Goal: Task Accomplishment & Management: Manage account settings

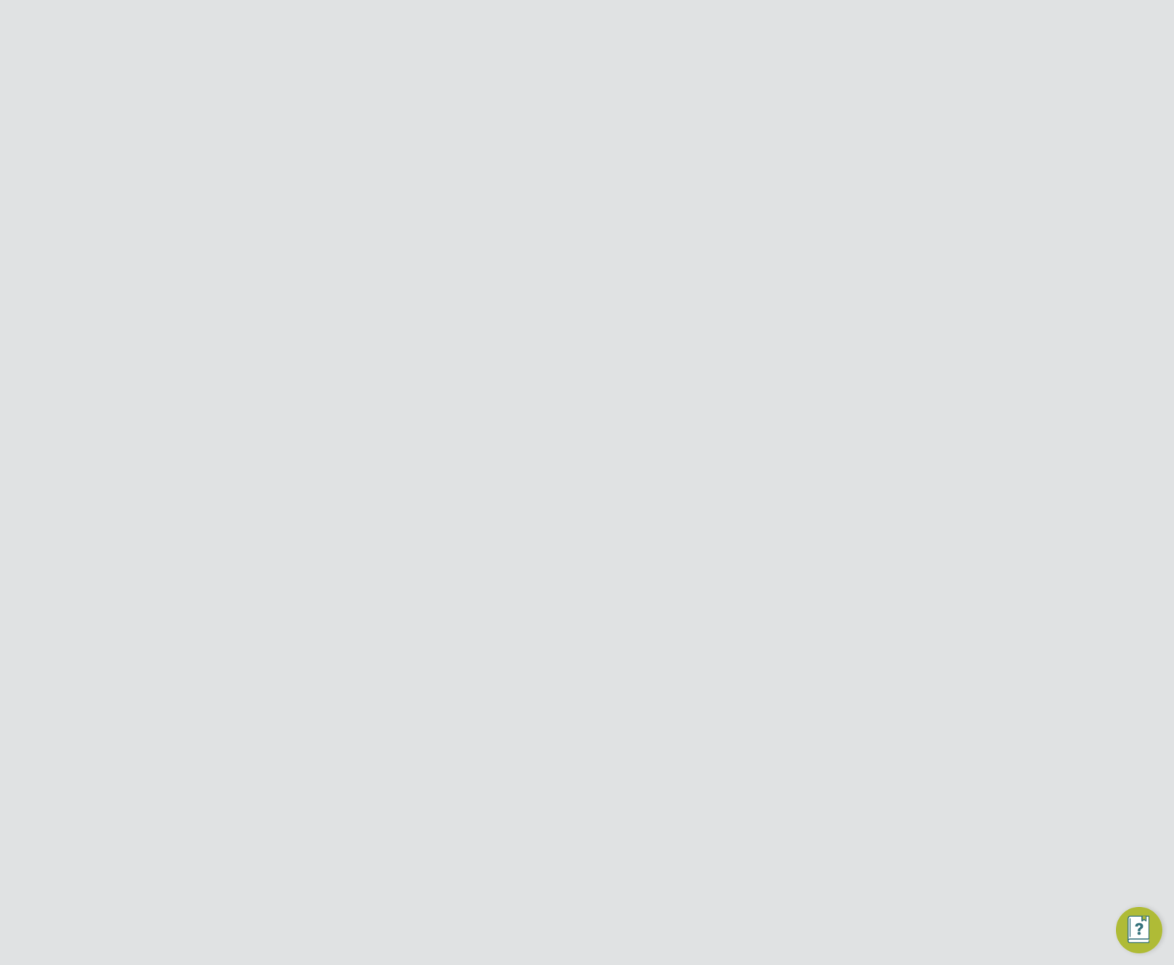
click at [121, 273] on span "Network" at bounding box center [111, 269] width 46 height 14
click at [123, 324] on link "Businesses" at bounding box center [116, 324] width 57 height 14
click at [856, 121] on button "New Business" at bounding box center [863, 121] width 87 height 23
type input "United Kingdom"
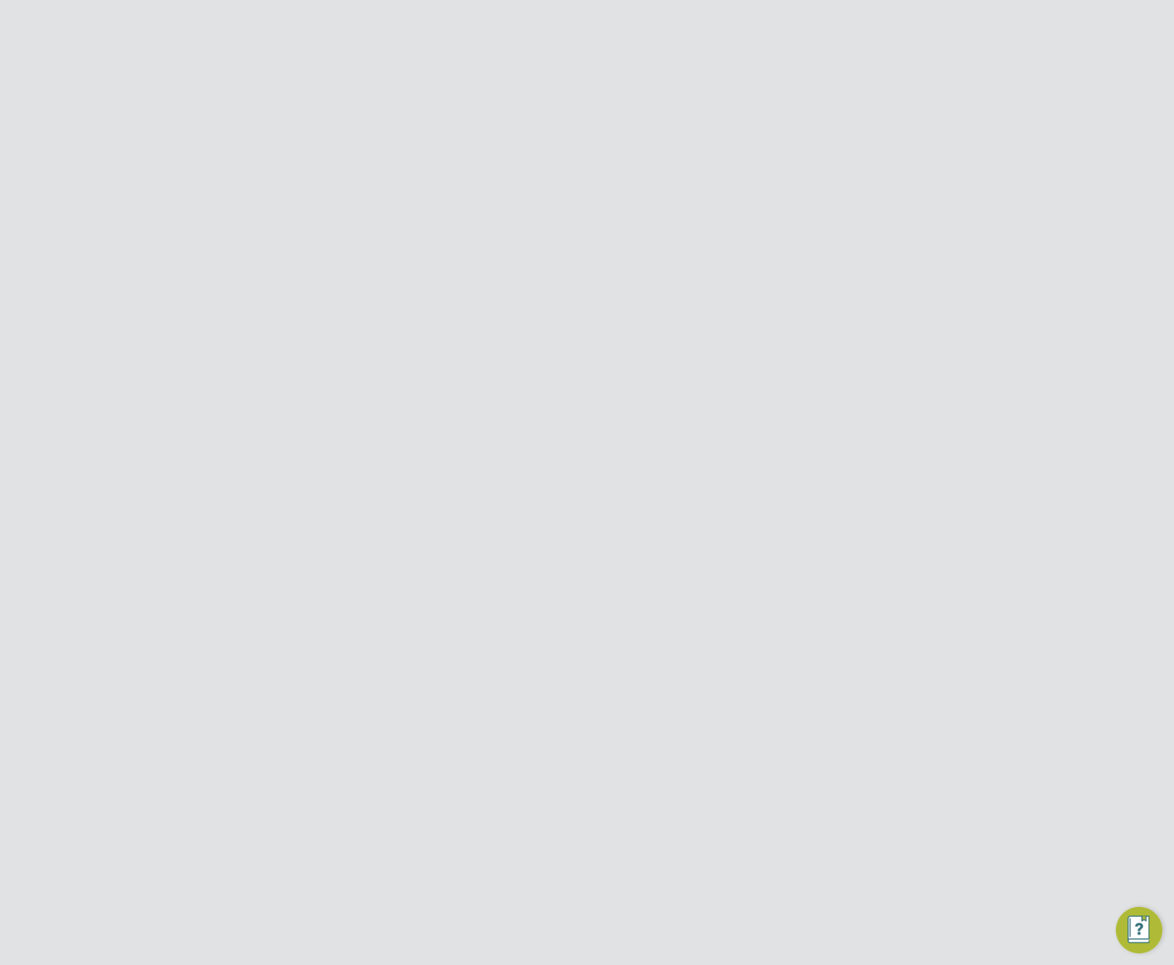
click at [645, 219] on input at bounding box center [595, 218] width 180 height 20
click at [593, 305] on li "American Samoa" at bounding box center [594, 301] width 181 height 21
type input "American Samoa"
click at [581, 260] on input at bounding box center [598, 262] width 180 height 26
click at [605, 218] on input at bounding box center [595, 218] width 180 height 20
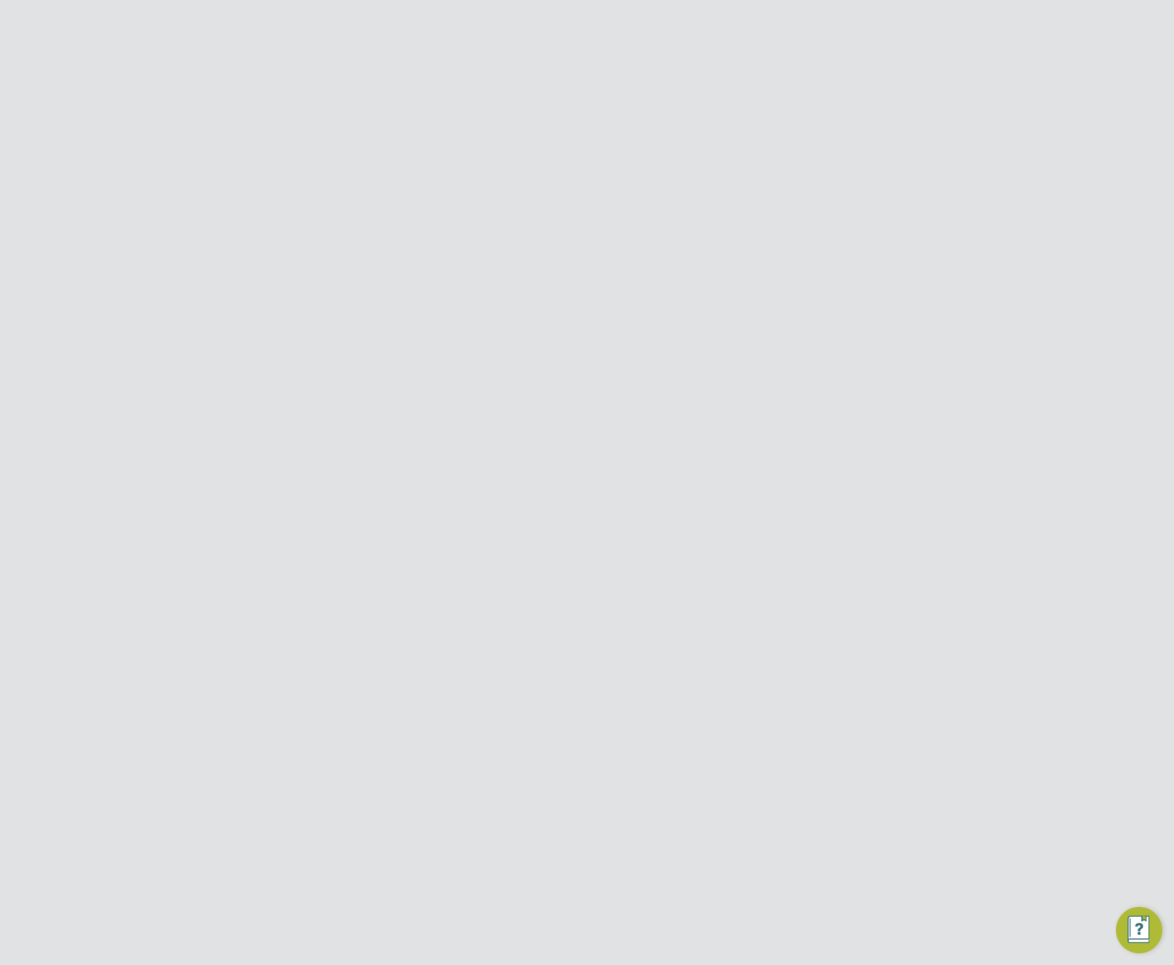
click at [581, 358] on li "Un ited Kingdom" at bounding box center [605, 363] width 203 height 21
type input "[GEOGRAPHIC_DATA]"
click at [582, 253] on input at bounding box center [579, 259] width 143 height 22
click at [568, 299] on li "Unregistered" at bounding box center [579, 298] width 145 height 19
type input "Unregistered"
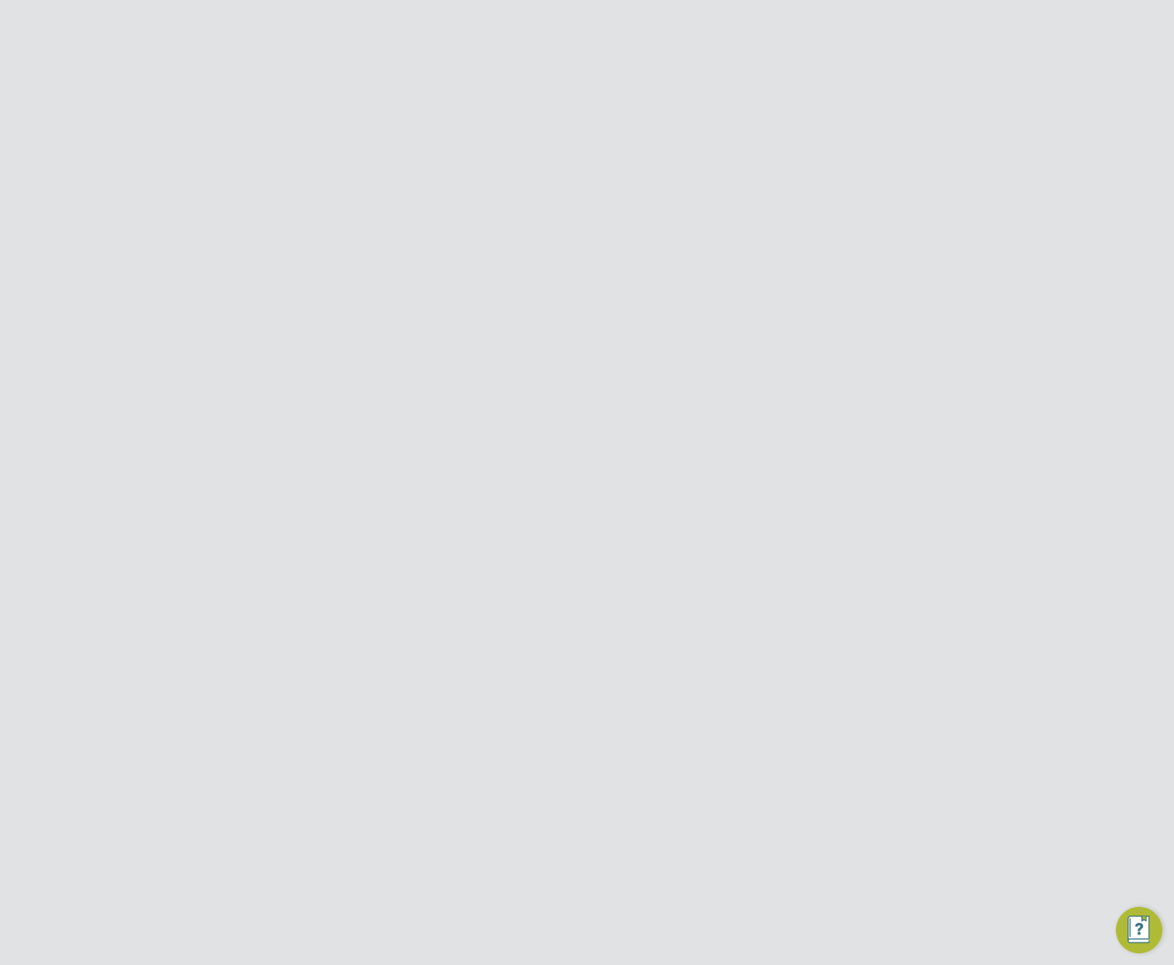
click at [564, 401] on input at bounding box center [579, 402] width 143 height 22
click at [549, 437] on li "Supplier" at bounding box center [579, 441] width 145 height 19
type input "Supplier"
click at [573, 297] on input at bounding box center [554, 297] width 92 height 22
click at [592, 261] on input at bounding box center [598, 260] width 180 height 22
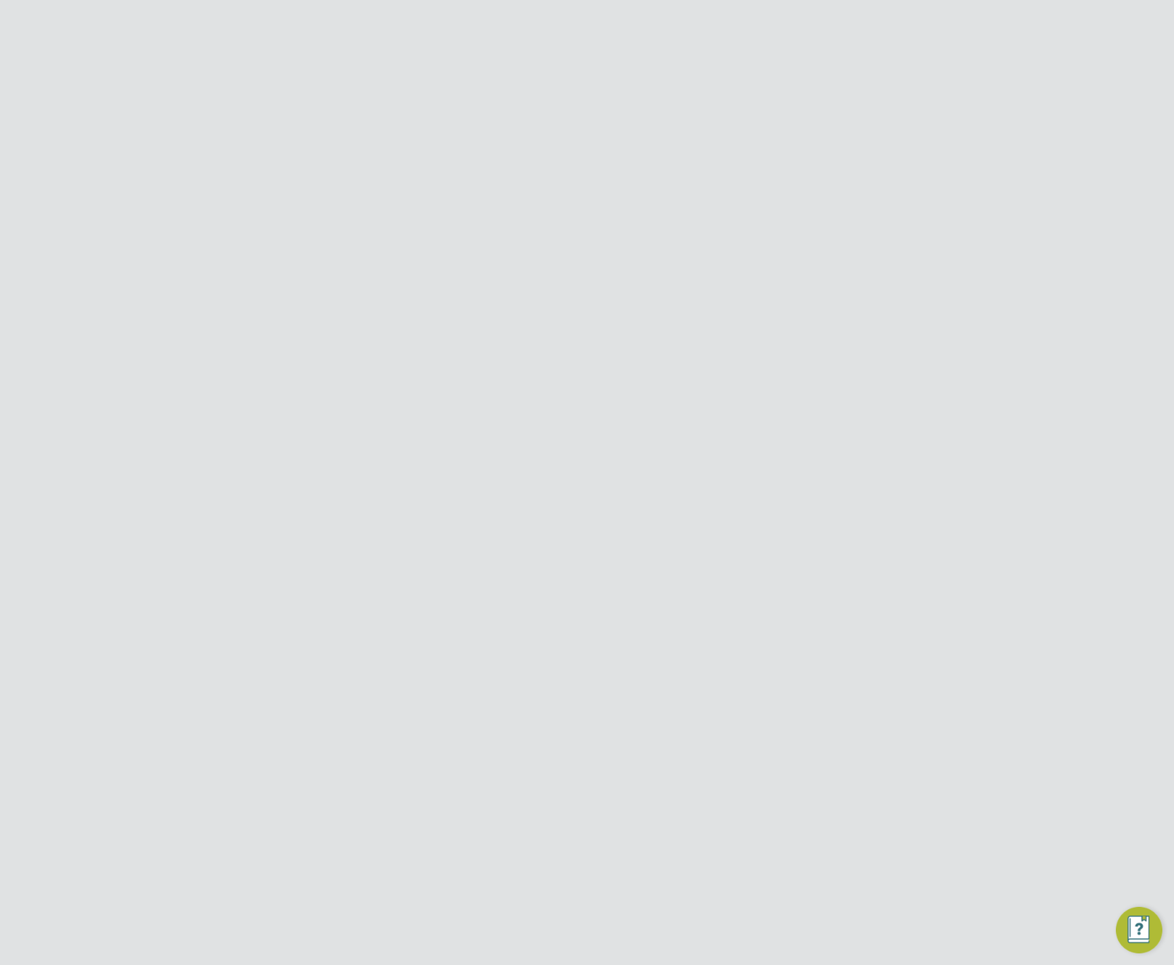
click at [614, 224] on input at bounding box center [598, 224] width 180 height 22
click at [590, 264] on li "Admin, Secretarial & PA" at bounding box center [597, 264] width 181 height 20
type input "Admin, Secretarial & PA"
click at [564, 261] on input at bounding box center [598, 260] width 180 height 22
click at [544, 312] on li "End hirer" at bounding box center [597, 318] width 181 height 19
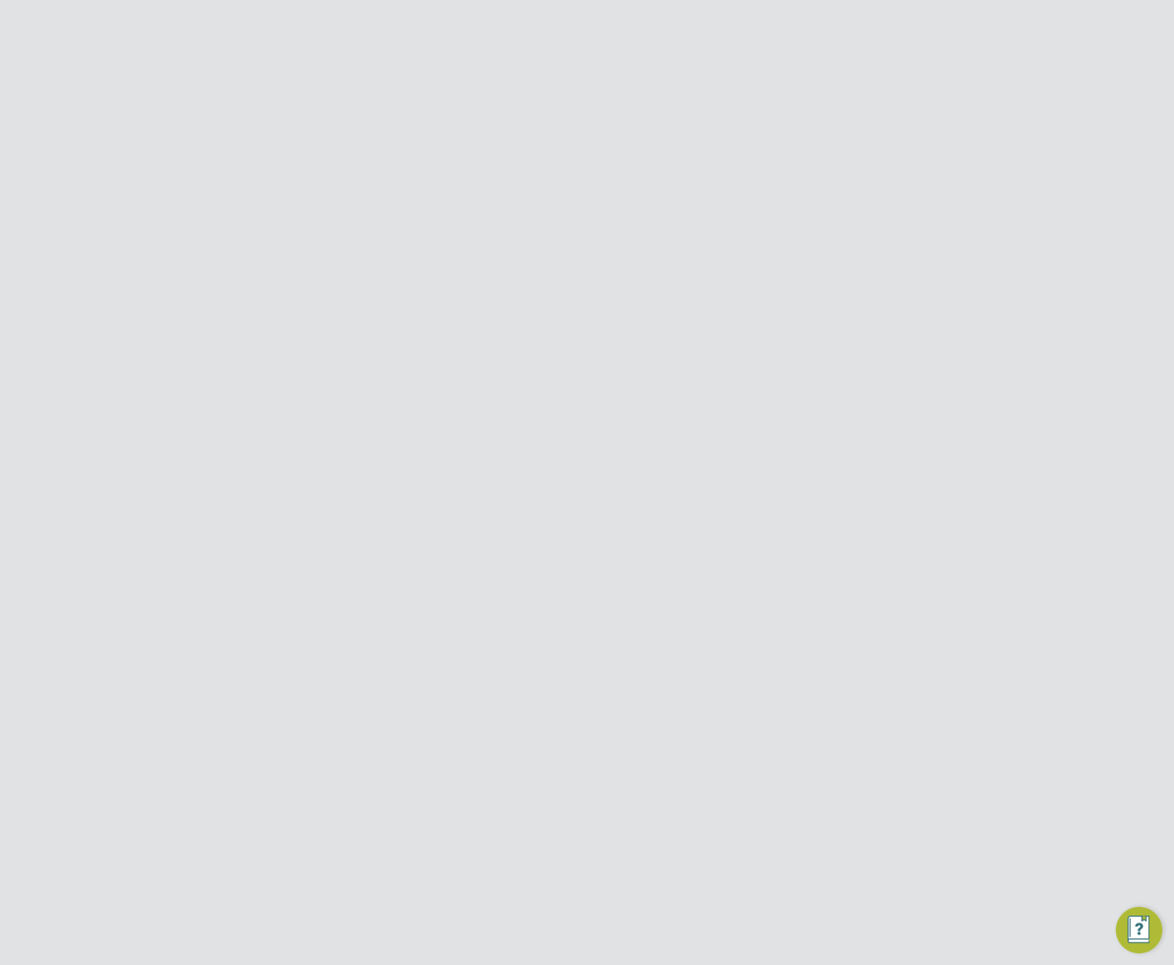
type input "End hirer"
click at [552, 298] on input at bounding box center [554, 297] width 92 height 22
click at [581, 265] on input at bounding box center [598, 260] width 180 height 22
click at [587, 222] on input at bounding box center [598, 224] width 180 height 22
click at [685, 267] on li "Admin, Secretarial & PA" at bounding box center [597, 264] width 181 height 20
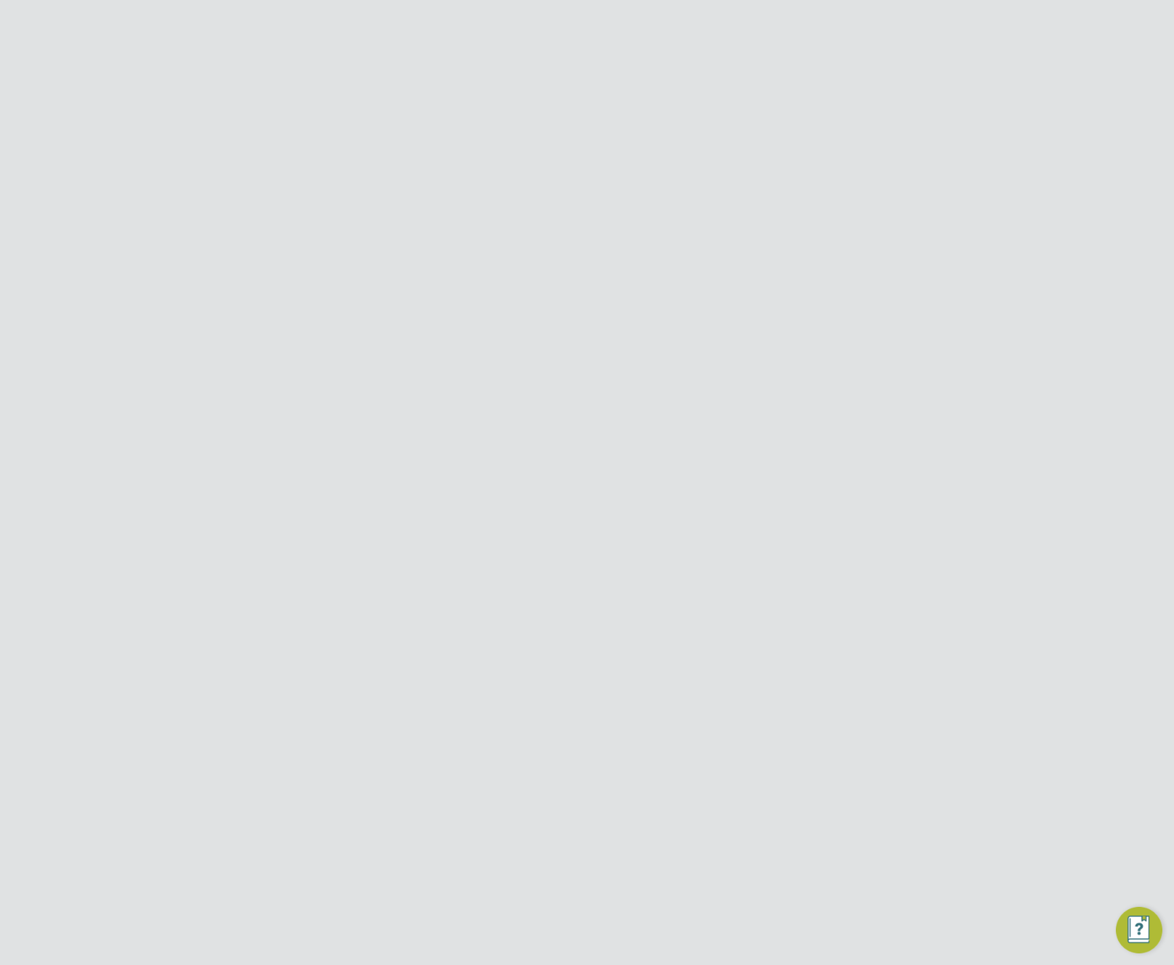
type input "Admin, Secretarial & PA"
click at [554, 311] on input at bounding box center [598, 310] width 180 height 26
type input "tre"
click at [555, 351] on input at bounding box center [598, 350] width 180 height 26
type input "eeee"
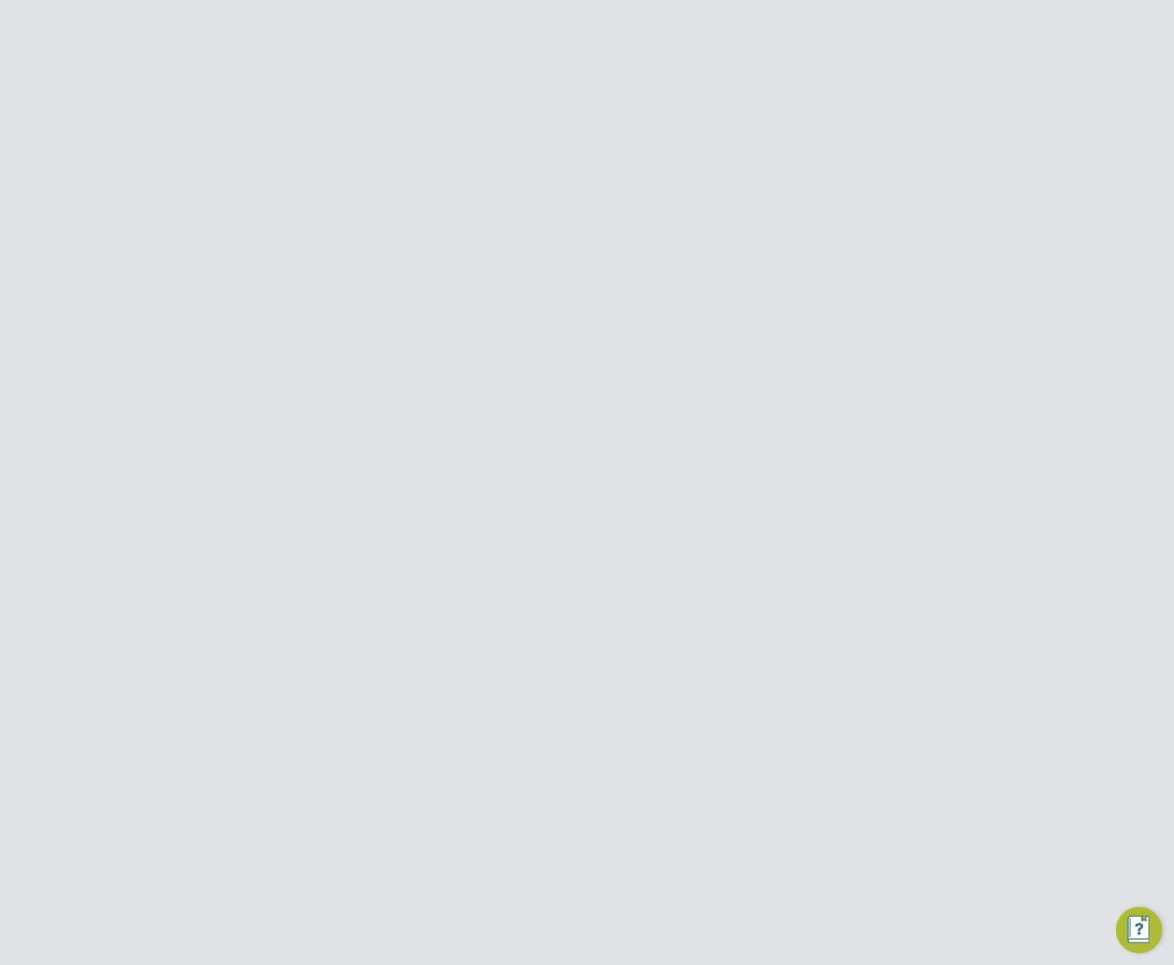
click at [556, 411] on input at bounding box center [598, 421] width 180 height 26
click at [548, 423] on input "r" at bounding box center [598, 421] width 180 height 26
type input "rrre223"
click at [536, 503] on input at bounding box center [598, 501] width 180 height 26
type input "dsa"
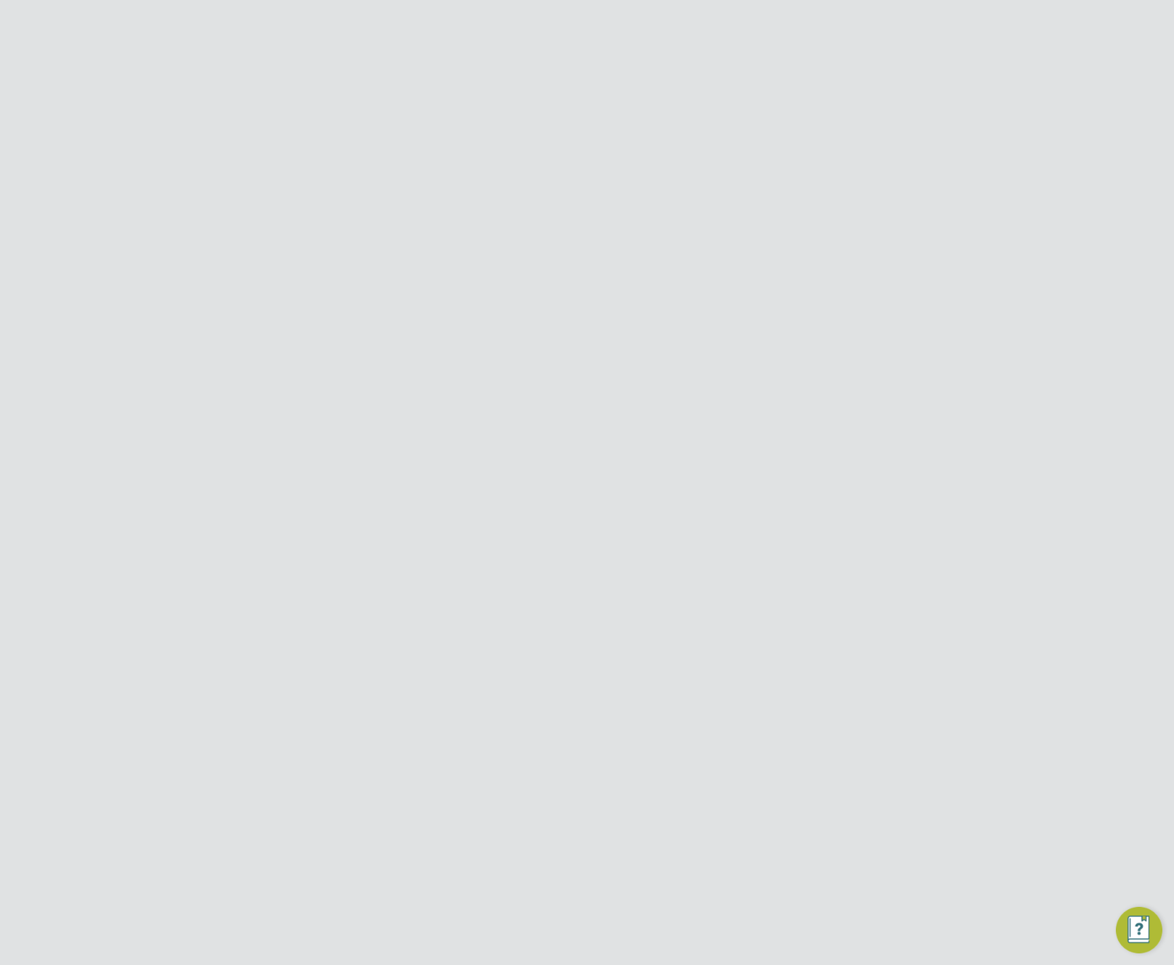
drag, startPoint x: 435, startPoint y: 569, endPoint x: 474, endPoint y: 567, distance: 38.6
click at [443, 570] on ul "Name tre Common Name eeee Registered Address rrre223 City dsa Postcode Country …" at bounding box center [615, 450] width 529 height 306
click at [544, 550] on input at bounding box center [598, 542] width 180 height 26
type input "3"
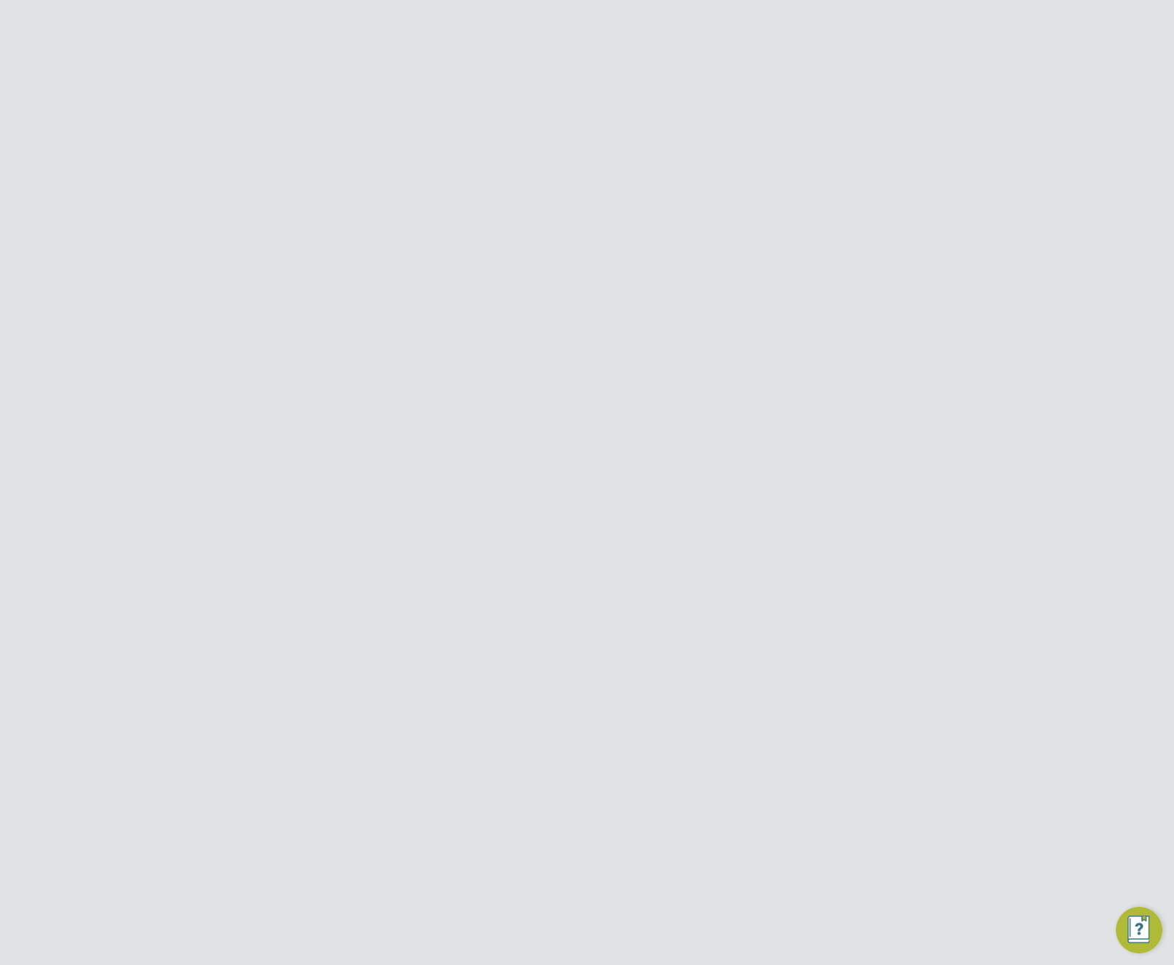
type input "E7 1AD"
click at [568, 664] on input at bounding box center [598, 661] width 180 height 22
click at [580, 717] on li "End hirer" at bounding box center [597, 719] width 181 height 19
type input "End hirer"
click at [554, 705] on input at bounding box center [554, 698] width 92 height 22
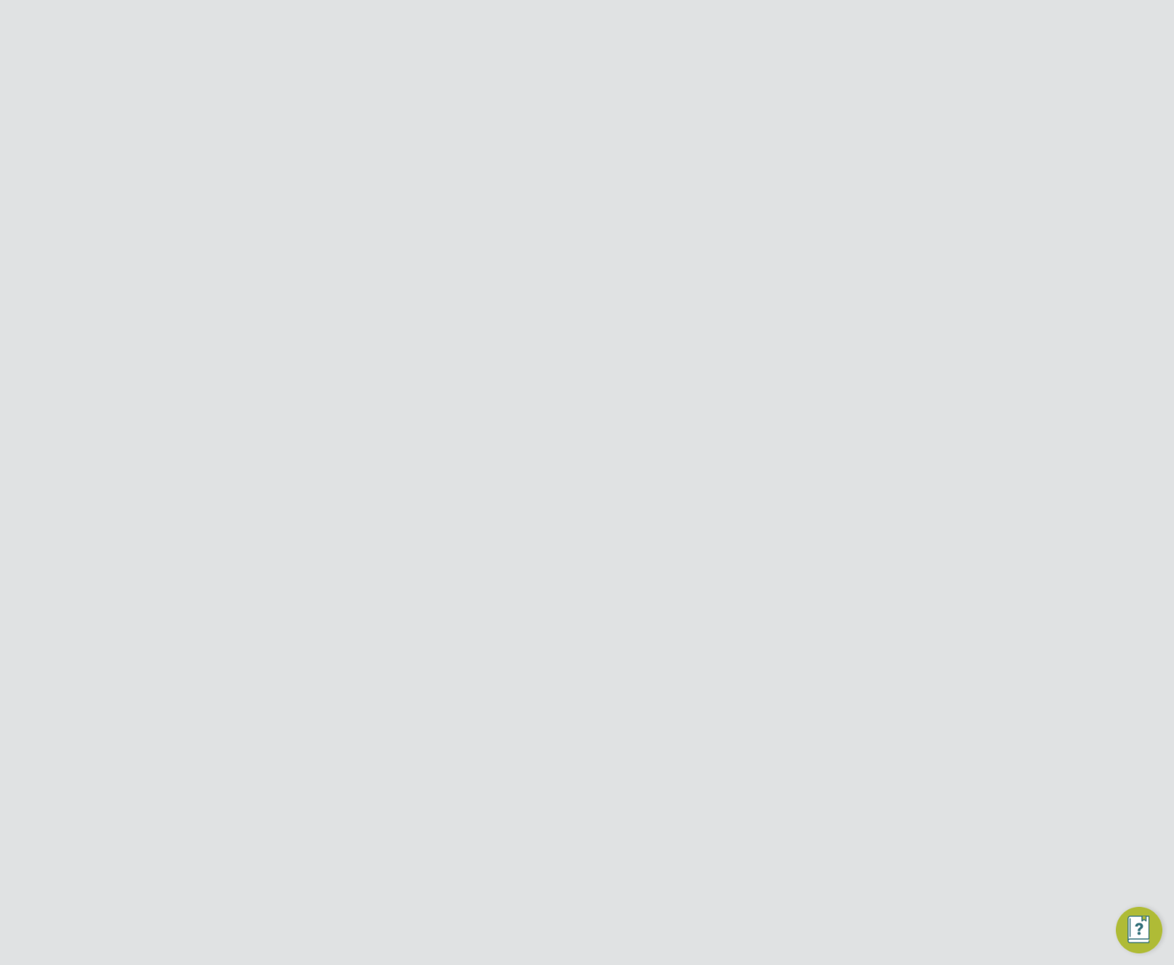
drag, startPoint x: 542, startPoint y: 799, endPoint x: 579, endPoint y: 699, distance: 106.9
click at [544, 797] on li "201-500" at bounding box center [554, 794] width 94 height 19
type input "201-500"
click at [581, 672] on div "Businesses New Business Search Showing 26 of 26 Businesses Business Name Reg. N…" at bounding box center [587, 554] width 698 height 984
click at [687, 714] on li "End hirer" at bounding box center [597, 719] width 181 height 19
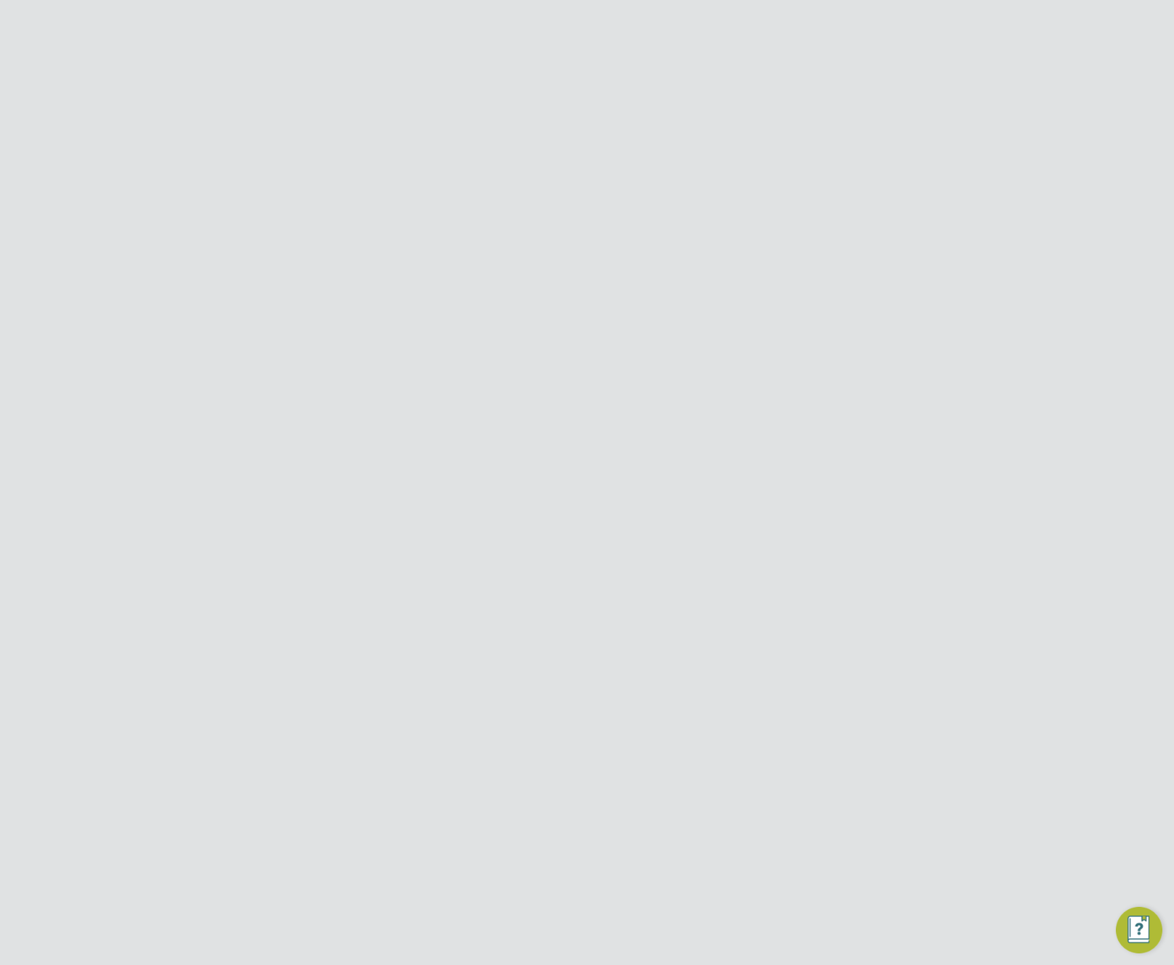
type input "End hirer"
click at [685, 687] on li "Employees 201-500" at bounding box center [615, 705] width 529 height 36
click at [560, 555] on input at bounding box center [579, 561] width 143 height 22
click at [547, 584] on li "Client" at bounding box center [579, 581] width 145 height 19
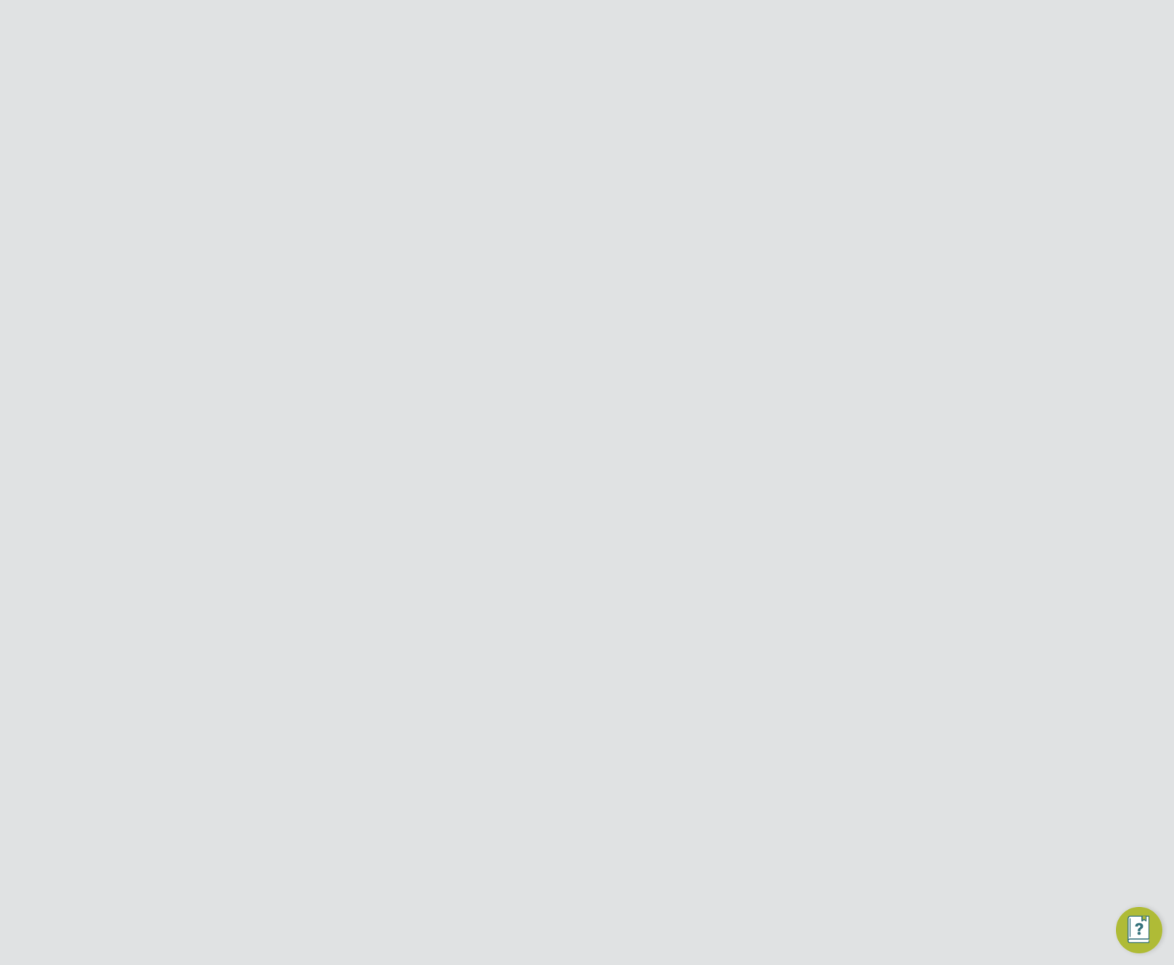
type input "Client"
click at [632, 536] on input at bounding box center [648, 534] width 107 height 22
click at [641, 573] on li "date of invoice" at bounding box center [649, 573] width 108 height 19
type input "date of invoice"
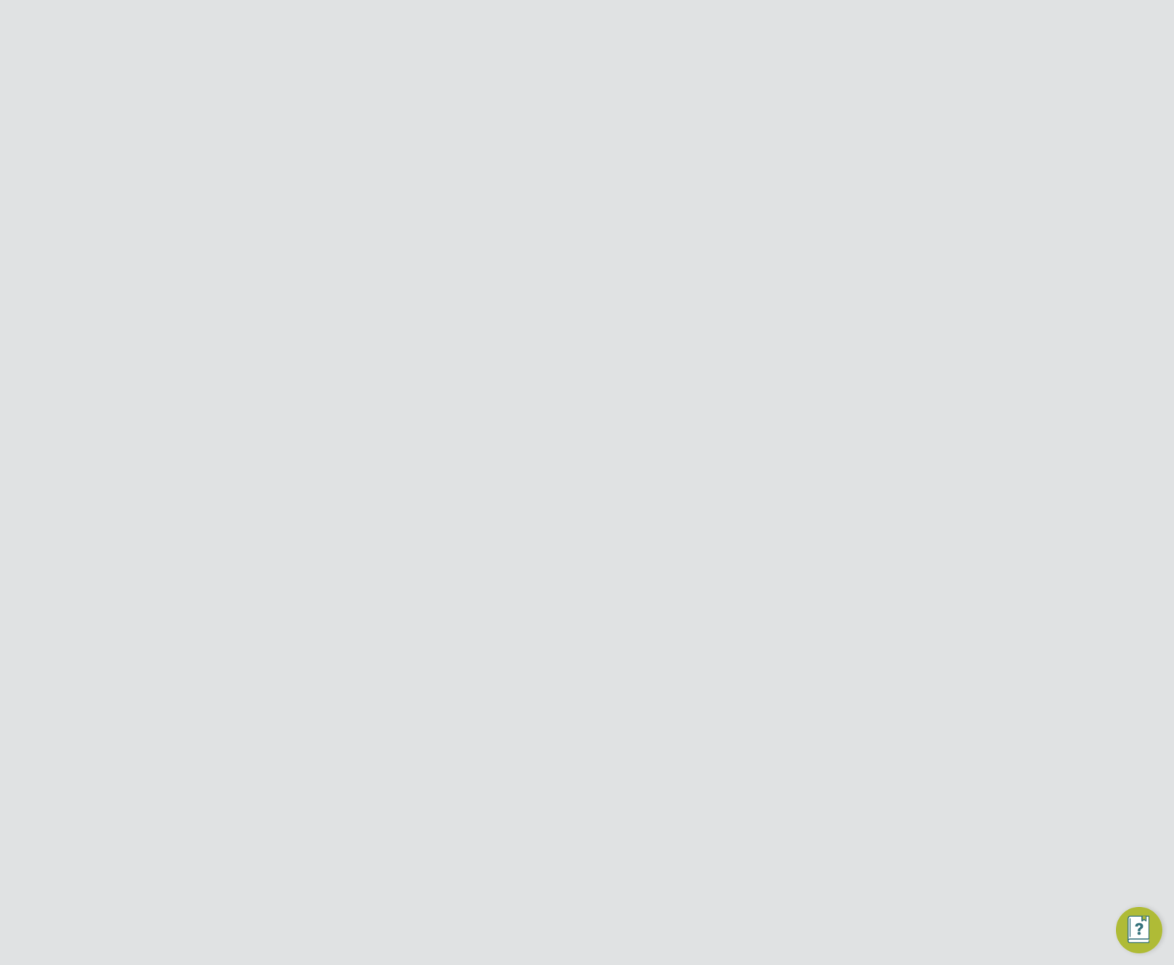
click at [651, 529] on input at bounding box center [648, 534] width 107 height 22
click at [636, 552] on li "end of month" at bounding box center [649, 554] width 108 height 19
type input "end of month"
click at [648, 532] on input at bounding box center [648, 534] width 107 height 22
click at [593, 275] on div "Relationship Client" at bounding box center [586, 294] width 631 height 72
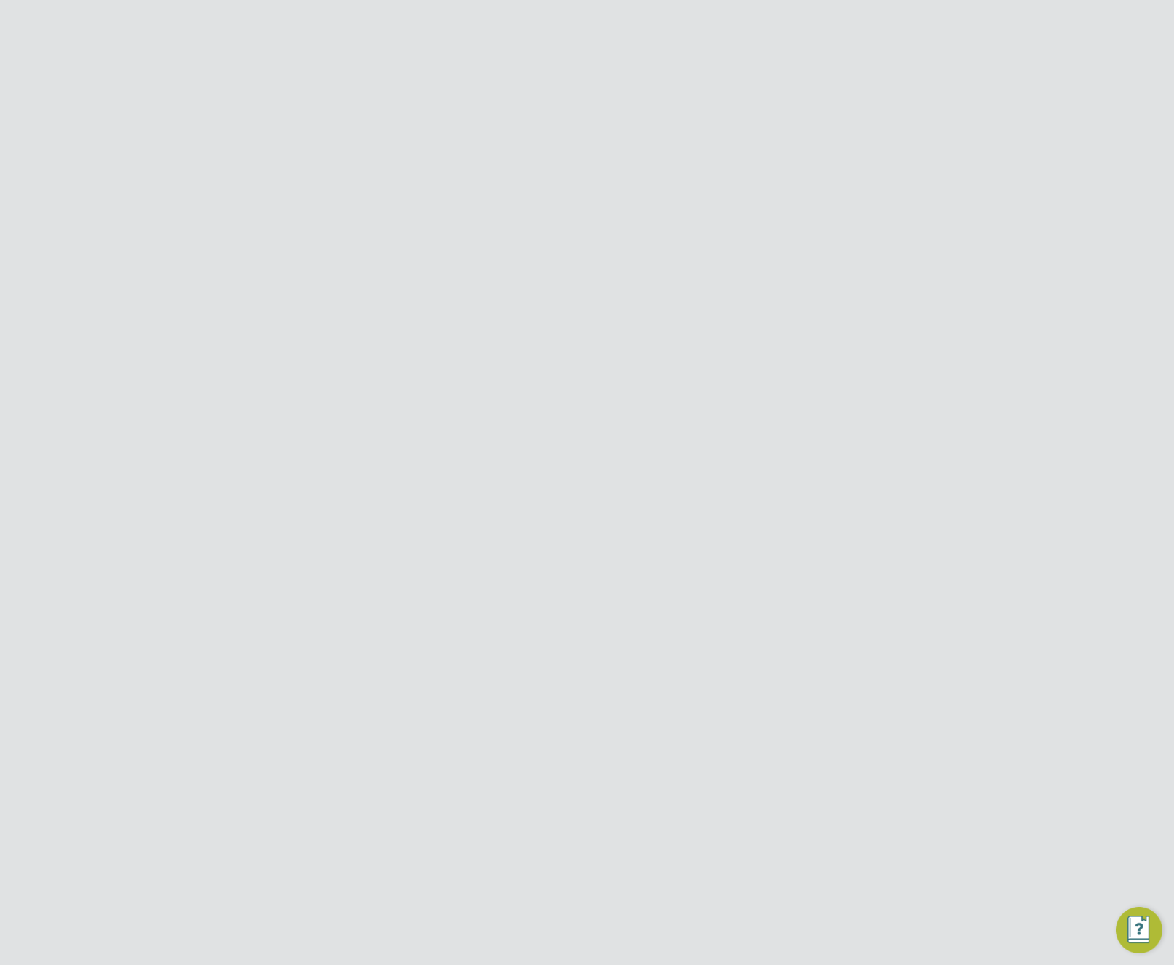
click at [589, 287] on input at bounding box center [579, 291] width 143 height 22
click at [534, 461] on input at bounding box center [554, 453] width 92 height 26
click at [584, 285] on input at bounding box center [579, 291] width 143 height 22
click at [587, 334] on li "Supplier" at bounding box center [579, 329] width 145 height 19
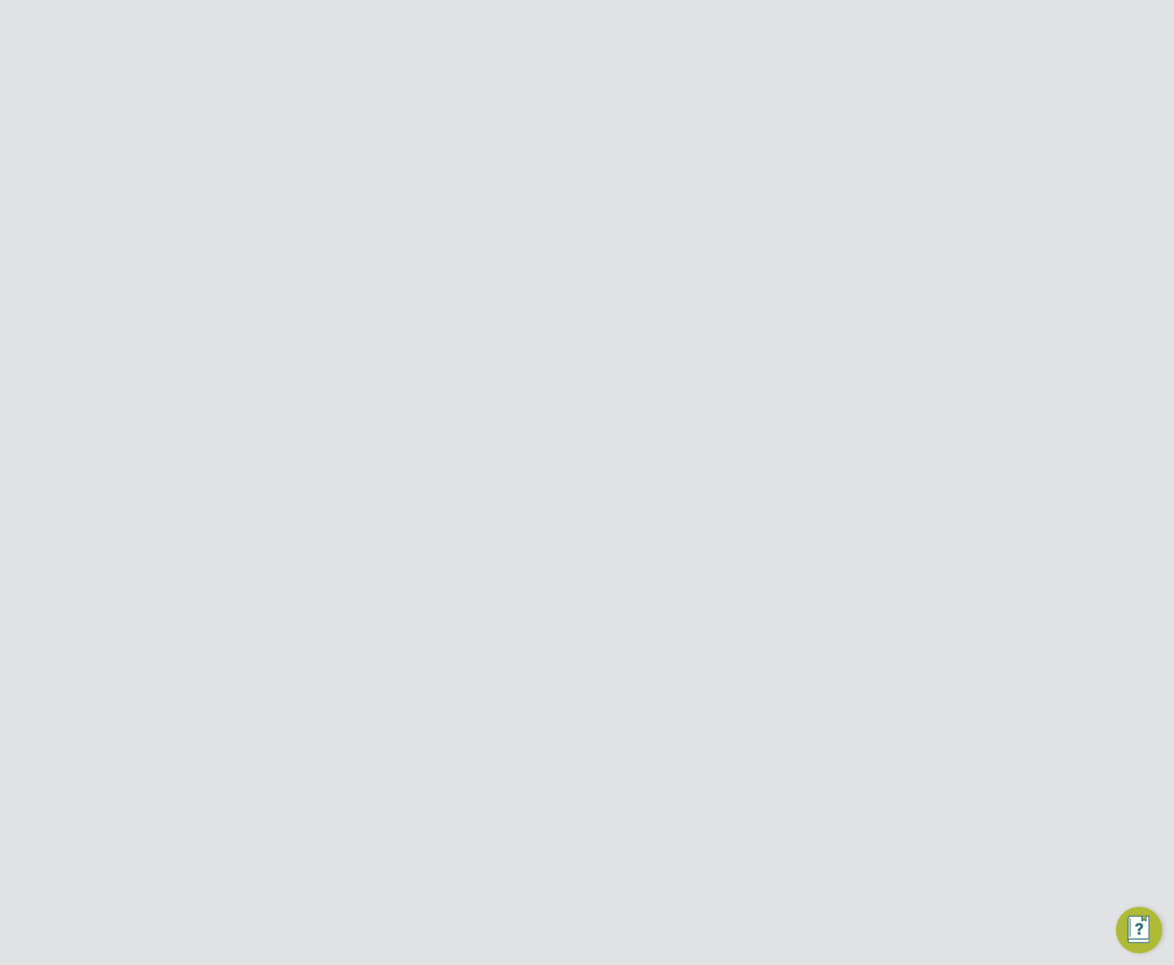
type input "Supplier"
click at [566, 423] on input at bounding box center [579, 435] width 143 height 26
click at [568, 358] on input at bounding box center [598, 360] width 180 height 22
click at [642, 295] on li at bounding box center [615, 290] width 529 height 15
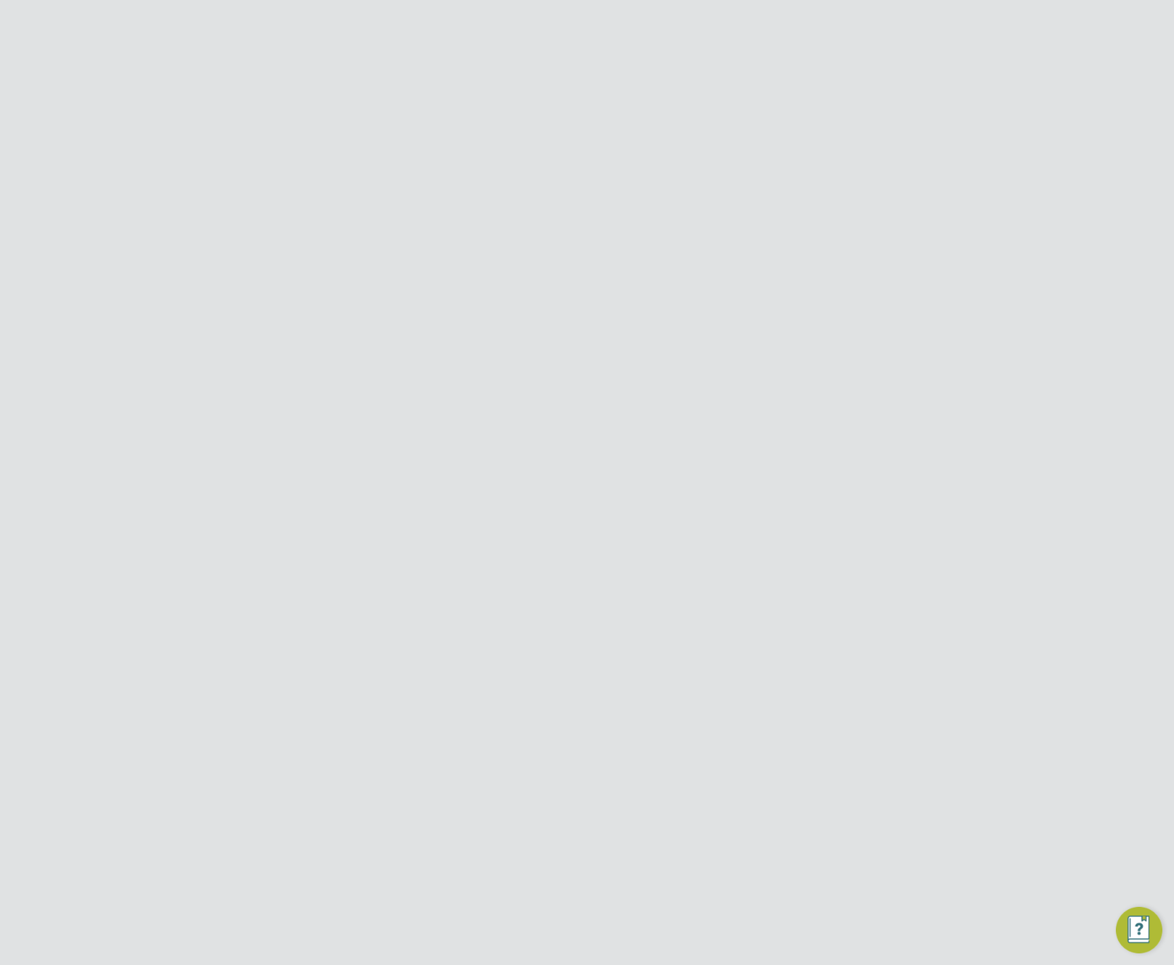
scroll to position [466, 0]
click at [559, 455] on label "No" at bounding box center [569, 456] width 33 height 15
click at [0, 0] on input "No" at bounding box center [0, 0] width 0 height 0
click at [570, 570] on span "https:// .app.en3224.engagelabs.io" at bounding box center [575, 570] width 134 height 15
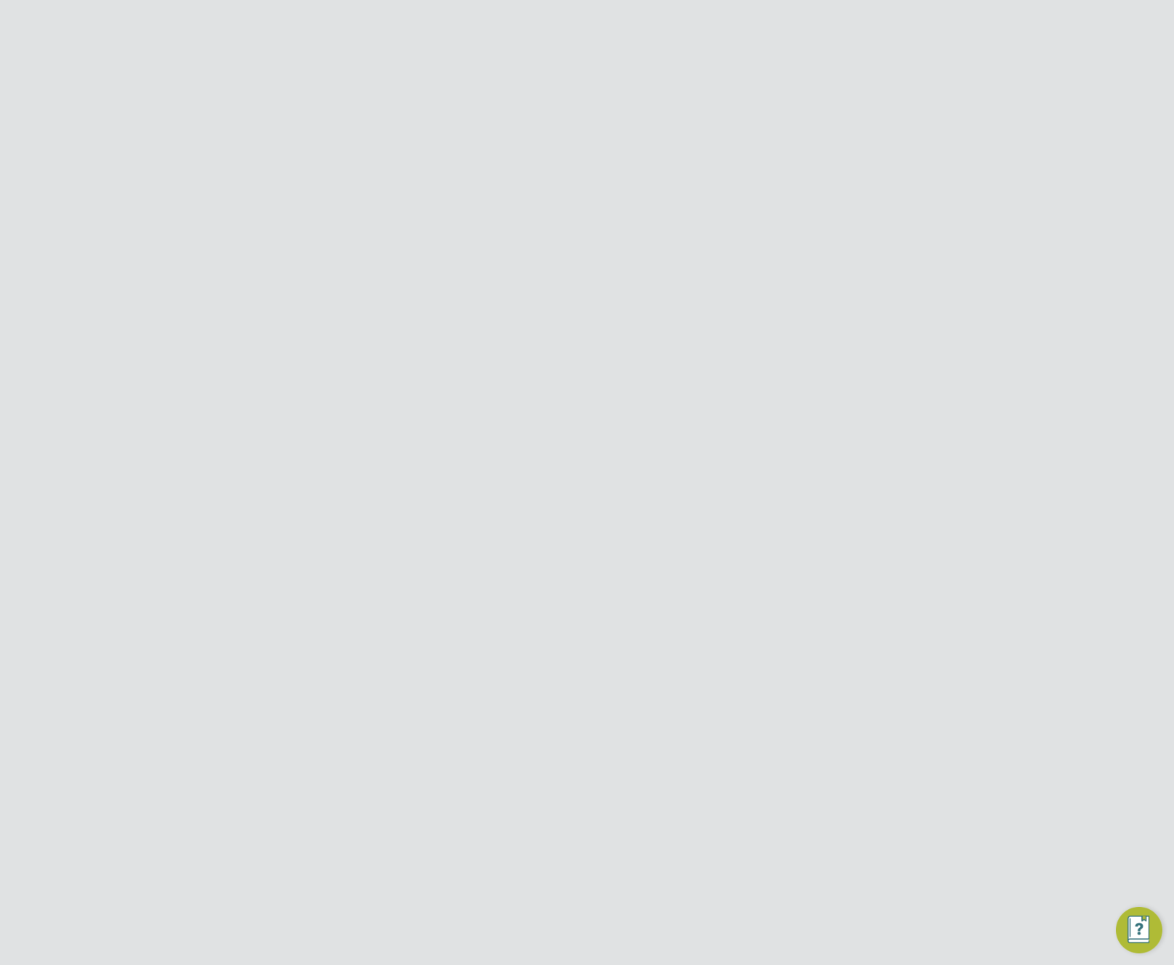
scroll to position [378, 0]
click at [374, 505] on h3 "Tax Information" at bounding box center [586, 513] width 587 height 19
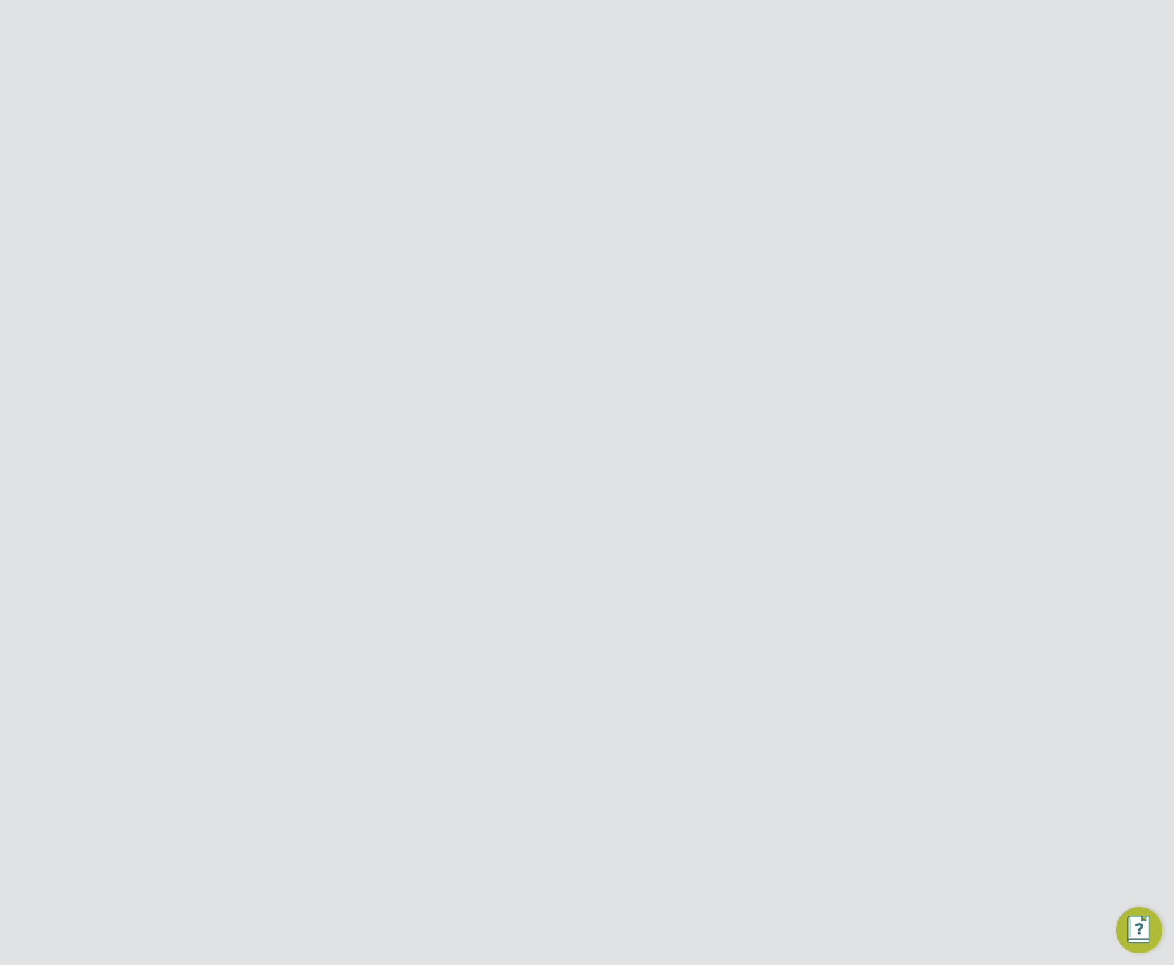
click at [549, 918] on button "Cancel" at bounding box center [542, 924] width 55 height 23
click at [874, 115] on button "New Business" at bounding box center [863, 121] width 87 height 23
type input "[GEOGRAPHIC_DATA]"
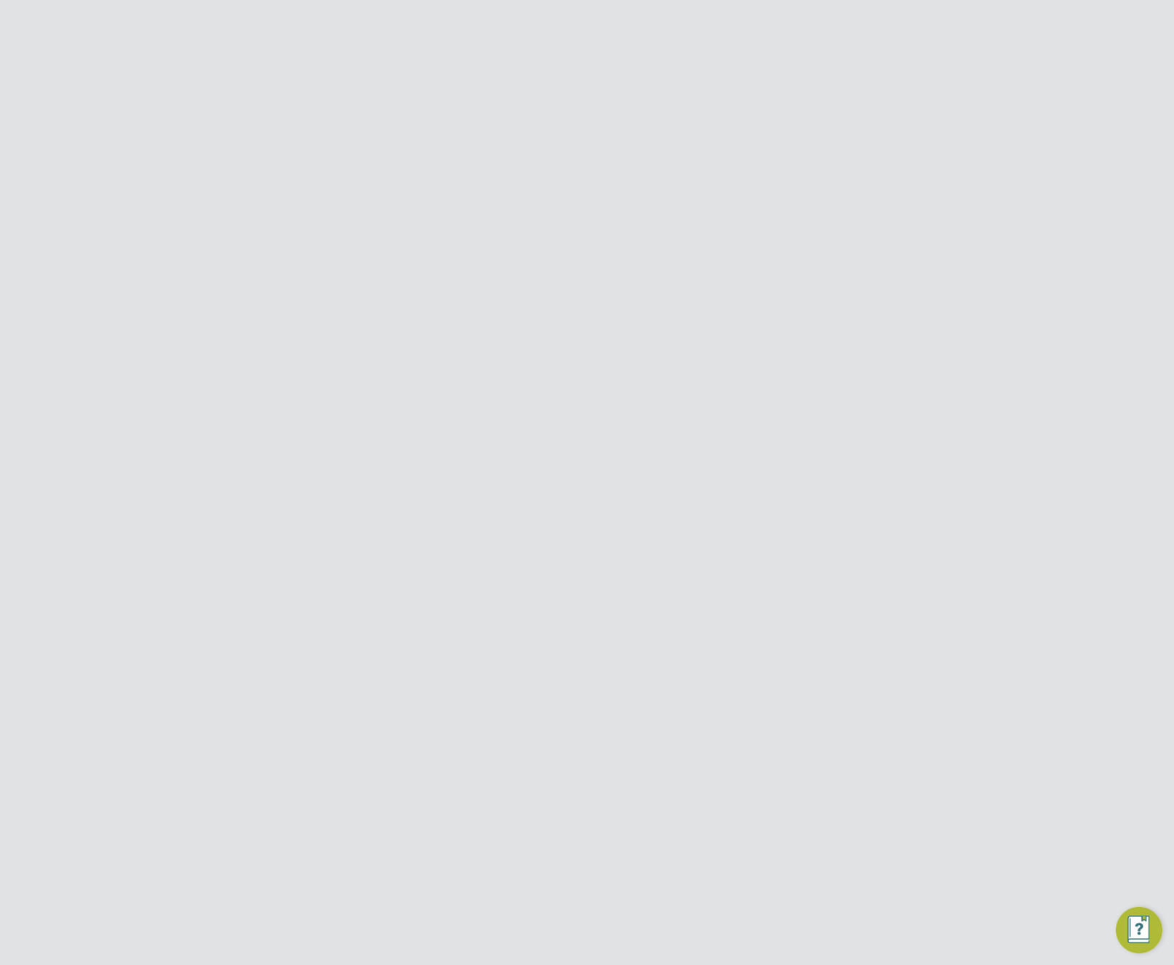
click at [588, 249] on input at bounding box center [579, 259] width 143 height 22
click at [580, 291] on li "Unregistered" at bounding box center [579, 298] width 145 height 19
type input "Unregistered"
click at [583, 310] on input at bounding box center [598, 310] width 180 height 26
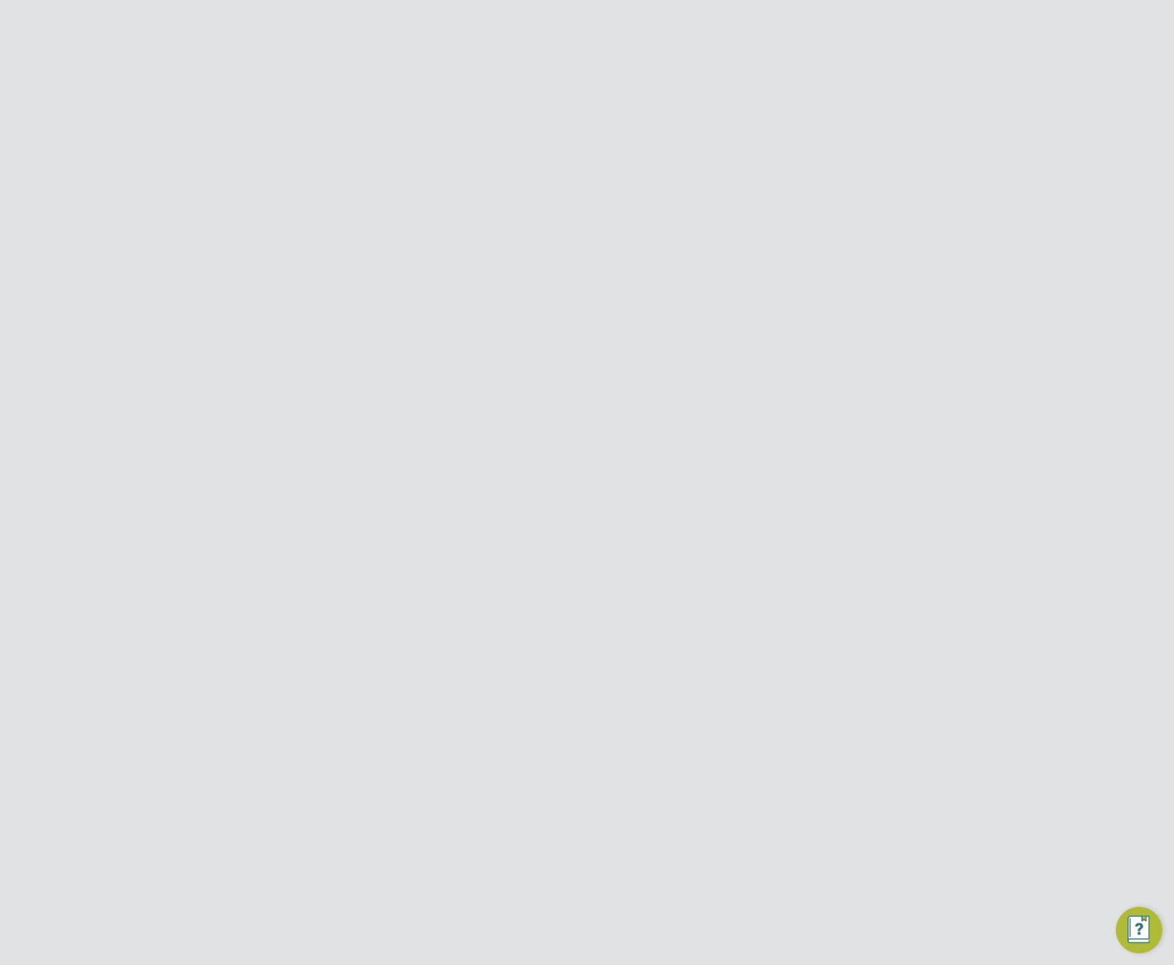
type input "kjhgfd"
click at [585, 355] on input "h" at bounding box center [598, 350] width 180 height 26
type input "hhyhrst"
click at [557, 425] on input at bounding box center [598, 421] width 180 height 26
type input "rtrttr"
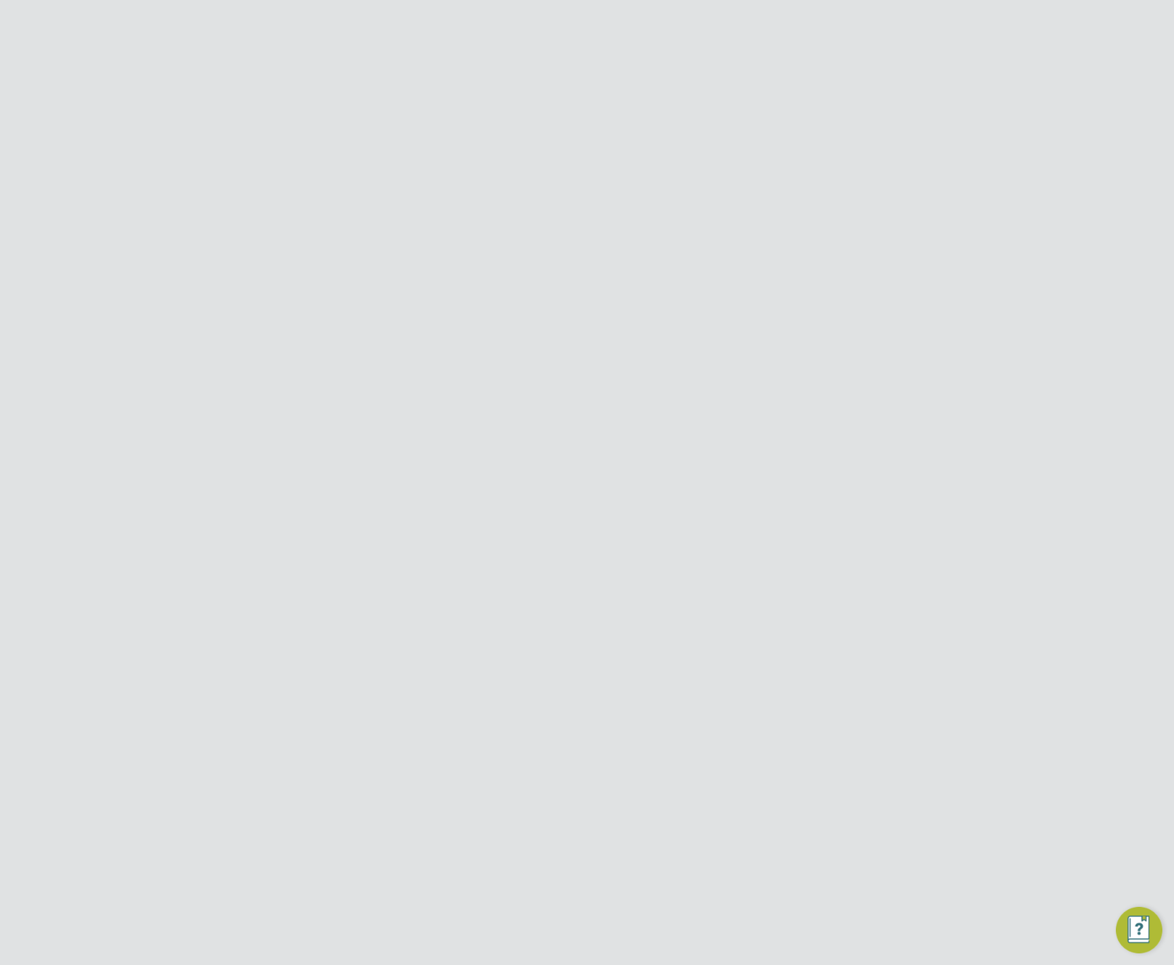
click at [549, 486] on li at bounding box center [615, 468] width 529 height 41
click at [547, 501] on input at bounding box center [598, 501] width 180 height 26
type input "tgrsttrs"
drag, startPoint x: 605, startPoint y: 253, endPoint x: 599, endPoint y: 270, distance: 18.4
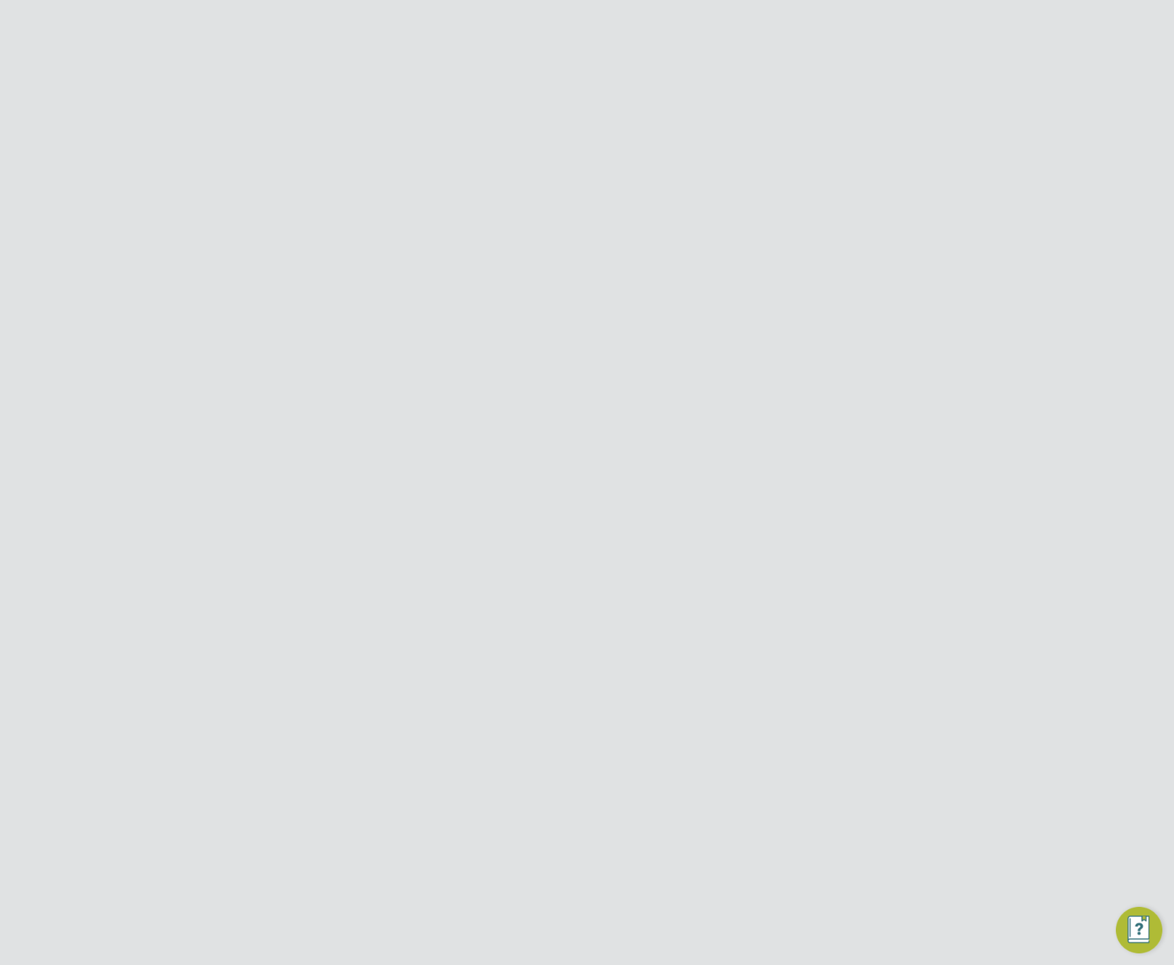
click at [605, 254] on input at bounding box center [598, 245] width 180 height 22
click at [576, 335] on li "Charity & Voluntary" at bounding box center [597, 345] width 181 height 20
type input "Charity & Voluntary"
click at [570, 275] on input at bounding box center [598, 281] width 180 height 22
click at [554, 320] on li "Employment business (Umbrella)" at bounding box center [597, 320] width 181 height 19
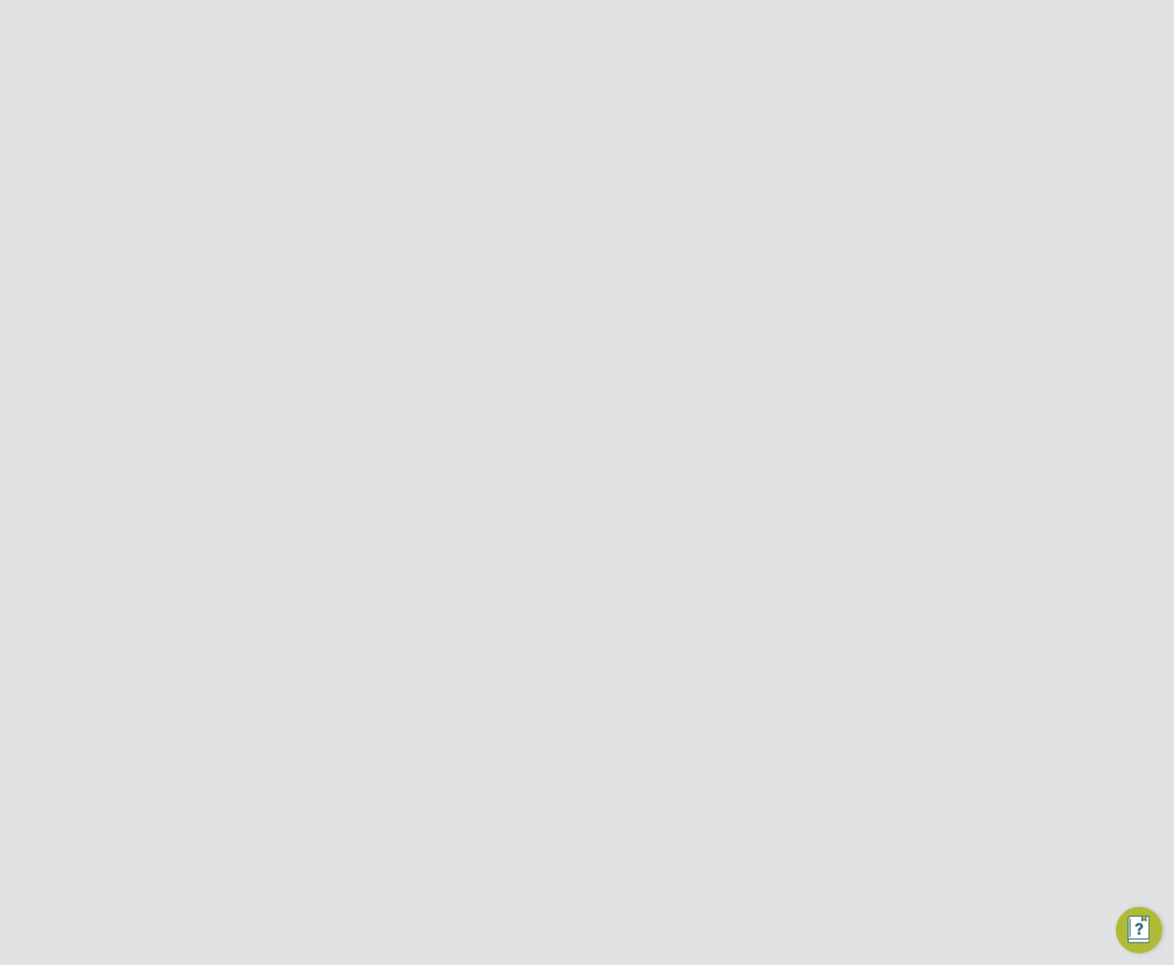
type input "Employment business (Umbrella)"
click at [544, 325] on input at bounding box center [554, 318] width 92 height 22
drag, startPoint x: 534, startPoint y: 375, endPoint x: 560, endPoint y: 305, distance: 75.2
click at [534, 374] on li "11-50" at bounding box center [554, 375] width 94 height 19
type input "11-50"
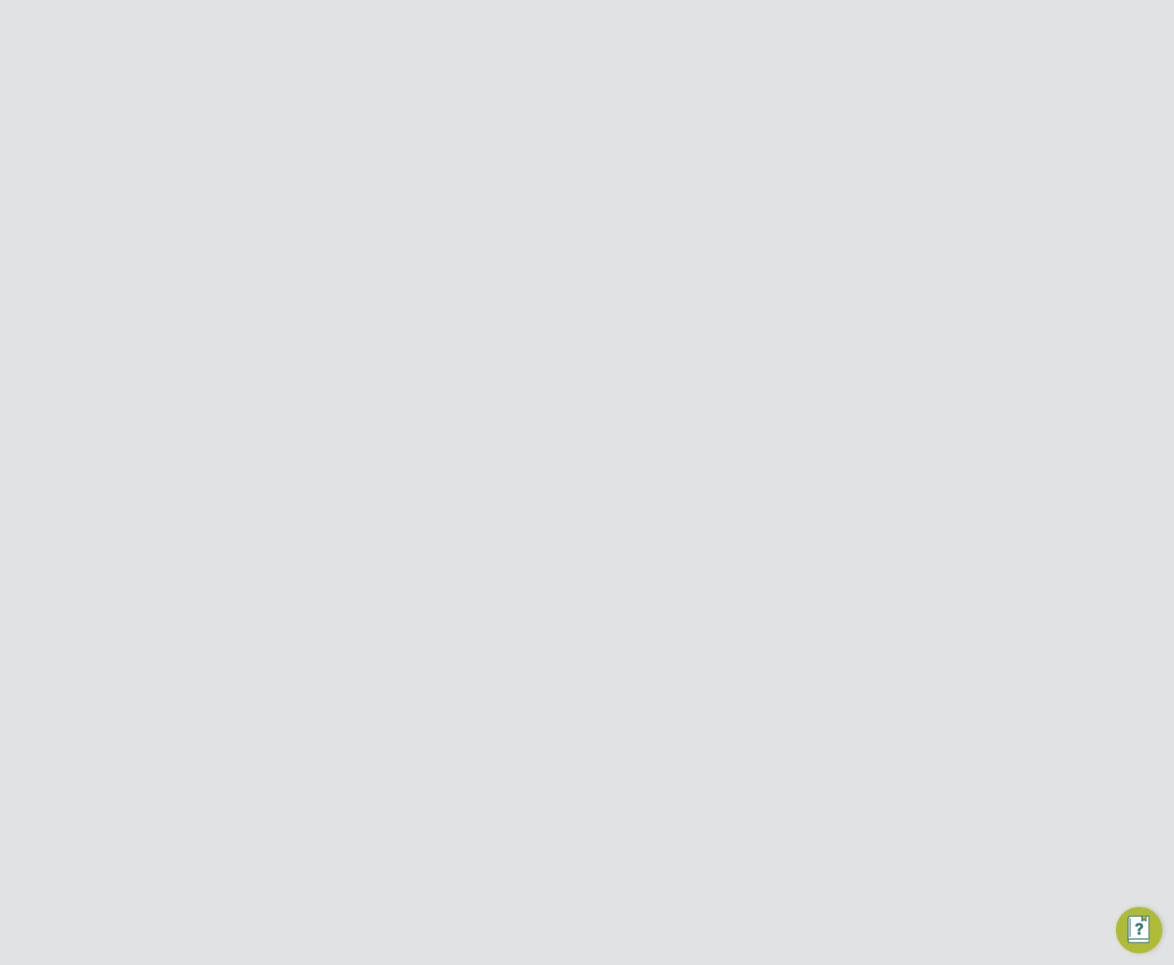
click at [569, 278] on input at bounding box center [598, 281] width 180 height 22
click at [588, 250] on input at bounding box center [598, 245] width 180 height 22
click at [717, 320] on li "Employees 11-50" at bounding box center [615, 325] width 529 height 36
click at [587, 277] on input at bounding box center [598, 281] width 180 height 22
click at [576, 333] on li "End hirer" at bounding box center [597, 339] width 181 height 19
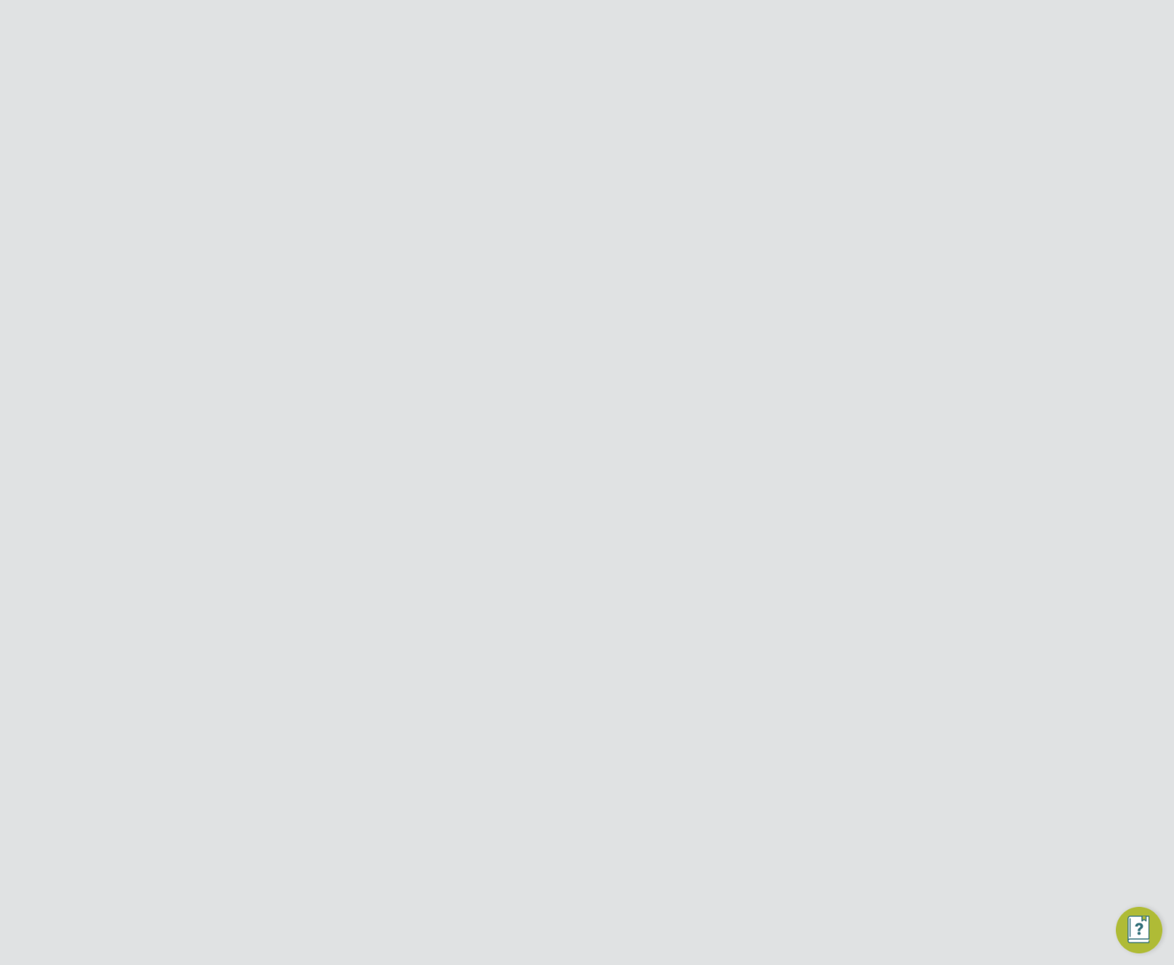
type input "End hirer"
click at [584, 283] on input at bounding box center [598, 281] width 180 height 22
click at [586, 243] on input at bounding box center [598, 245] width 180 height 22
click at [544, 291] on li "Admin, Secretarial & PA" at bounding box center [597, 285] width 181 height 20
type input "Admin, Secretarial & PA"
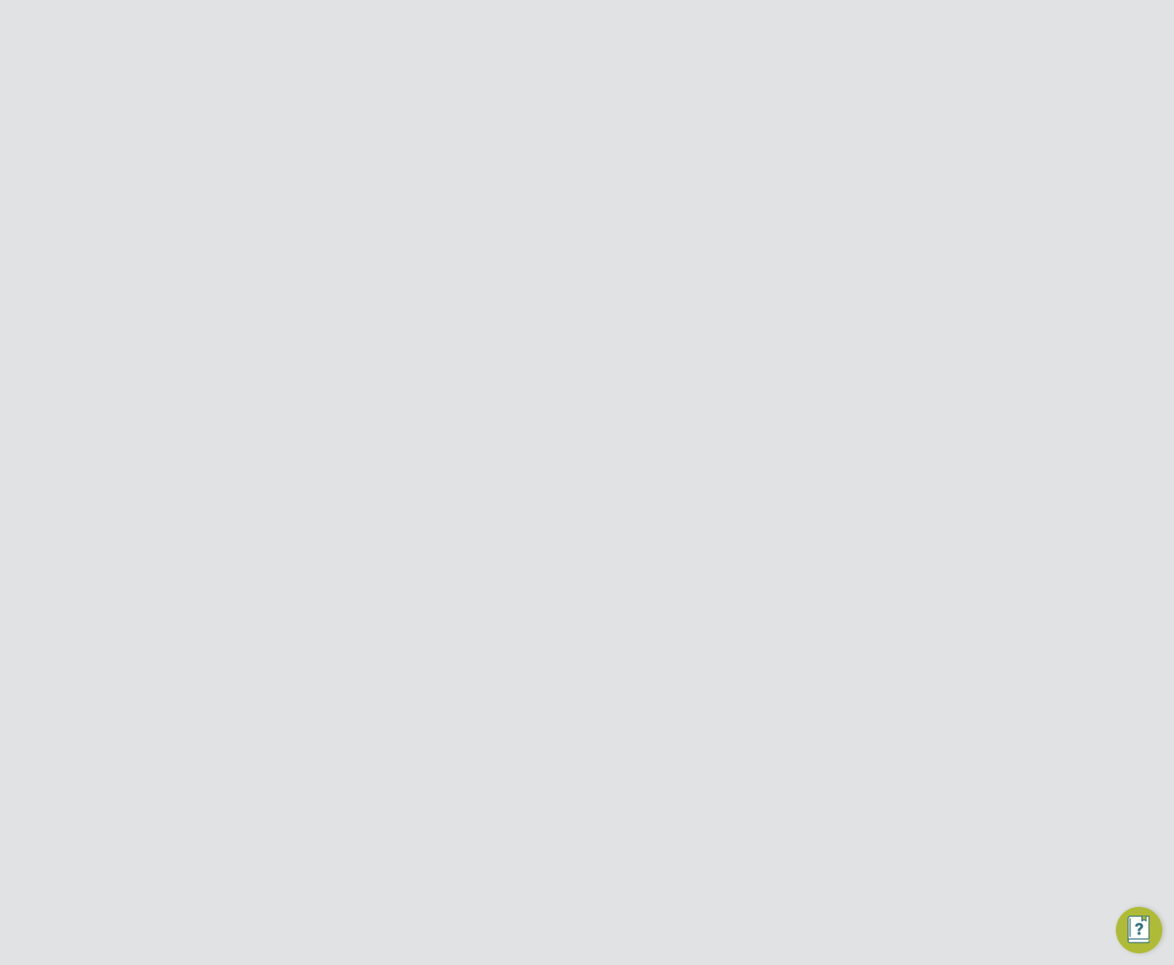
click at [561, 307] on input at bounding box center [554, 318] width 92 height 22
click at [559, 374] on li "11-50" at bounding box center [554, 375] width 94 height 19
type input "11-50"
drag, startPoint x: 565, startPoint y: 373, endPoint x: 566, endPoint y: 357, distance: 16.1
click at [565, 371] on li "Website" at bounding box center [615, 363] width 529 height 41
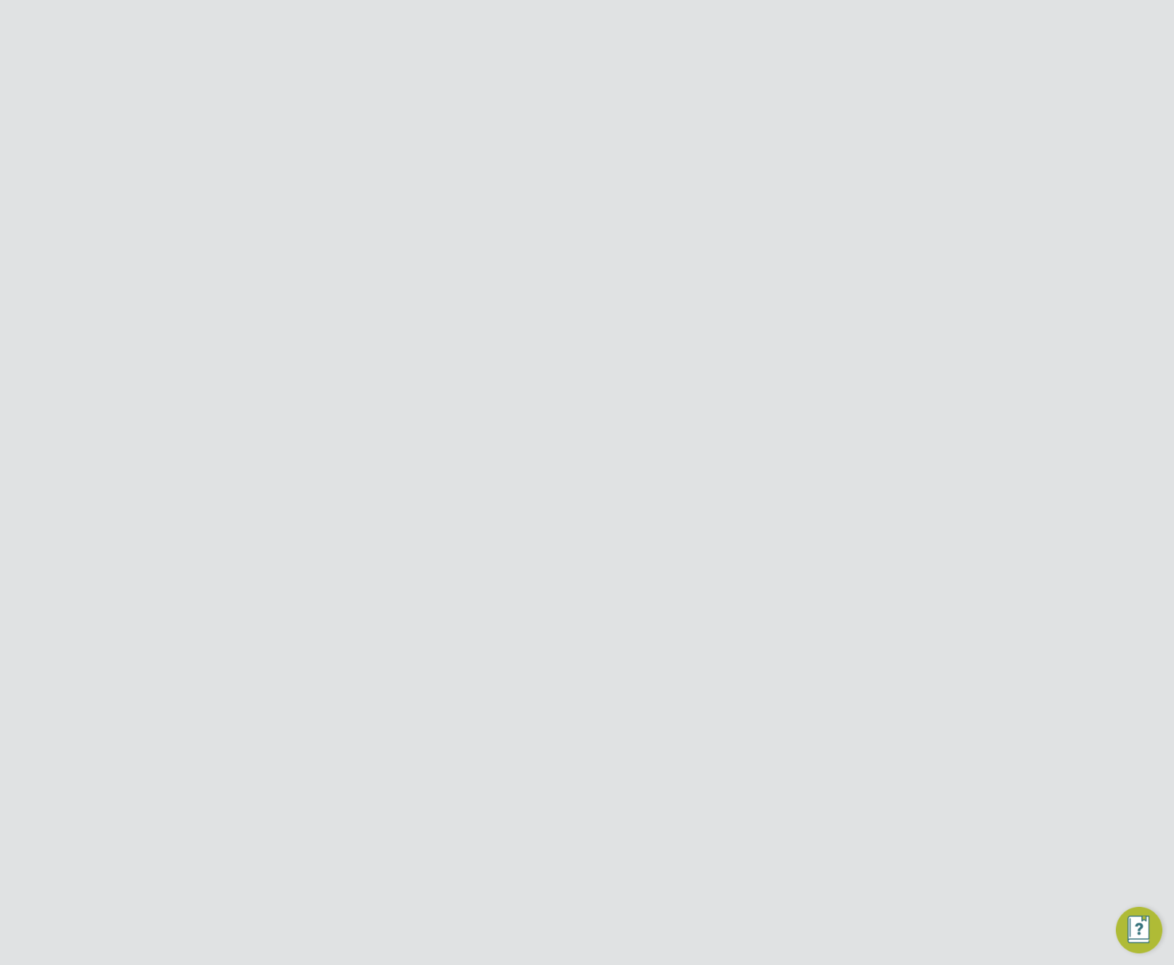
click at [566, 357] on input "rt" at bounding box center [579, 356] width 143 height 26
type input "rt"
click at [573, 283] on input at bounding box center [598, 281] width 180 height 22
click at [556, 307] on li "Agency" at bounding box center [597, 301] width 181 height 19
type input "Agency"
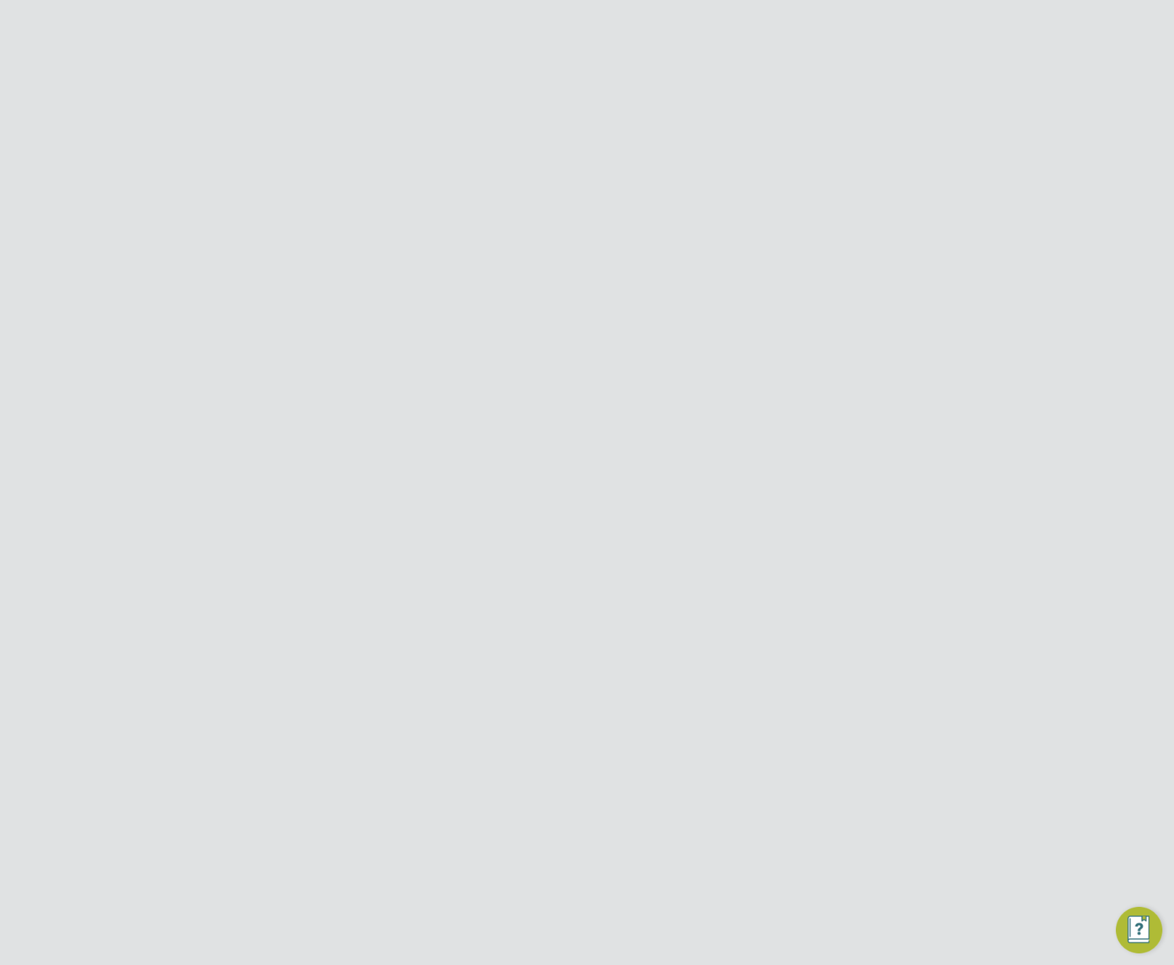
scroll to position [602, 0]
drag, startPoint x: 572, startPoint y: 242, endPoint x: 574, endPoint y: 232, distance: 10.4
click at [573, 238] on li "Relationship" at bounding box center [615, 232] width 529 height 36
click at [574, 230] on input at bounding box center [579, 225] width 143 height 22
click at [565, 243] on li "Client" at bounding box center [579, 245] width 145 height 19
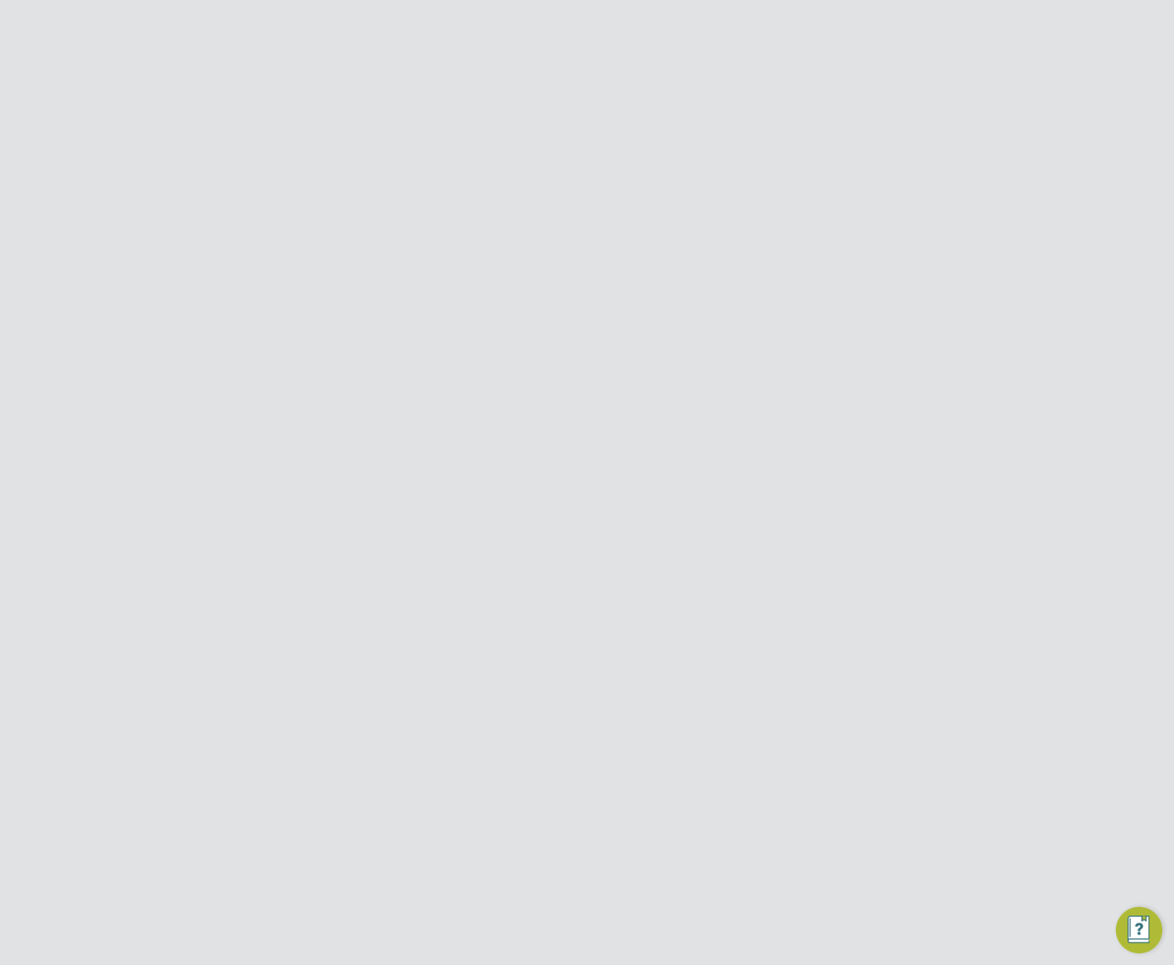
type input "Client"
click at [662, 411] on input at bounding box center [648, 410] width 107 height 22
click at [600, 169] on input at bounding box center [579, 167] width 143 height 22
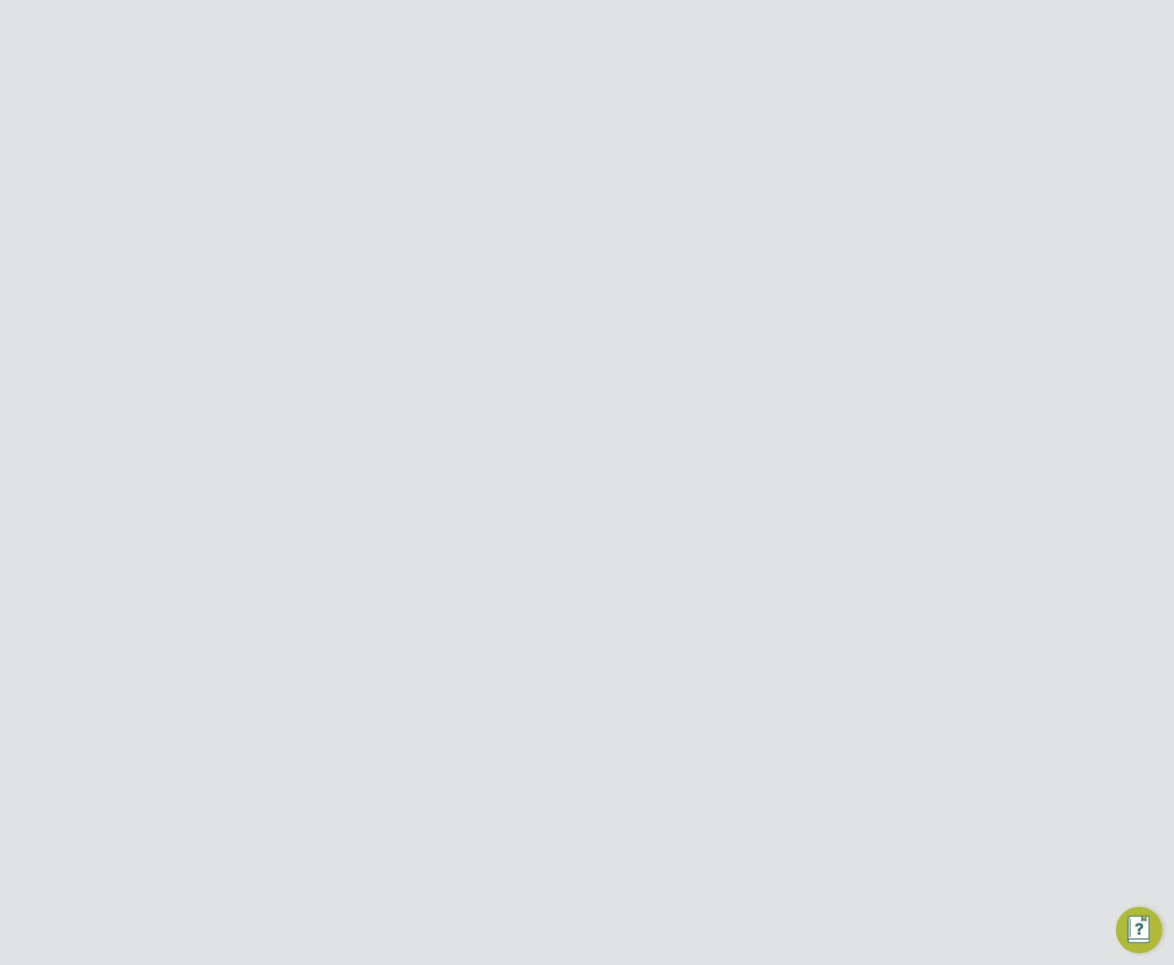
click at [658, 342] on li "Unique Tax Reference" at bounding box center [615, 336] width 529 height 41
click at [108, 582] on span "Payroll" at bounding box center [106, 585] width 36 height 14
click at [110, 547] on link "Pay Runs" at bounding box center [111, 540] width 47 height 14
click at [120, 498] on link "Salaried Workers" at bounding box center [132, 500] width 89 height 14
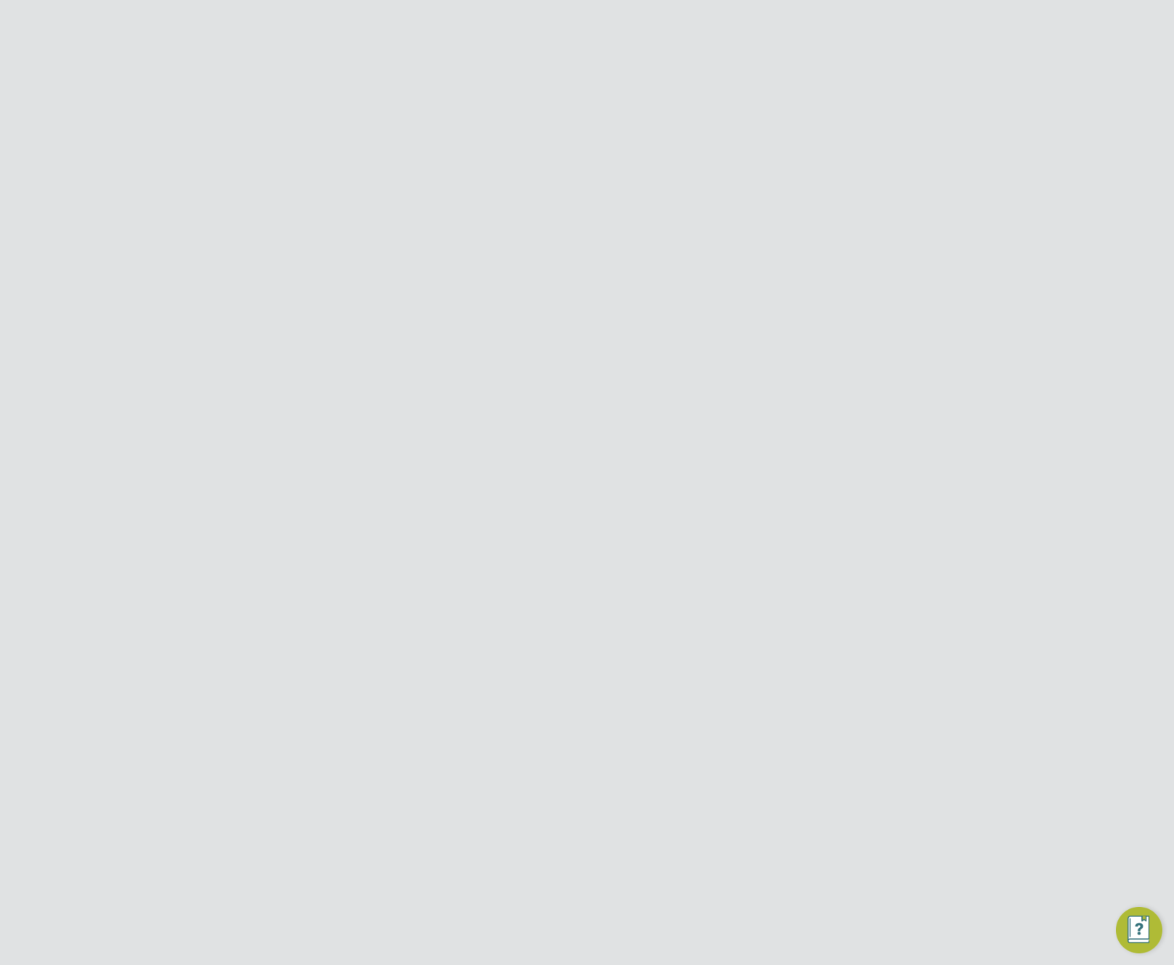
click at [103, 523] on link "Imports" at bounding box center [108, 520] width 41 height 14
click at [116, 577] on span "Schemes" at bounding box center [111, 577] width 47 height 14
click at [115, 569] on link "Payrolls" at bounding box center [108, 567] width 41 height 14
click at [871, 119] on button "New Payroll" at bounding box center [868, 121] width 78 height 23
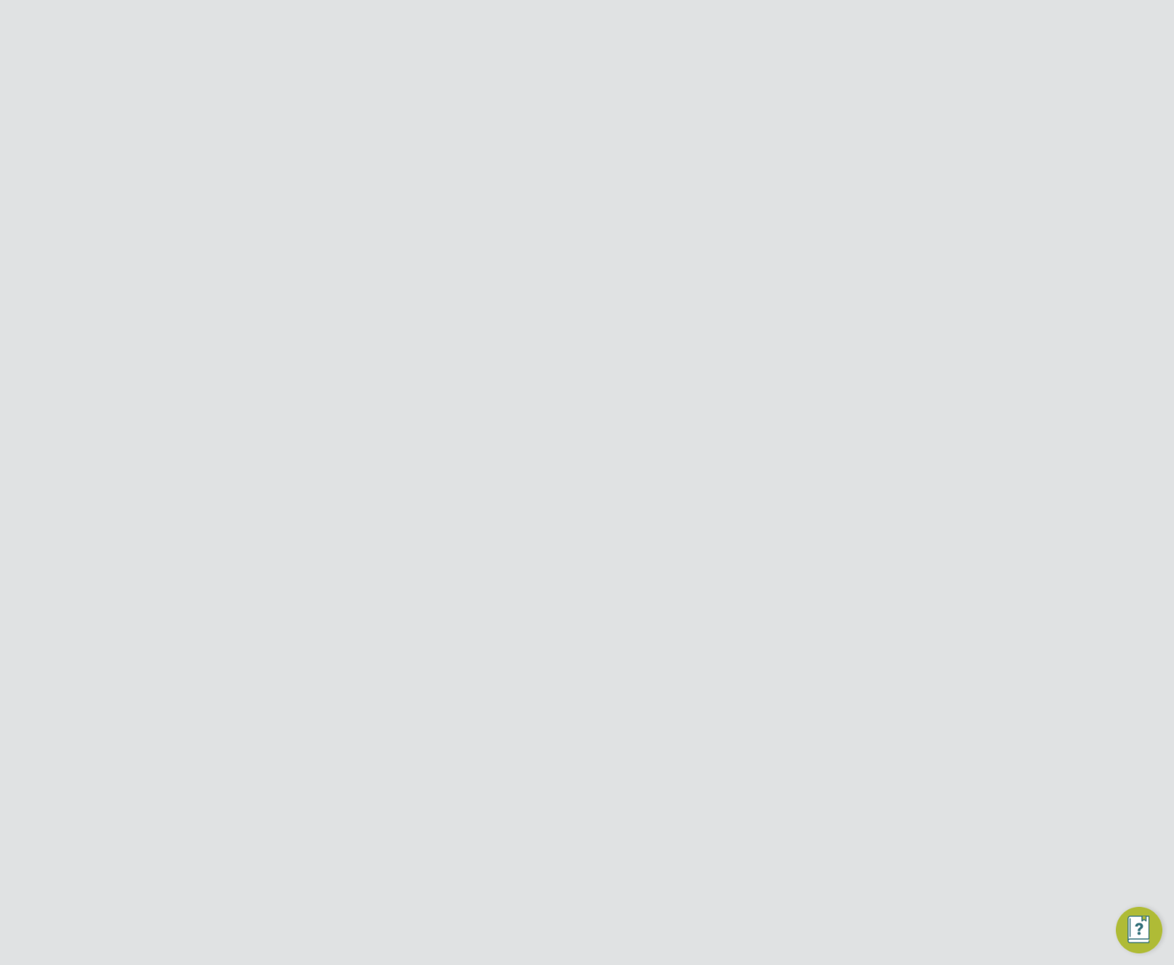
click at [646, 170] on input at bounding box center [628, 169] width 143 height 22
click at [625, 211] on li "PAYE (Umbrella)" at bounding box center [628, 208] width 145 height 19
type input "PAYE (Umbrella)"
click at [598, 208] on input at bounding box center [618, 208] width 143 height 26
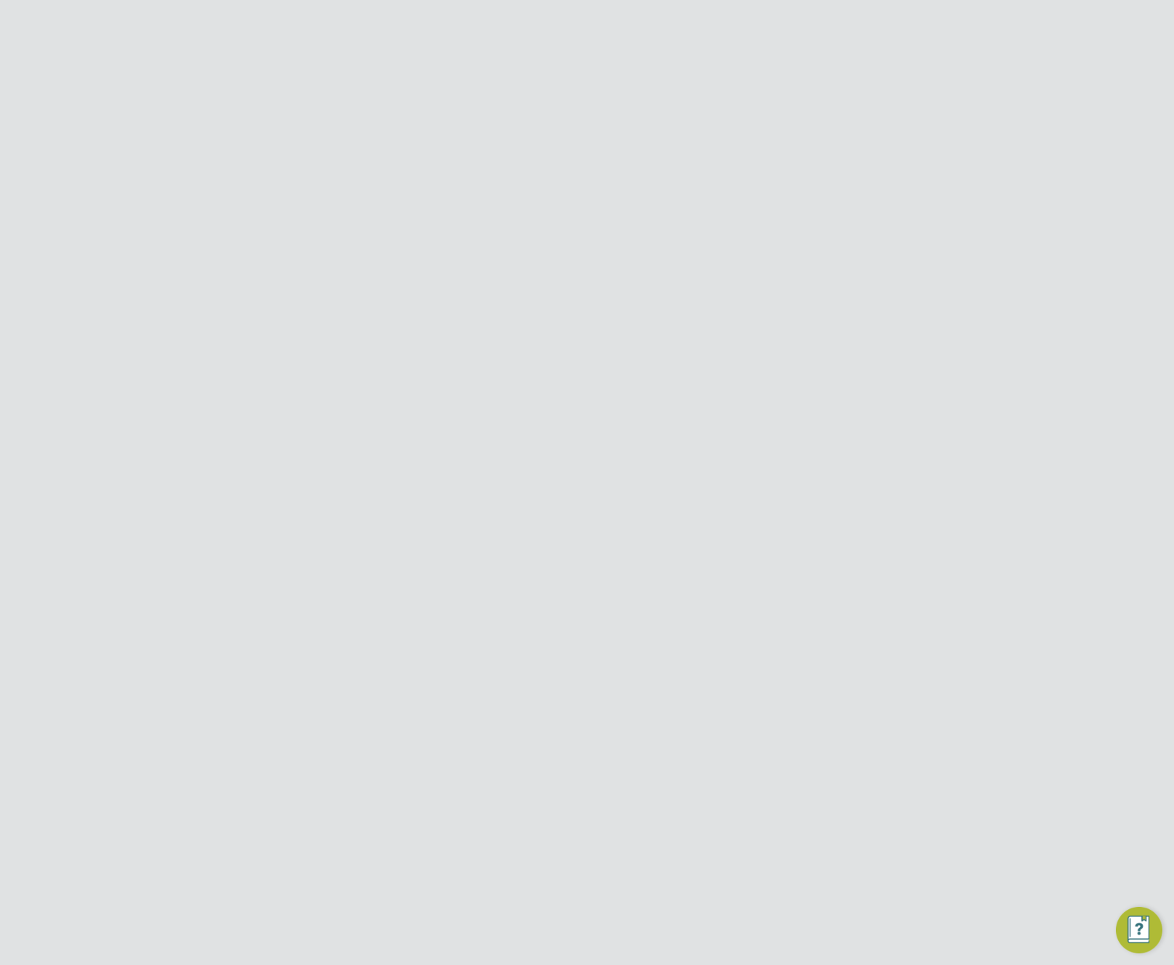
type input "rtgwe"
click at [517, 256] on li "Scheme No PAYE (Umbrella) scheme exists. Please create one now" at bounding box center [585, 258] width 289 height 46
click at [653, 380] on input at bounding box center [618, 374] width 143 height 22
click at [619, 184] on li "Type PAYE (Umbrella)" at bounding box center [585, 176] width 289 height 36
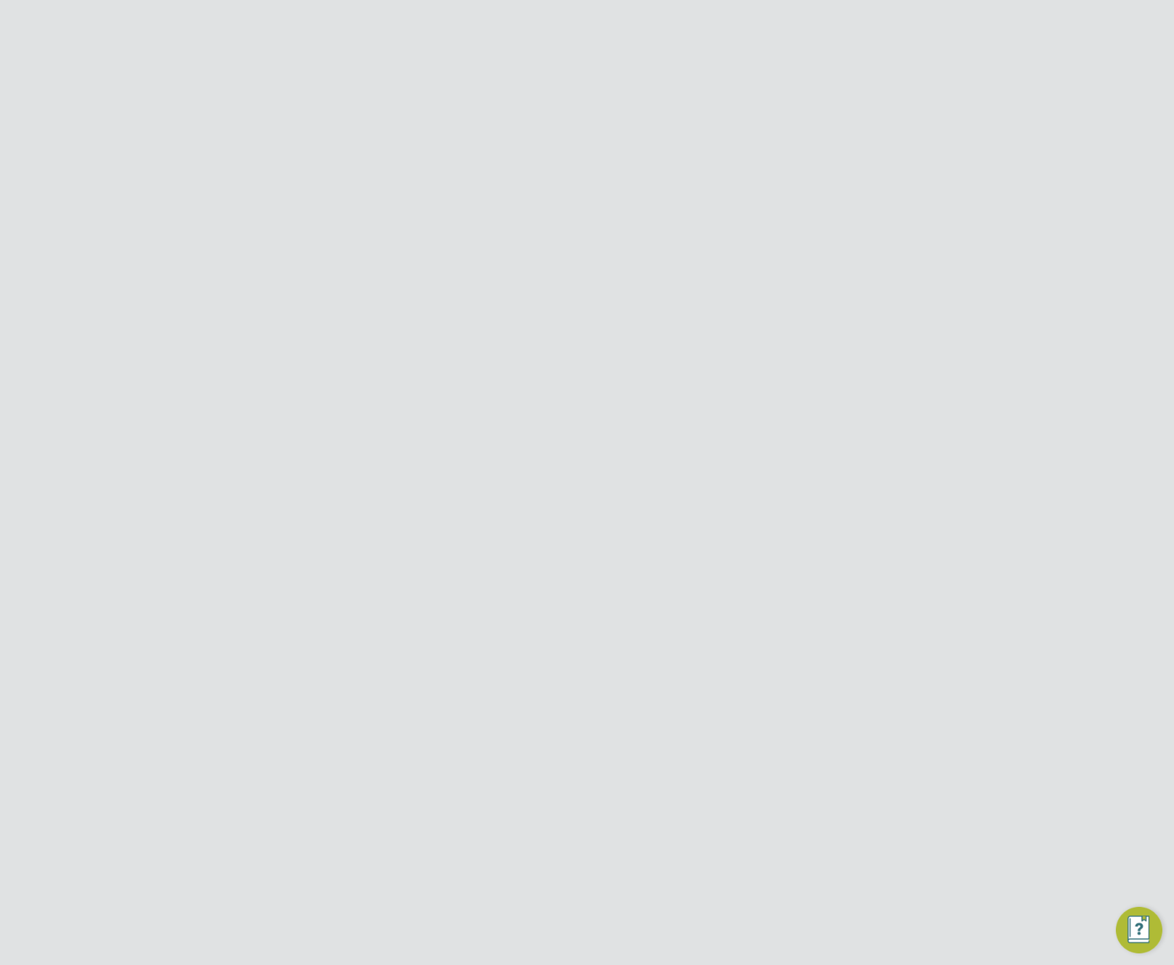
click at [585, 368] on input at bounding box center [618, 374] width 143 height 22
click at [572, 395] on li "Weekly" at bounding box center [619, 394] width 145 height 19
type input "Weekly"
click at [608, 294] on input at bounding box center [618, 292] width 143 height 22
click at [601, 310] on li "Pay info" at bounding box center [619, 311] width 145 height 19
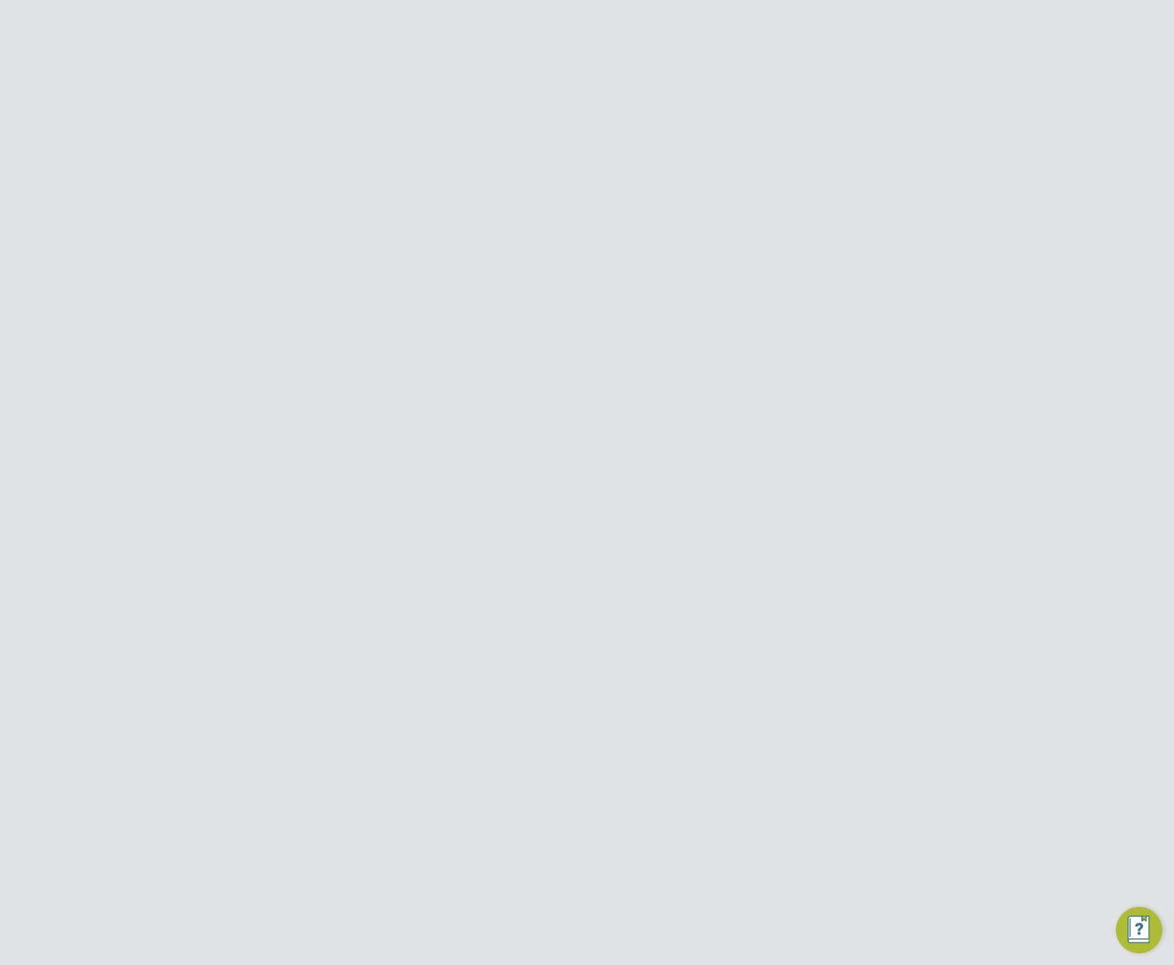
type input "Pay info"
click at [624, 294] on input at bounding box center [618, 292] width 143 height 22
click at [624, 164] on input at bounding box center [618, 169] width 143 height 22
click at [601, 182] on li "PAYE (Standard)" at bounding box center [619, 189] width 145 height 19
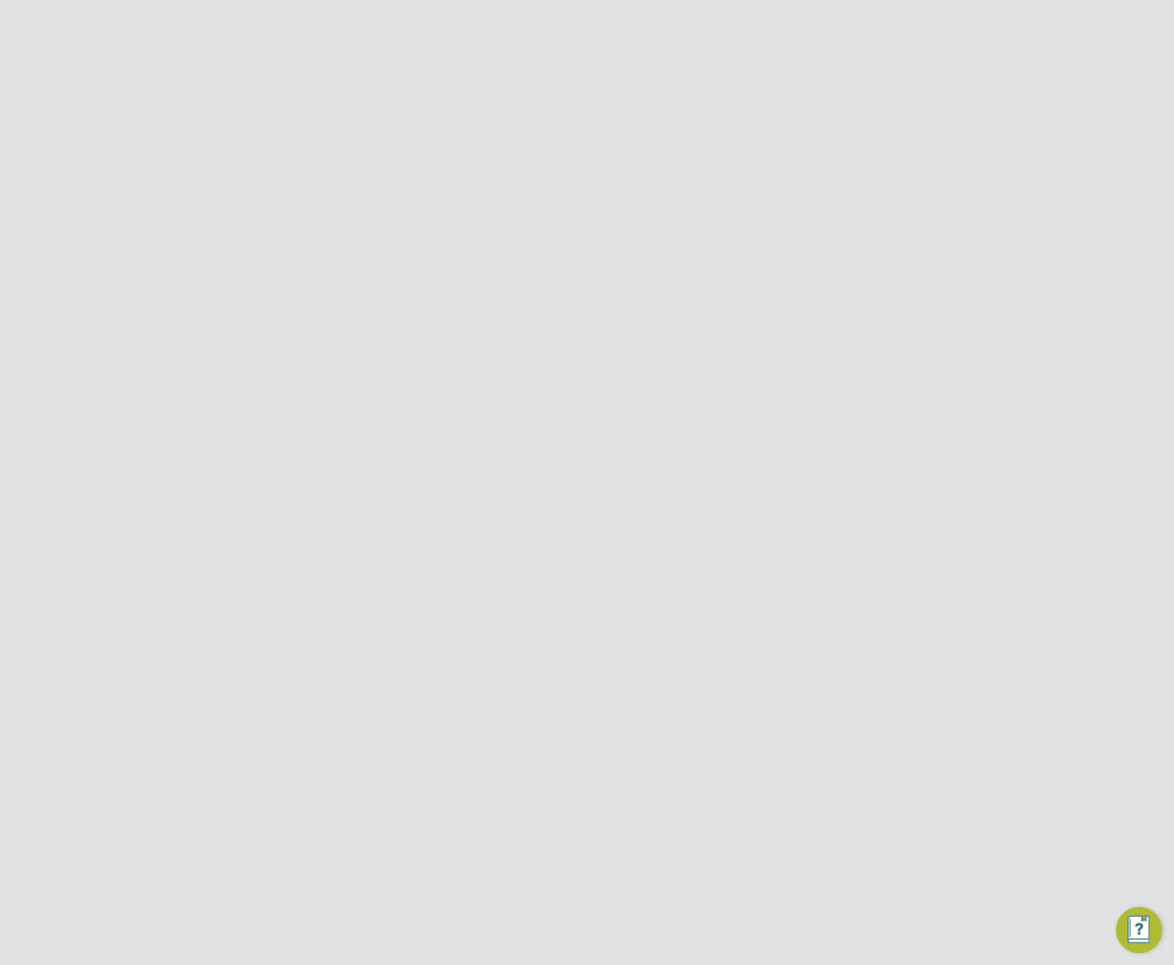
type input "PAYE (Standard)"
click at [611, 336] on input at bounding box center [618, 330] width 143 height 26
click at [621, 164] on input at bounding box center [618, 169] width 143 height 22
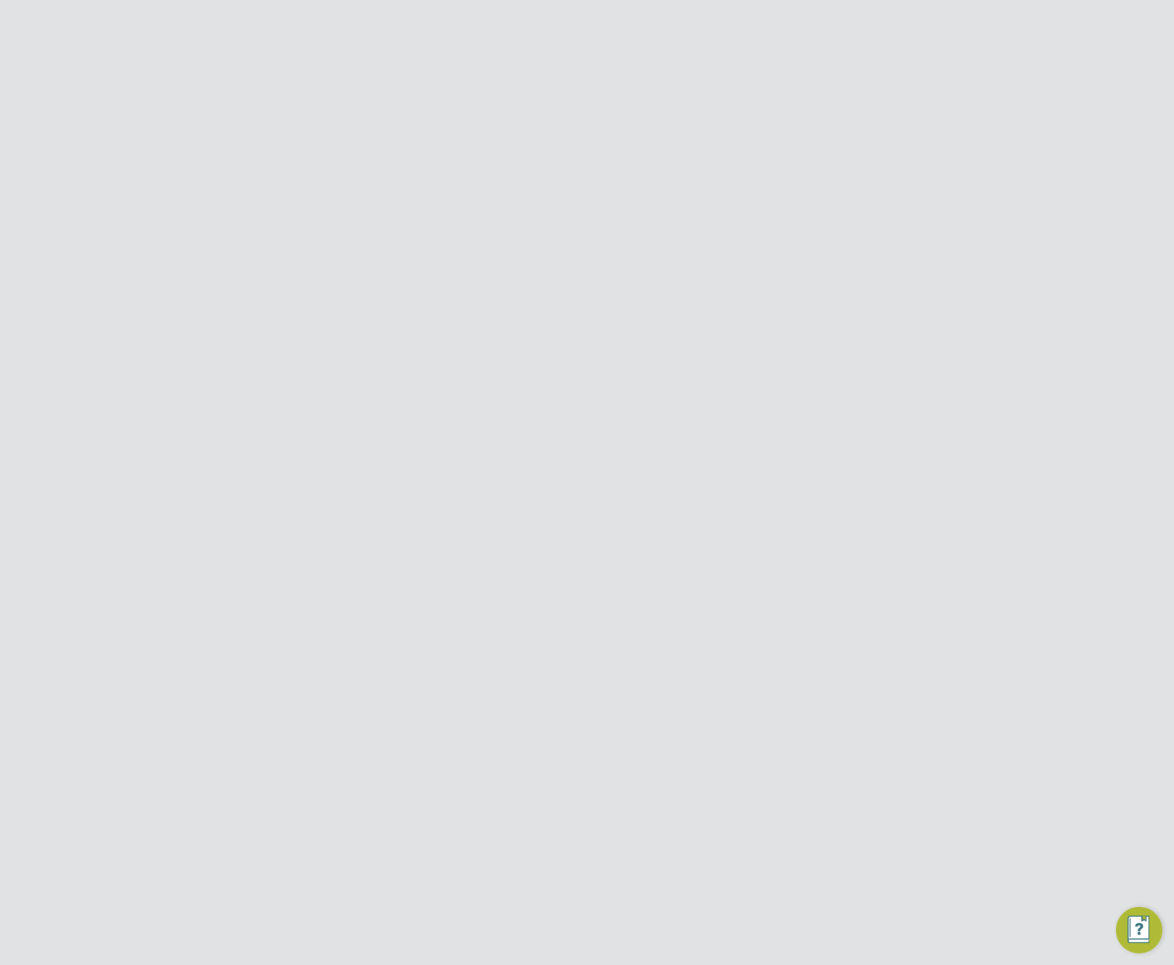
click at [612, 208] on li "PAYE (Umbrella)" at bounding box center [619, 208] width 145 height 19
type input "PAYE (Umbrella)"
click at [616, 292] on input at bounding box center [618, 292] width 143 height 22
click at [603, 331] on li "Pay period" at bounding box center [619, 330] width 145 height 19
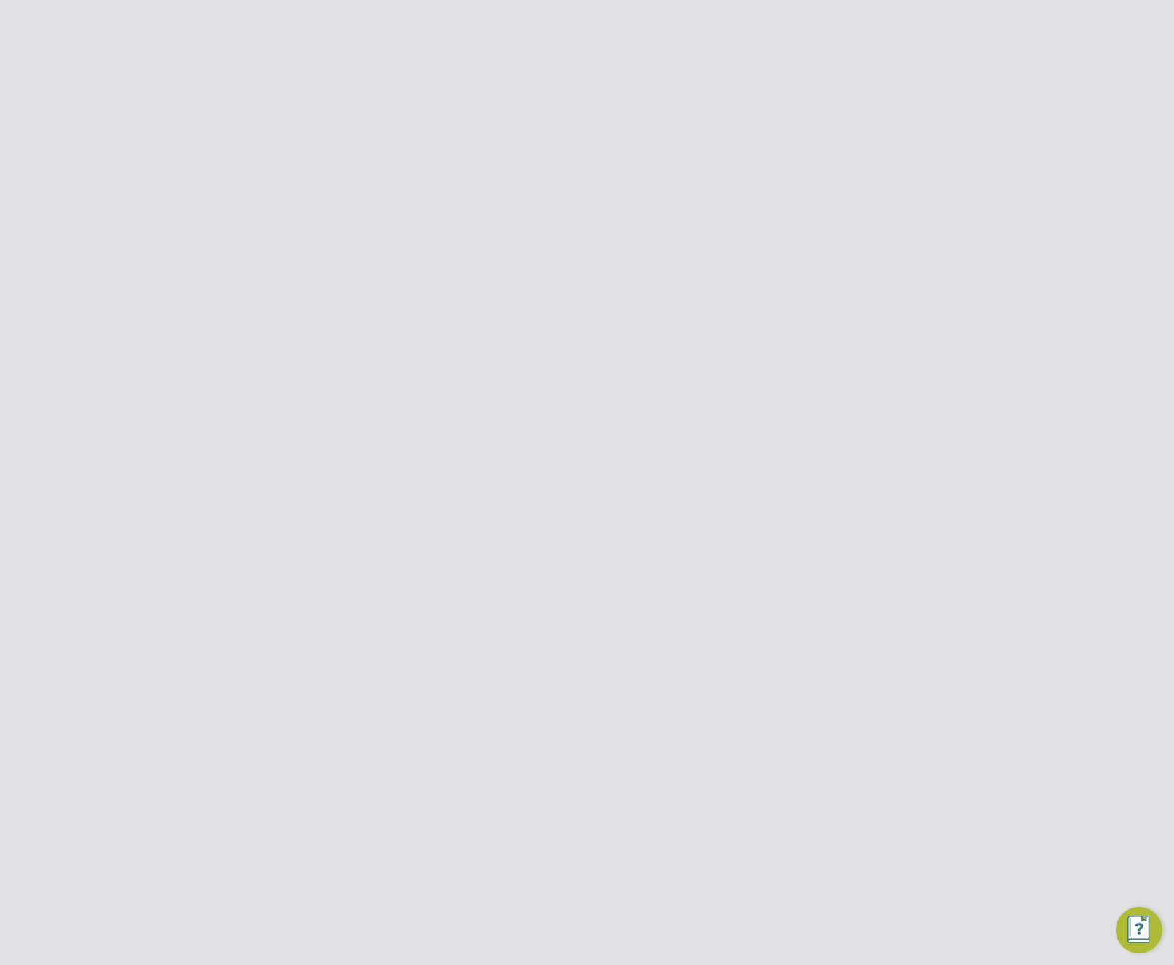
type input "Pay period"
click at [601, 379] on input at bounding box center [618, 374] width 143 height 22
click at [599, 394] on li "Weekly" at bounding box center [619, 394] width 145 height 19
type input "Weekly"
click at [612, 299] on input at bounding box center [618, 292] width 143 height 22
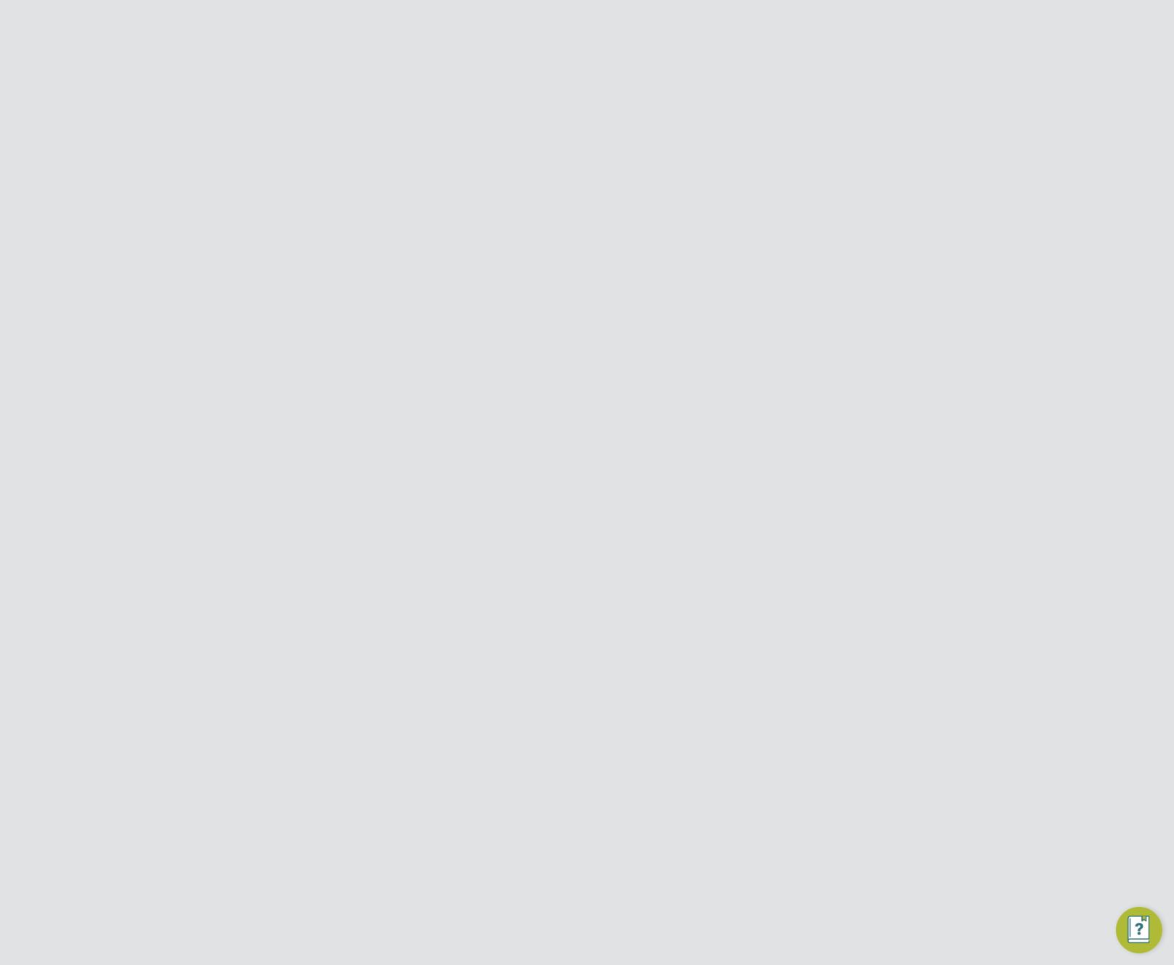
click at [608, 377] on input at bounding box center [618, 374] width 143 height 22
click at [616, 287] on input at bounding box center [618, 292] width 143 height 22
click at [611, 313] on li "Pay info" at bounding box center [619, 311] width 145 height 19
type input "Pay info"
click at [621, 368] on input at bounding box center [618, 374] width 143 height 22
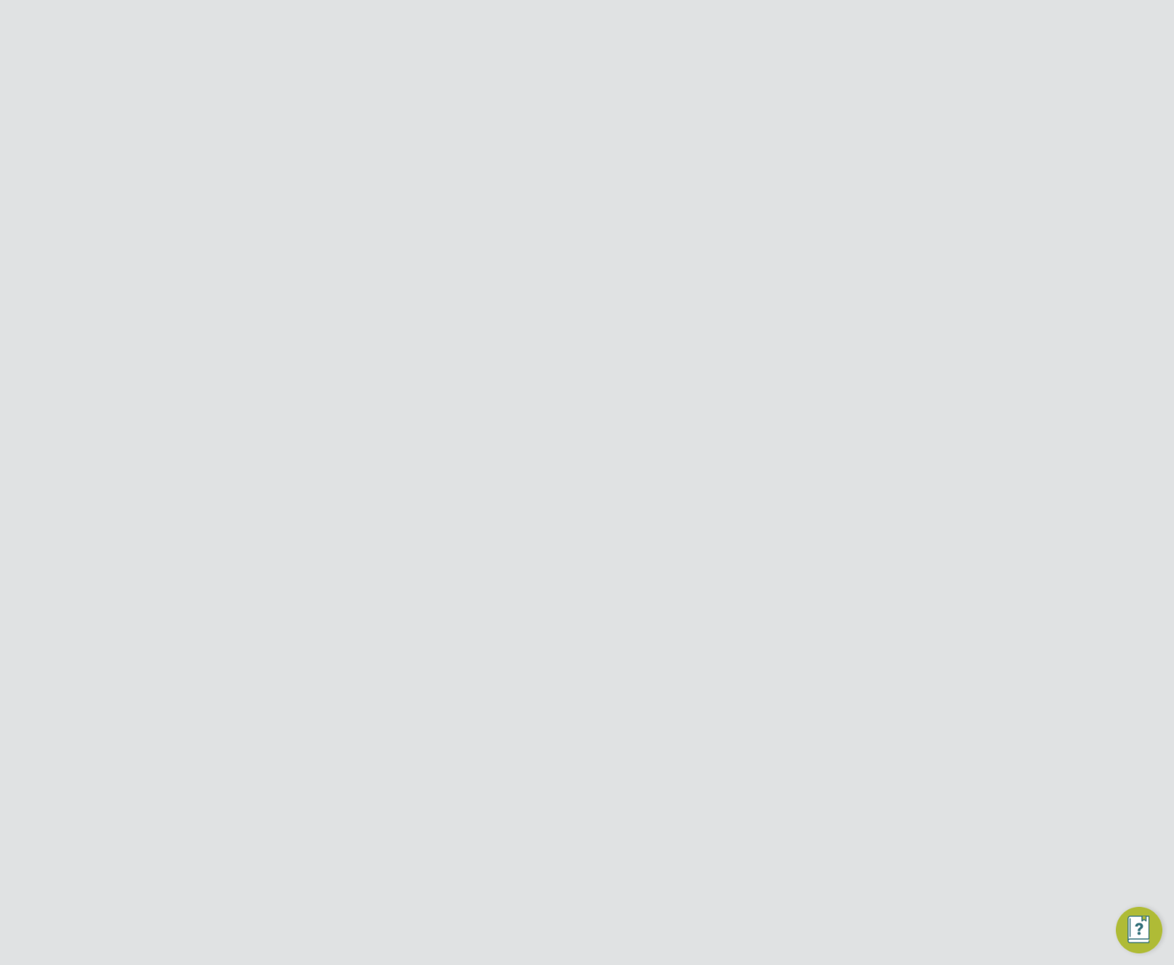
click at [597, 288] on input at bounding box center [618, 292] width 143 height 22
click at [618, 368] on input at bounding box center [618, 374] width 143 height 22
drag, startPoint x: 609, startPoint y: 429, endPoint x: 634, endPoint y: 375, distance: 59.2
click at [617, 421] on ul "Weekly Fortnightly 4 Weekly Monthly" at bounding box center [619, 423] width 146 height 78
click at [634, 285] on input at bounding box center [618, 292] width 143 height 22
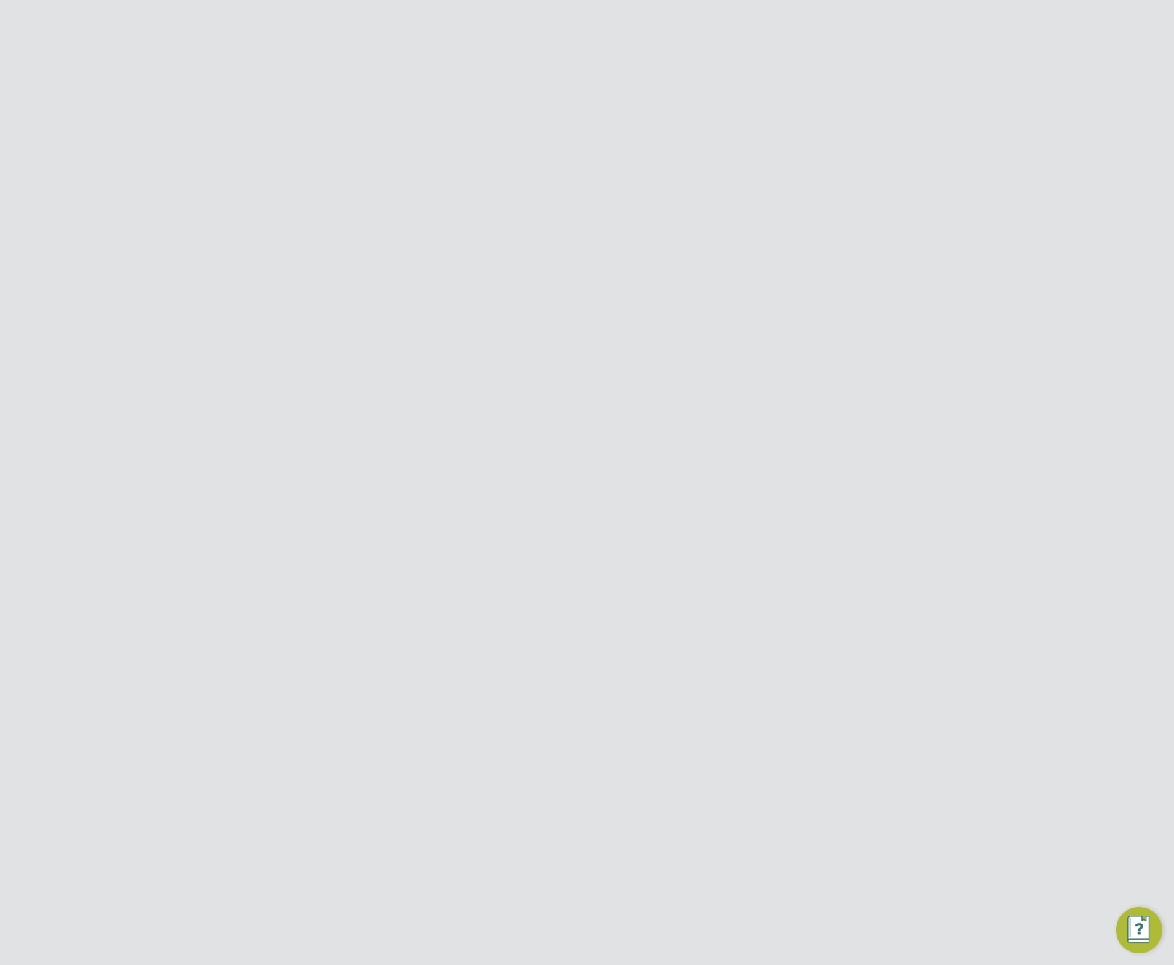
click at [631, 316] on li "Pay info" at bounding box center [619, 311] width 145 height 19
type input "Pay info"
click at [626, 327] on input at bounding box center [618, 330] width 143 height 26
click at [619, 385] on li "The pay period for this payroll is" at bounding box center [585, 382] width 289 height 48
click at [624, 371] on input at bounding box center [618, 374] width 143 height 22
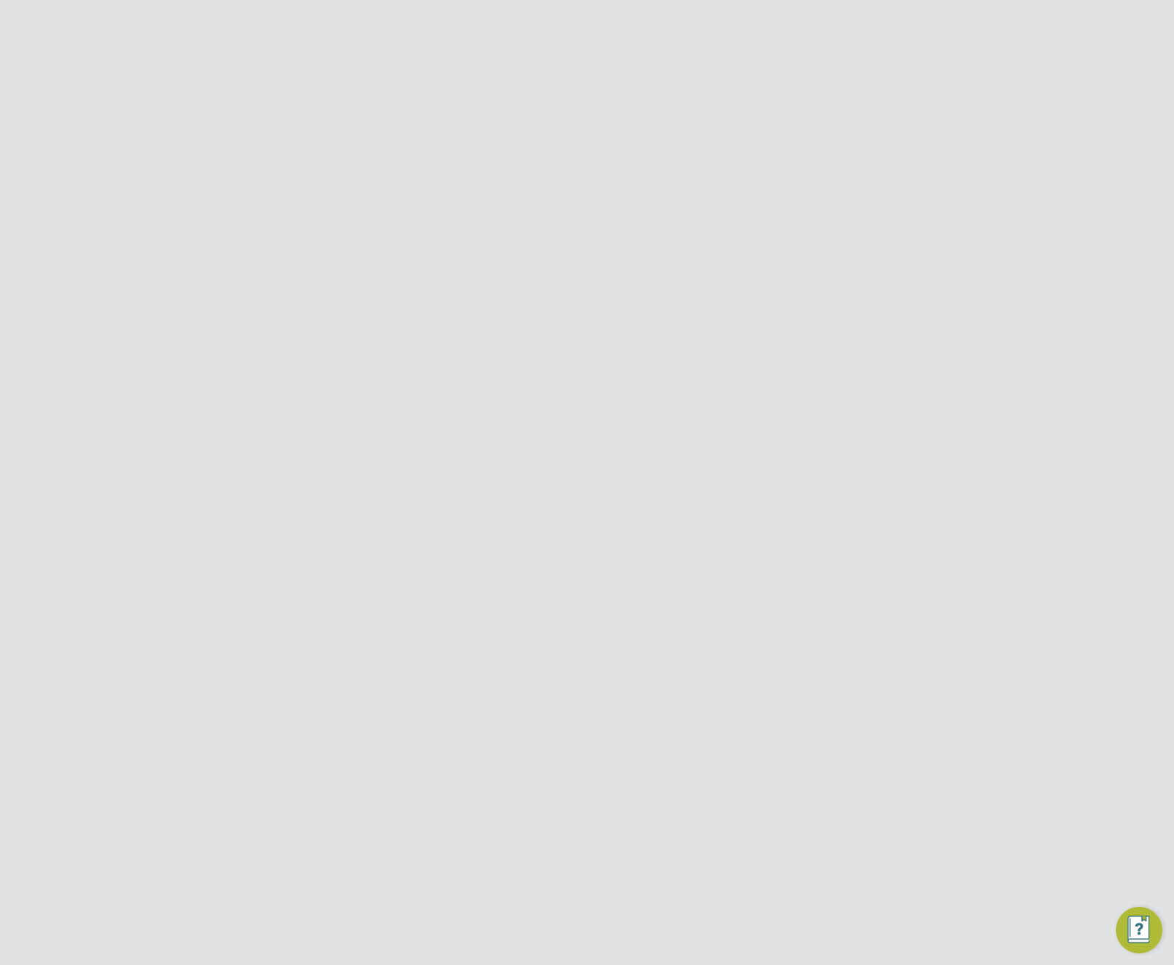
click at [628, 172] on input at bounding box center [618, 169] width 143 height 22
click at [730, 116] on div at bounding box center [721, 118] width 26 height 26
click at [419, 344] on html "Business Morgan Sindall Construction & Infrastructure Ltd ES Engage S Notificat…" at bounding box center [587, 172] width 1174 height 344
click at [124, 638] on span "Preferences" at bounding box center [119, 644] width 62 height 14
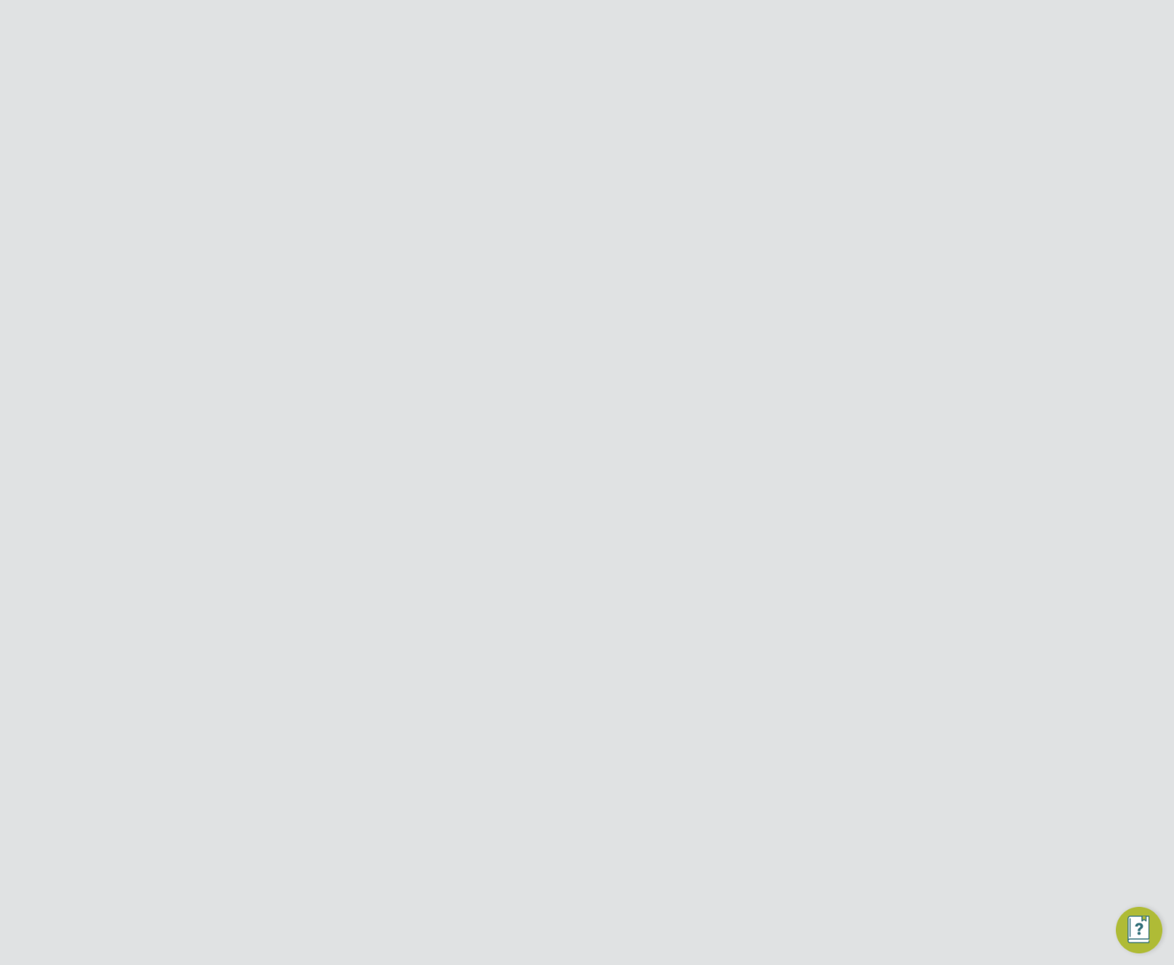
click at [121, 623] on link "VMS Configurations" at bounding box center [141, 626] width 106 height 14
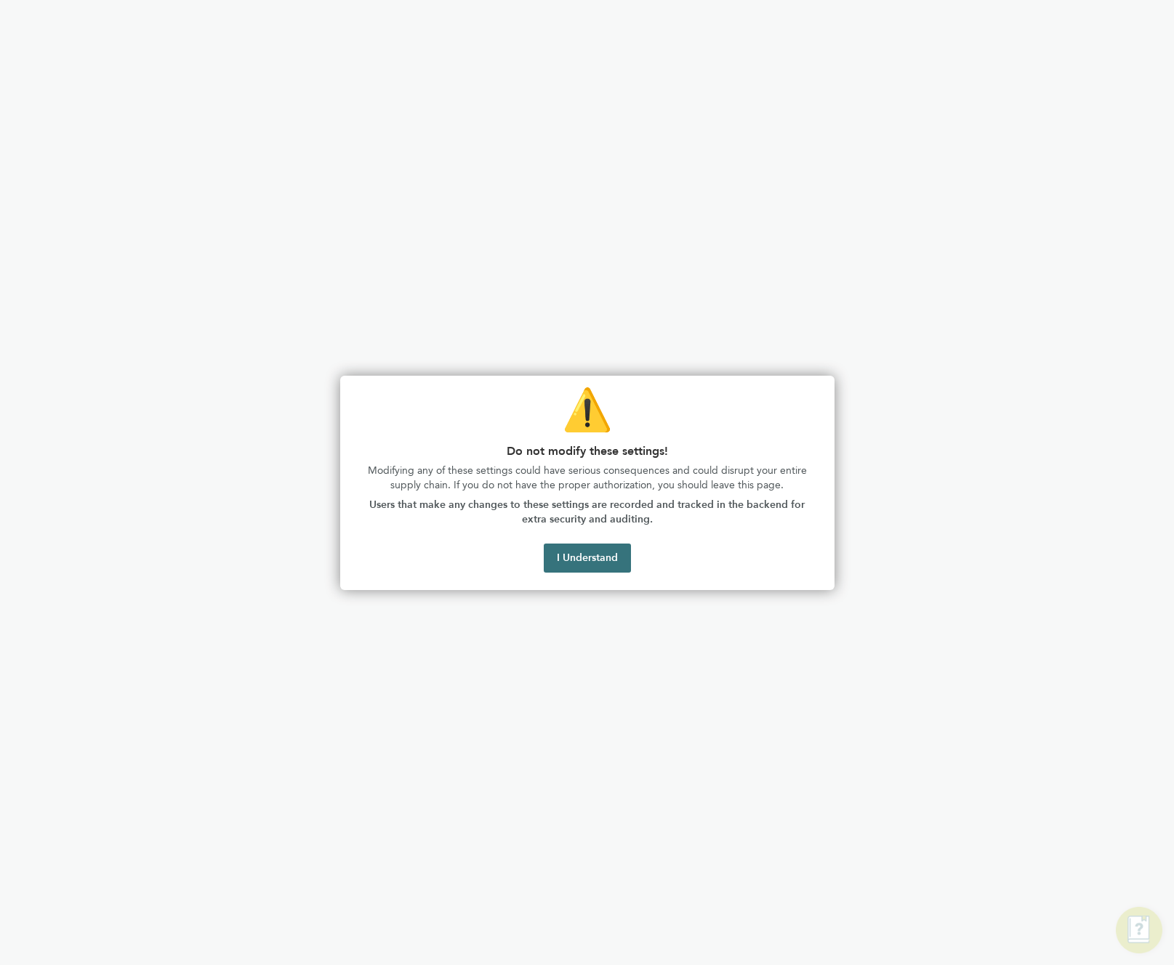
click at [602, 559] on button "I Understand" at bounding box center [587, 558] width 87 height 29
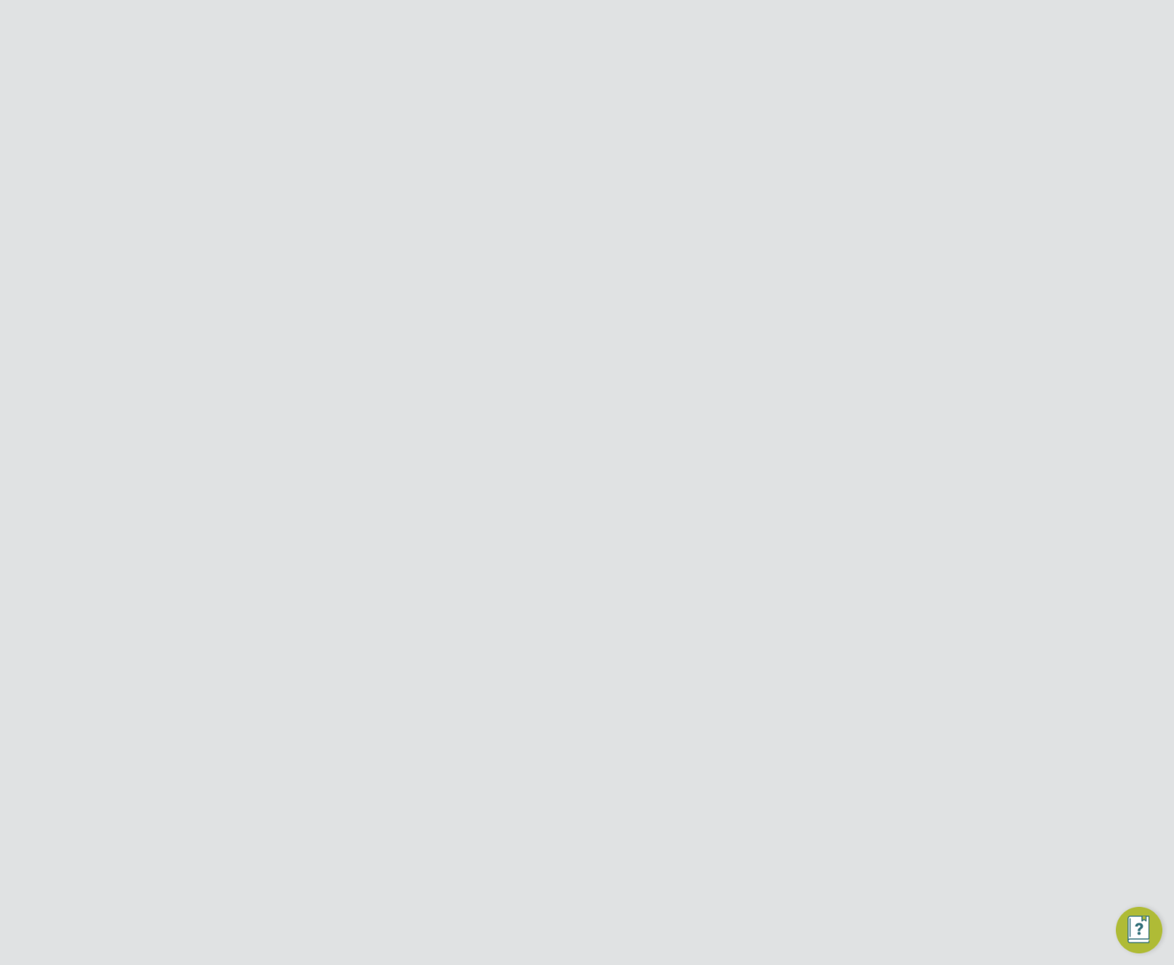
click at [871, 223] on icon at bounding box center [880, 226] width 18 height 12
click at [804, 258] on li "Edit VMS Configuration" at bounding box center [817, 257] width 140 height 20
type input "Morgan Sindall Construction - Scotland"
type input "[PERSON_NAME] Construction & Infrastructure Ltd"
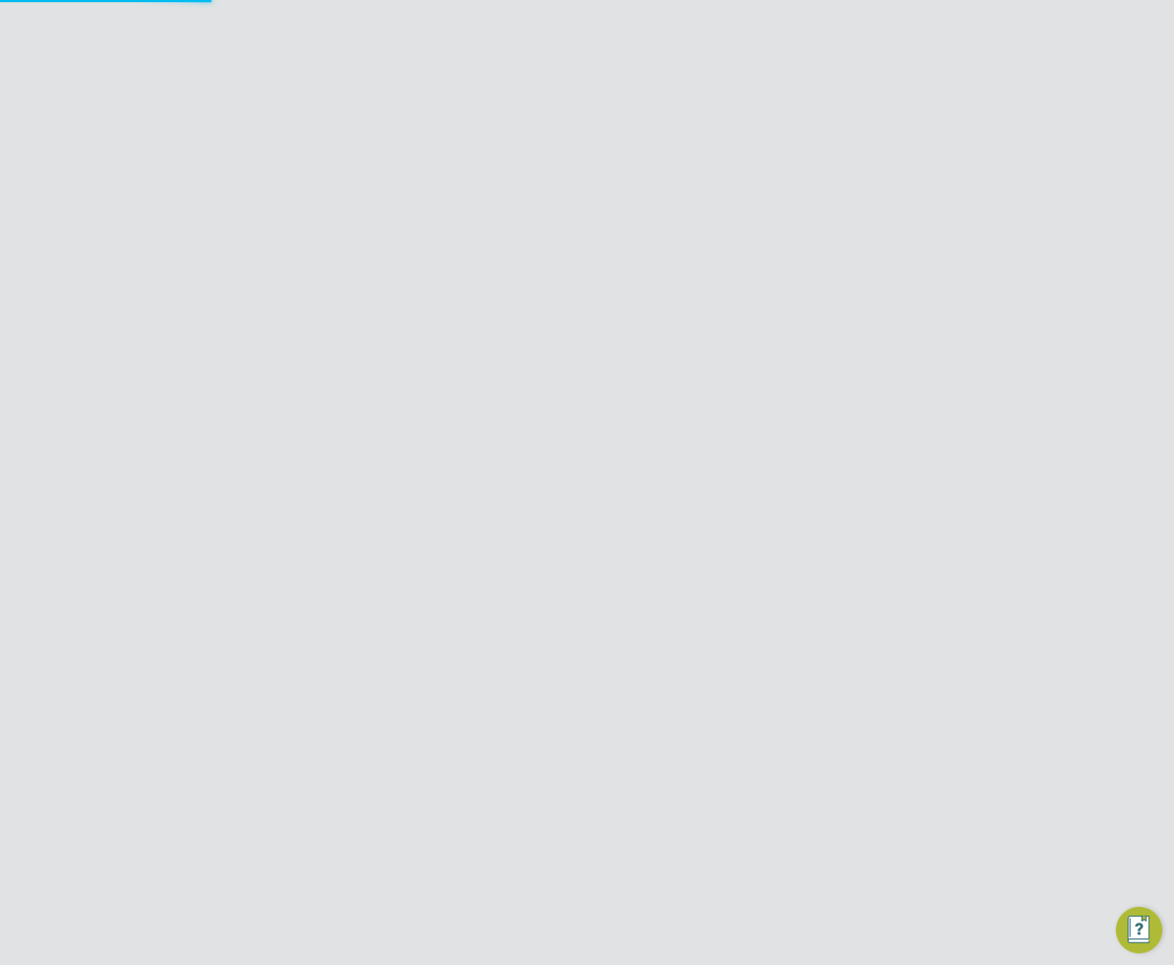
type input "Custom"
type input "By Vendor Group"
type input "No Limits"
type input "Labour Desk"
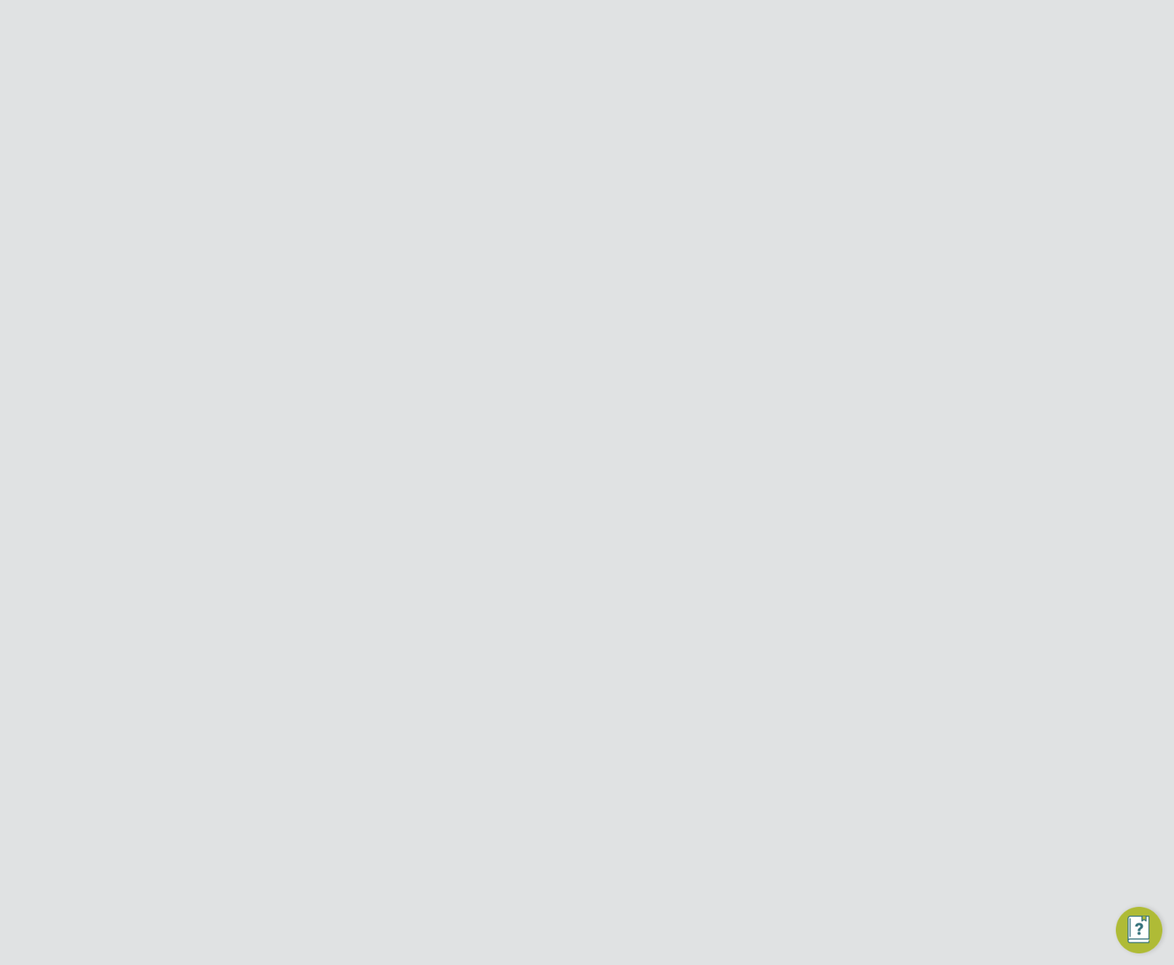
scroll to position [304, 0]
click at [533, 629] on input at bounding box center [550, 629] width 180 height 22
click at [523, 682] on li "By Vendor Group" at bounding box center [549, 688] width 181 height 19
type input "By Vendor Group"
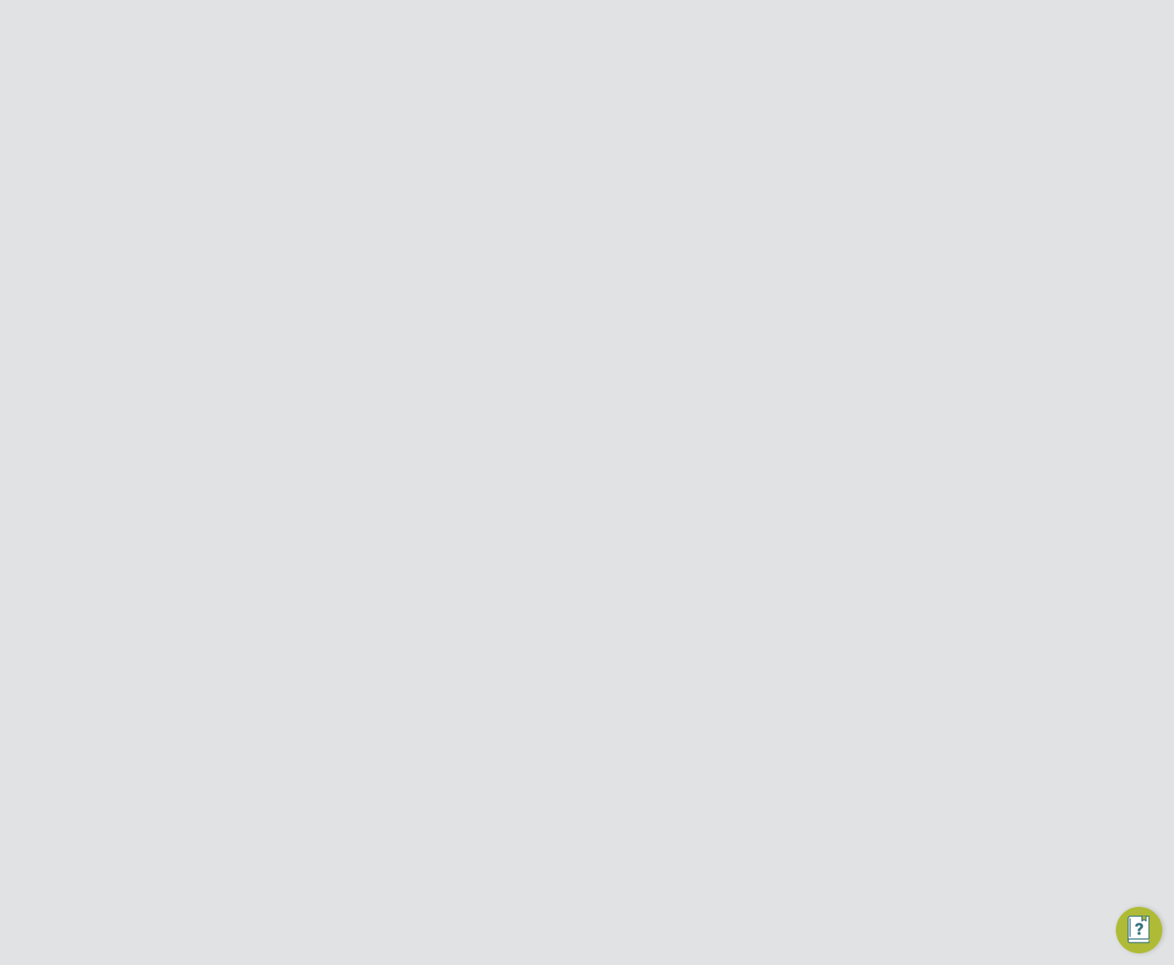
scroll to position [1699, 640]
click at [533, 668] on input at bounding box center [550, 666] width 180 height 22
click at [533, 705] on input at bounding box center [550, 702] width 180 height 22
click at [541, 671] on input at bounding box center [550, 666] width 180 height 22
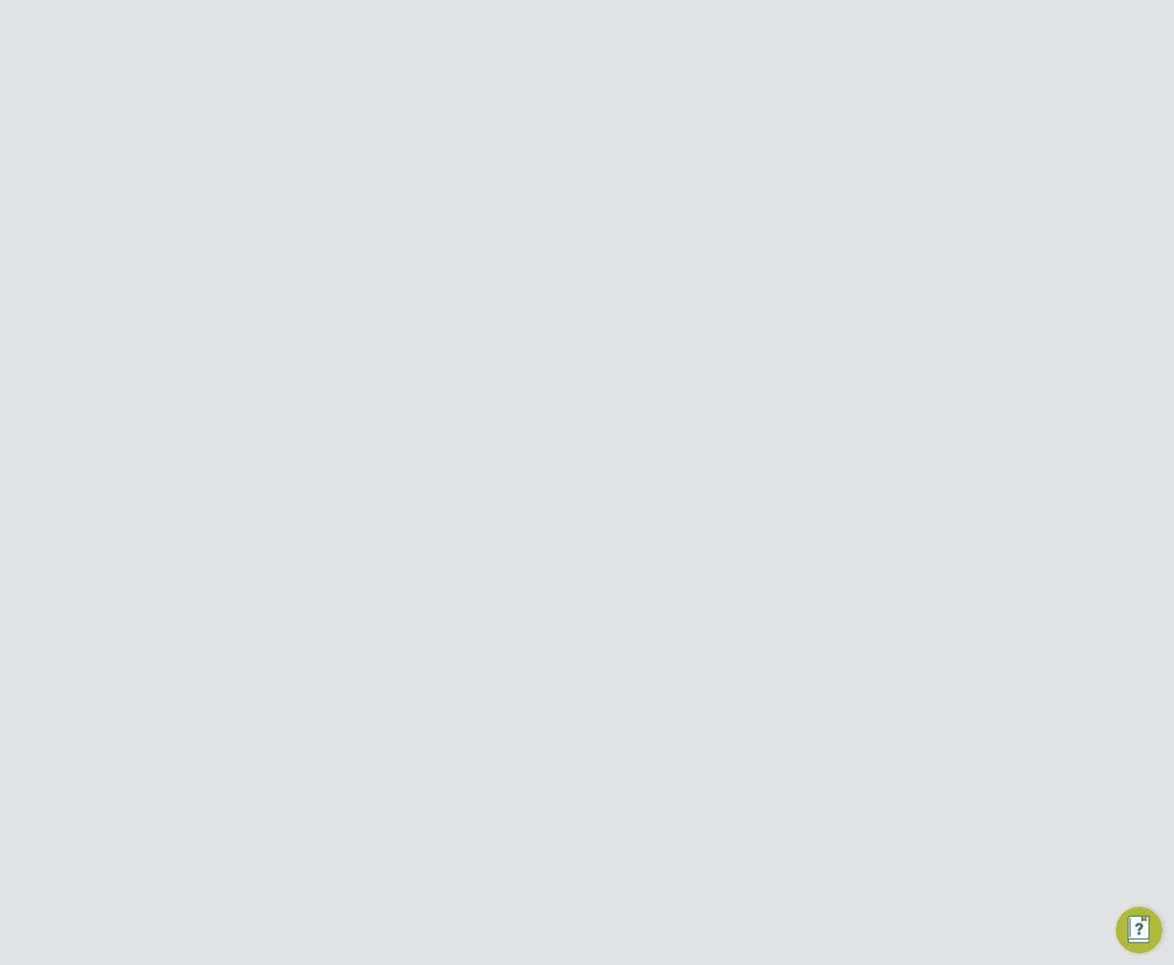
click at [552, 635] on input at bounding box center [550, 629] width 180 height 22
click at [658, 674] on li at bounding box center [640, 667] width 360 height 25
click at [591, 664] on input at bounding box center [550, 666] width 180 height 22
drag, startPoint x: 554, startPoint y: 744, endPoint x: 562, endPoint y: 710, distance: 34.9
click at [555, 743] on li "3" at bounding box center [549, 746] width 181 height 20
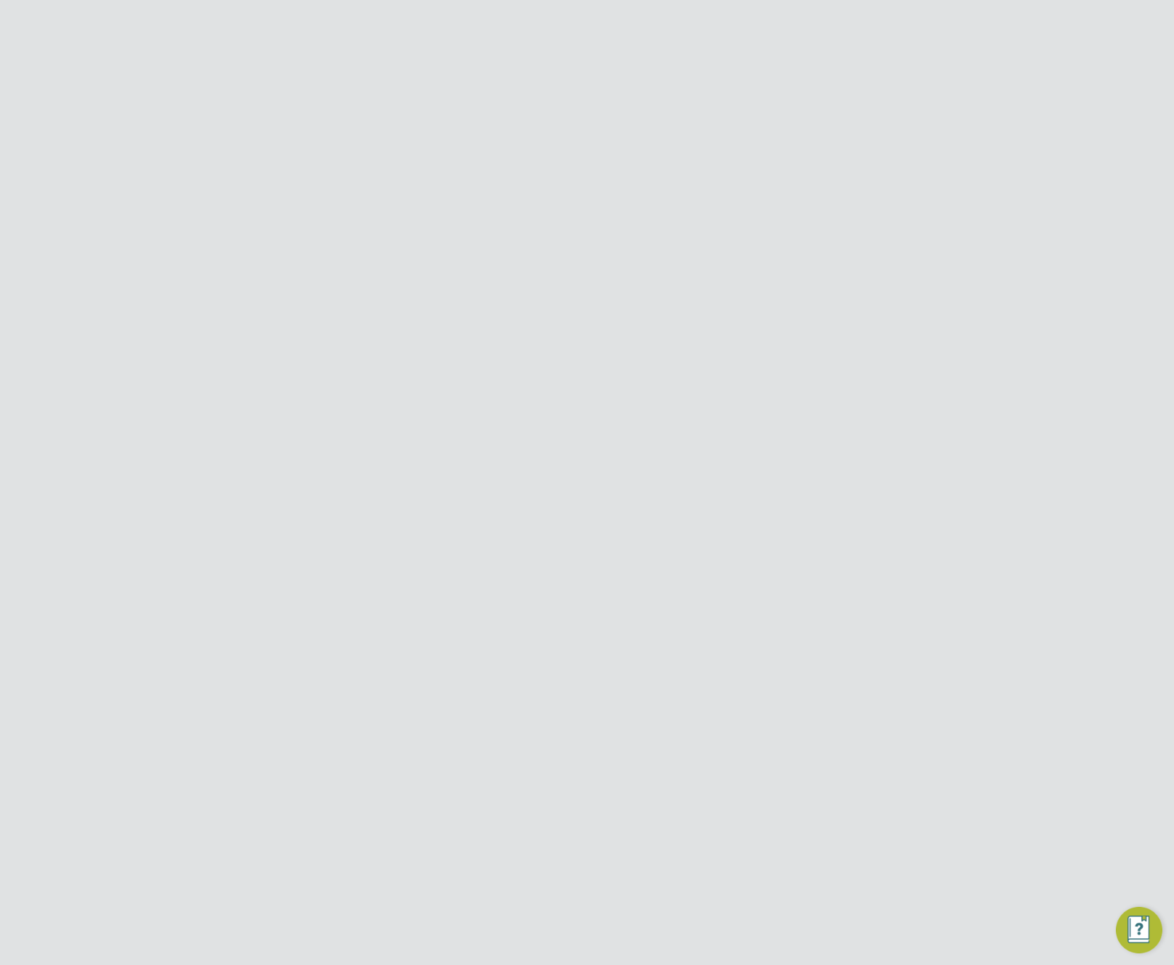
type input "3"
click at [565, 637] on input at bounding box center [550, 629] width 180 height 22
click at [562, 679] on li "By Vendor Group" at bounding box center [549, 688] width 181 height 19
type input "By Vendor Group"
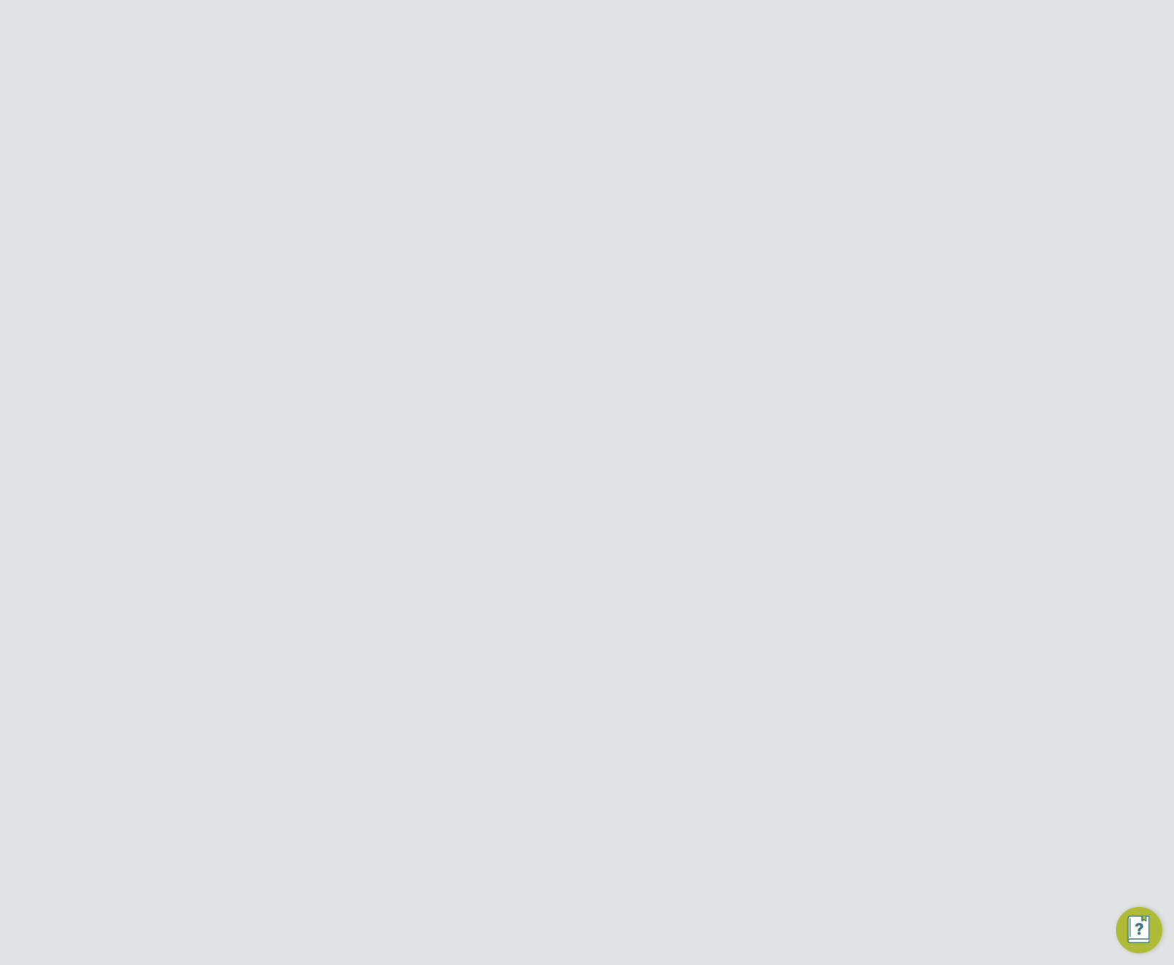
click at [566, 674] on input at bounding box center [550, 666] width 180 height 22
click at [568, 687] on li "Labour Desk" at bounding box center [549, 686] width 181 height 19
type input "Labour Desk"
click at [574, 667] on input at bounding box center [550, 666] width 180 height 22
click at [573, 626] on input at bounding box center [550, 629] width 180 height 22
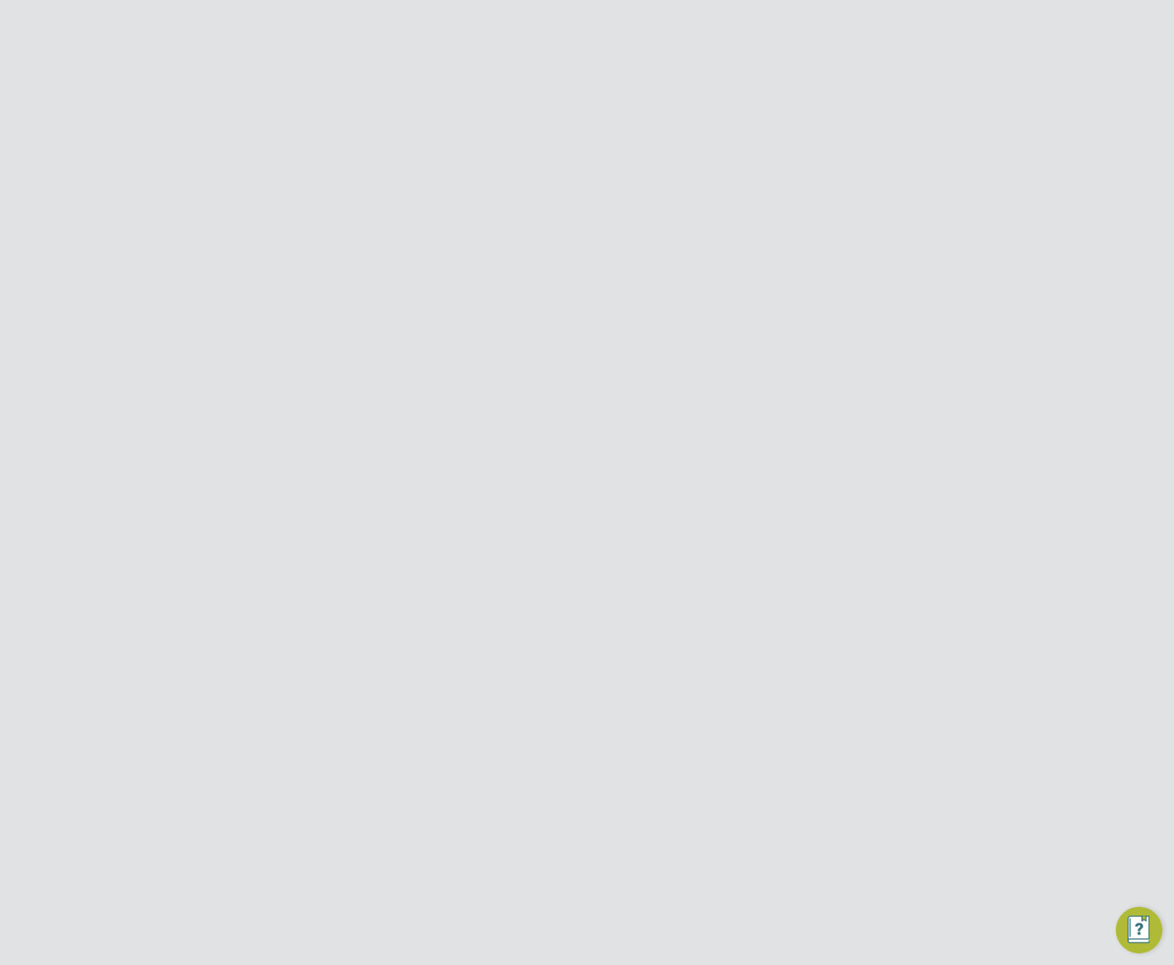
scroll to position [1663, 640]
click at [671, 636] on li "Invite Vendors" at bounding box center [586, 636] width 488 height 36
click at [578, 624] on input at bounding box center [550, 629] width 180 height 22
click at [572, 680] on li "By Vendor Group" at bounding box center [549, 688] width 181 height 19
type input "By Vendor Group"
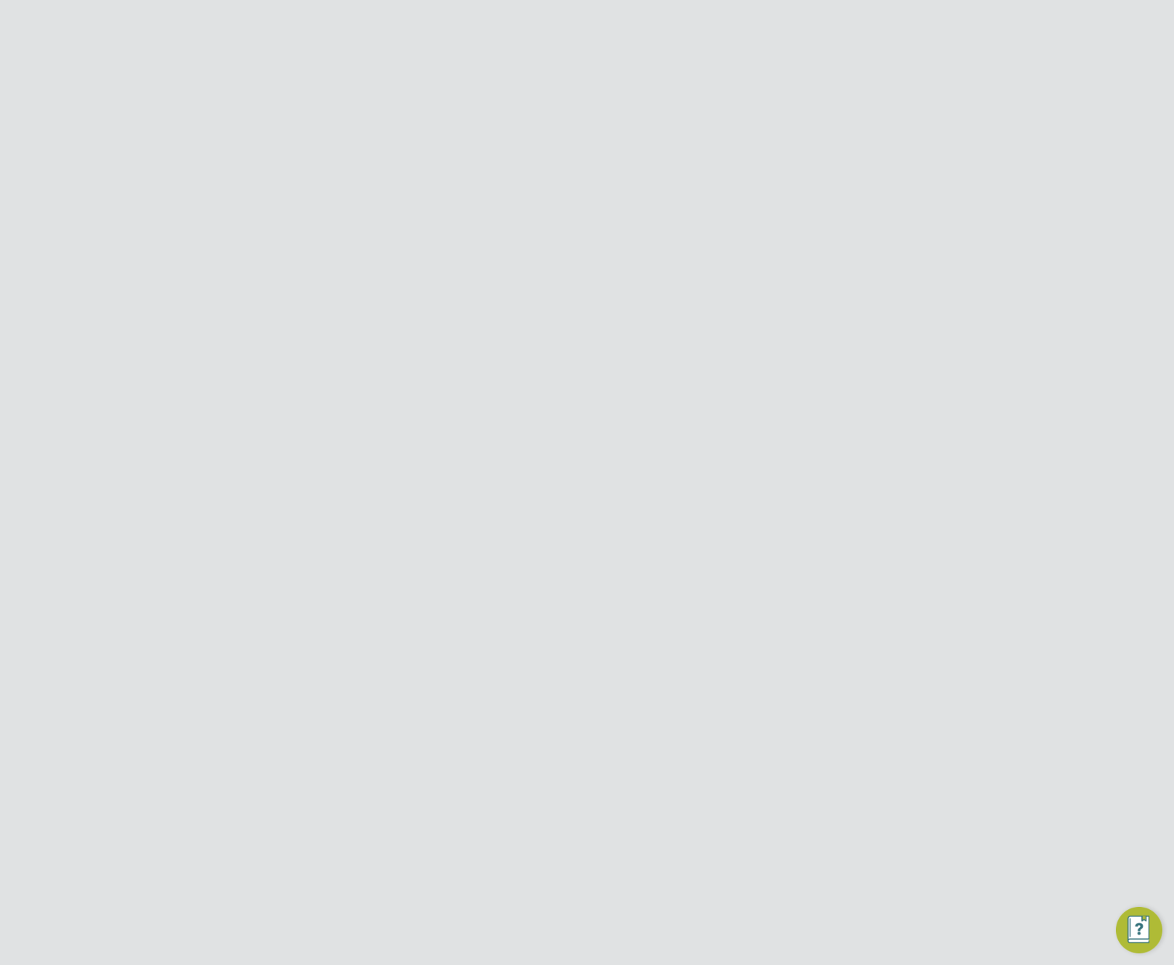
scroll to position [1699, 640]
click at [580, 662] on input at bounding box center [550, 666] width 180 height 22
click at [565, 685] on li "Labour Desk" at bounding box center [549, 686] width 181 height 19
type input "Labour Desk"
click at [562, 703] on input at bounding box center [550, 702] width 180 height 22
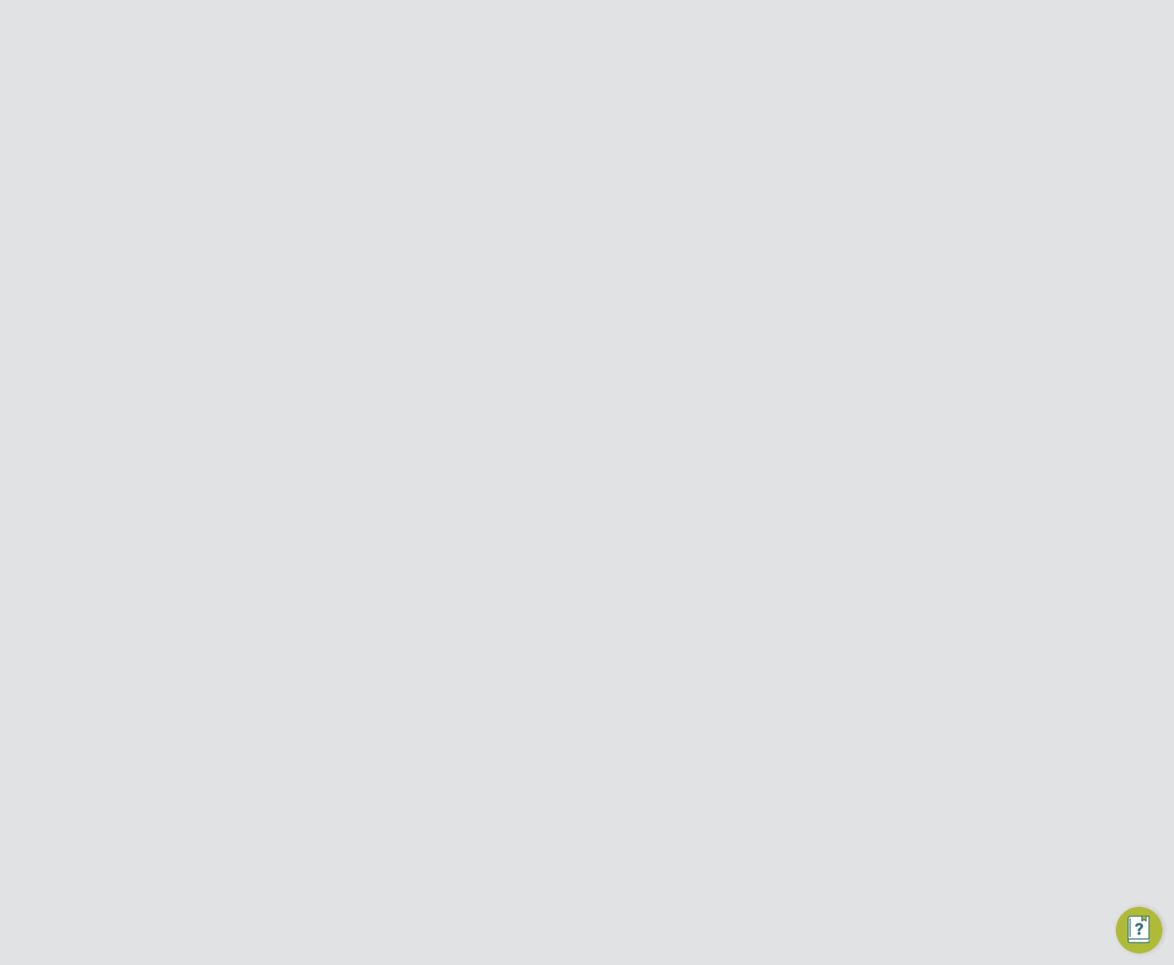
click at [584, 632] on input at bounding box center [550, 629] width 180 height 22
click at [625, 631] on icon at bounding box center [625, 627] width 0 height 20
click at [566, 632] on input at bounding box center [550, 629] width 180 height 22
click at [550, 688] on li "By Vendor Group" at bounding box center [549, 688] width 181 height 19
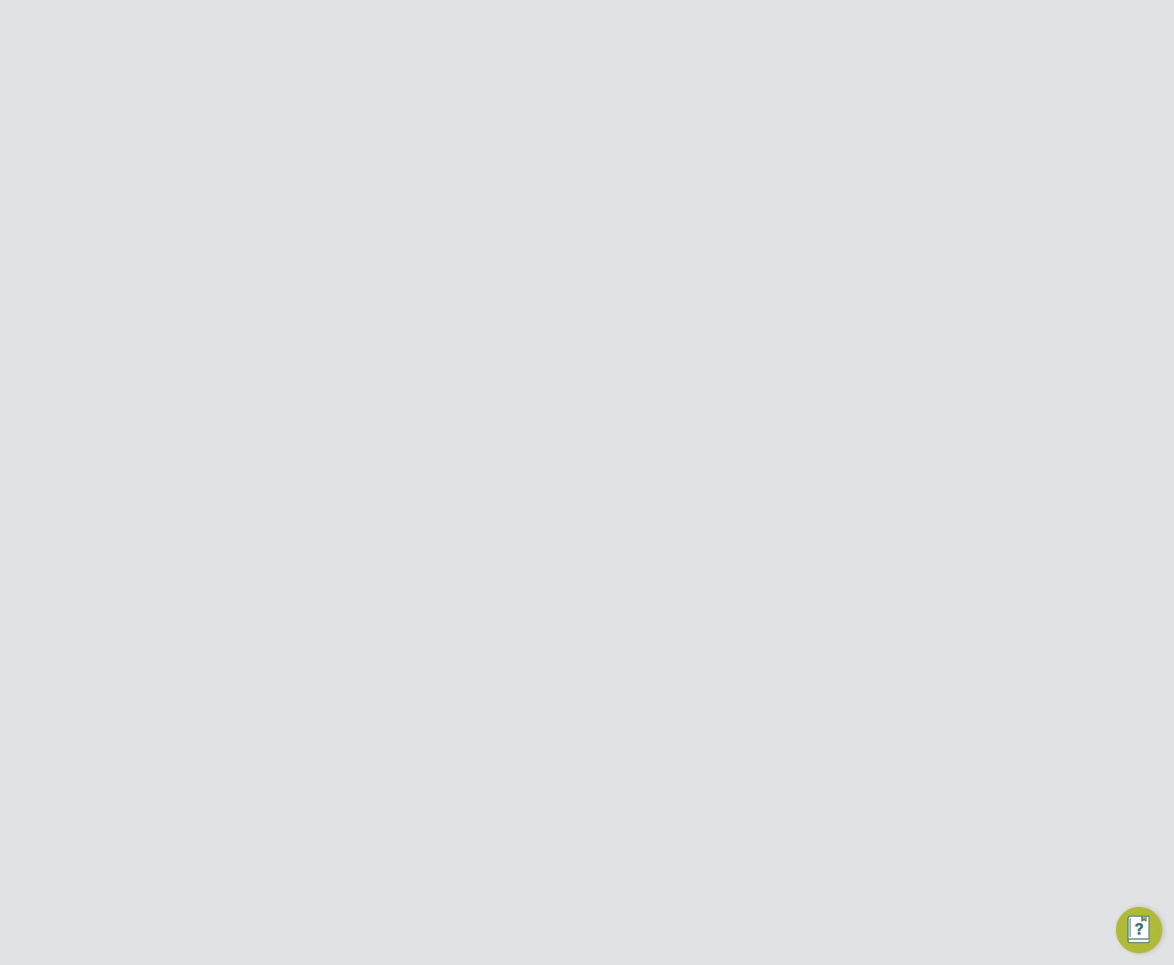
type input "By Vendor Group"
click at [547, 412] on div "VMS Configurations New Configuration Showing 15 Configurations ID Name Vendors …" at bounding box center [587, 97] width 698 height 629
click at [544, 661] on input at bounding box center [550, 666] width 180 height 22
click at [547, 684] on li "Labour Desk" at bounding box center [549, 686] width 181 height 19
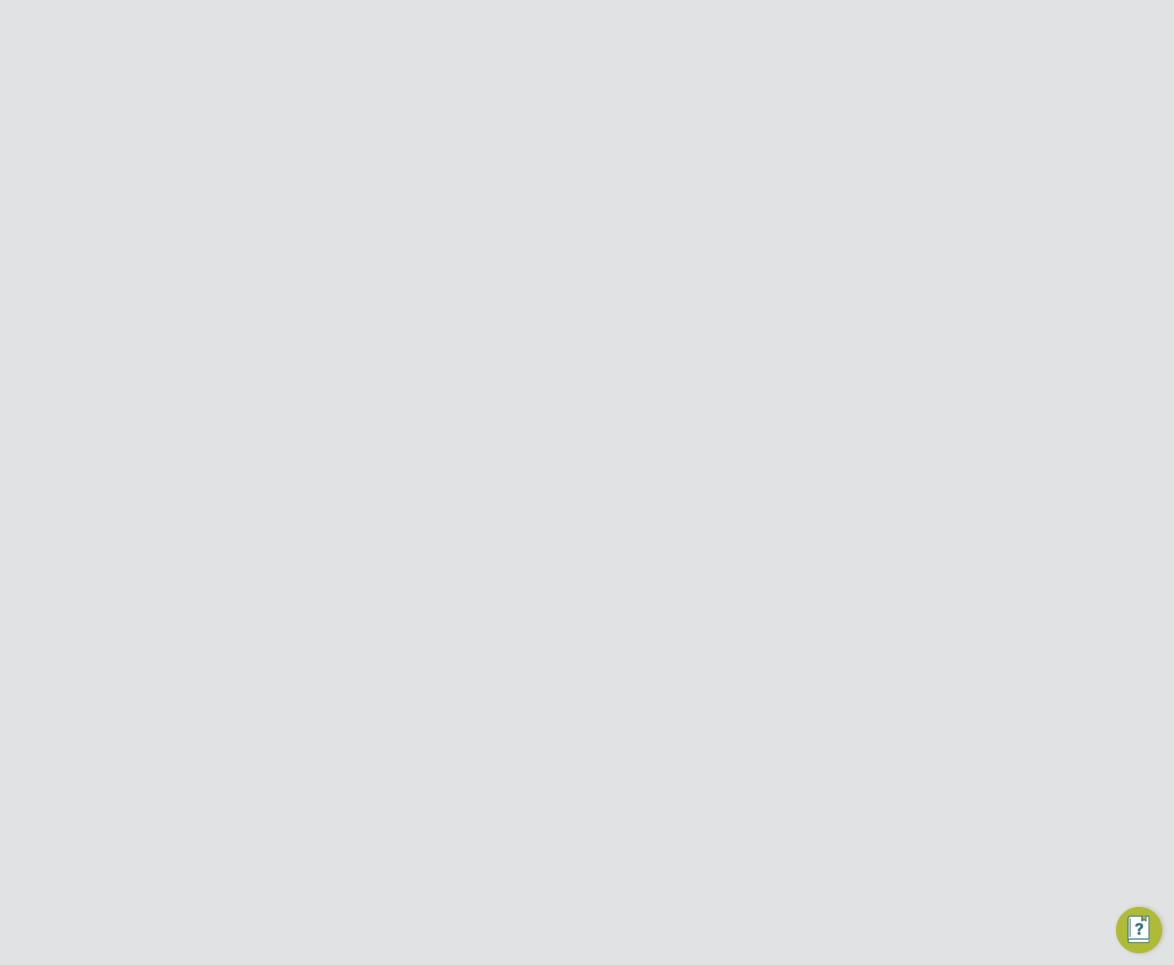
type input "Labour Desk"
click at [890, 124] on div at bounding box center [889, 118] width 26 height 26
click at [110, 681] on link "Worker Engagements" at bounding box center [124, 674] width 73 height 28
click at [852, 124] on button "New Engagement" at bounding box center [853, 121] width 108 height 23
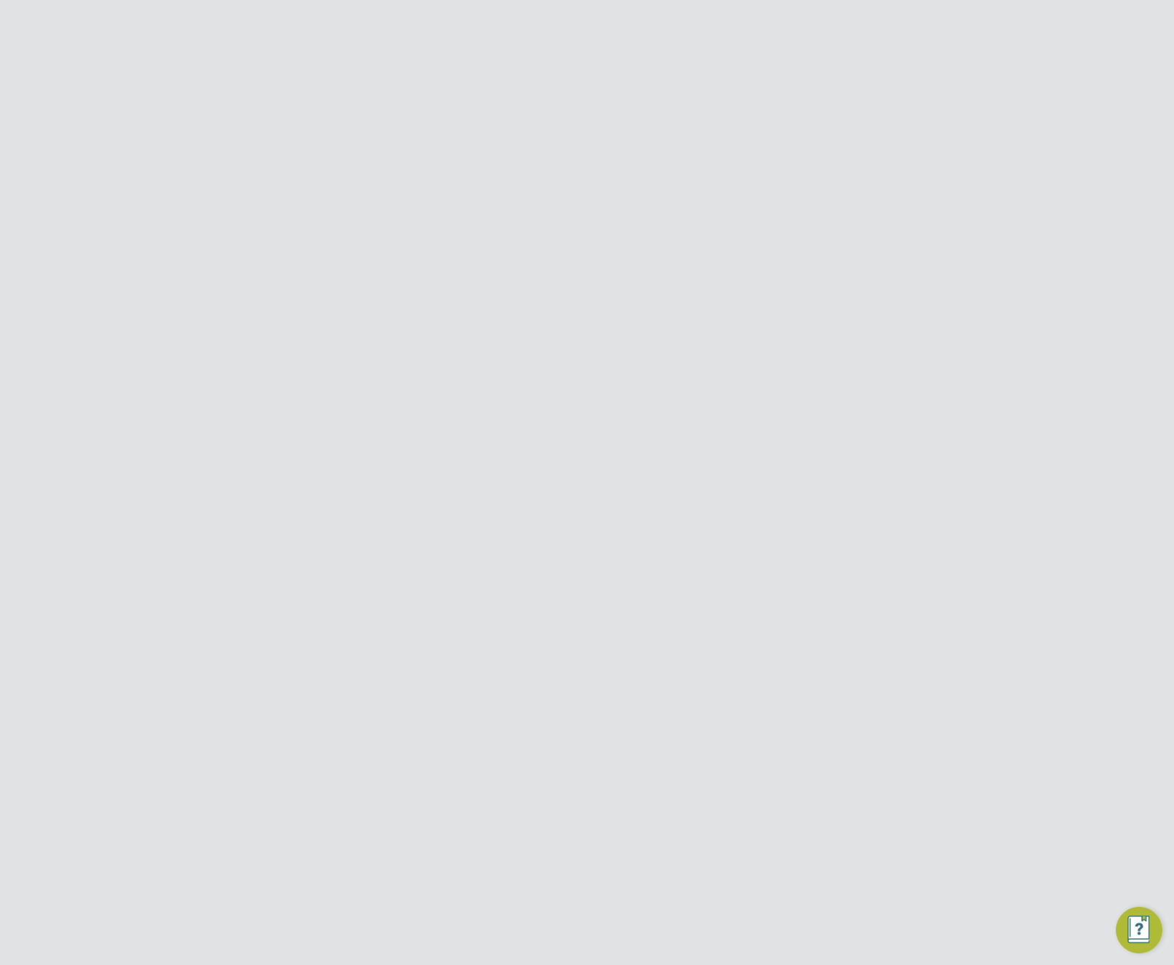
scroll to position [211, 383]
click at [604, 182] on input at bounding box center [626, 184] width 180 height 20
click at [789, 219] on div at bounding box center [587, 482] width 1174 height 965
click at [653, 183] on input at bounding box center [626, 184] width 180 height 20
click at [605, 297] on li "Andorra" at bounding box center [626, 288] width 181 height 21
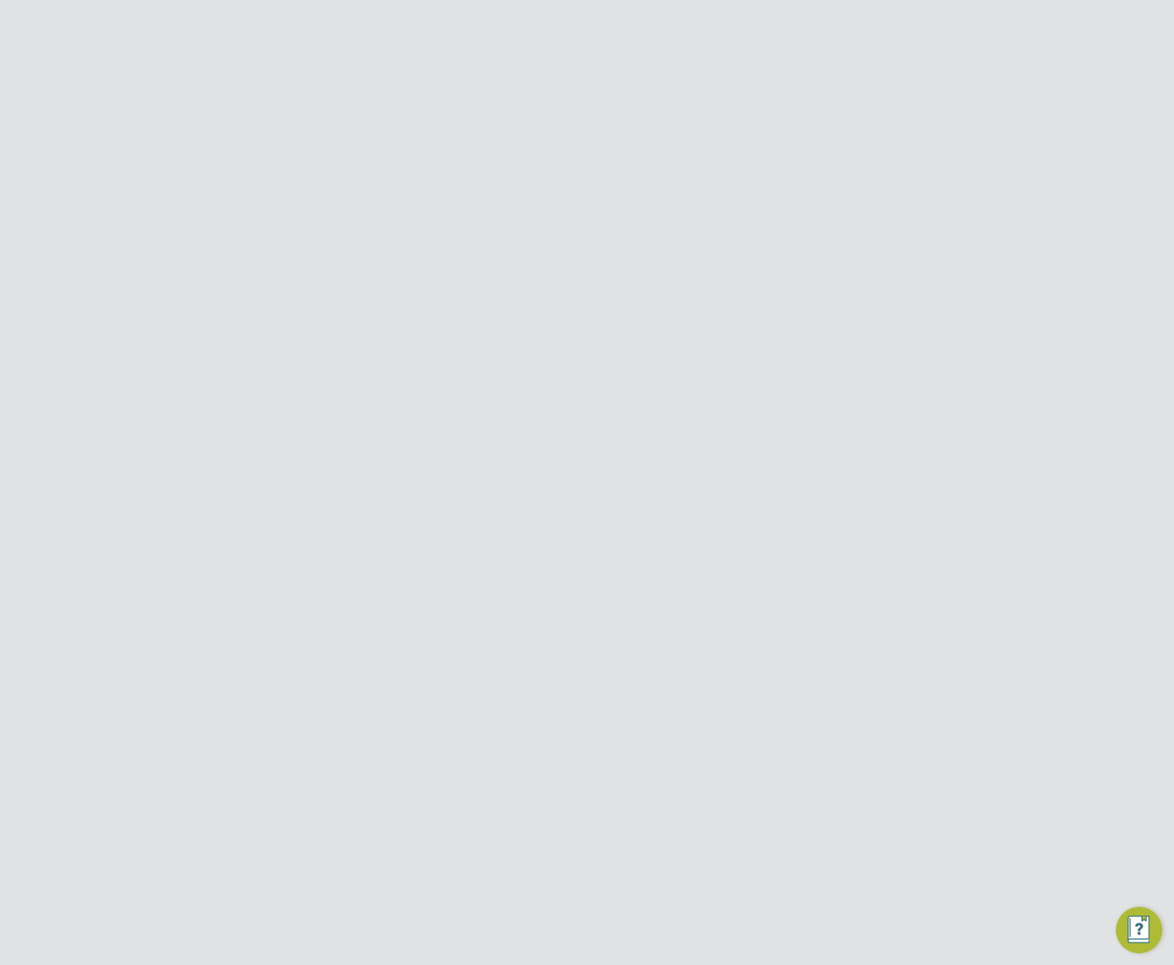
type input "Andorra"
click at [626, 204] on li "Country Andorra" at bounding box center [584, 191] width 331 height 35
click at [618, 222] on input at bounding box center [610, 220] width 143 height 22
click at [593, 293] on li "Umbrella" at bounding box center [611, 297] width 145 height 19
type input "Umbrella"
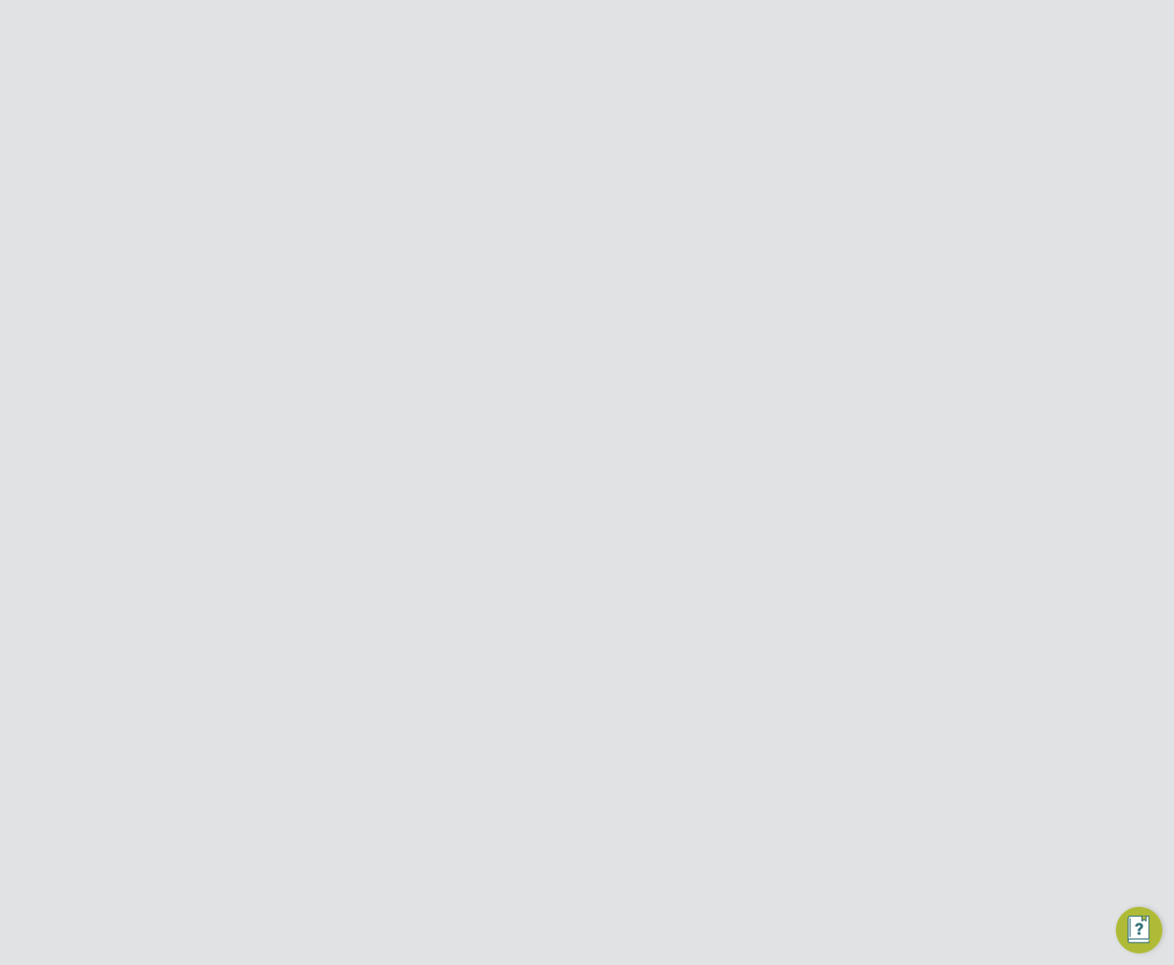
scroll to position [248, 383]
click at [594, 263] on input at bounding box center [610, 257] width 143 height 22
click at [595, 288] on li "Workers can choose an existing supplier or propose a new one" at bounding box center [689, 295] width 301 height 19
type input "Workers can choose an existing supplier or propose a new one"
click at [601, 255] on input at bounding box center [610, 257] width 143 height 22
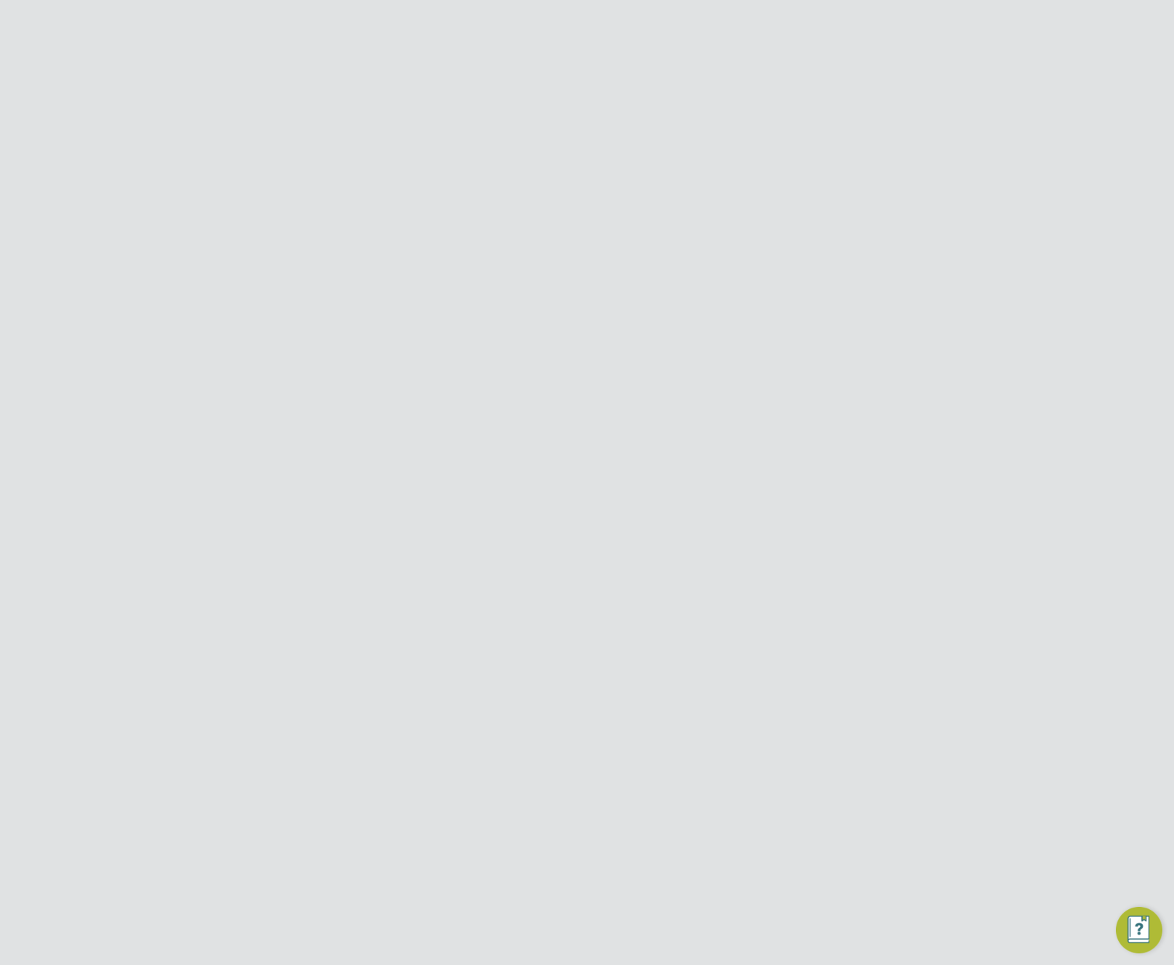
scroll to position [211, 383]
click at [608, 225] on input at bounding box center [610, 220] width 143 height 22
drag, startPoint x: 751, startPoint y: 211, endPoint x: 722, endPoint y: 184, distance: 40.6
click at [750, 211] on li "Engagement Type" at bounding box center [584, 227] width 331 height 36
click at [609, 220] on input at bounding box center [610, 220] width 143 height 22
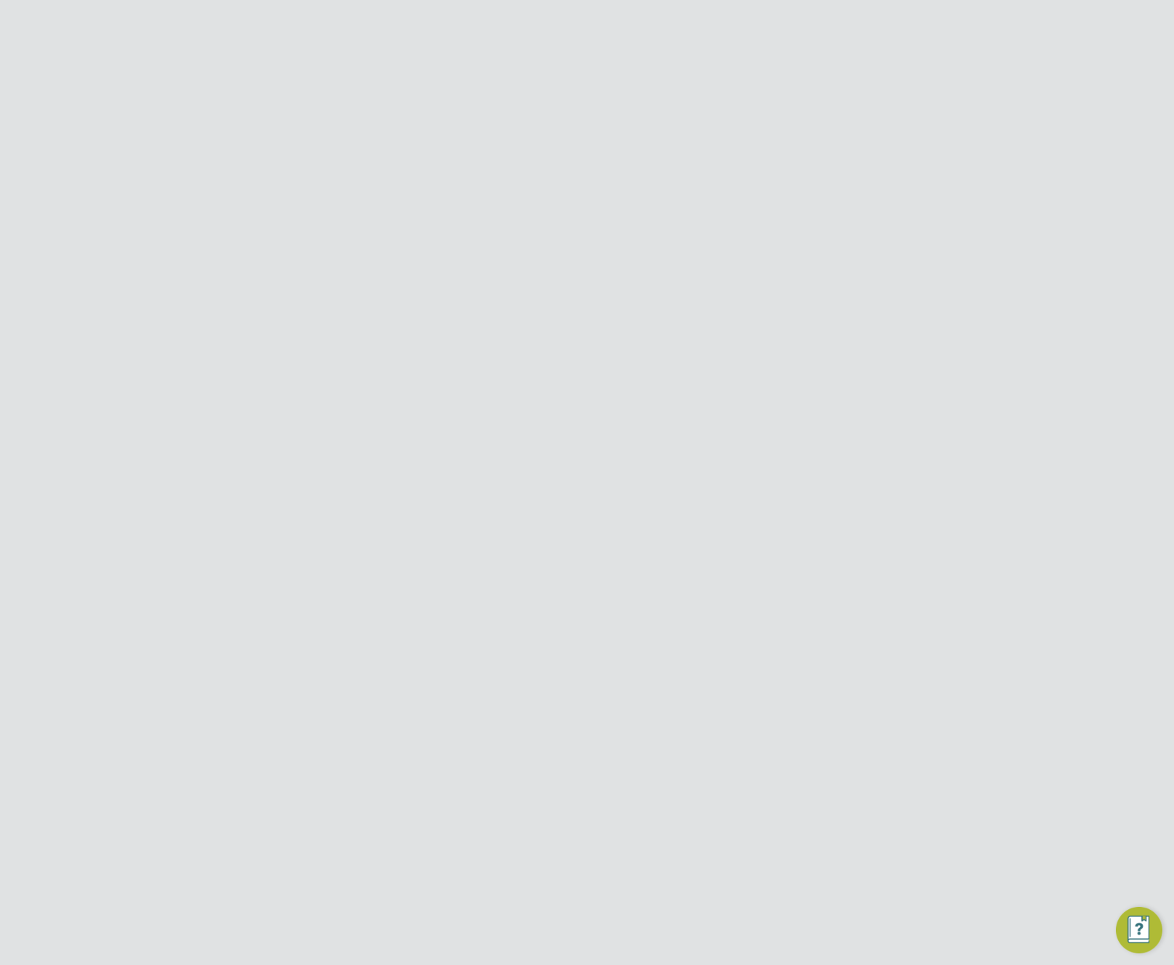
click at [580, 296] on li "Umbrella" at bounding box center [611, 297] width 145 height 19
type input "Umbrella"
click at [589, 255] on input at bounding box center [610, 257] width 143 height 22
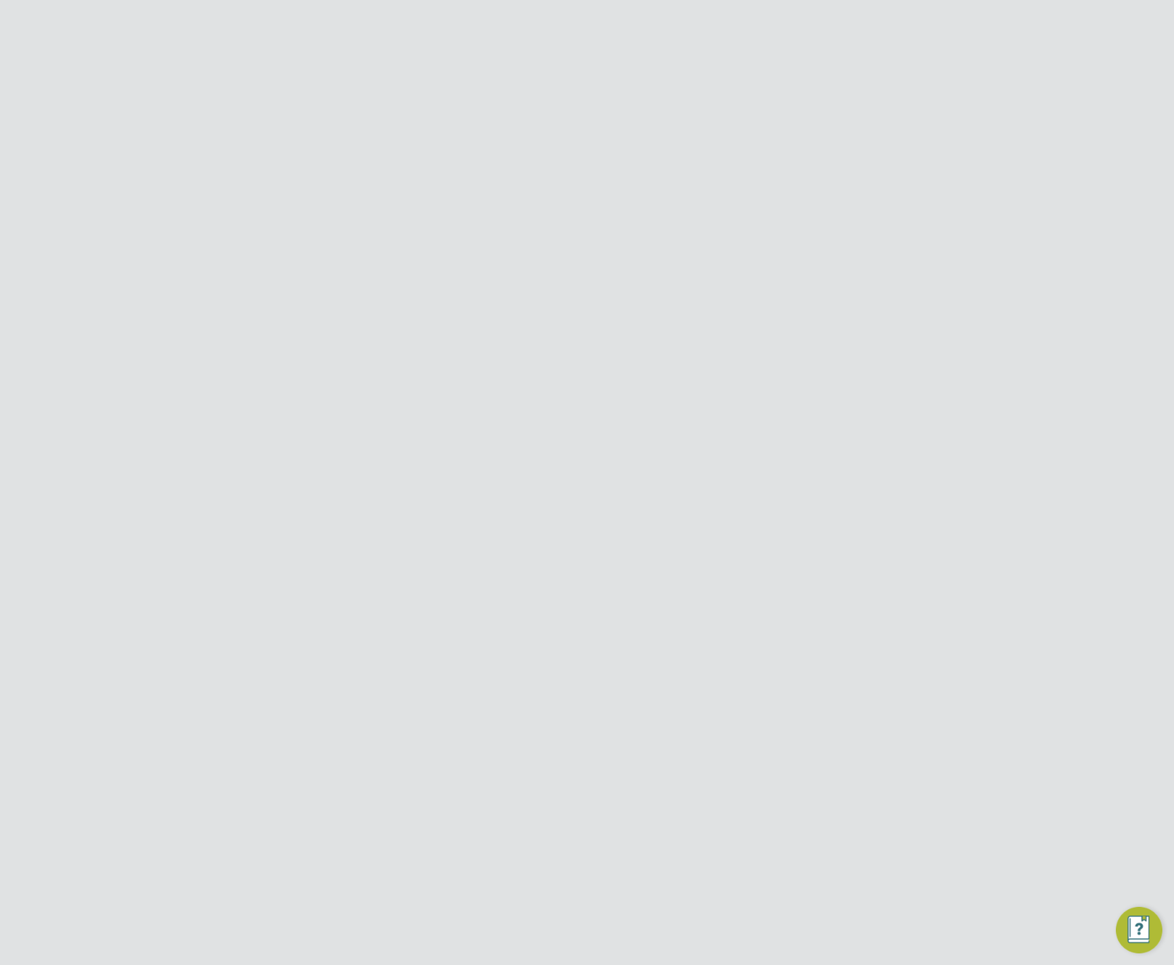
click at [618, 222] on input at bounding box center [610, 220] width 143 height 22
click at [638, 285] on li "Self-employed" at bounding box center [611, 278] width 145 height 19
type input "Self-employed"
drag, startPoint x: 713, startPoint y: 227, endPoint x: 726, endPoint y: 272, distance: 46.2
click at [713, 228] on li "Engagement Type Self-employed" at bounding box center [584, 227] width 331 height 36
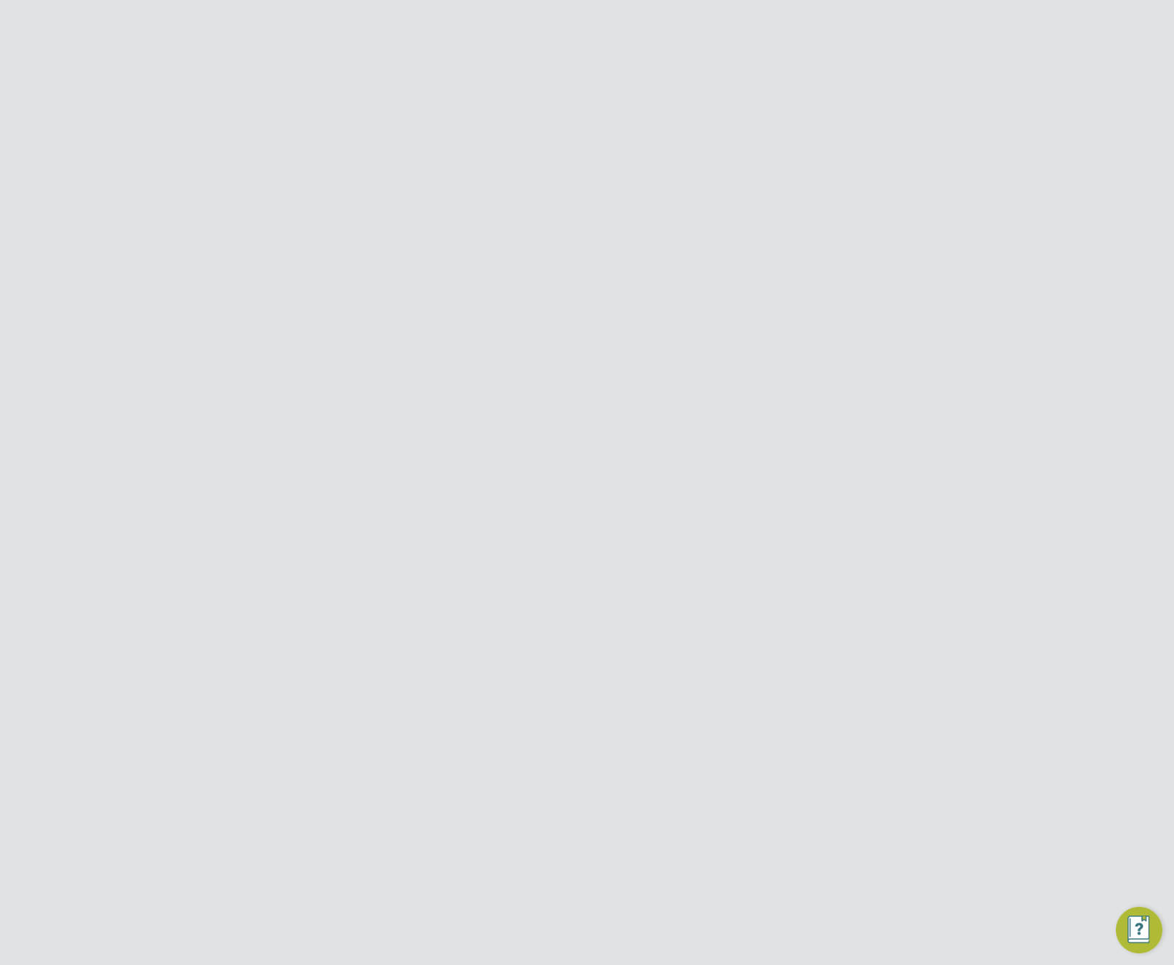
drag, startPoint x: 718, startPoint y: 251, endPoint x: 713, endPoint y: 267, distance: 16.8
click at [719, 260] on button "Cancel" at bounding box center [715, 257] width 55 height 23
click at [133, 630] on link "VMS Configurations" at bounding box center [141, 626] width 106 height 14
click at [848, 124] on button "New Configuration" at bounding box center [851, 121] width 111 height 23
type input "Letters & Digits"
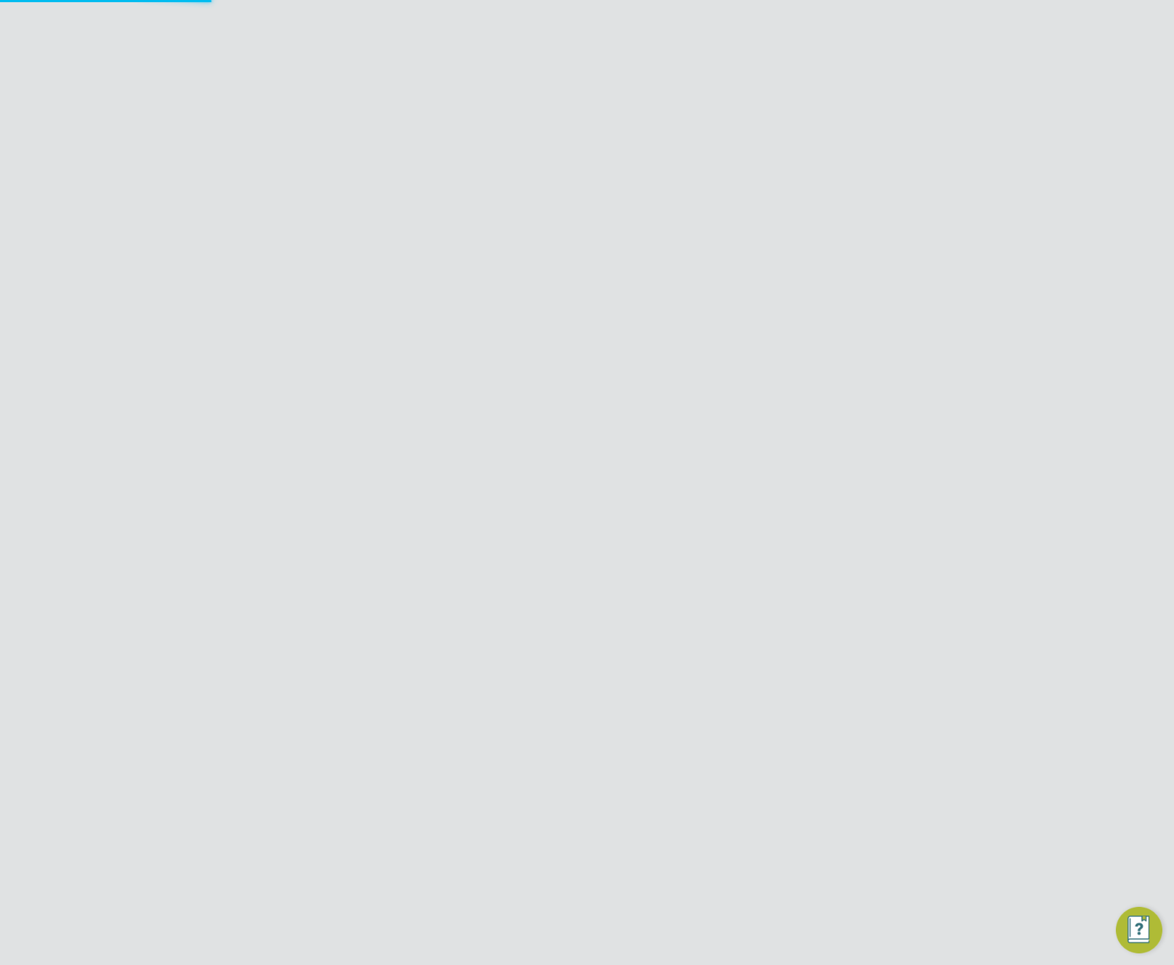
type input "Automatically"
type input "No Limits"
drag, startPoint x: 471, startPoint y: 457, endPoint x: 474, endPoint y: 467, distance: 9.9
click at [471, 458] on div at bounding box center [467, 454] width 15 height 15
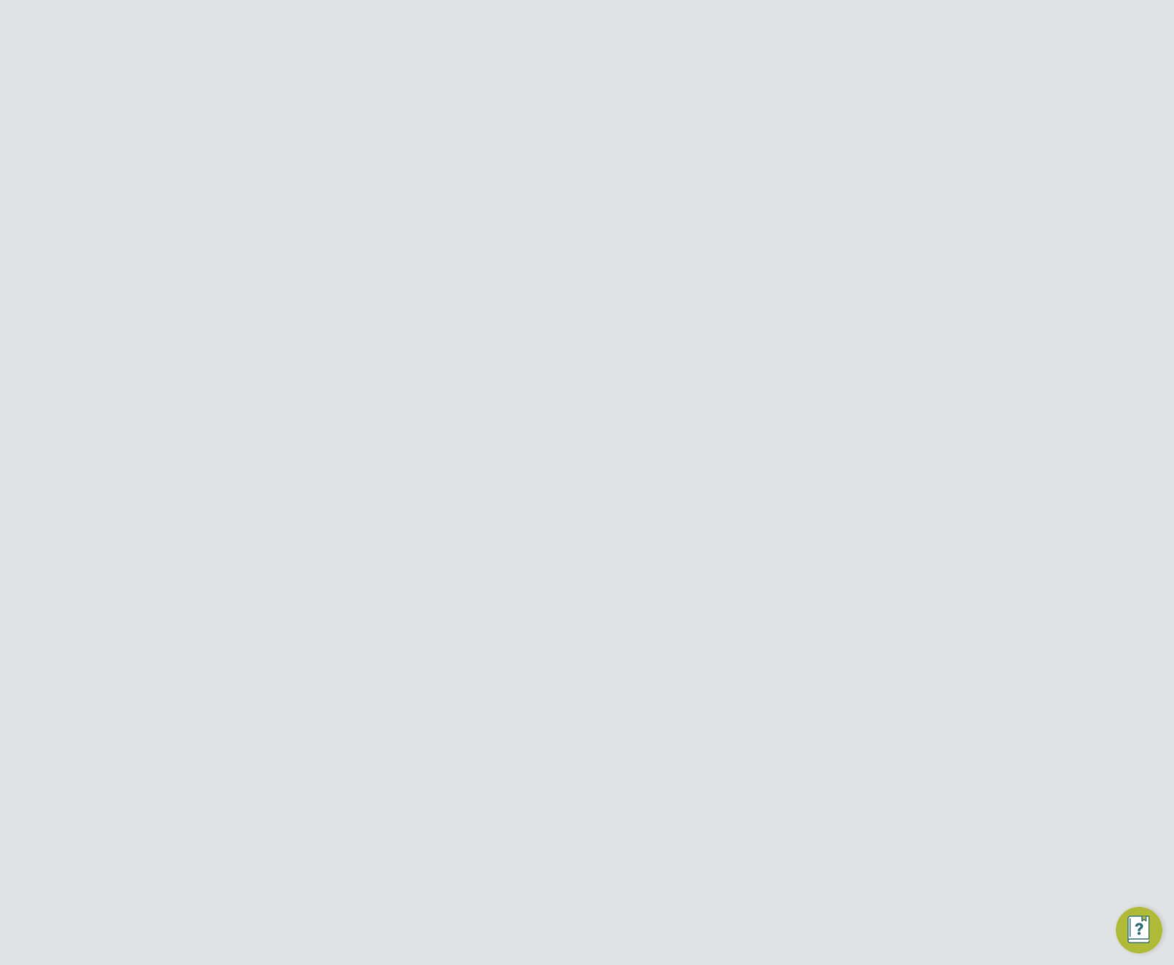
click at [530, 315] on ul "Client Config Name End Hirer Morgan Sindall Construction & Infrastructure Ltd S…" at bounding box center [586, 262] width 488 height 176
click at [533, 326] on input at bounding box center [550, 325] width 180 height 22
click at [522, 395] on li "Engage Partners" at bounding box center [610, 405] width 303 height 20
type input "Engage Partners"
click at [565, 198] on input at bounding box center [550, 193] width 180 height 38
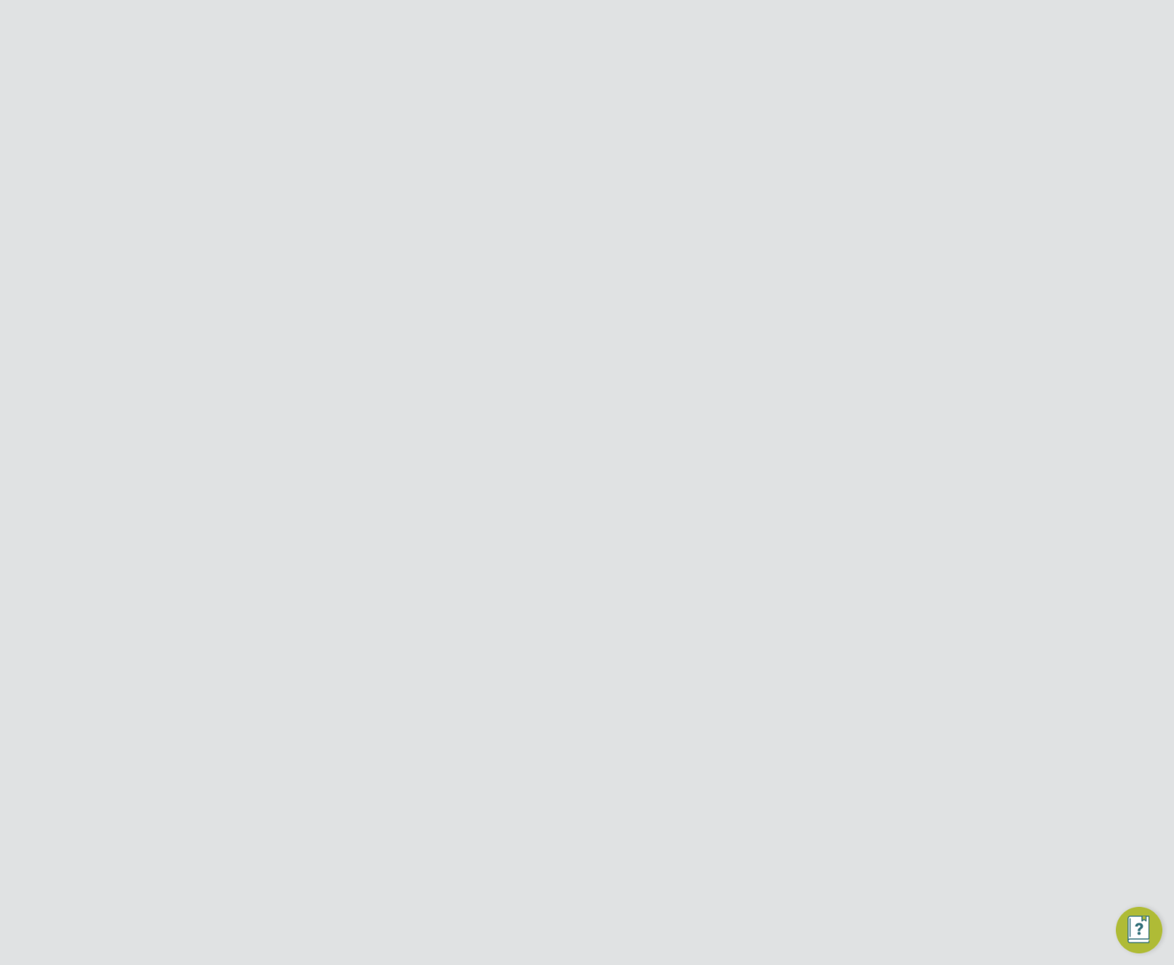
click at [539, 203] on input "twr43e" at bounding box center [550, 193] width 180 height 38
type input "twr43e342"
click at [496, 435] on li "Matchtech Limited" at bounding box center [610, 445] width 303 height 20
type input "Matchtech Limited"
click at [485, 549] on div "Blanket POs are unrestricted and fully accessible across all modules in the Sup…" at bounding box center [653, 566] width 353 height 35
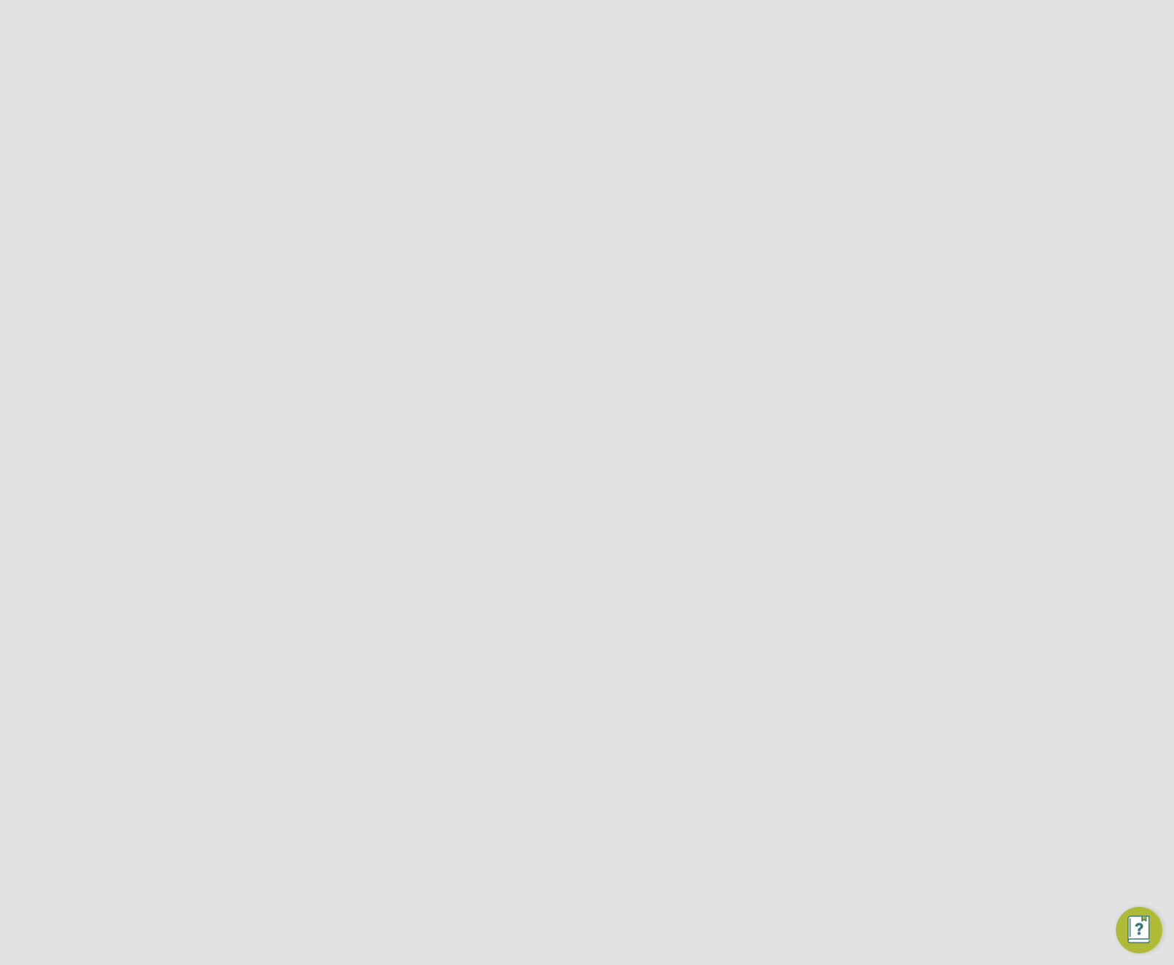
click at [556, 735] on input at bounding box center [550, 732] width 180 height 22
click at [530, 316] on input at bounding box center [550, 325] width 180 height 22
click at [523, 439] on li "Matchtech Limited" at bounding box center [610, 445] width 303 height 20
type input "Matchtech Limited"
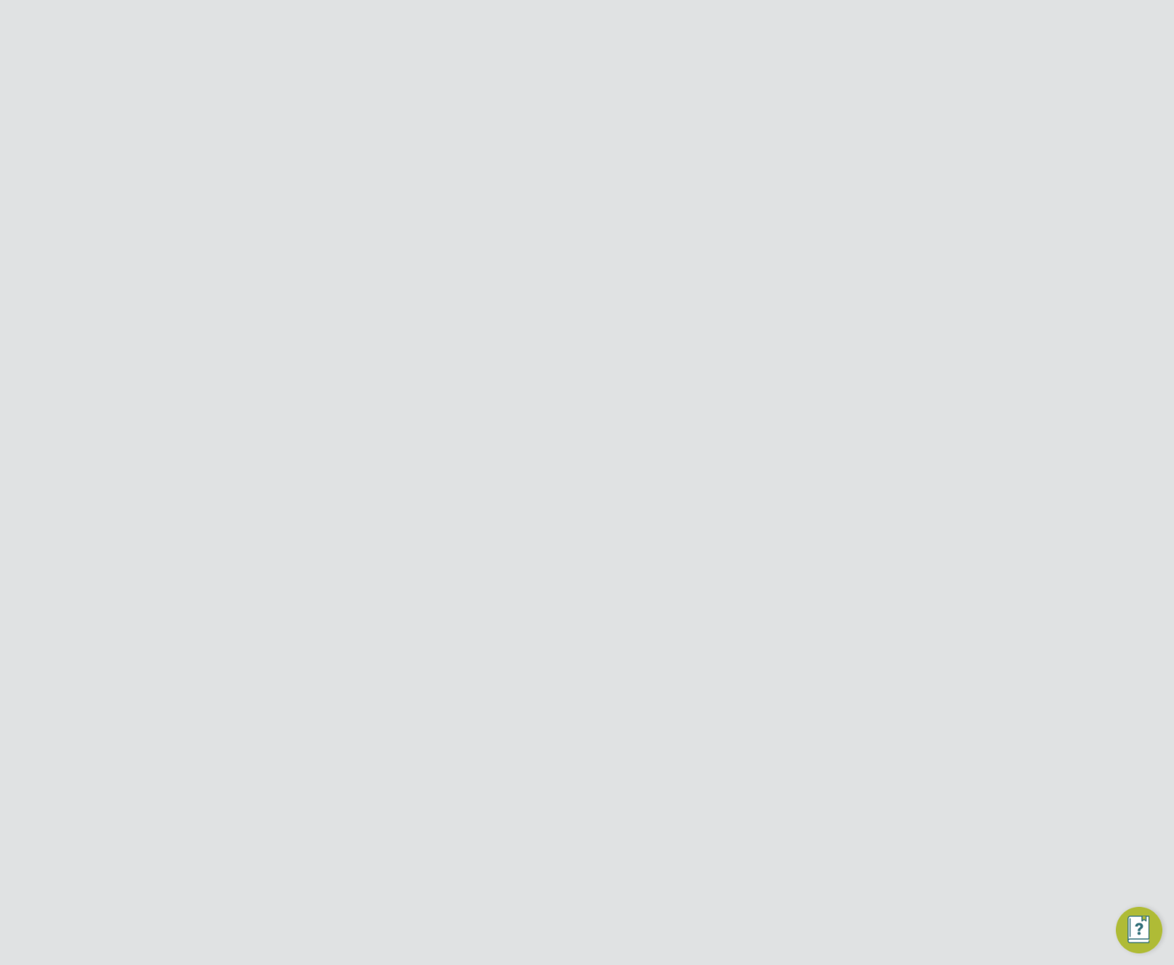
click at [549, 328] on input at bounding box center [550, 325] width 180 height 22
click at [528, 393] on li "Any Text" at bounding box center [549, 401] width 181 height 19
type input "Any Text"
click at [529, 525] on input at bounding box center [550, 523] width 180 height 22
click at [586, 632] on li "5" at bounding box center [549, 642] width 181 height 20
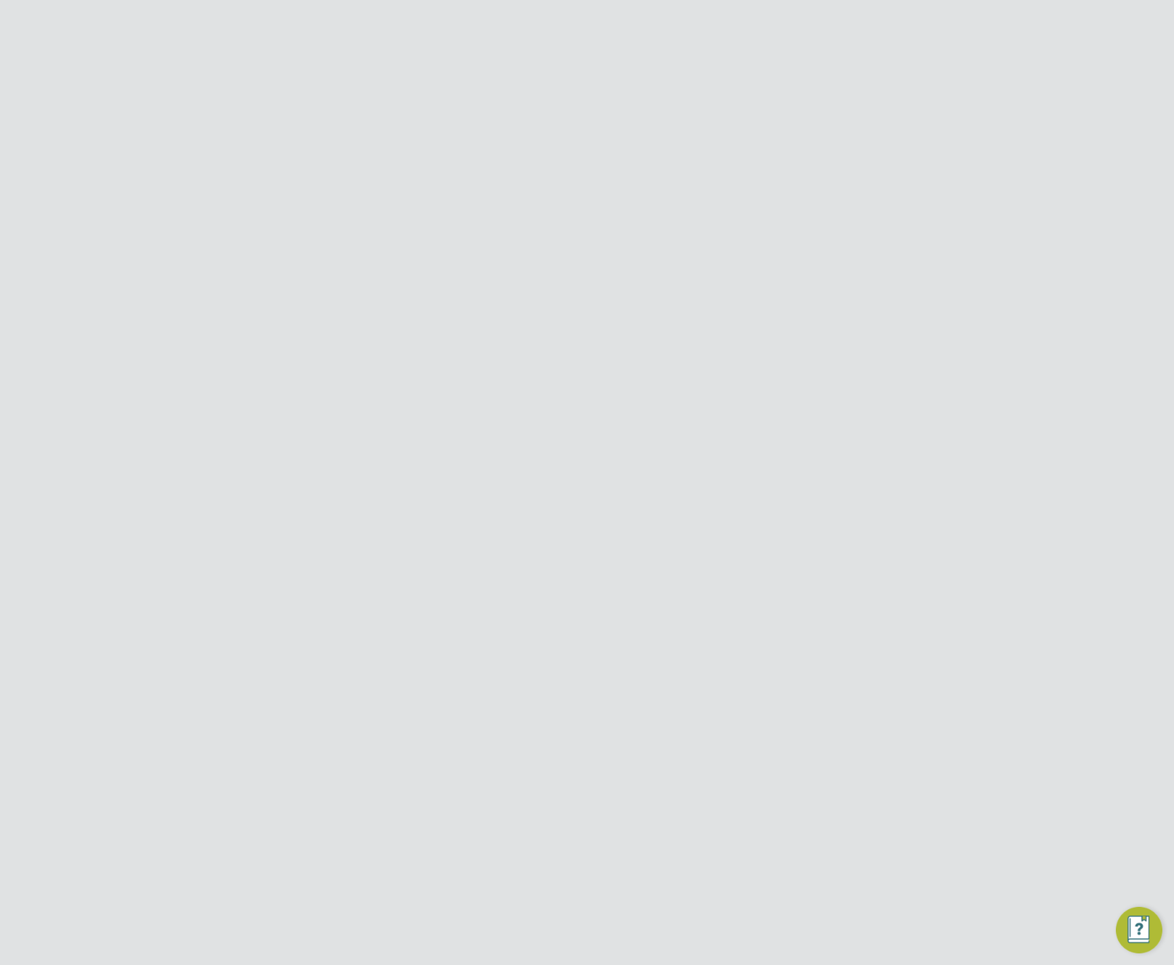
type input "5"
click at [561, 483] on input at bounding box center [550, 486] width 180 height 22
click at [540, 325] on input at bounding box center [550, 325] width 180 height 22
click at [695, 447] on h3 "Vacancies" at bounding box center [586, 451] width 593 height 19
click at [592, 484] on input at bounding box center [550, 486] width 180 height 22
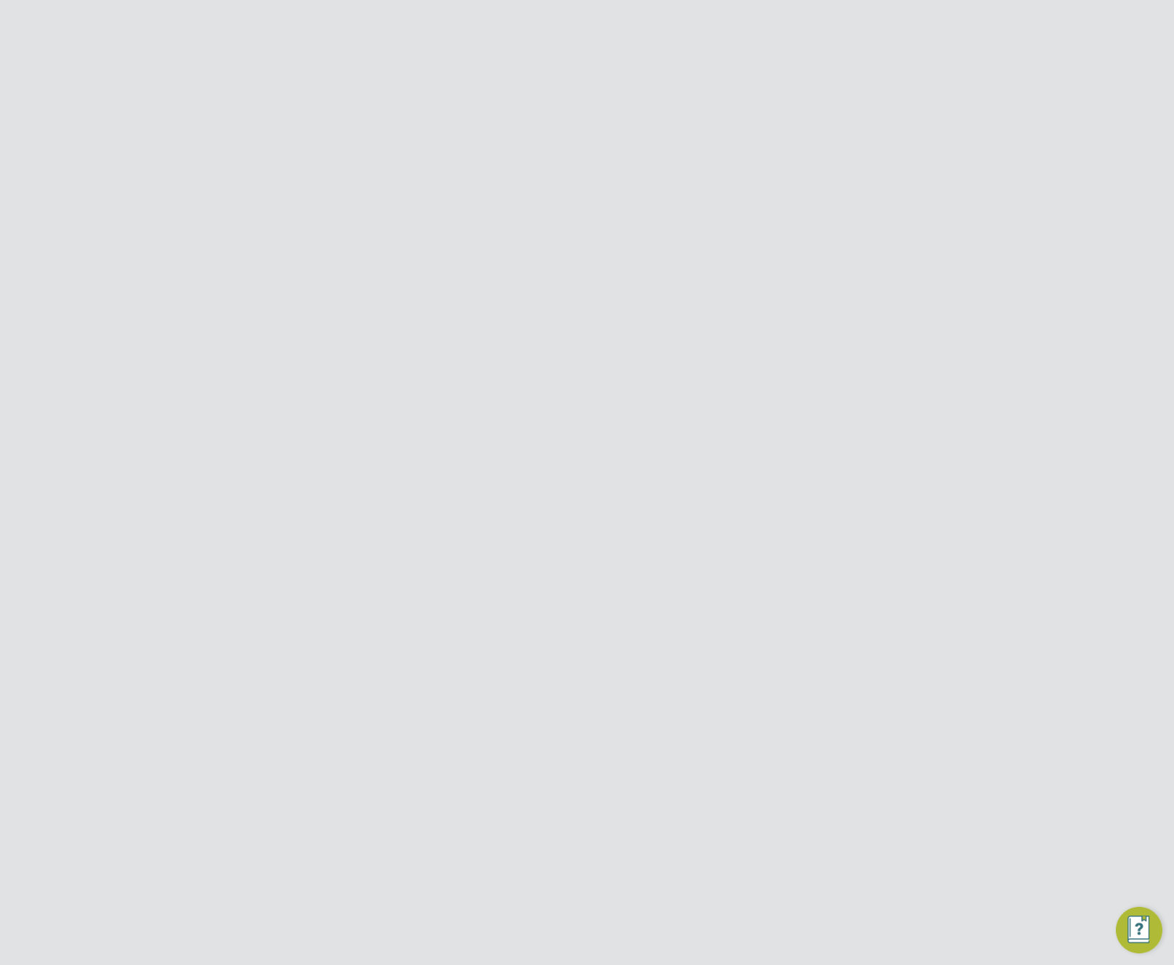
drag, startPoint x: 576, startPoint y: 530, endPoint x: 565, endPoint y: 323, distance: 207.4
click at [577, 529] on li "Manually" at bounding box center [549, 525] width 181 height 19
type input "Manually"
drag, startPoint x: 552, startPoint y: 327, endPoint x: 552, endPoint y: 334, distance: 7.3
click at [552, 329] on input at bounding box center [550, 325] width 180 height 22
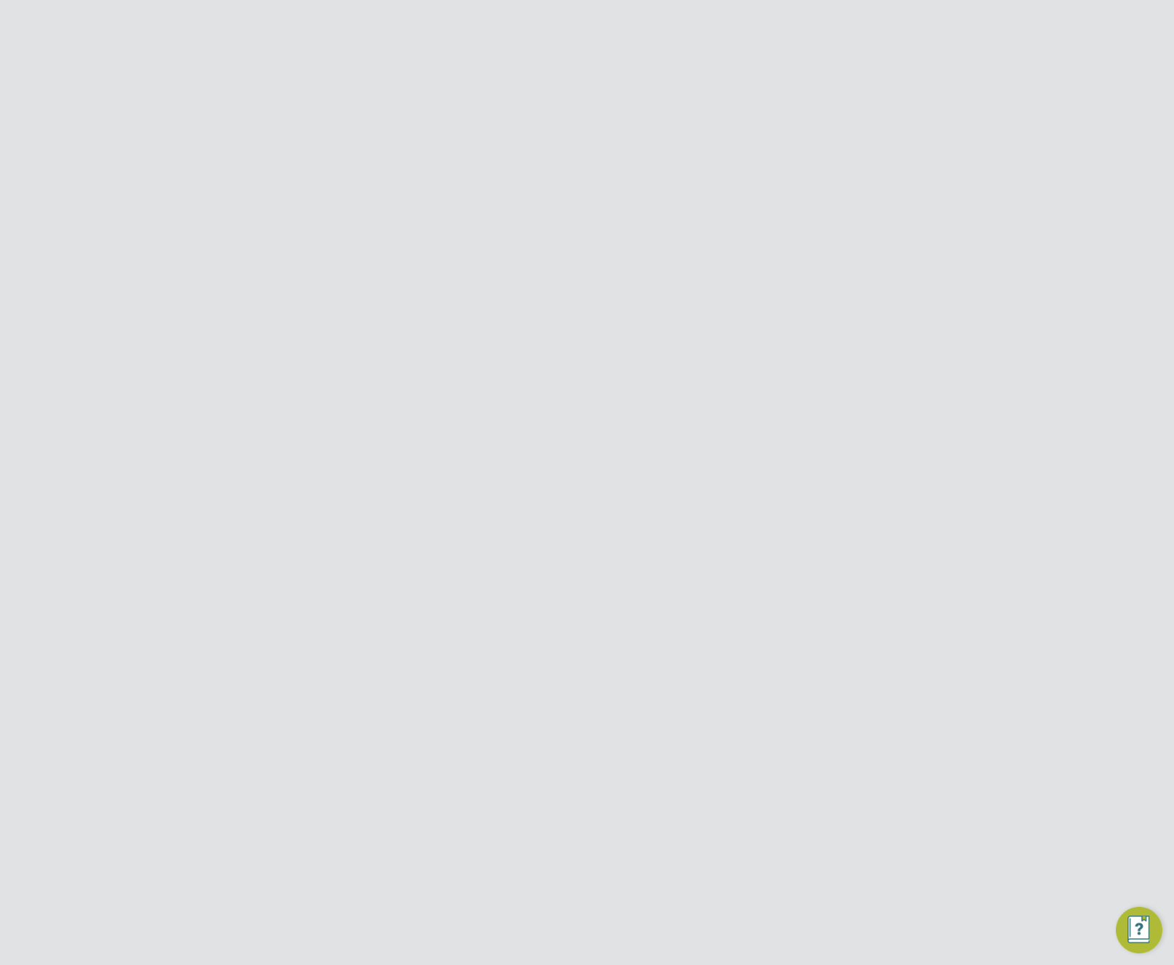
click at [544, 384] on li "Digits Only" at bounding box center [549, 383] width 181 height 19
type input "Digits Only"
click at [534, 320] on input at bounding box center [550, 325] width 180 height 22
click at [517, 399] on li "Any Text" at bounding box center [549, 401] width 181 height 19
type input "Any Text"
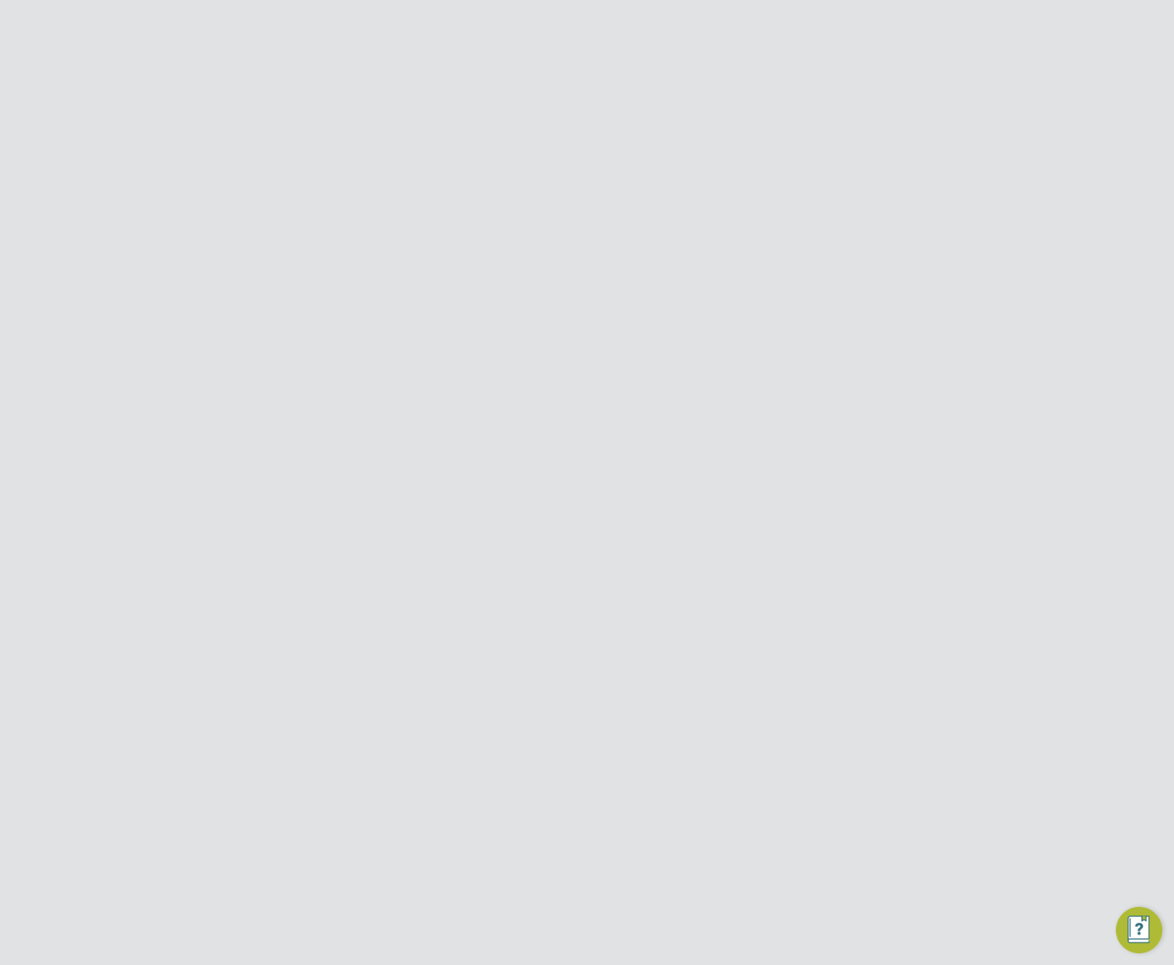
drag, startPoint x: 543, startPoint y: 317, endPoint x: 539, endPoint y: 329, distance: 13.1
click at [542, 321] on input at bounding box center [550, 325] width 180 height 22
click at [519, 346] on li "Custom" at bounding box center [549, 345] width 181 height 19
type input "Custom"
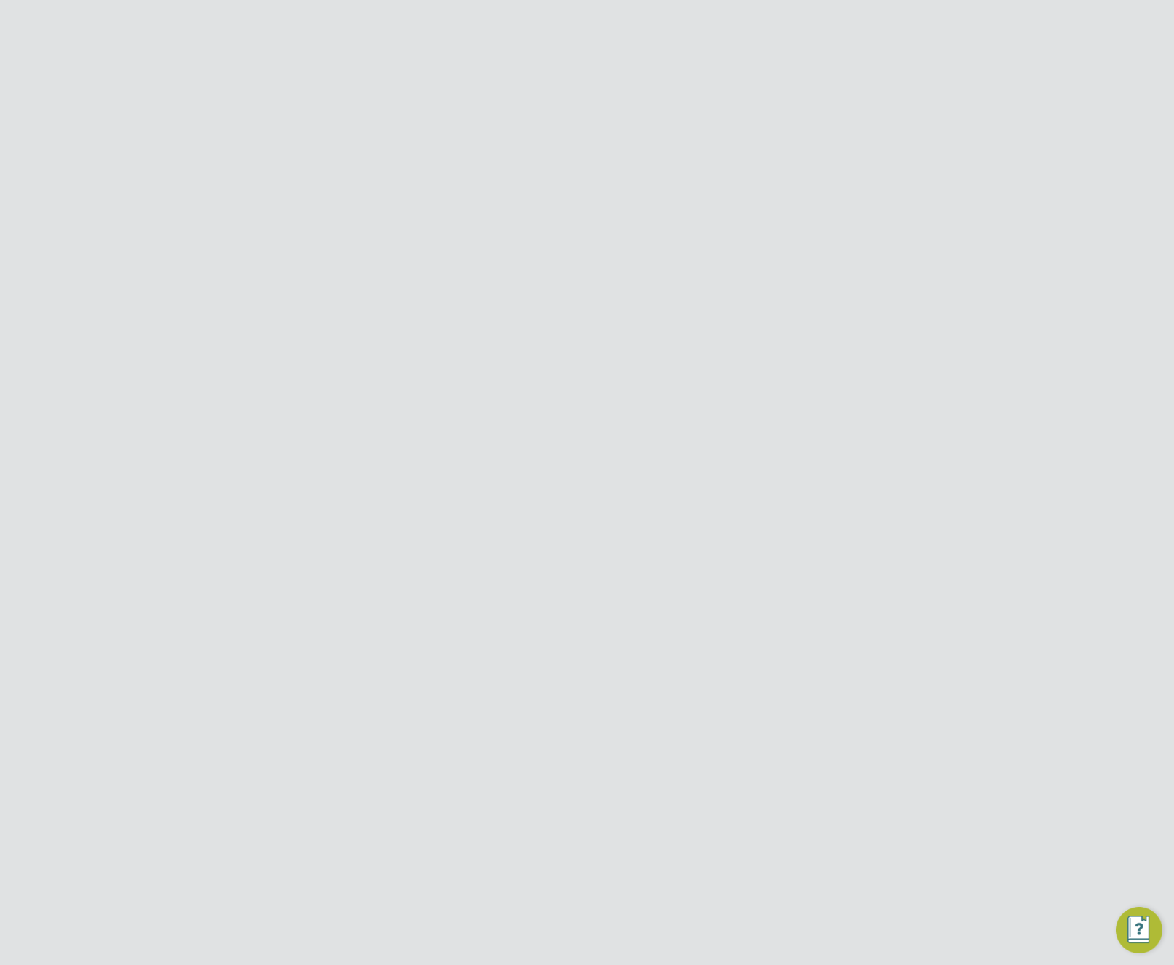
click at [517, 372] on input at bounding box center [550, 363] width 180 height 26
type input "3re32"
drag, startPoint x: 473, startPoint y: 783, endPoint x: 524, endPoint y: 735, distance: 69.4
click at [474, 783] on div at bounding box center [467, 788] width 15 height 15
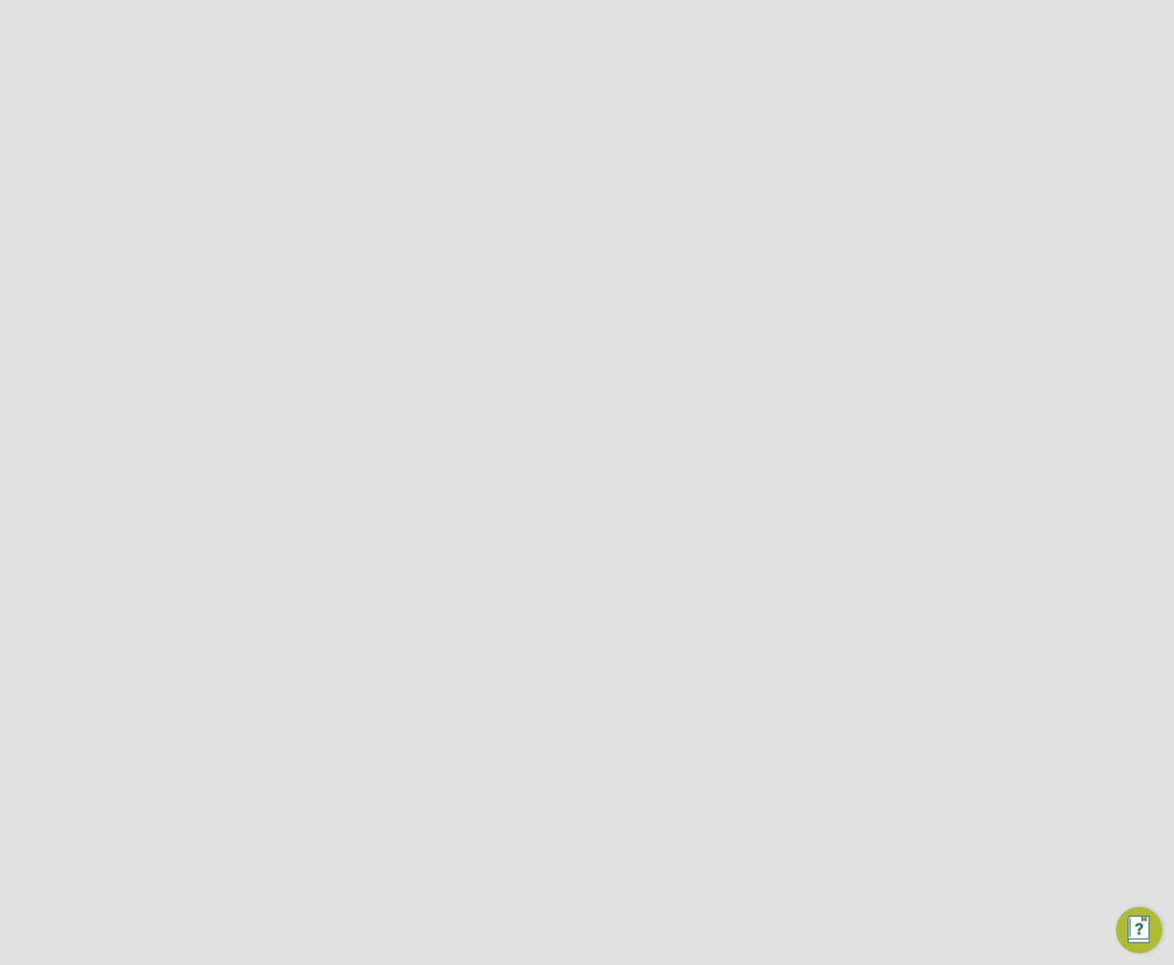
scroll to position [1414, 640]
click at [553, 687] on span "Disabled" at bounding box center [567, 689] width 64 height 15
click at [643, 801] on input at bounding box center [679, 800] width 180 height 22
click at [640, 839] on li "PAYE & Contract (Legacy)" at bounding box center [679, 840] width 181 height 19
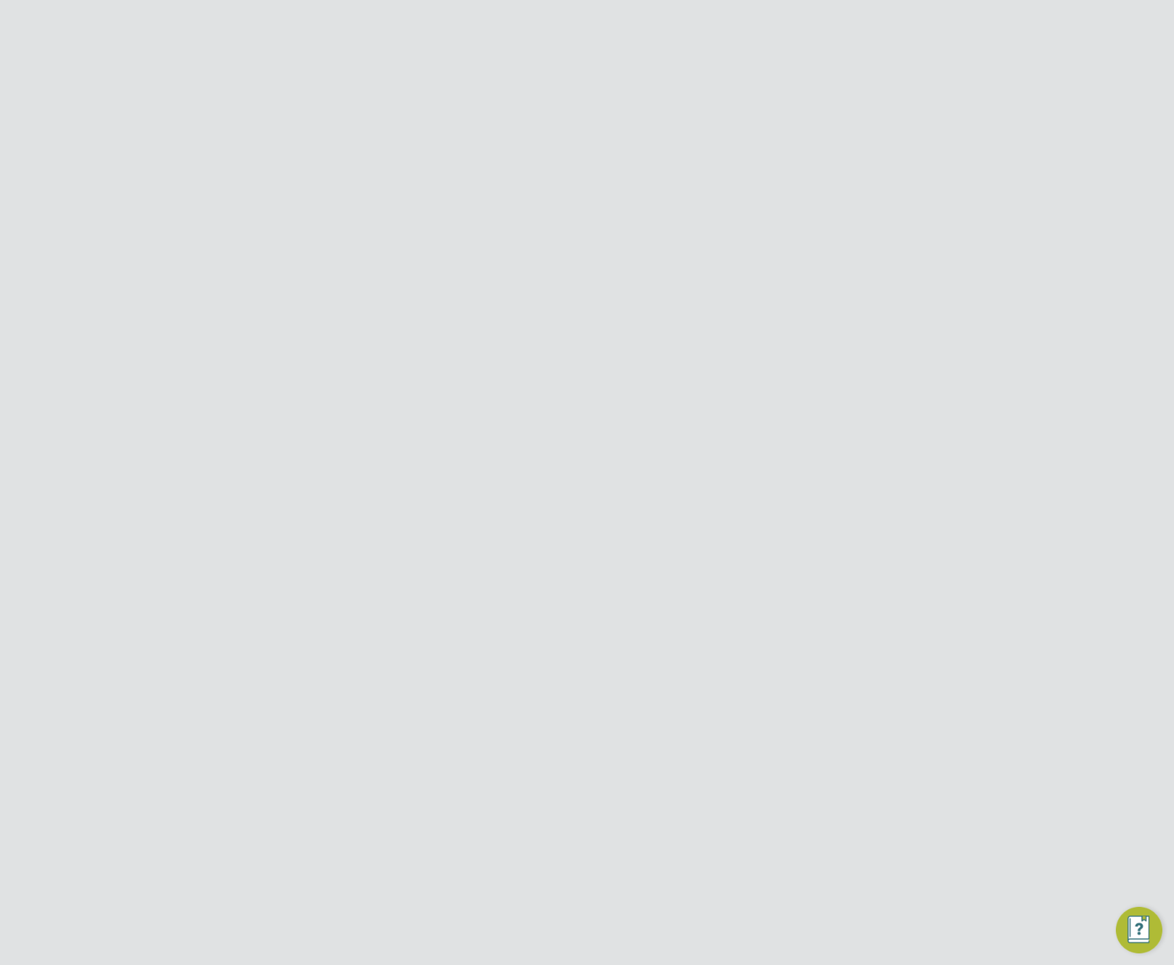
type input "PAYE & Contract (Legacy)"
click at [664, 591] on input at bounding box center [679, 595] width 180 height 22
drag, startPoint x: 683, startPoint y: 554, endPoint x: 674, endPoint y: 594, distance: 40.9
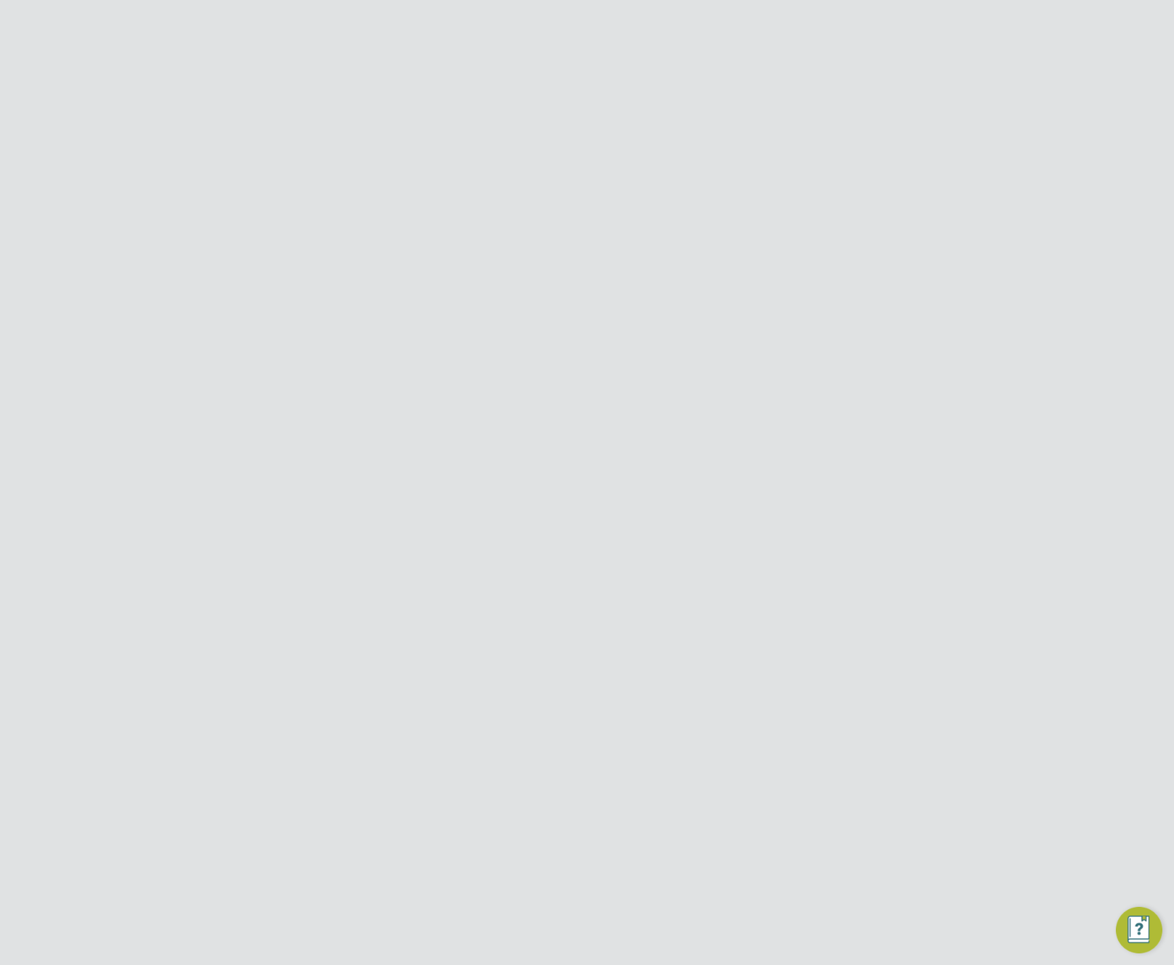
click at [679, 562] on ng-form "Client Config Name twr43e342 End Hirer Morgan Sindall Construction & Infrastruc…" at bounding box center [586, 404] width 593 height 1561
click at [649, 816] on li "All Engagement Types" at bounding box center [679, 820] width 181 height 19
type input "All Engagement Types"
click at [693, 591] on input at bounding box center [679, 595] width 180 height 22
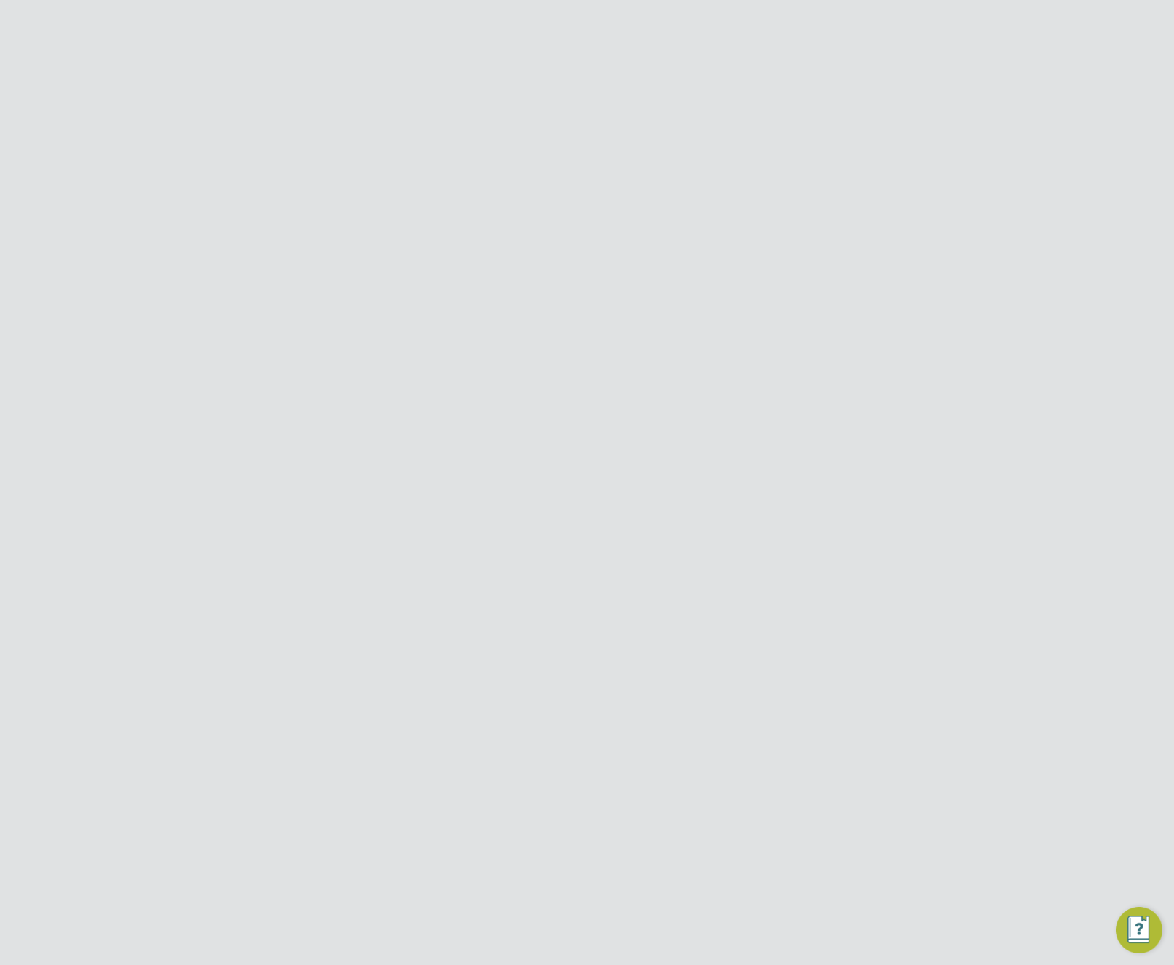
click at [659, 666] on li "Umbrella PAYE" at bounding box center [679, 673] width 181 height 19
type input "Umbrella PAYE"
click at [677, 640] on input at bounding box center [679, 643] width 180 height 22
click at [682, 599] on input at bounding box center [679, 595] width 180 height 22
click at [677, 684] on li "Umbrella Limited Company" at bounding box center [679, 691] width 181 height 19
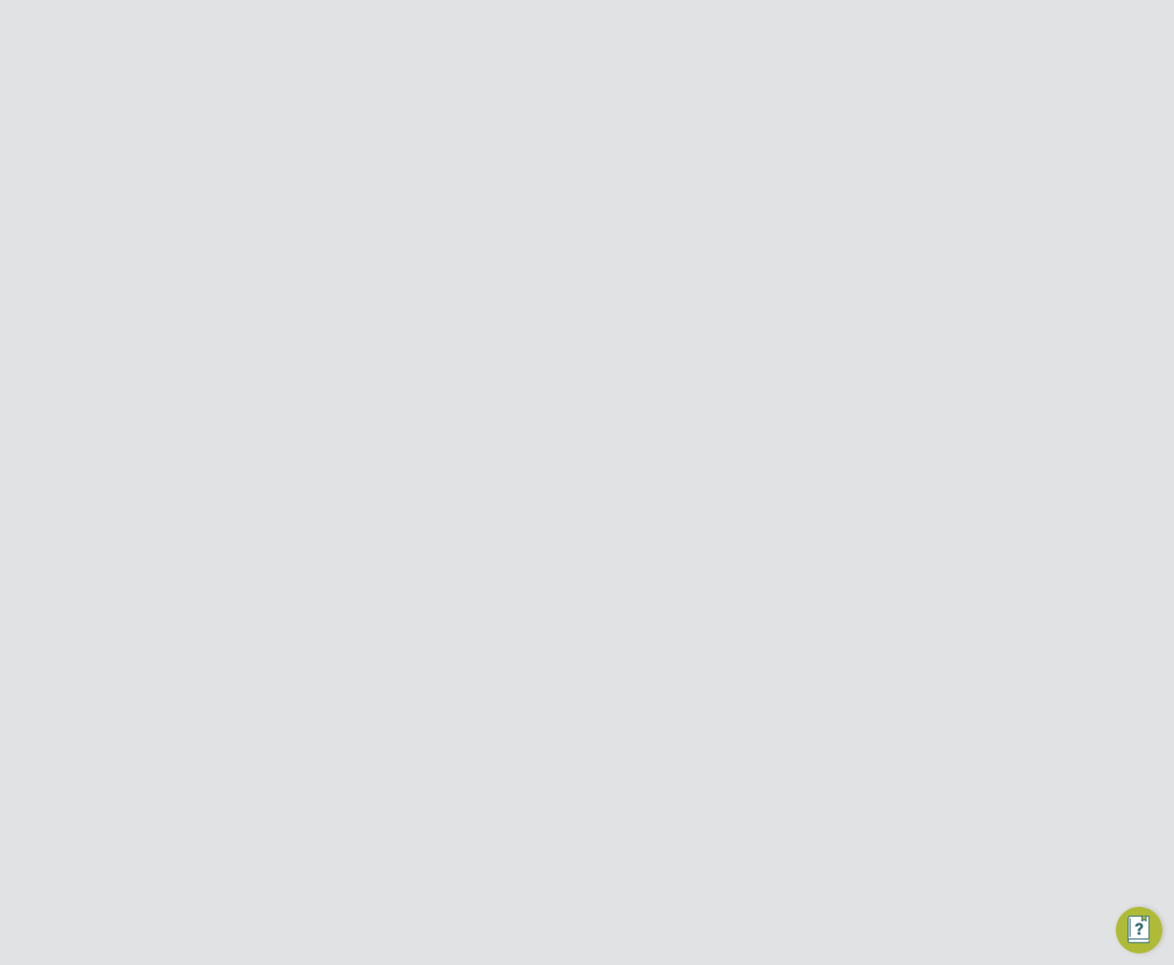
type input "Umbrella Limited Company"
click at [675, 644] on input at bounding box center [679, 643] width 180 height 22
click at [665, 659] on li "Hourly" at bounding box center [679, 662] width 181 height 19
type input "Hourly"
click at [702, 596] on input at bounding box center [679, 595] width 180 height 22
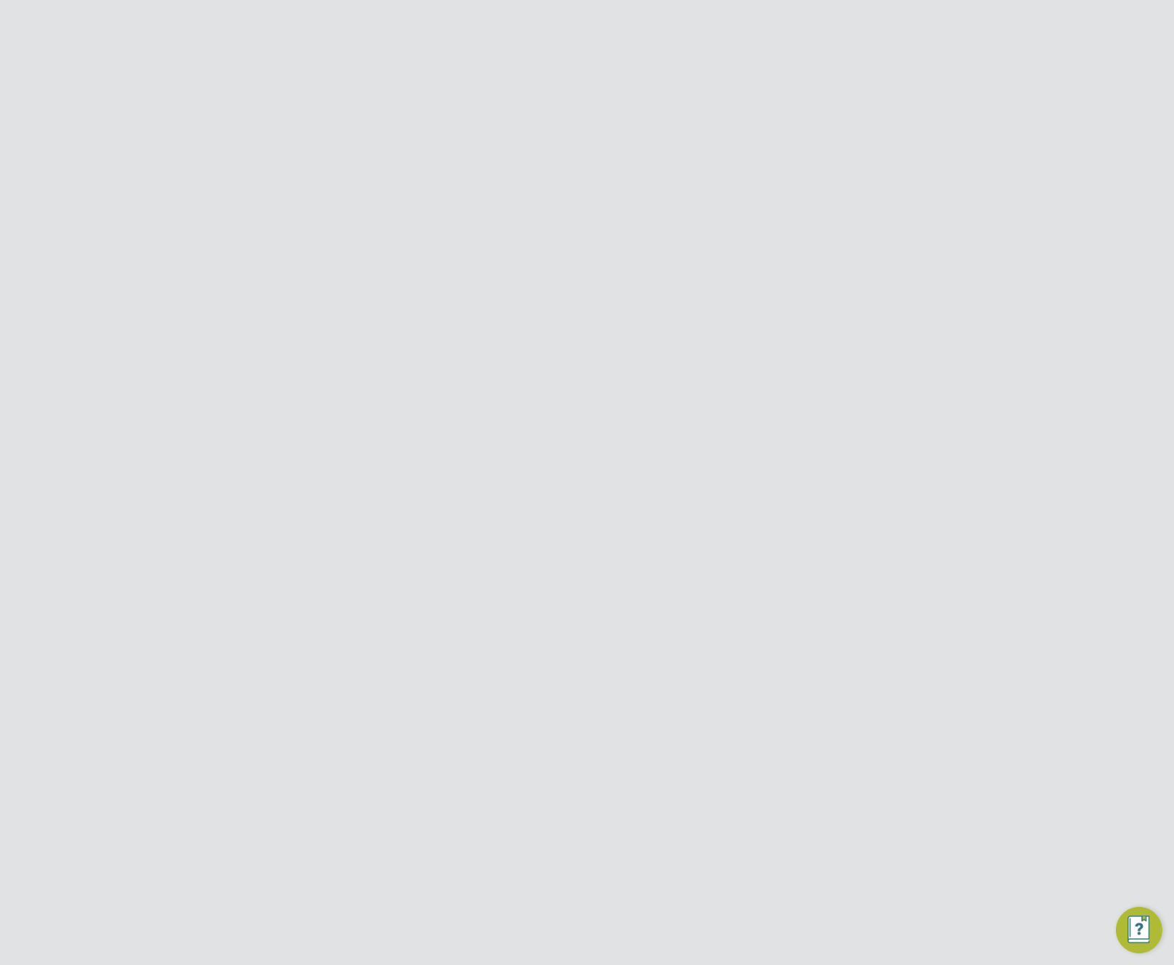
click at [695, 749] on li "Default Employer Cost %" at bounding box center [625, 745] width 307 height 38
click at [484, 847] on span "Margin Driven Rates" at bounding box center [522, 845] width 125 height 15
click at [634, 736] on input at bounding box center [679, 741] width 180 height 22
click at [634, 802] on li "Self-Employed" at bounding box center [679, 799] width 181 height 19
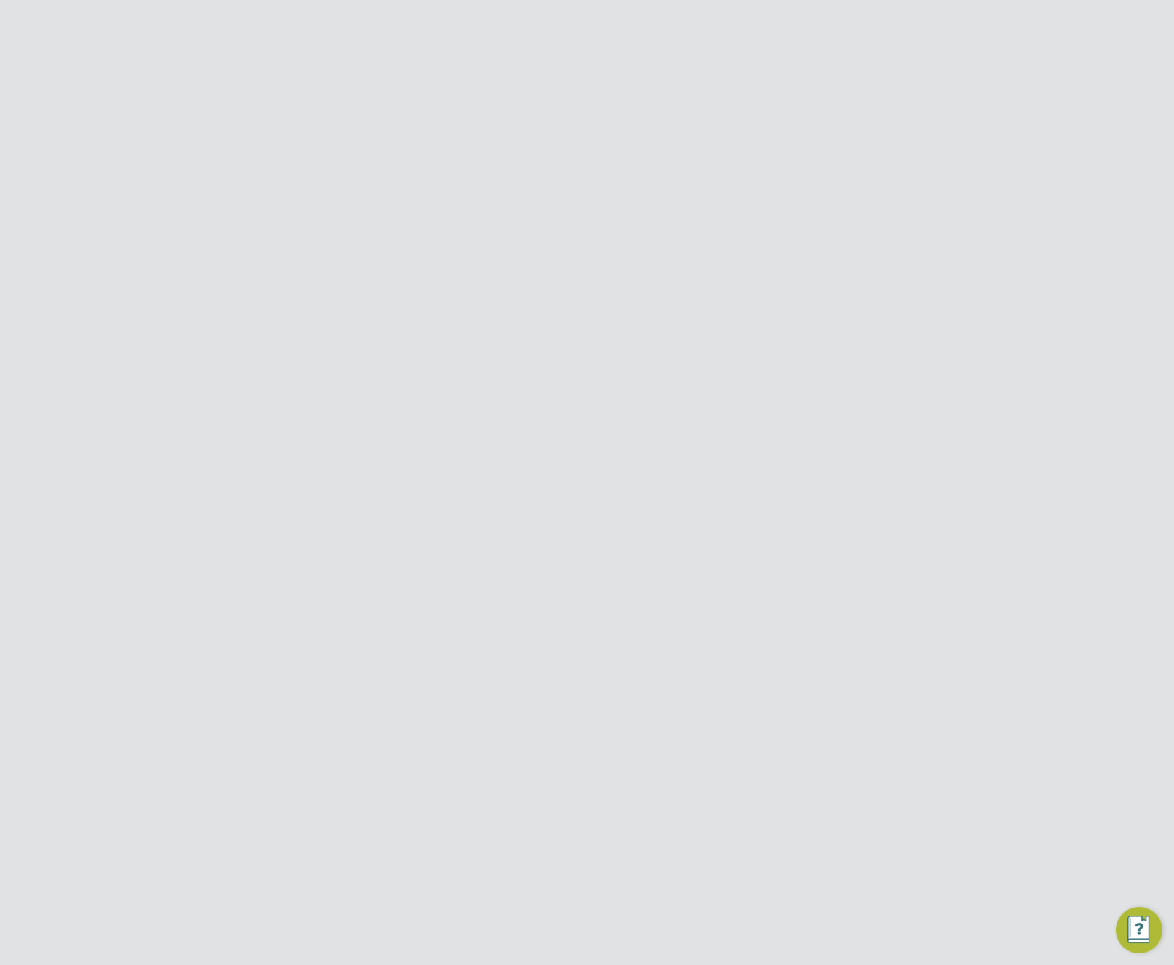
type input "Self-Employed"
click at [641, 785] on input at bounding box center [679, 788] width 180 height 22
click at [639, 844] on li "Piece" at bounding box center [679, 846] width 181 height 19
type input "Piece"
click at [655, 815] on ul "Default Worker Engagement Type Self-Employed Default Rate Type Piece Default Ag…" at bounding box center [625, 795] width 307 height 147
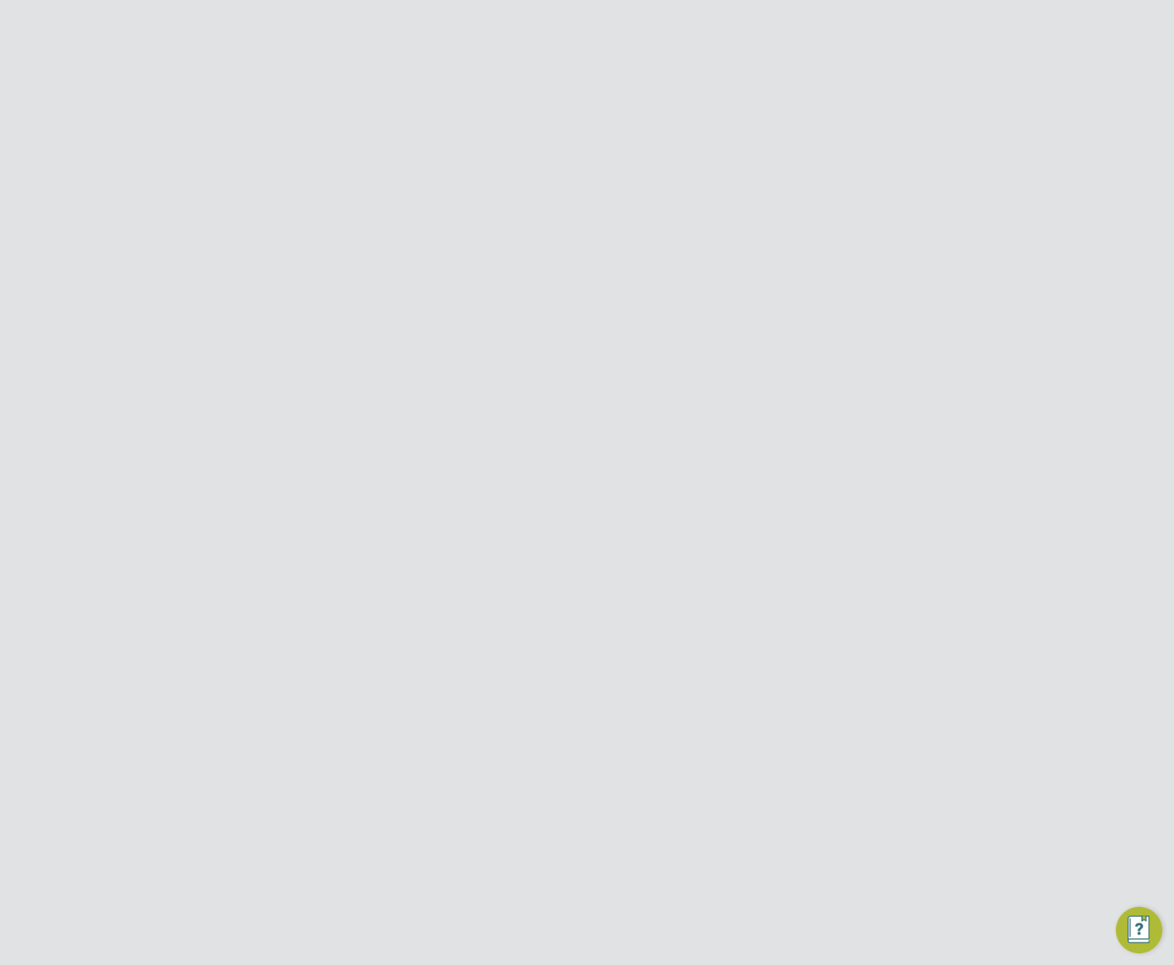
click at [650, 837] on input at bounding box center [679, 835] width 180 height 22
click at [673, 737] on input at bounding box center [679, 741] width 180 height 22
click at [660, 797] on li "Self-Employed" at bounding box center [679, 799] width 181 height 19
type input "Self-Employed"
click at [658, 791] on input at bounding box center [679, 788] width 180 height 22
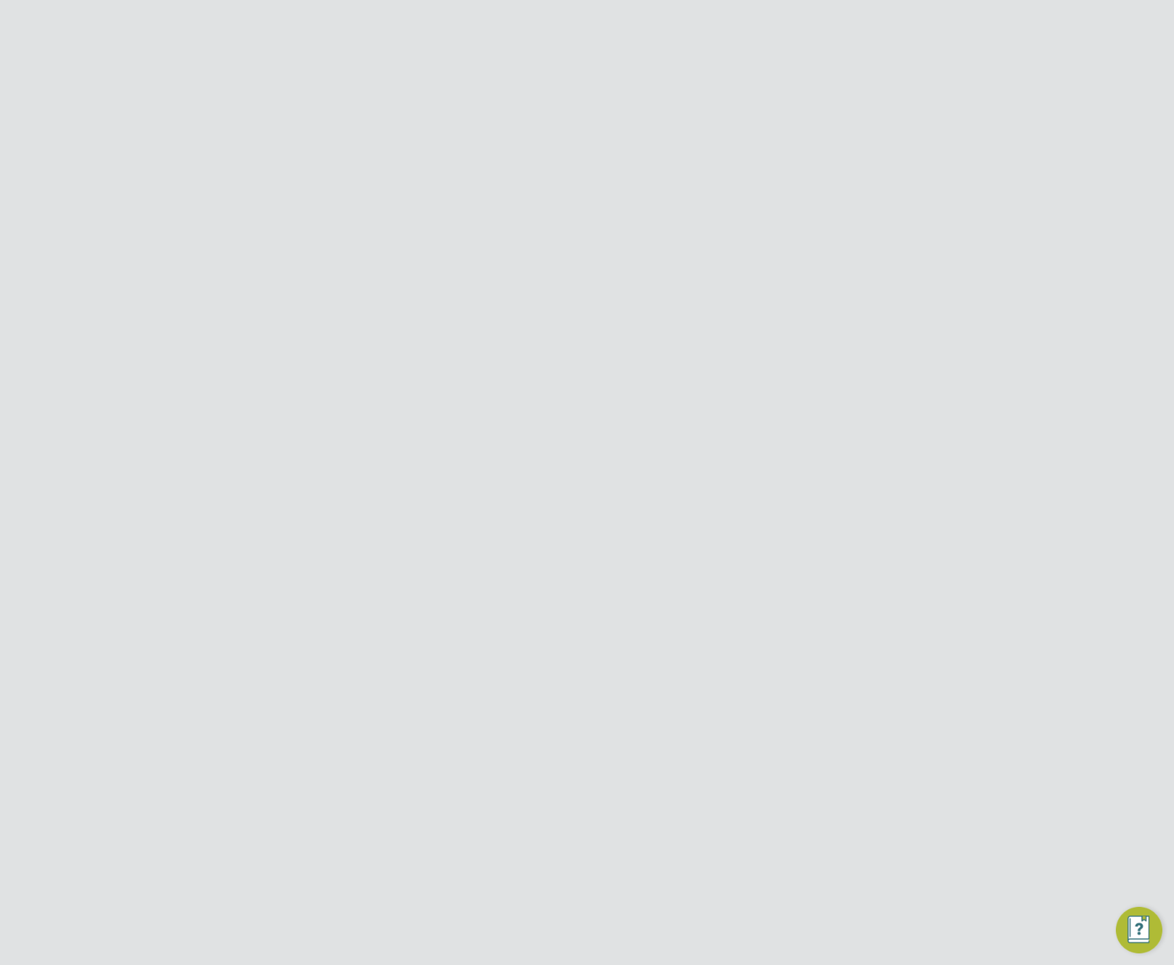
click at [674, 740] on input at bounding box center [679, 741] width 180 height 22
click at [703, 701] on div "This Rates Strategy allows the manual input of the Pay Rate, Agency Margin, and…" at bounding box center [653, 692] width 353 height 23
click at [640, 839] on input at bounding box center [679, 835] width 180 height 22
drag, startPoint x: 642, startPoint y: 874, endPoint x: 658, endPoint y: 829, distance: 48.1
click at [645, 872] on li "Percentage (%)" at bounding box center [679, 875] width 181 height 19
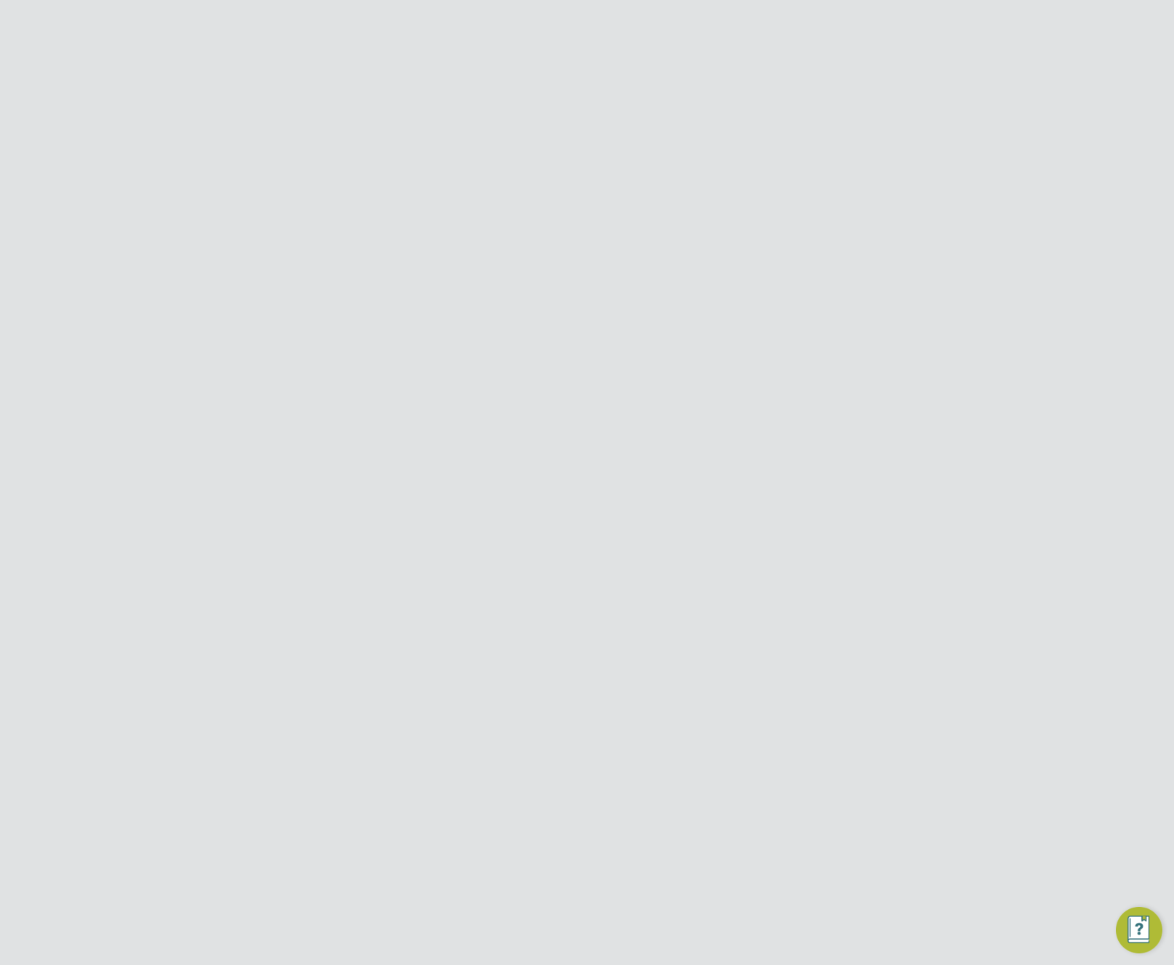
type input "Percentage (%)"
click at [676, 787] on input at bounding box center [679, 788] width 180 height 22
click at [662, 805] on li "Hourly" at bounding box center [679, 808] width 181 height 19
type input "Hourly"
click at [674, 738] on input at bounding box center [679, 741] width 180 height 22
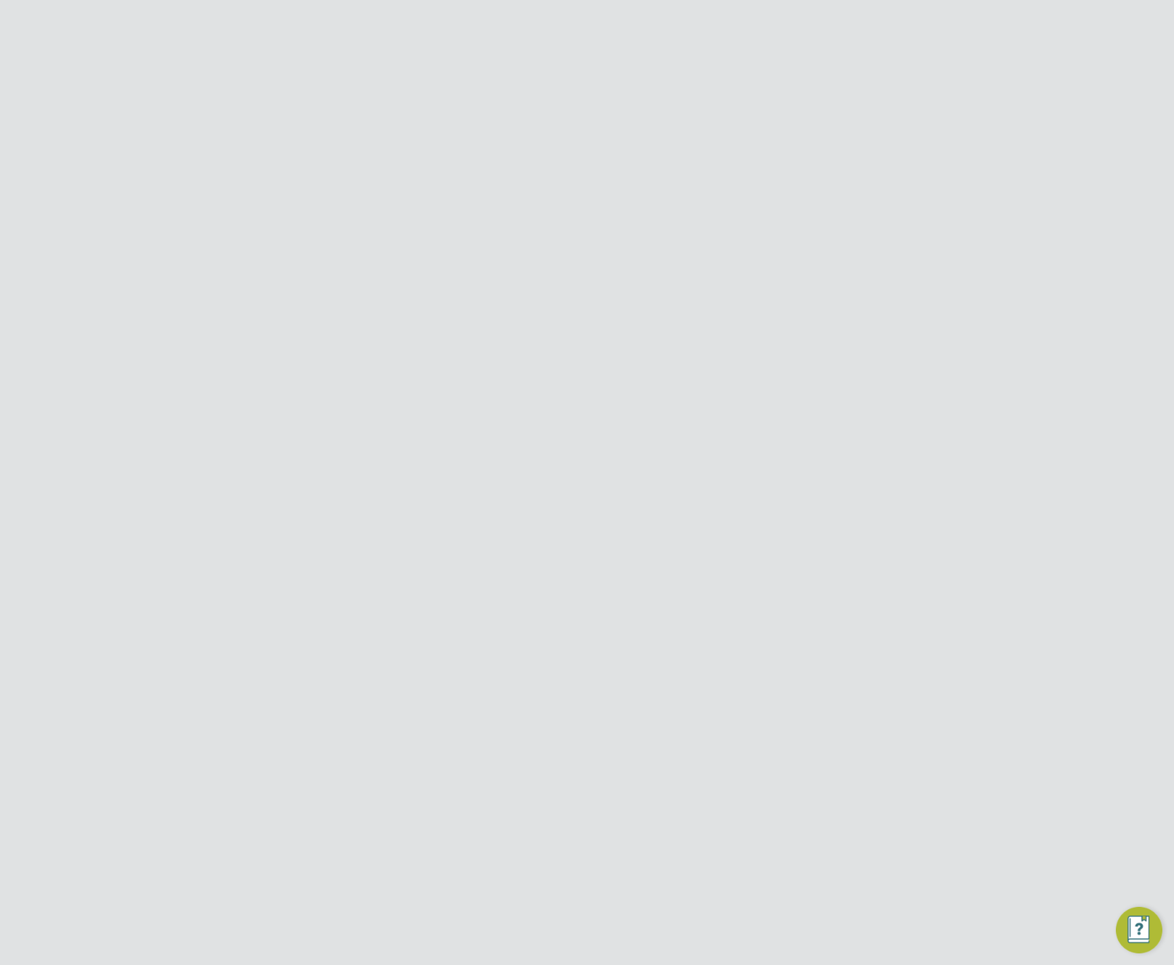
click at [642, 781] on li "Limited Company" at bounding box center [679, 780] width 181 height 19
type input "Limited Company"
drag, startPoint x: 645, startPoint y: 844, endPoint x: 653, endPoint y: 847, distance: 8.5
click at [682, 795] on input at bounding box center [679, 788] width 180 height 22
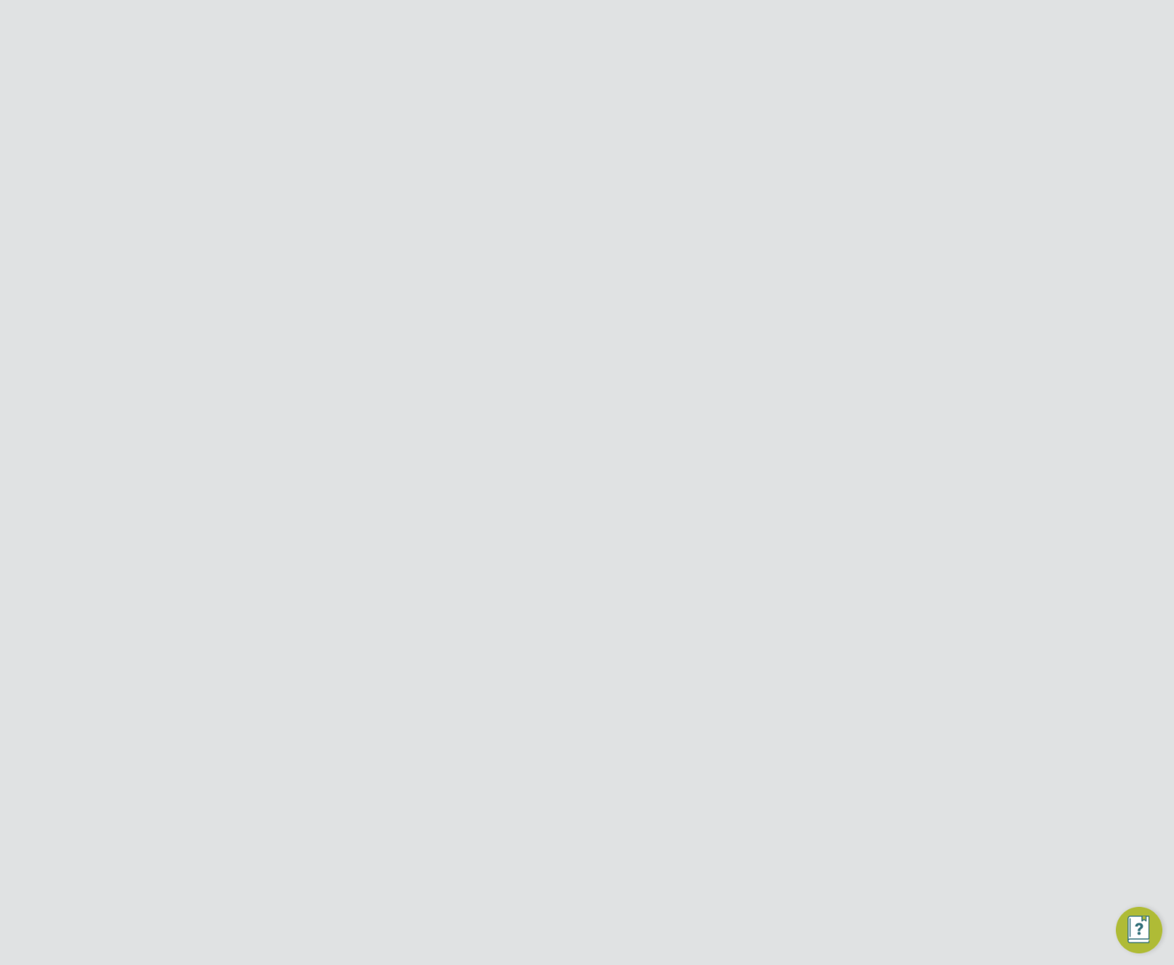
click at [777, 786] on li "Default Rate Type" at bounding box center [625, 788] width 307 height 22
click at [520, 919] on button "Cancel" at bounding box center [507, 923] width 55 height 23
drag, startPoint x: 520, startPoint y: 919, endPoint x: 725, endPoint y: 727, distance: 279.7
click at [522, 868] on ul "Default Worker Engagement Type Limited Company Default Rate Type Default Agency…" at bounding box center [625, 795] width 307 height 147
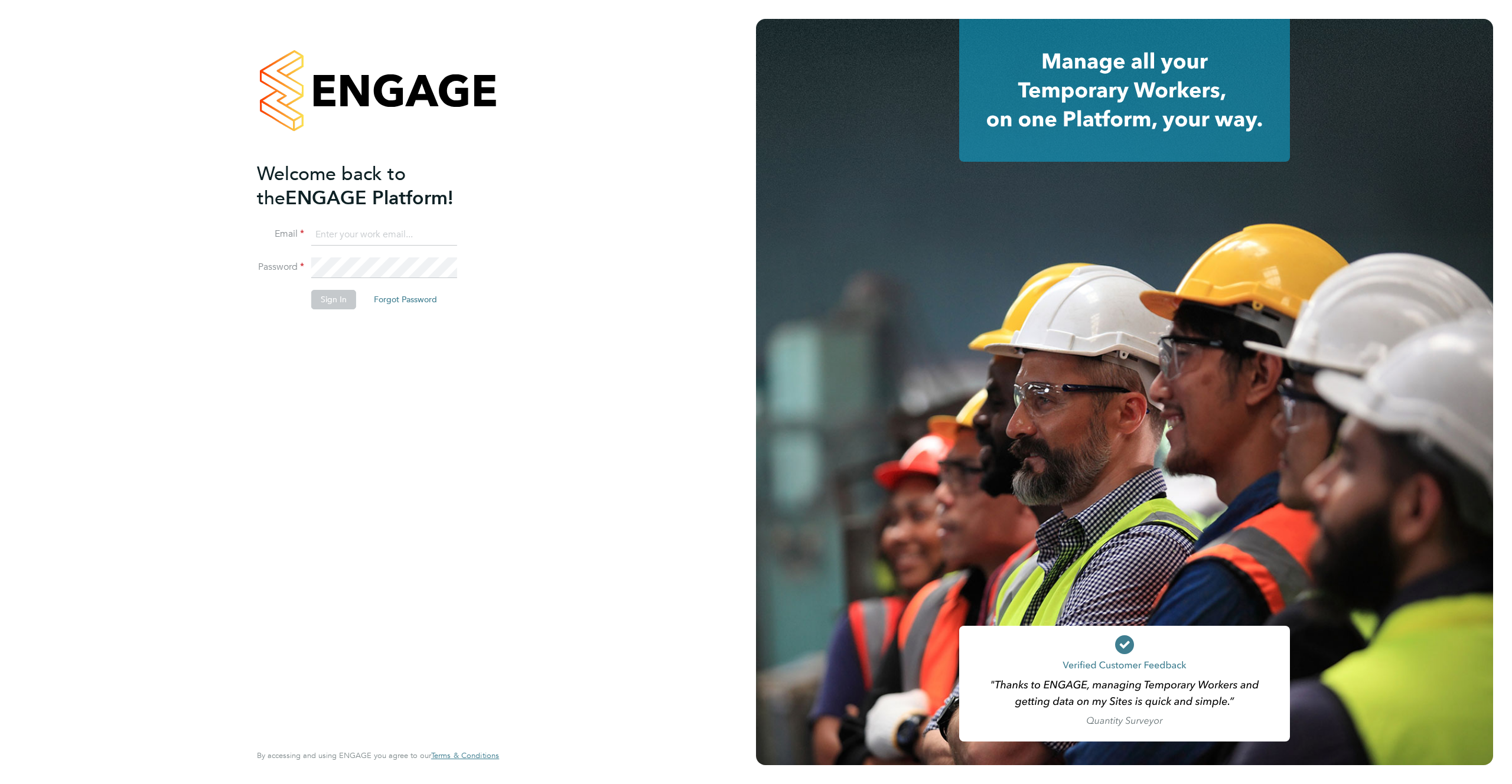
type input "support@engagelabs.io"
click at [325, 293] on button "Sign In" at bounding box center [333, 299] width 45 height 19
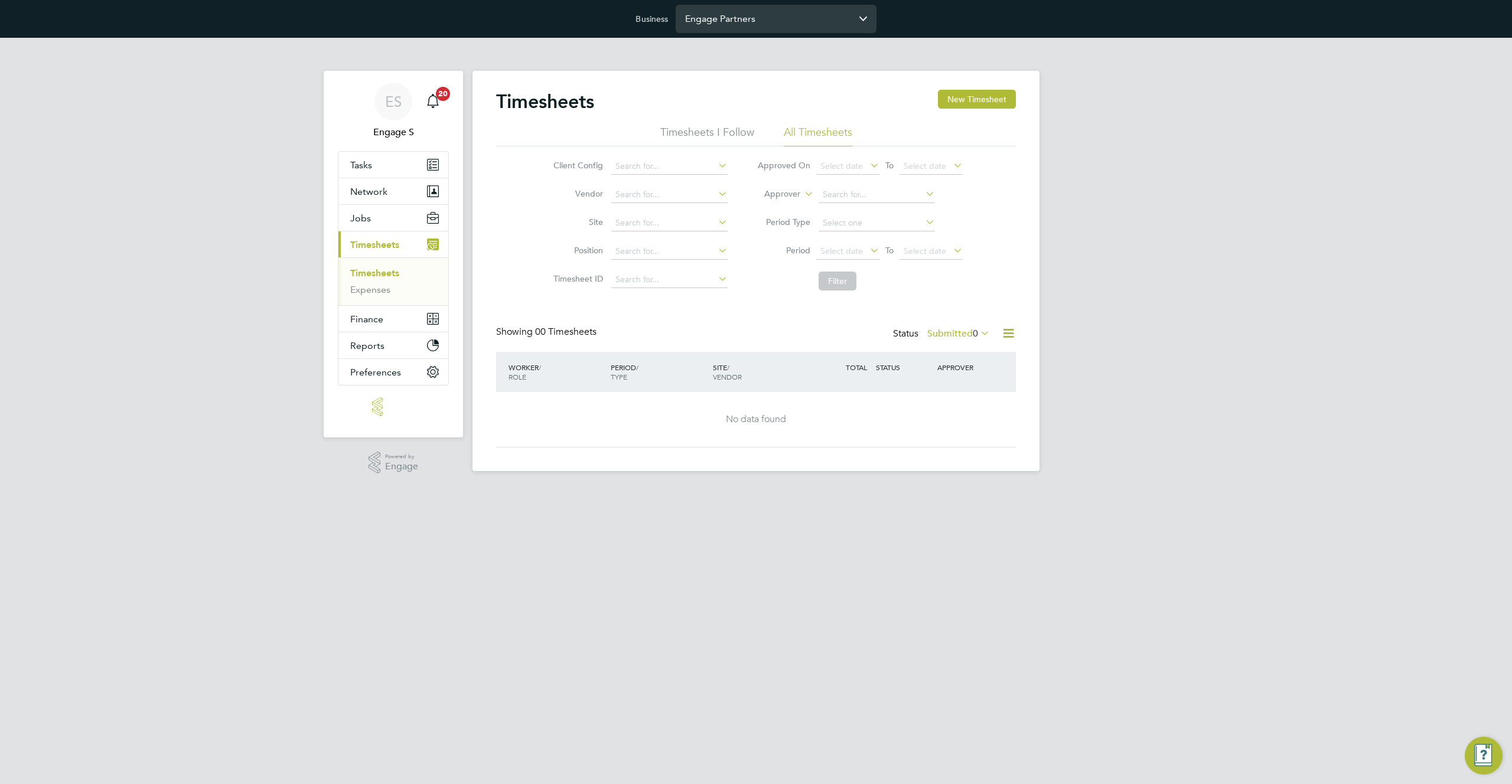
click at [788, 20] on input "Engage Partners" at bounding box center [776, 19] width 201 height 28
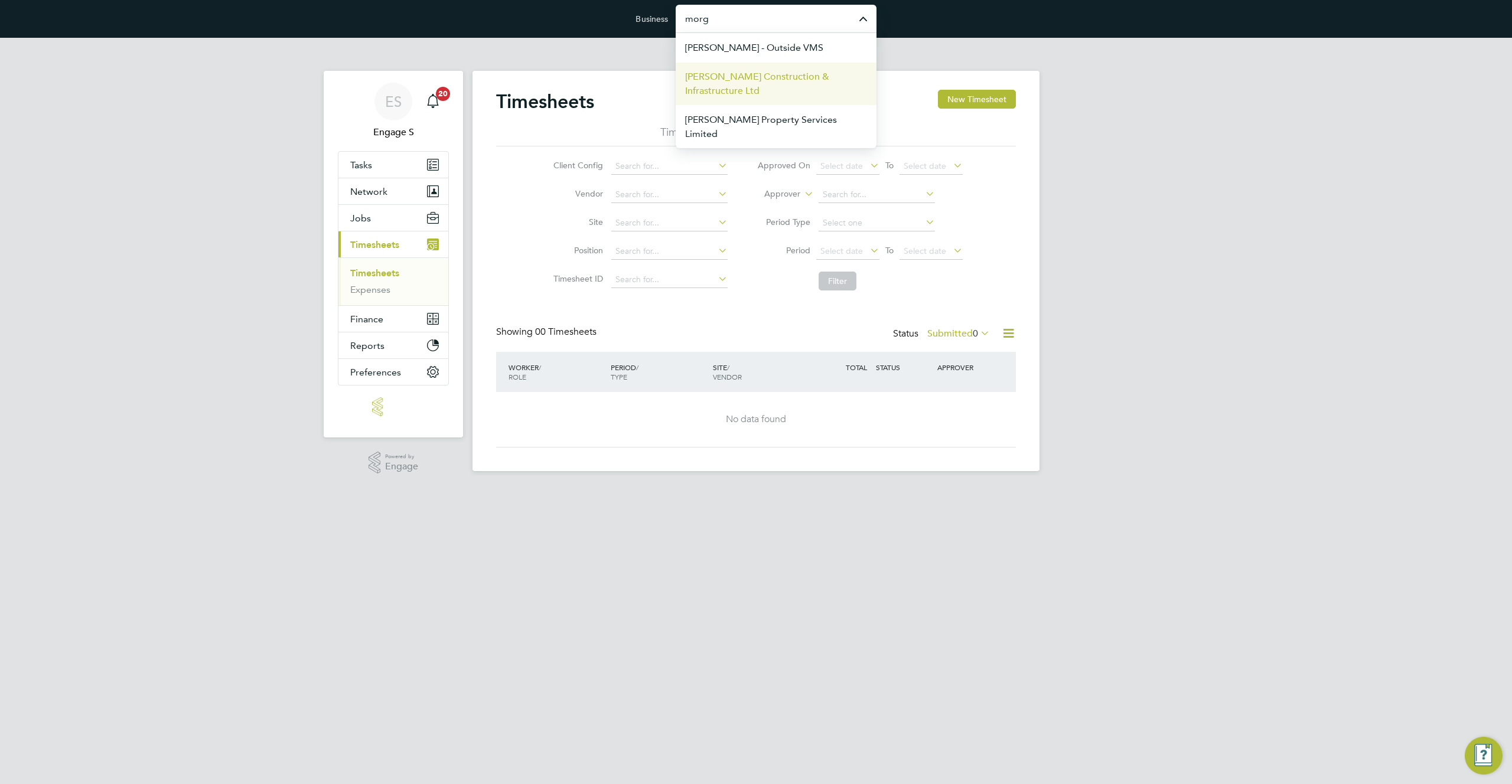
click at [780, 85] on span "[PERSON_NAME] Construction & Infrastructure Ltd" at bounding box center [776, 84] width 182 height 28
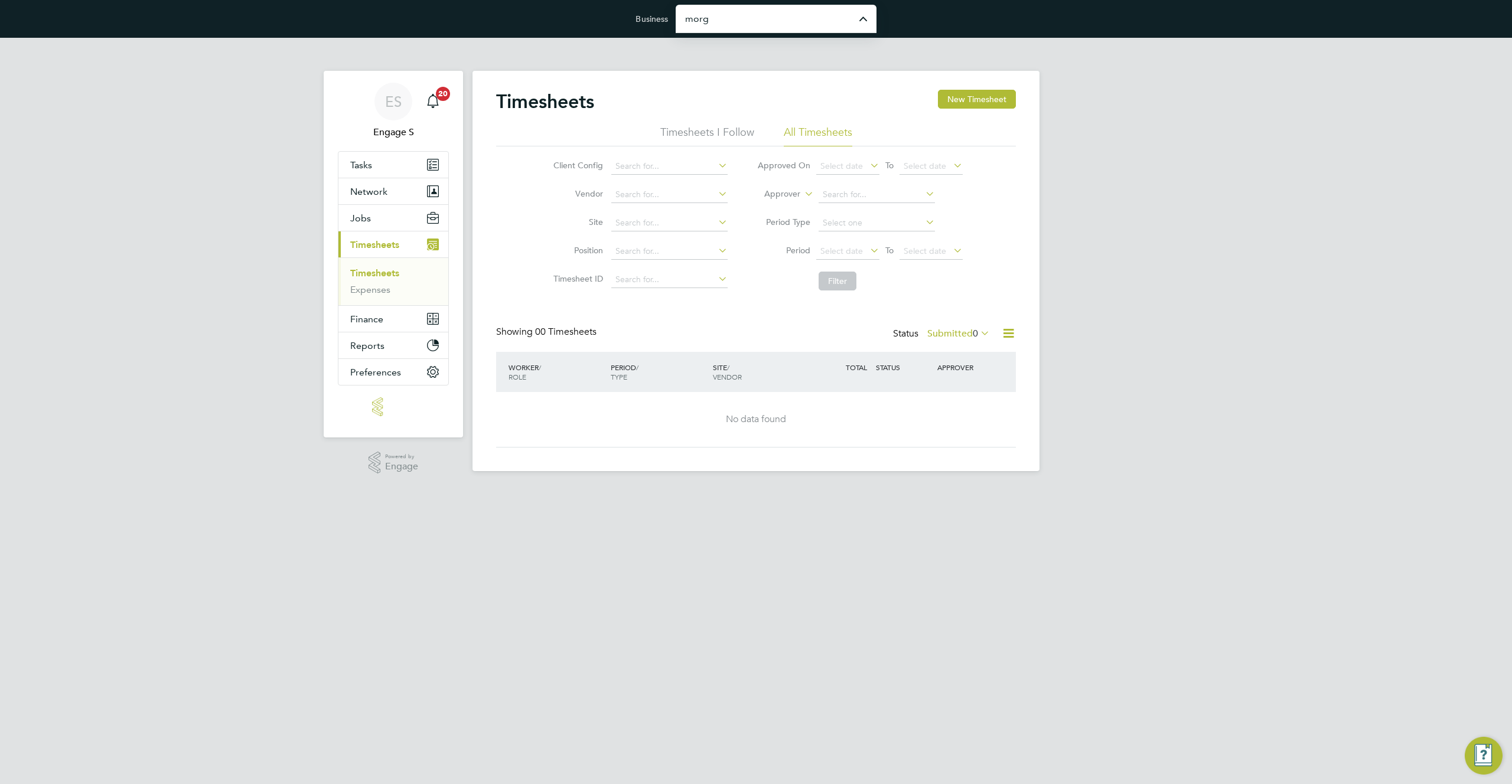
type input "[PERSON_NAME] Construction & Infrastructure Ltd"
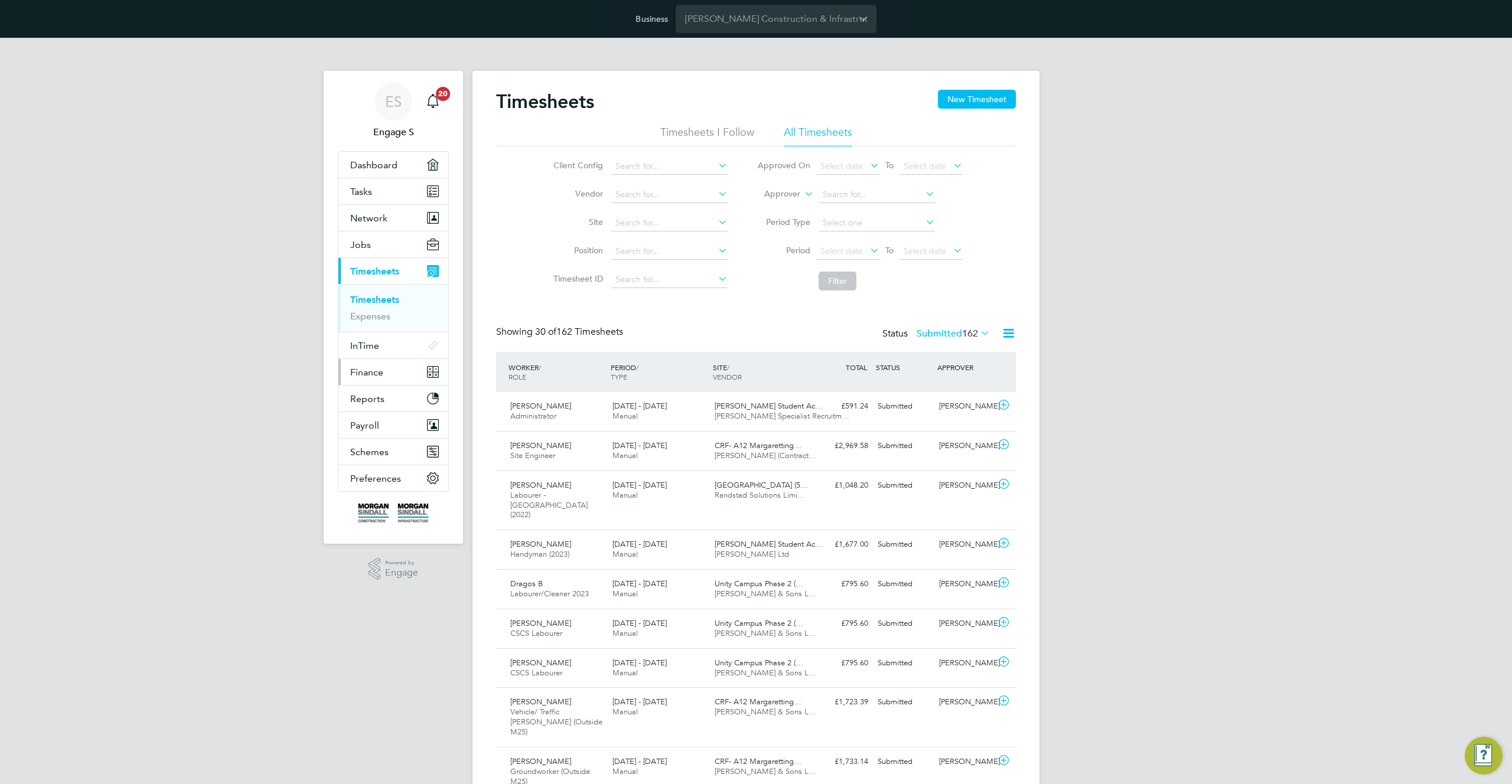
click at [378, 375] on span "Finance" at bounding box center [367, 372] width 33 height 11
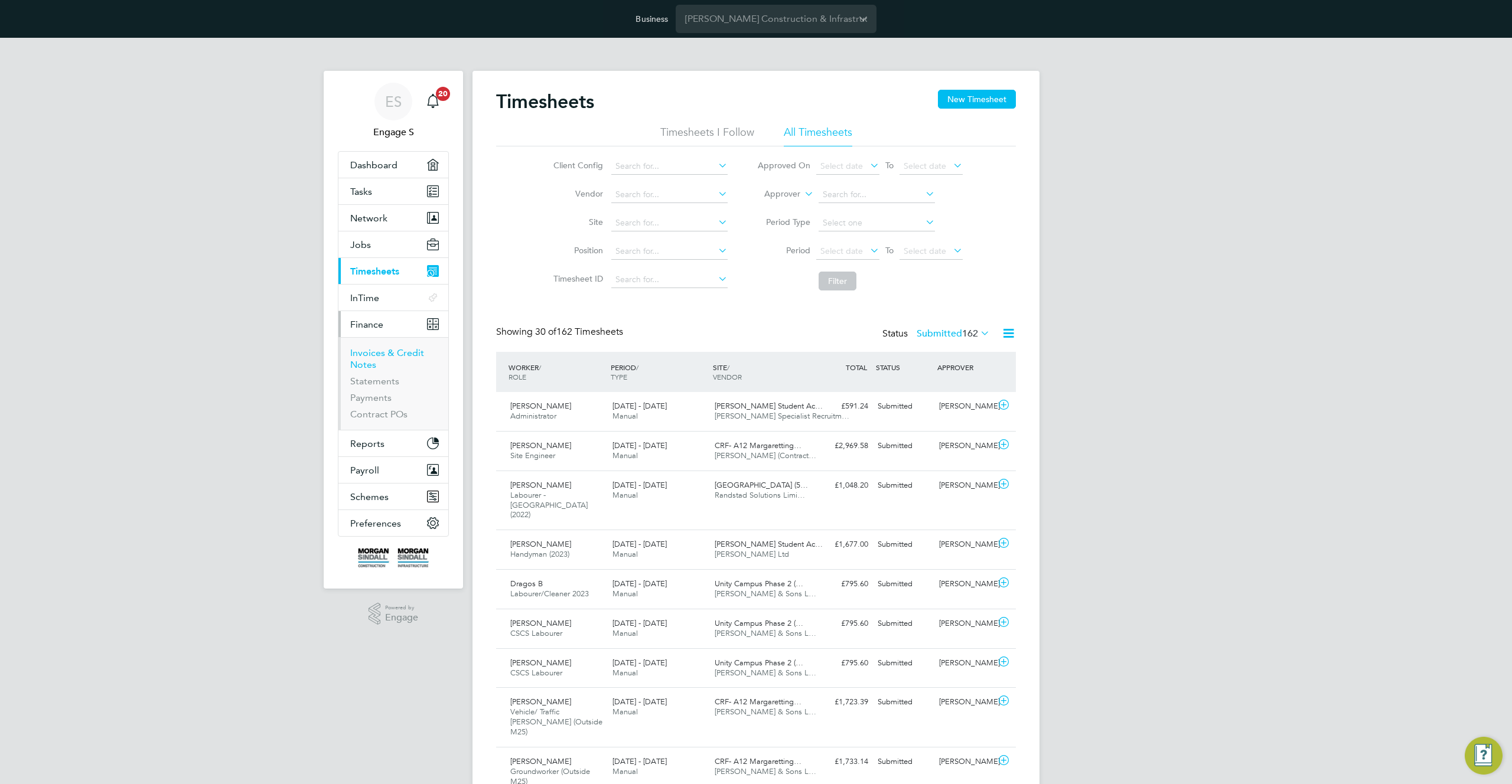
click at [372, 355] on link "Invoices & Credit Notes" at bounding box center [387, 358] width 74 height 23
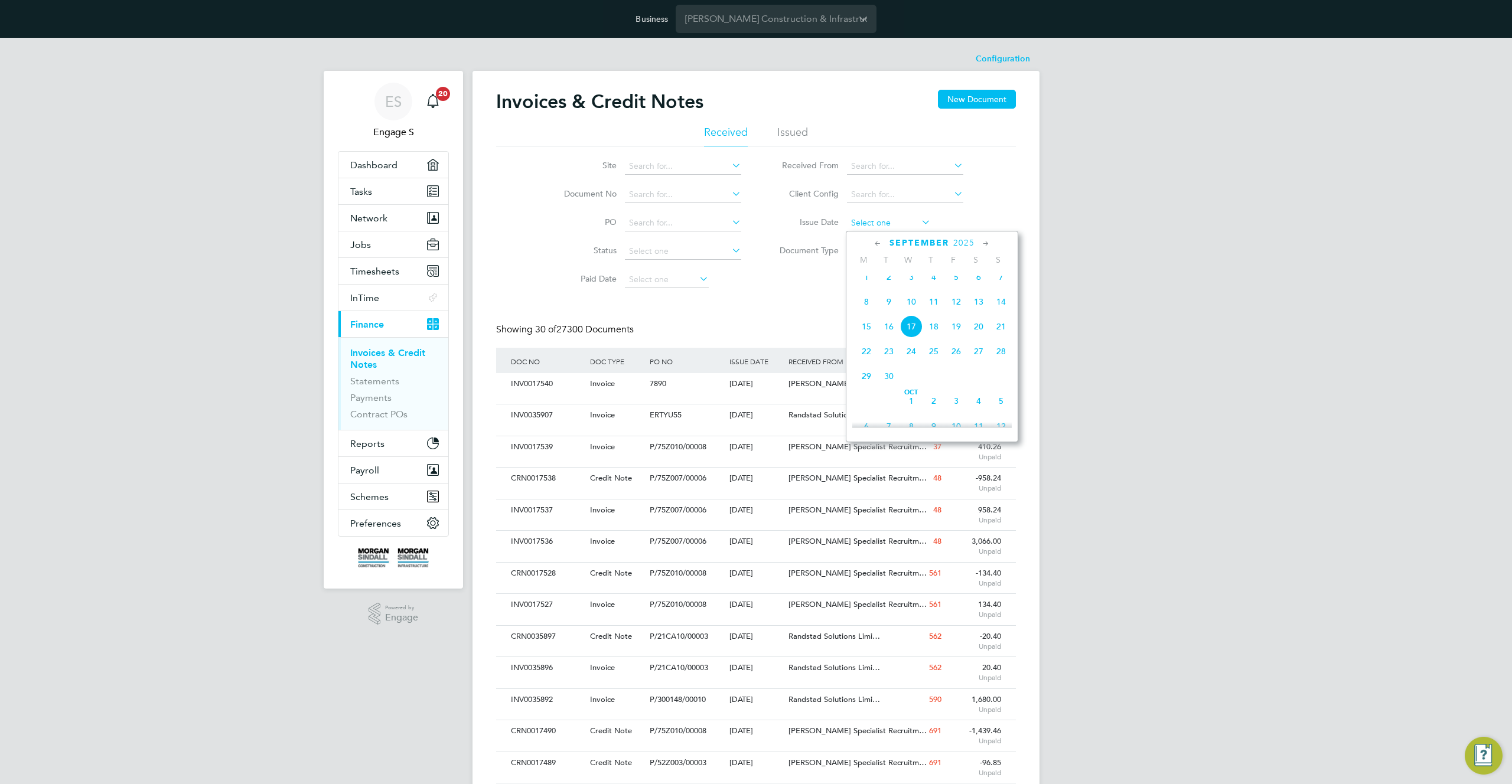
click at [873, 222] on input at bounding box center [889, 223] width 84 height 16
click at [741, 276] on li "Paid Date" at bounding box center [645, 279] width 222 height 28
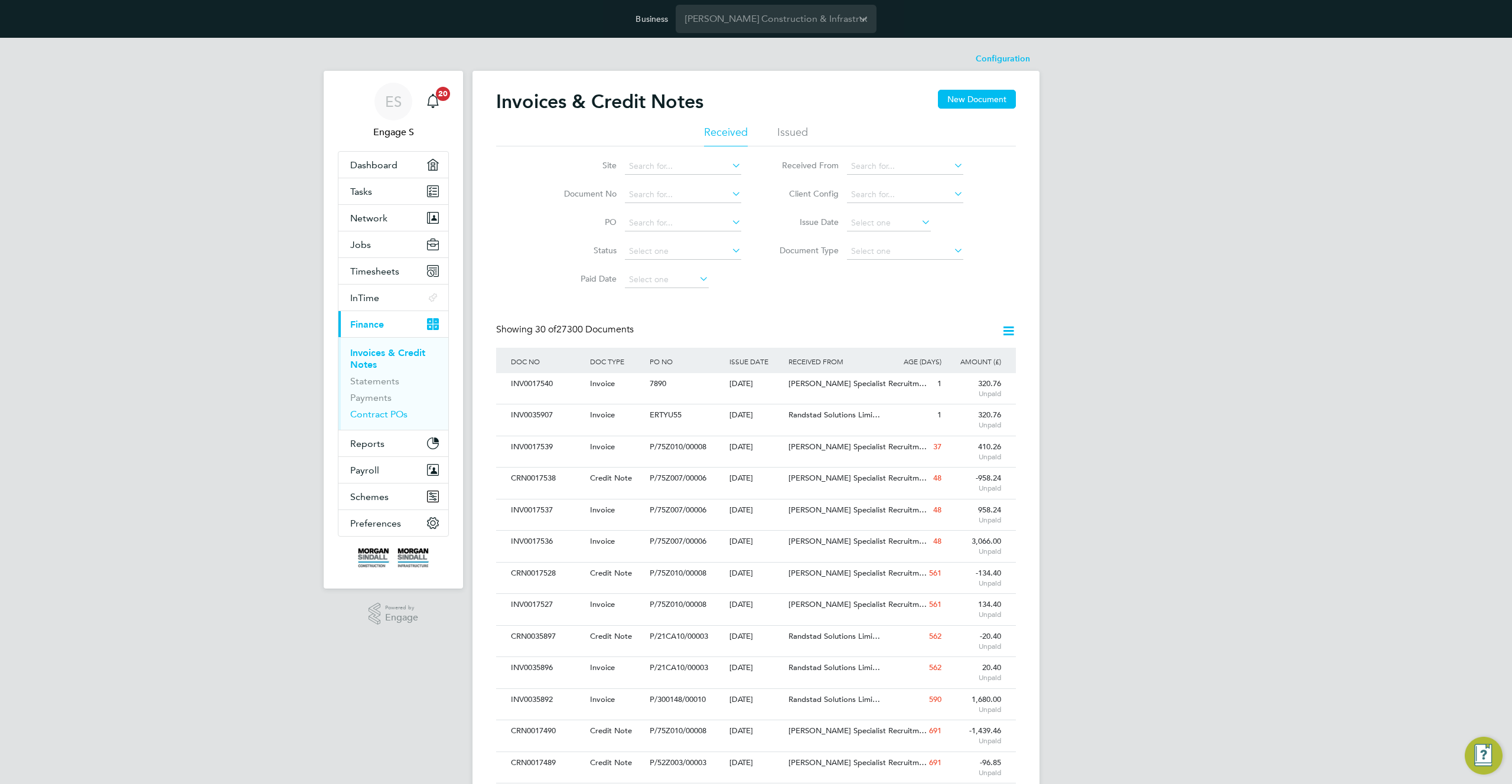
click at [362, 409] on link "Contract POs" at bounding box center [379, 414] width 57 height 11
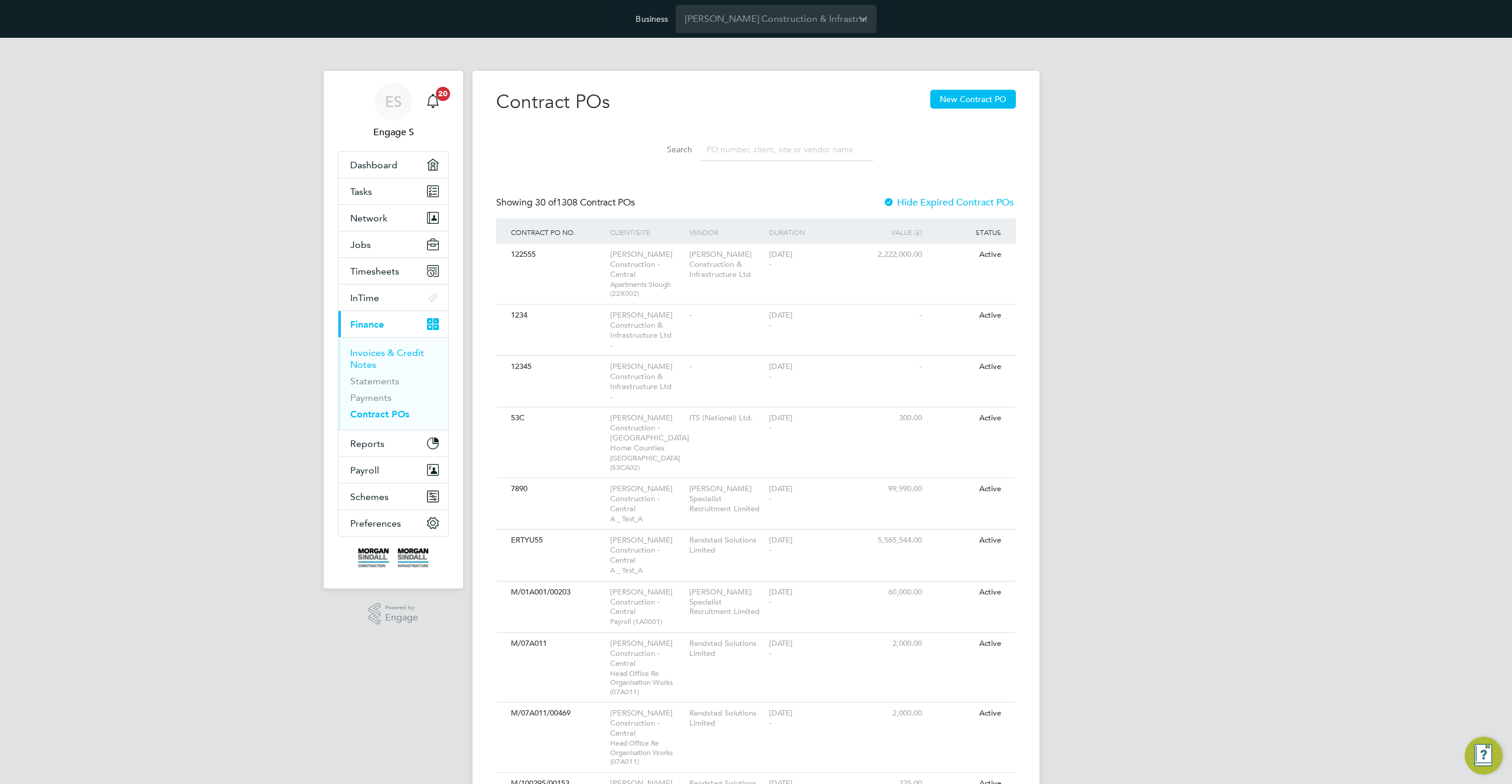
click at [375, 353] on link "Invoices & Credit Notes" at bounding box center [387, 358] width 74 height 23
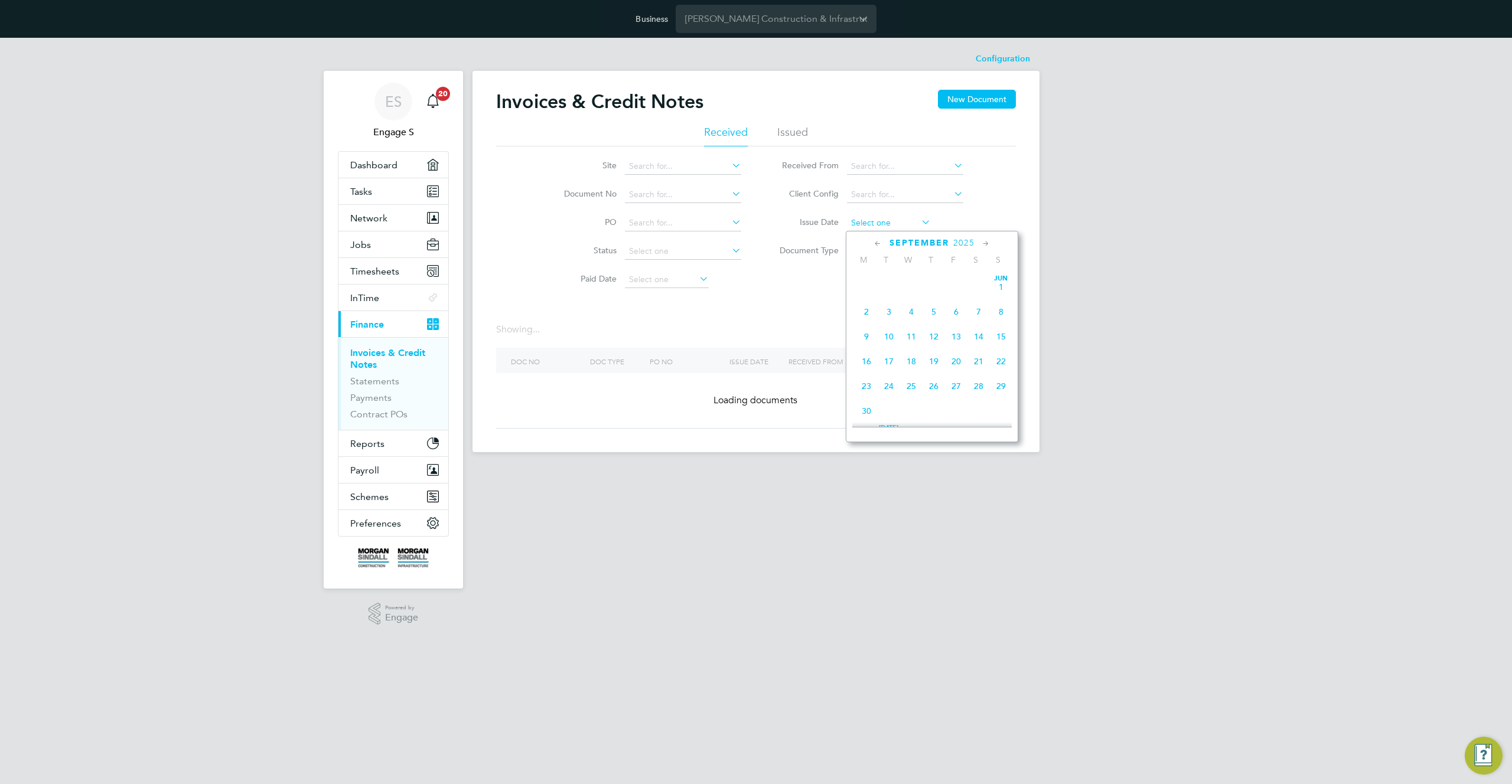
scroll to position [409, 0]
click at [905, 225] on input at bounding box center [889, 223] width 84 height 16
click at [909, 338] on span "17" at bounding box center [912, 327] width 23 height 23
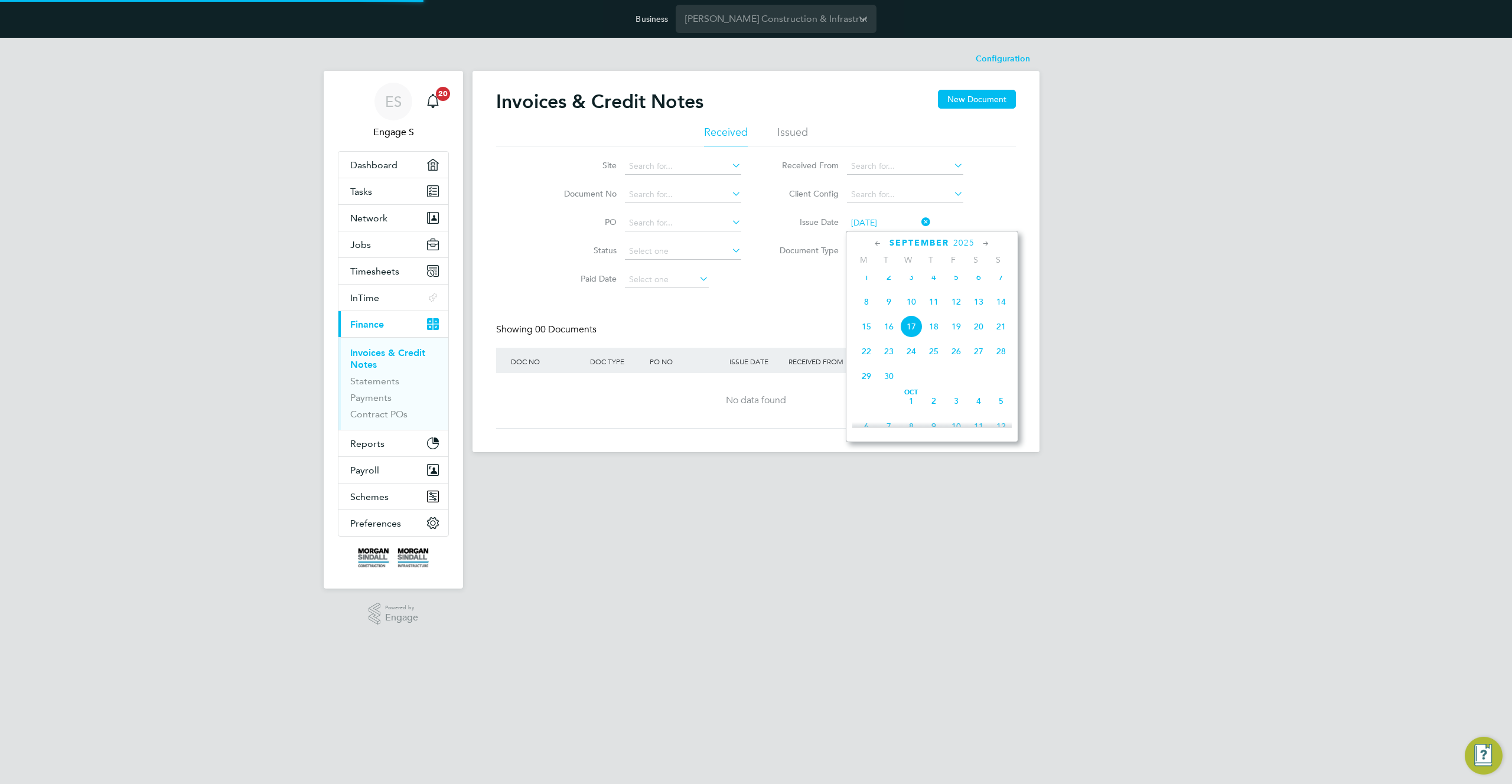
click at [883, 221] on input "17 Sep 2025" at bounding box center [889, 223] width 84 height 16
click at [886, 338] on span "16" at bounding box center [889, 327] width 23 height 23
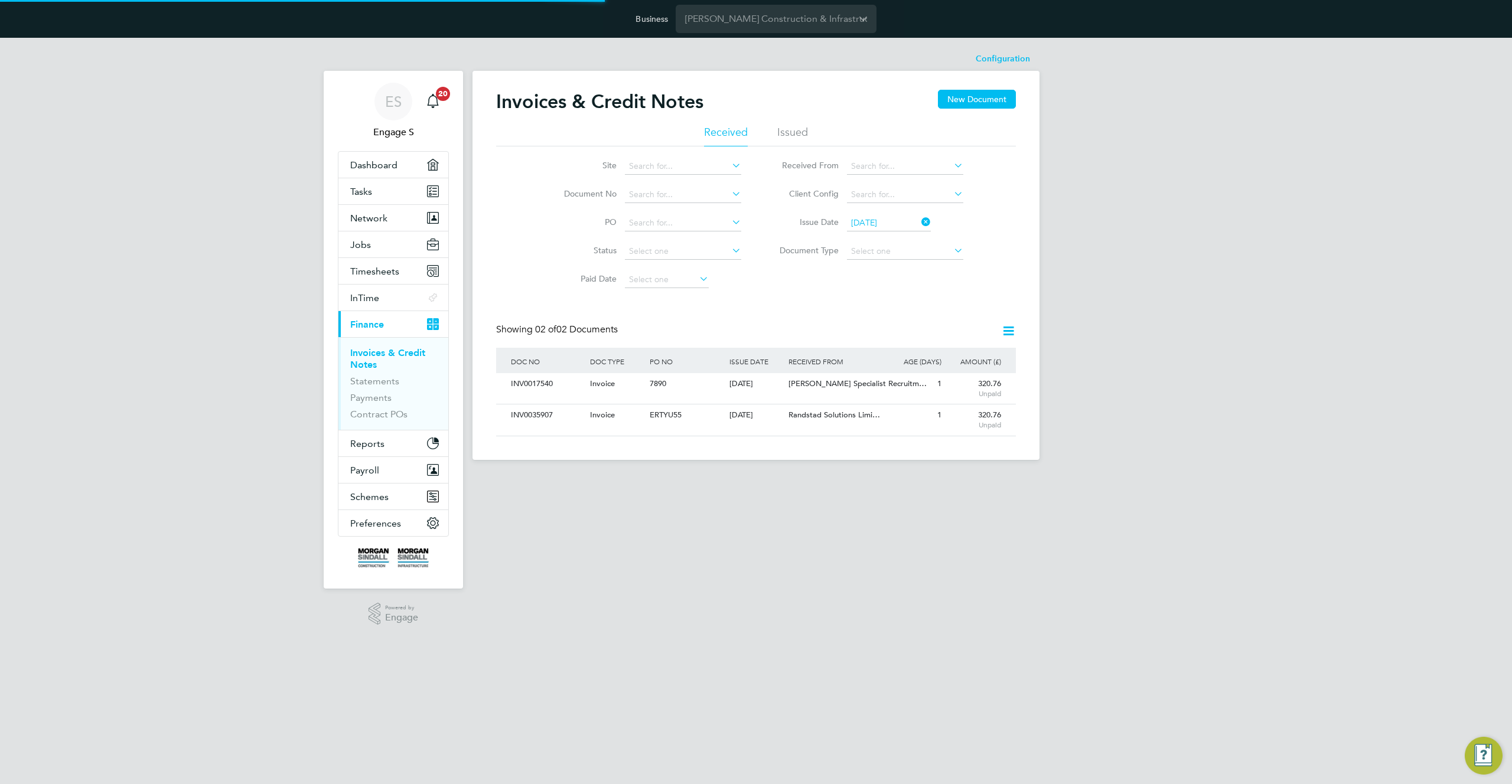
scroll to position [23, 100]
click at [1010, 330] on icon at bounding box center [1009, 331] width 15 height 15
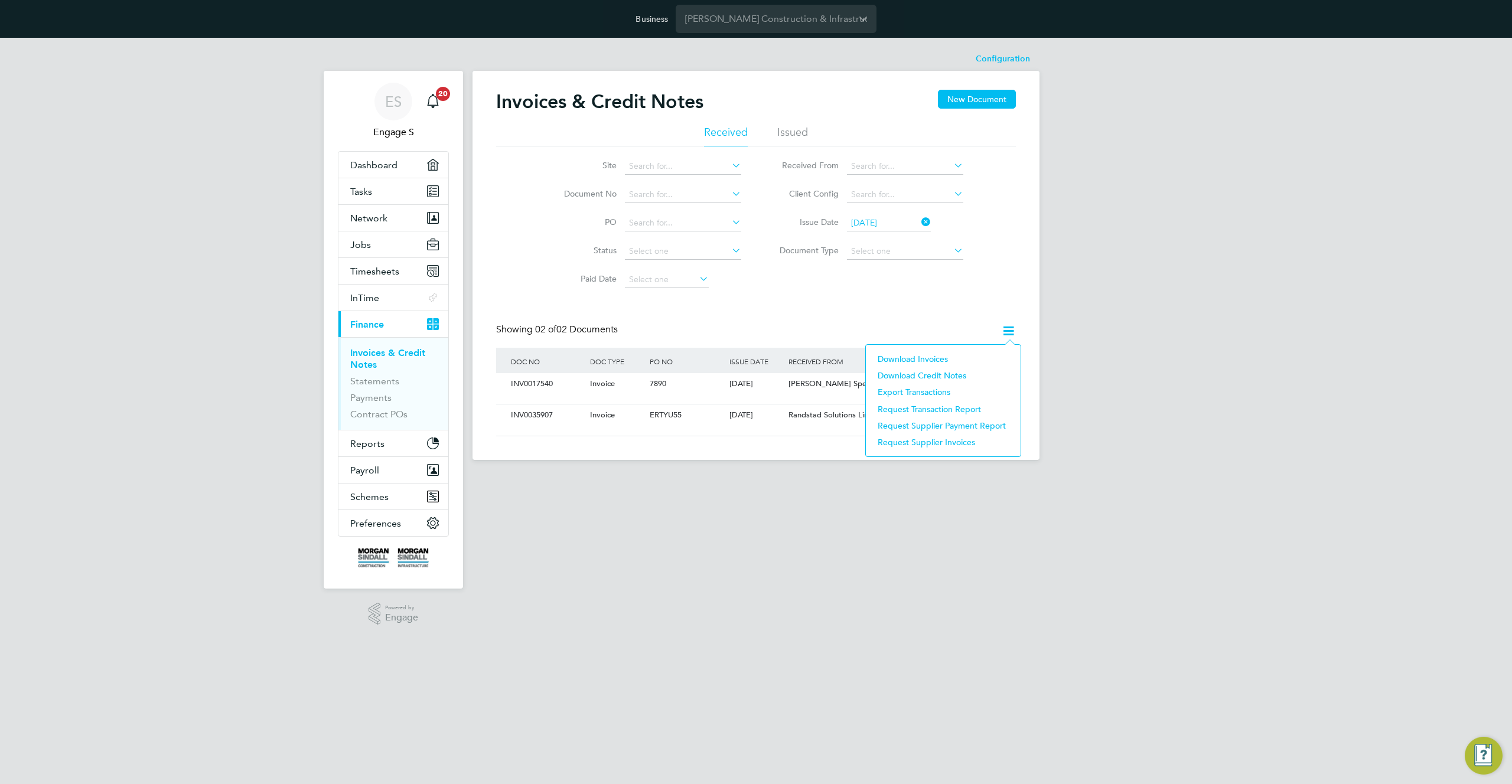
click at [918, 356] on li "Download invoices" at bounding box center [944, 359] width 143 height 16
click at [811, 414] on span "Randstad Solutions Limi…" at bounding box center [834, 414] width 92 height 10
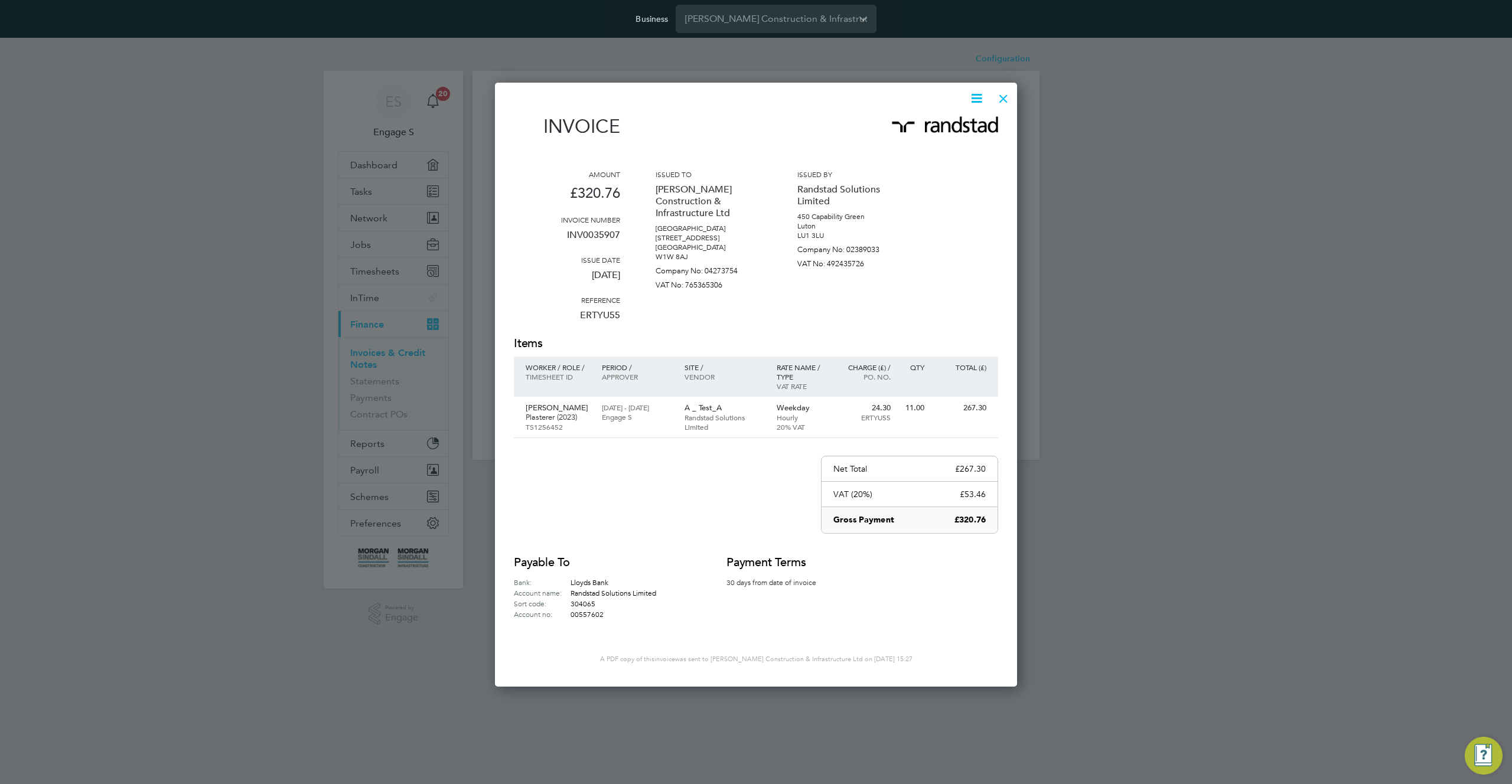
scroll to position [601, 523]
click at [974, 102] on icon at bounding box center [977, 98] width 15 height 15
click at [922, 142] on li "View timesheet" at bounding box center [941, 143] width 81 height 16
click at [1011, 98] on div at bounding box center [1004, 96] width 21 height 21
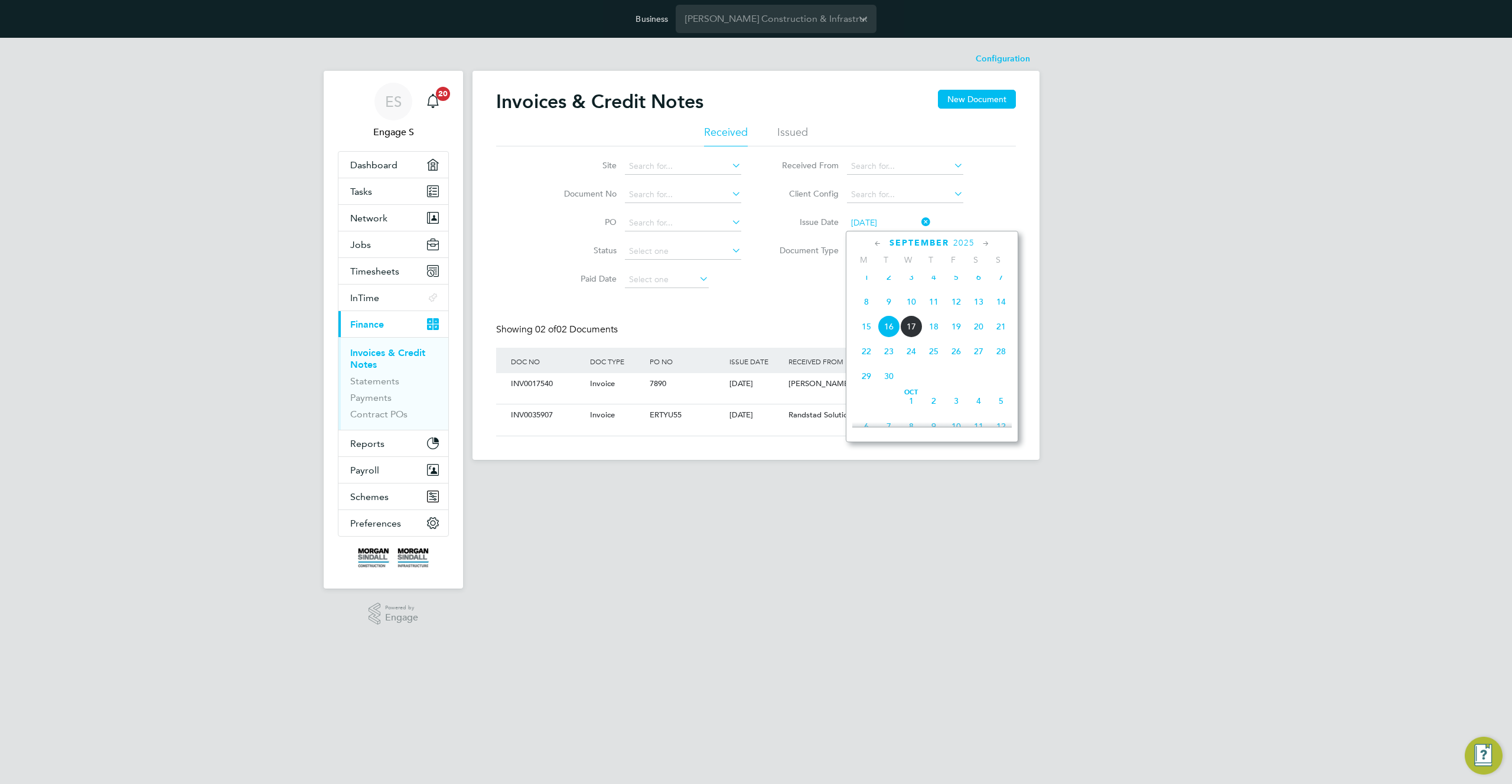
click at [884, 224] on input "16 Sep 2025" at bounding box center [889, 223] width 84 height 16
click at [918, 331] on span "17" at bounding box center [912, 327] width 23 height 23
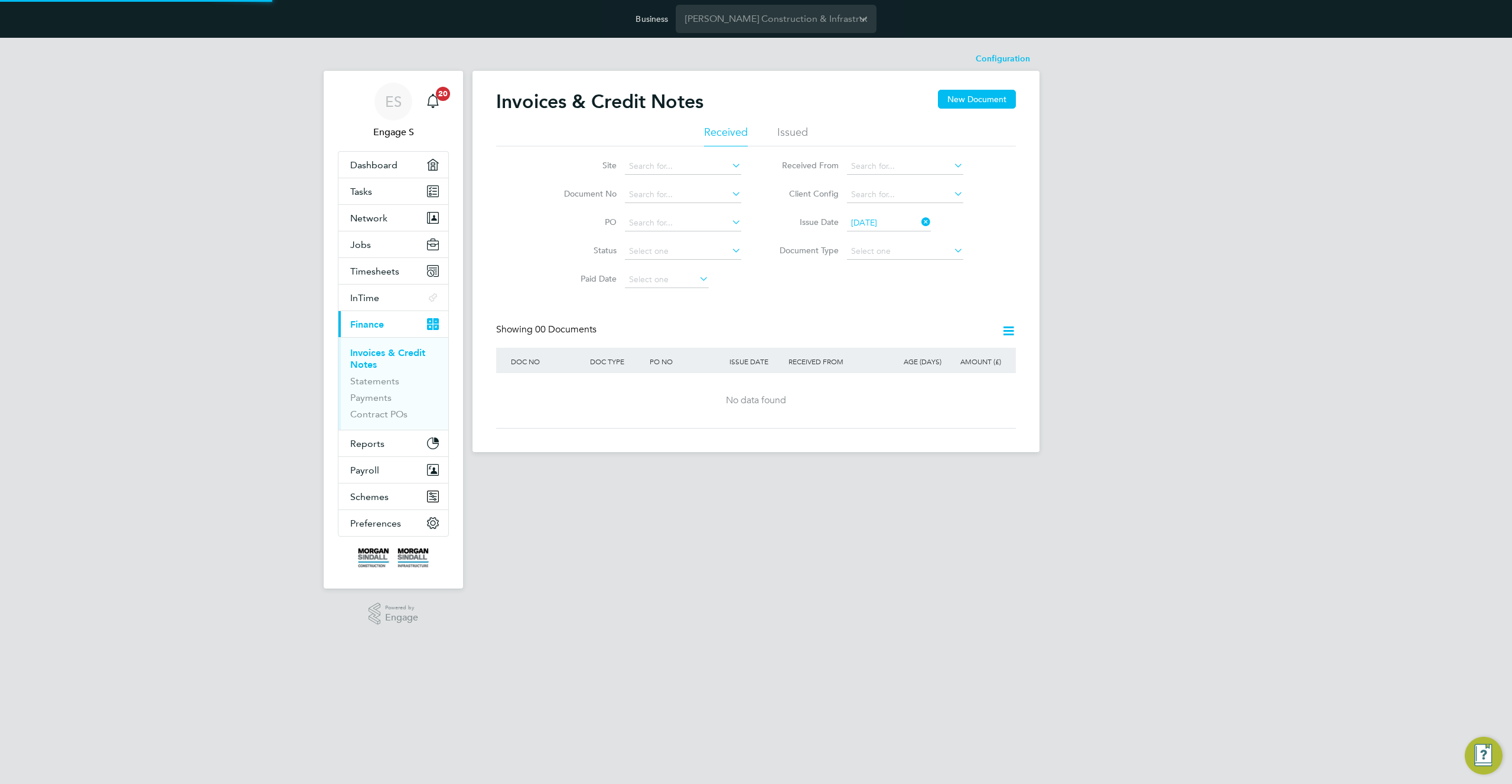
click at [888, 226] on input "17 Sep 2025" at bounding box center [889, 223] width 84 height 16
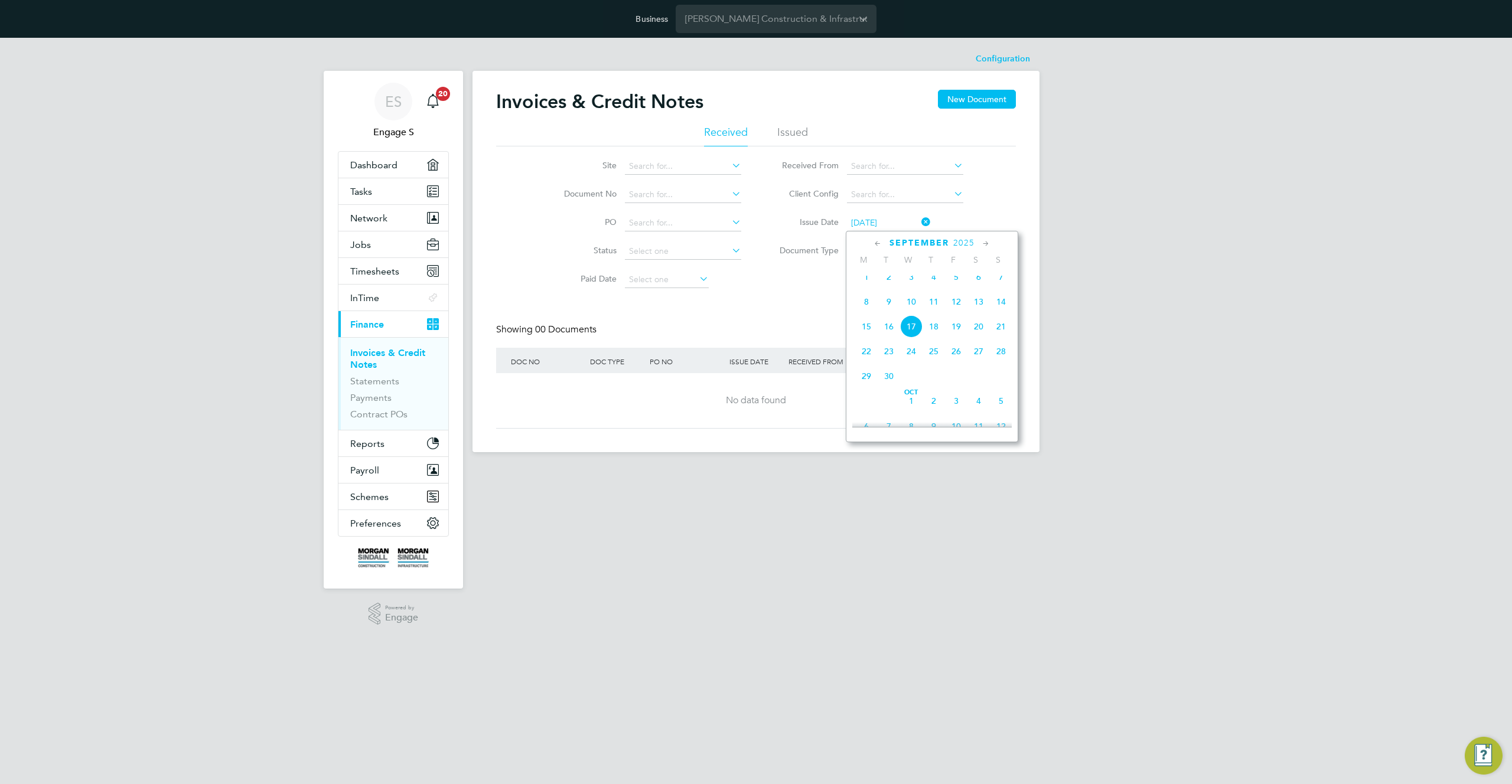
click at [898, 333] on span "16" at bounding box center [889, 327] width 23 height 23
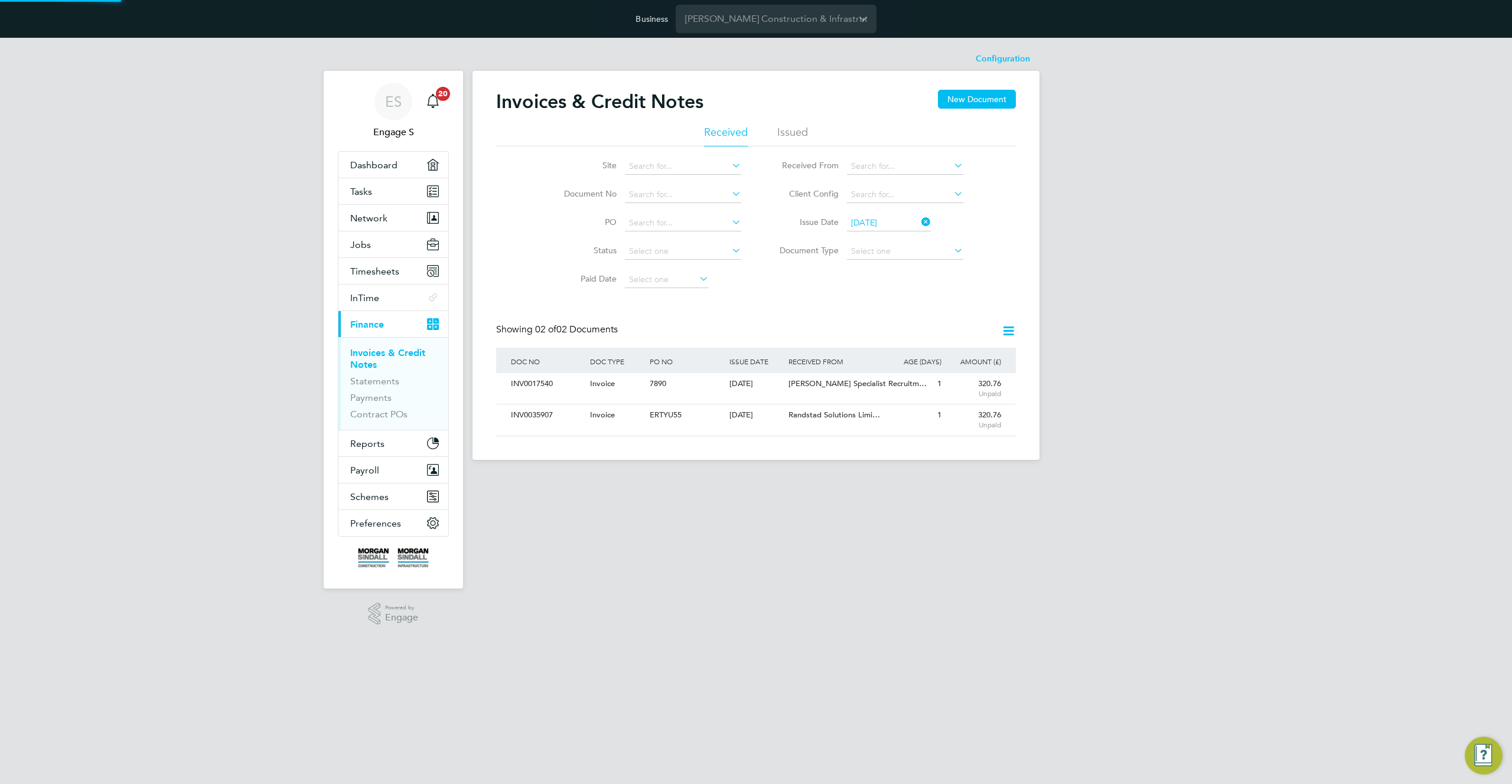
scroll to position [23, 100]
drag, startPoint x: 787, startPoint y: 279, endPoint x: 821, endPoint y: 257, distance: 40.5
click at [791, 277] on div "Site Document No PO Status Paid Date Issued To Received From Client Config Issu…" at bounding box center [756, 220] width 520 height 148
drag, startPoint x: 872, startPoint y: 216, endPoint x: 876, endPoint y: 221, distance: 6.4
click at [875, 219] on input "16 Sep 2025" at bounding box center [889, 223] width 84 height 16
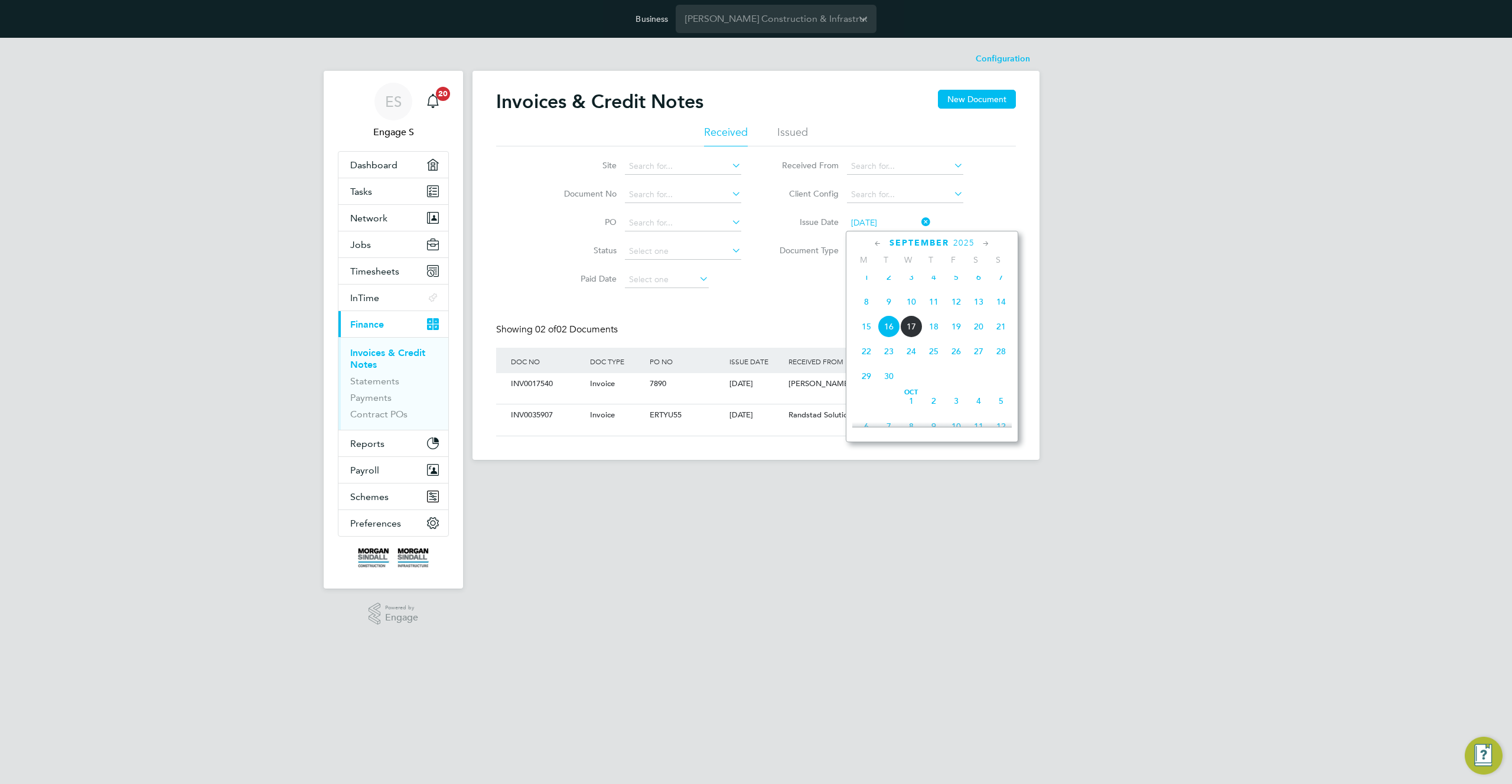
click at [910, 336] on span "17" at bounding box center [912, 327] width 23 height 23
type input "17 Sep 2025"
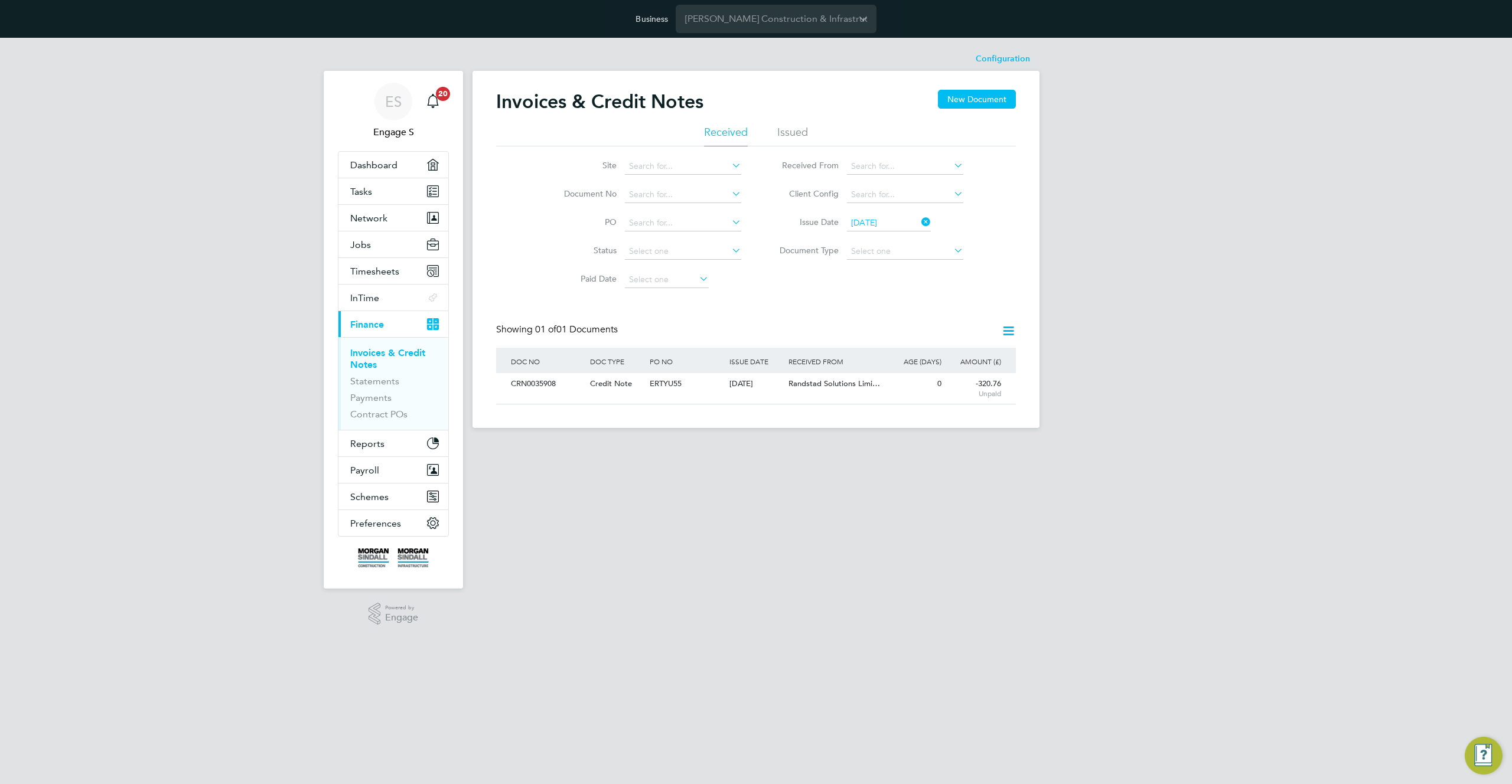
click at [1014, 327] on icon at bounding box center [1009, 331] width 15 height 15
click at [914, 375] on li "Download credit notes" at bounding box center [944, 375] width 143 height 16
click at [923, 231] on li "Issue Date 17 Sep 2025" at bounding box center [867, 223] width 222 height 28
click at [919, 220] on icon at bounding box center [919, 222] width 0 height 16
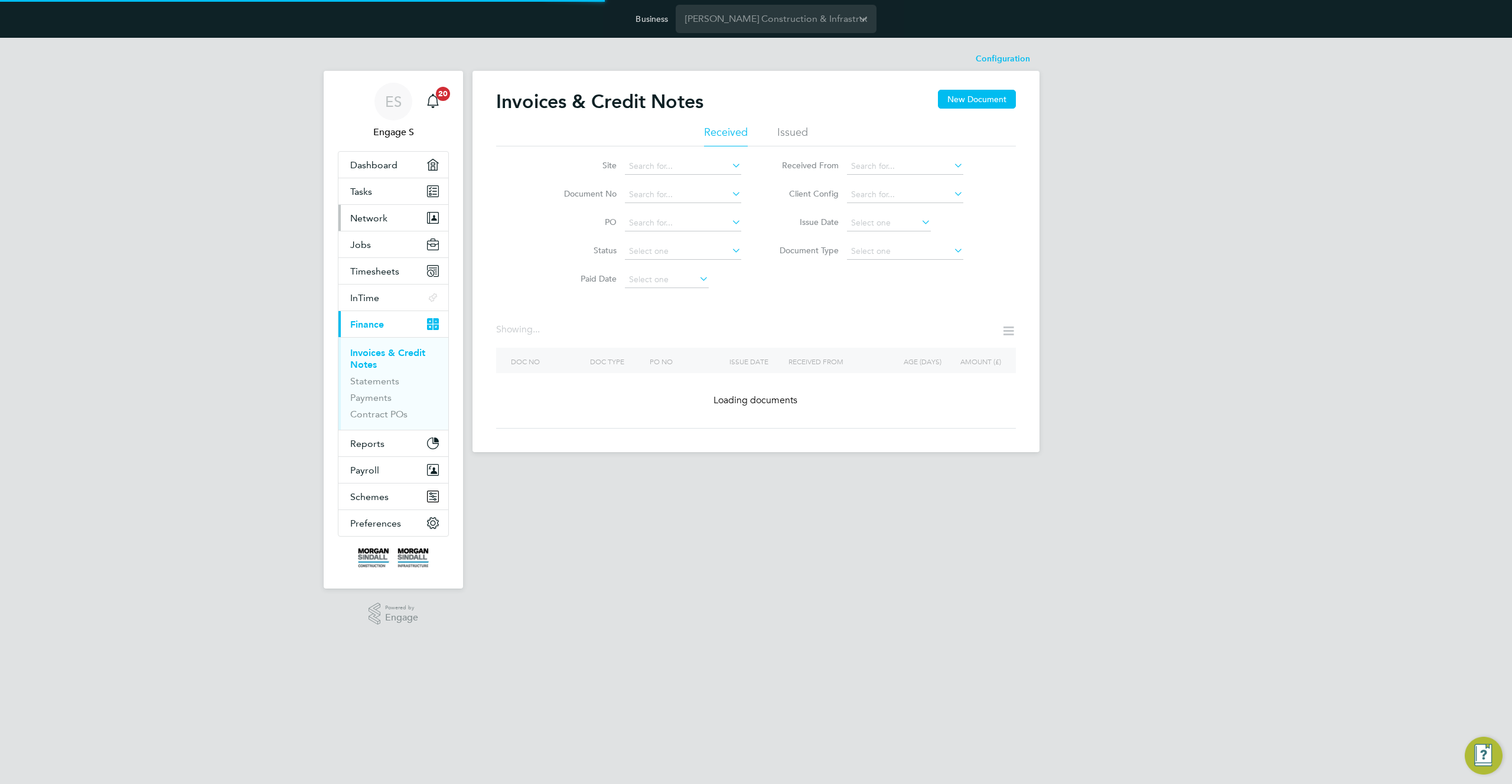
click at [375, 219] on span "Network" at bounding box center [369, 219] width 37 height 11
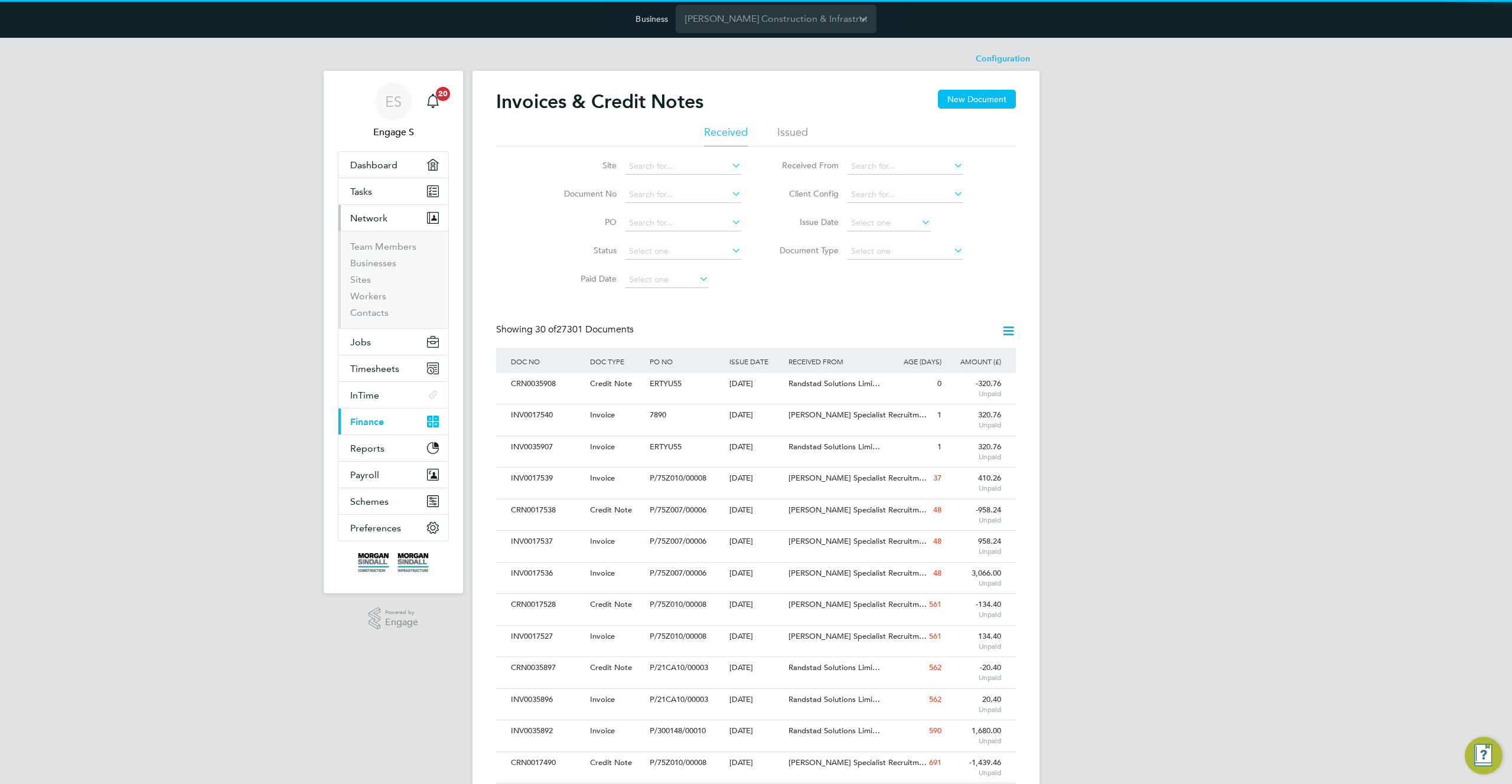
click at [375, 219] on span "Network" at bounding box center [369, 219] width 37 height 11
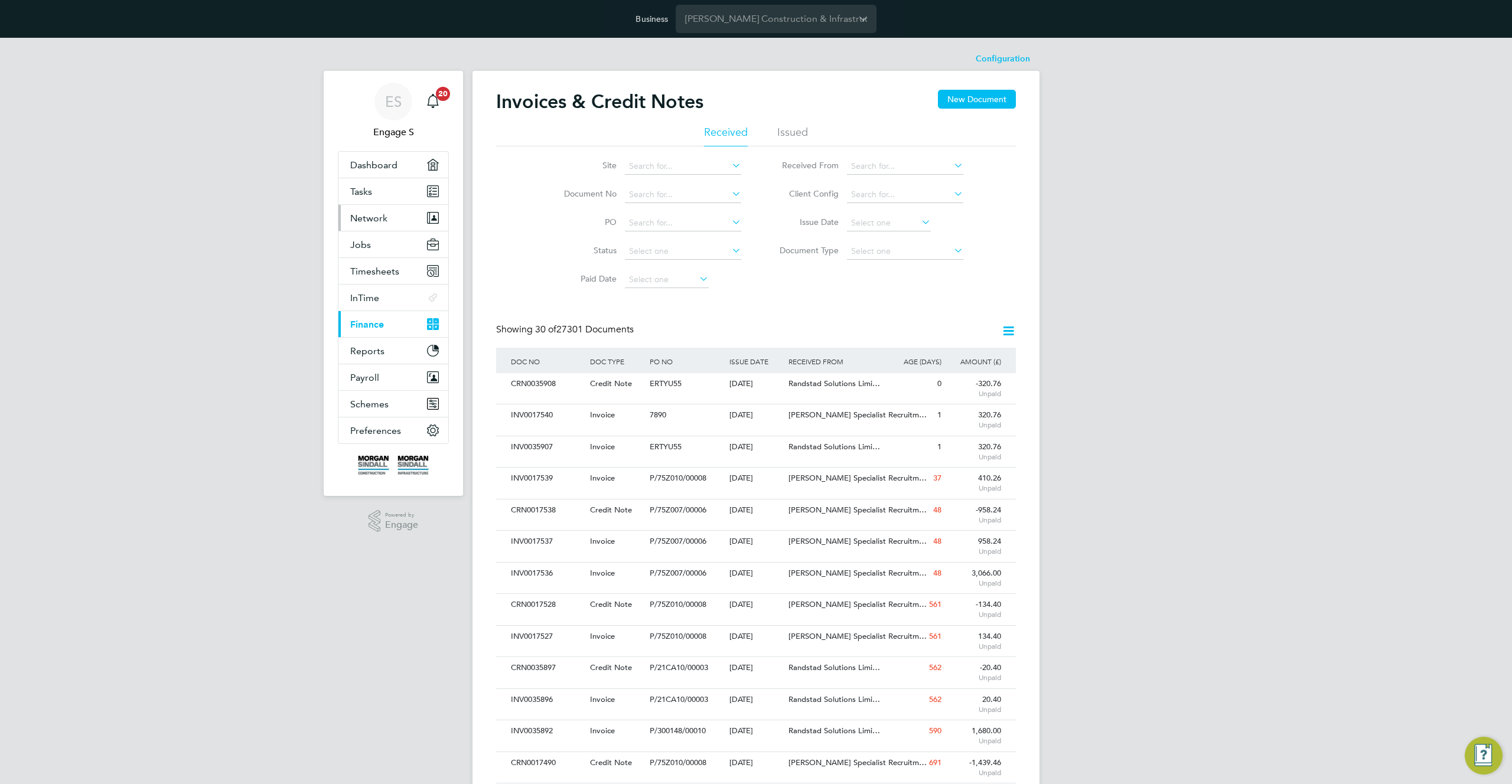
click at [376, 219] on span "Network" at bounding box center [369, 219] width 37 height 11
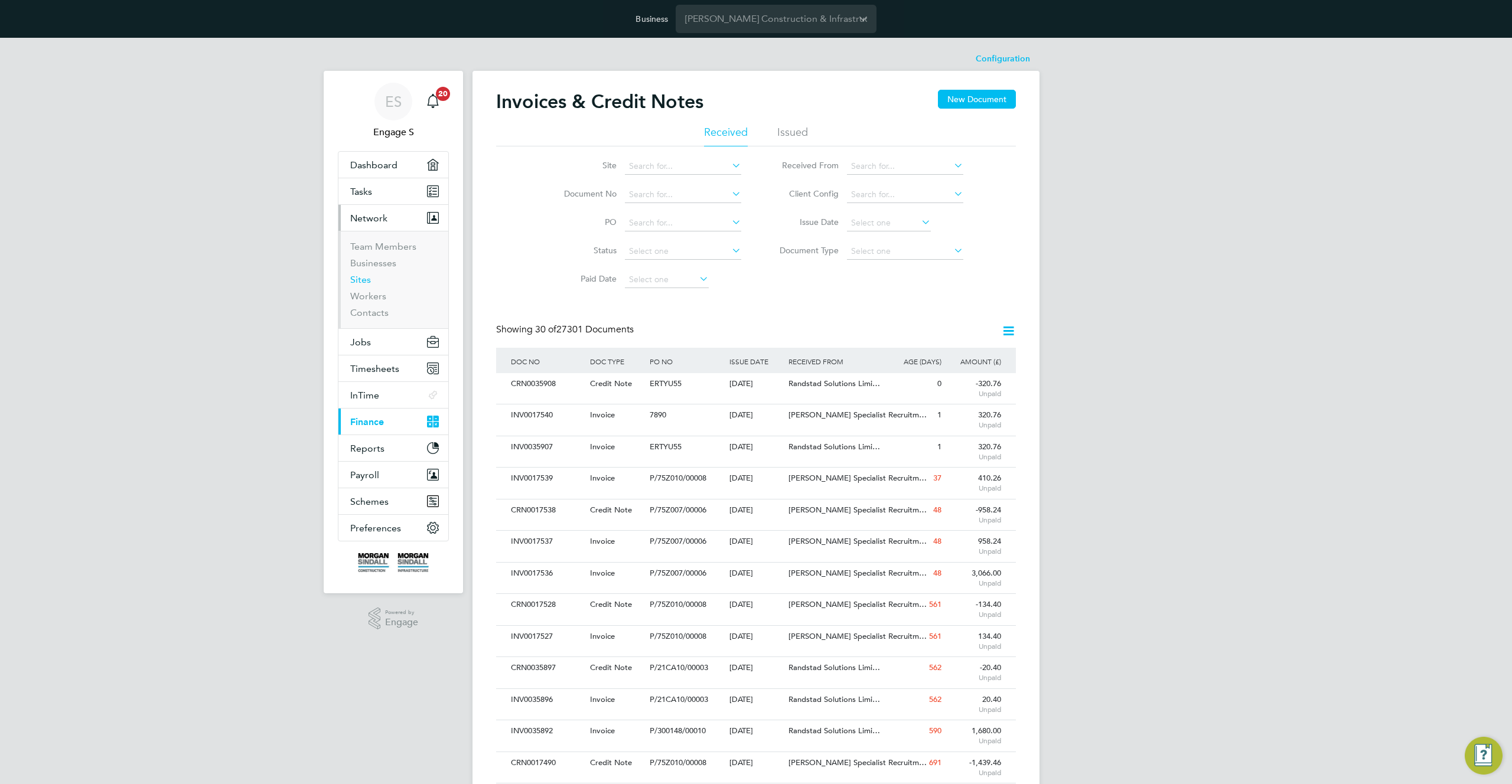
click at [362, 275] on link "Sites" at bounding box center [360, 279] width 20 height 11
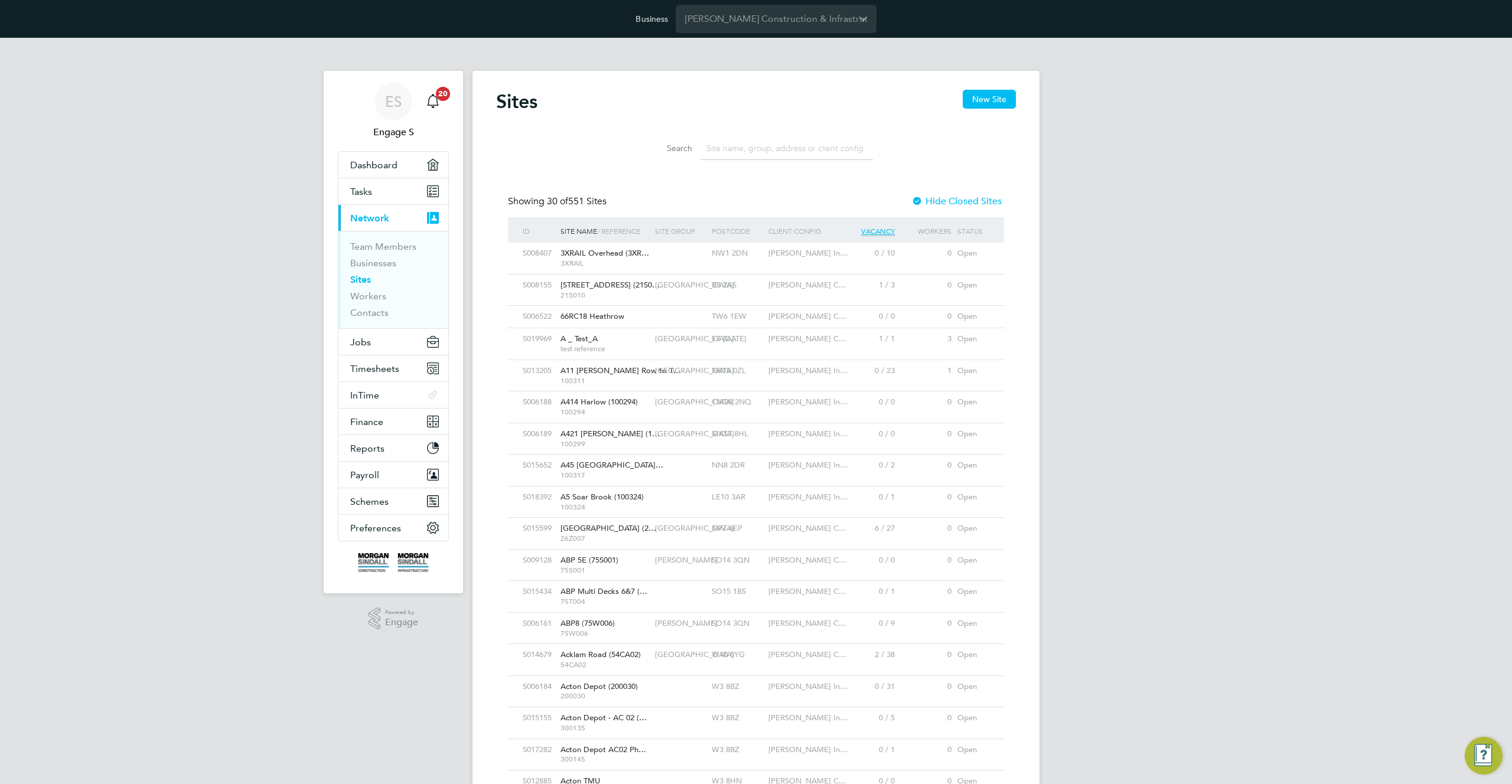
click at [789, 253] on span "Morgan Sindall In…" at bounding box center [807, 253] width 79 height 10
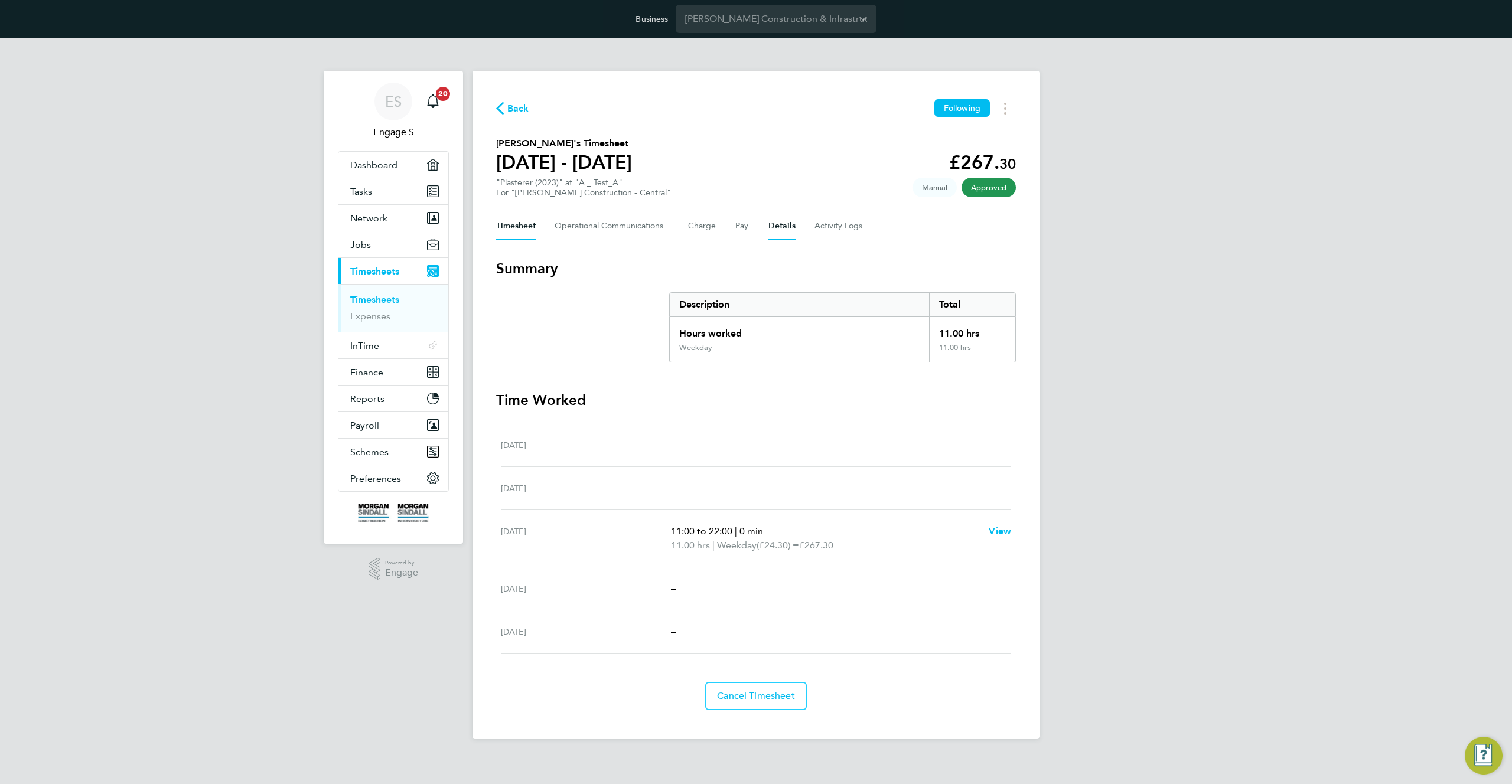
click at [780, 227] on button "Details" at bounding box center [781, 226] width 27 height 28
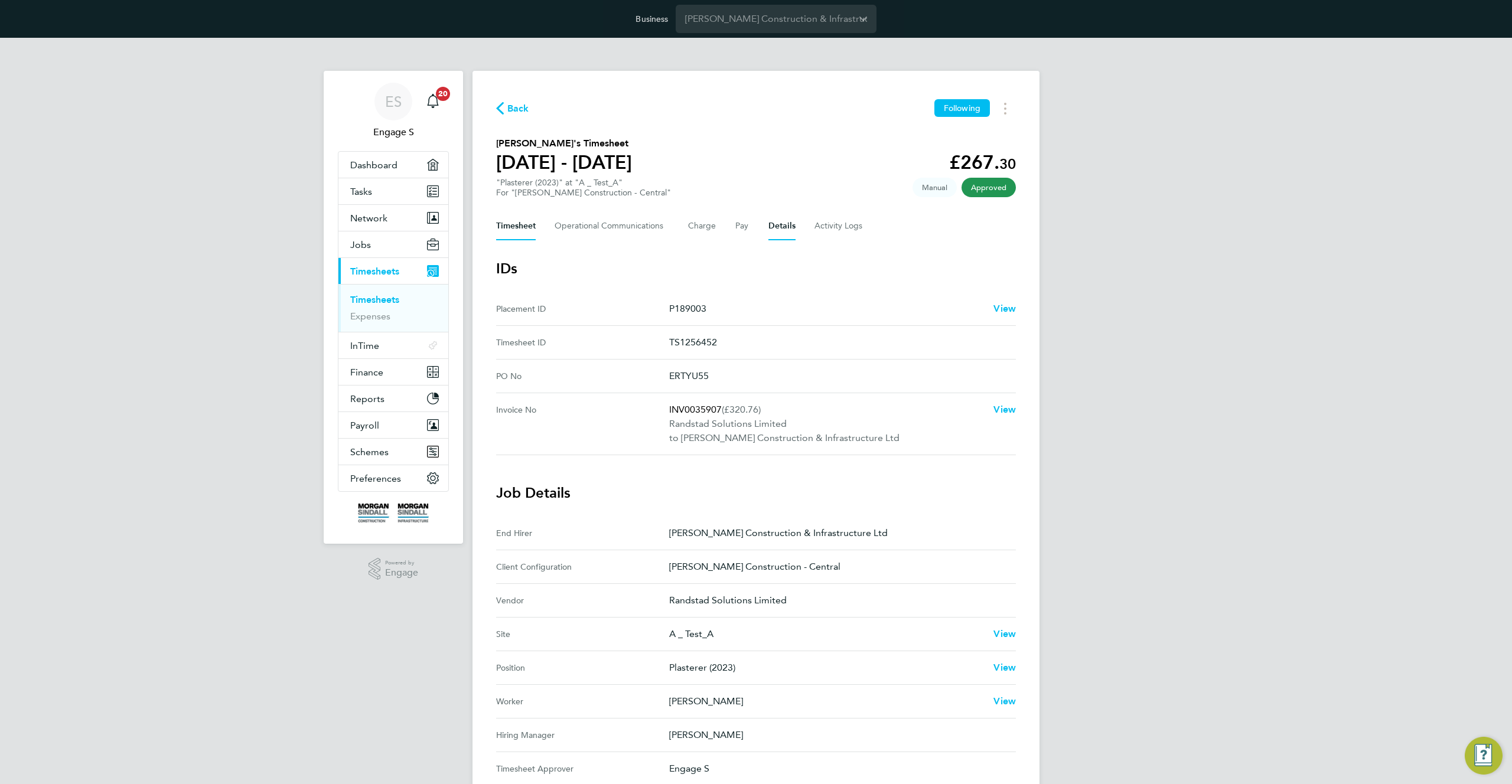
click at [518, 225] on button "Timesheet" at bounding box center [515, 226] width 40 height 28
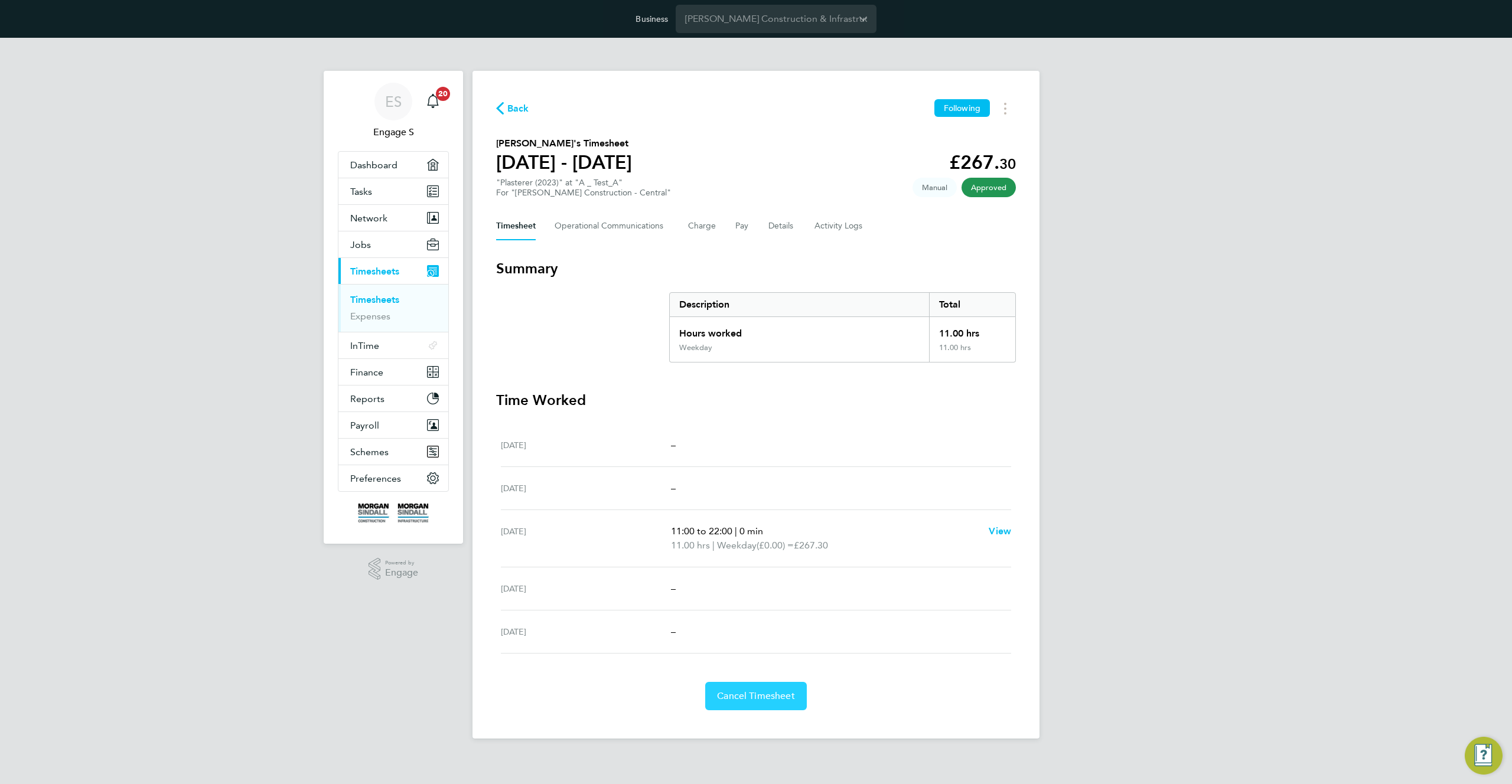
click at [760, 693] on span "Cancel Timesheet" at bounding box center [756, 696] width 78 height 12
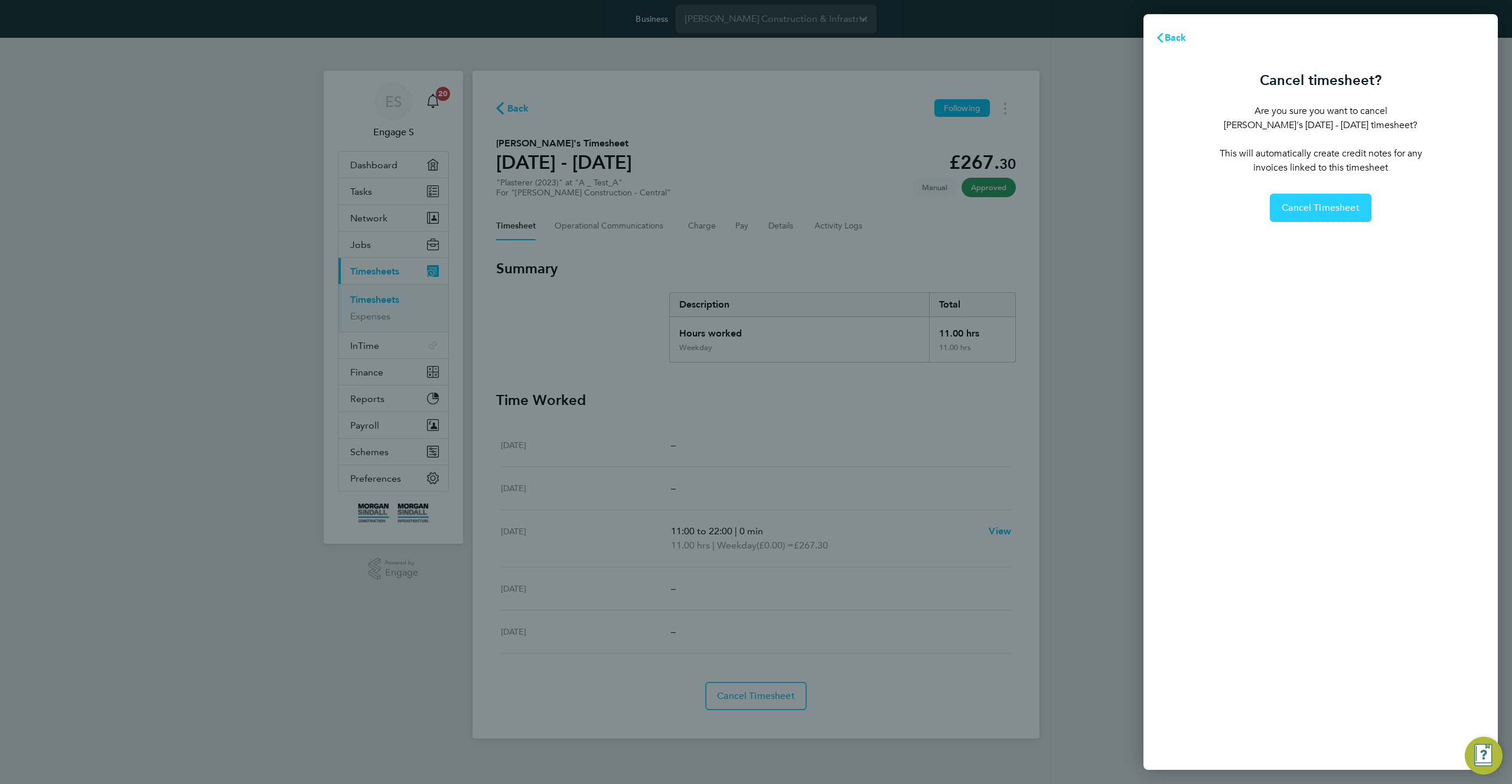
click at [1296, 202] on span "Cancel Timesheet" at bounding box center [1321, 208] width 78 height 12
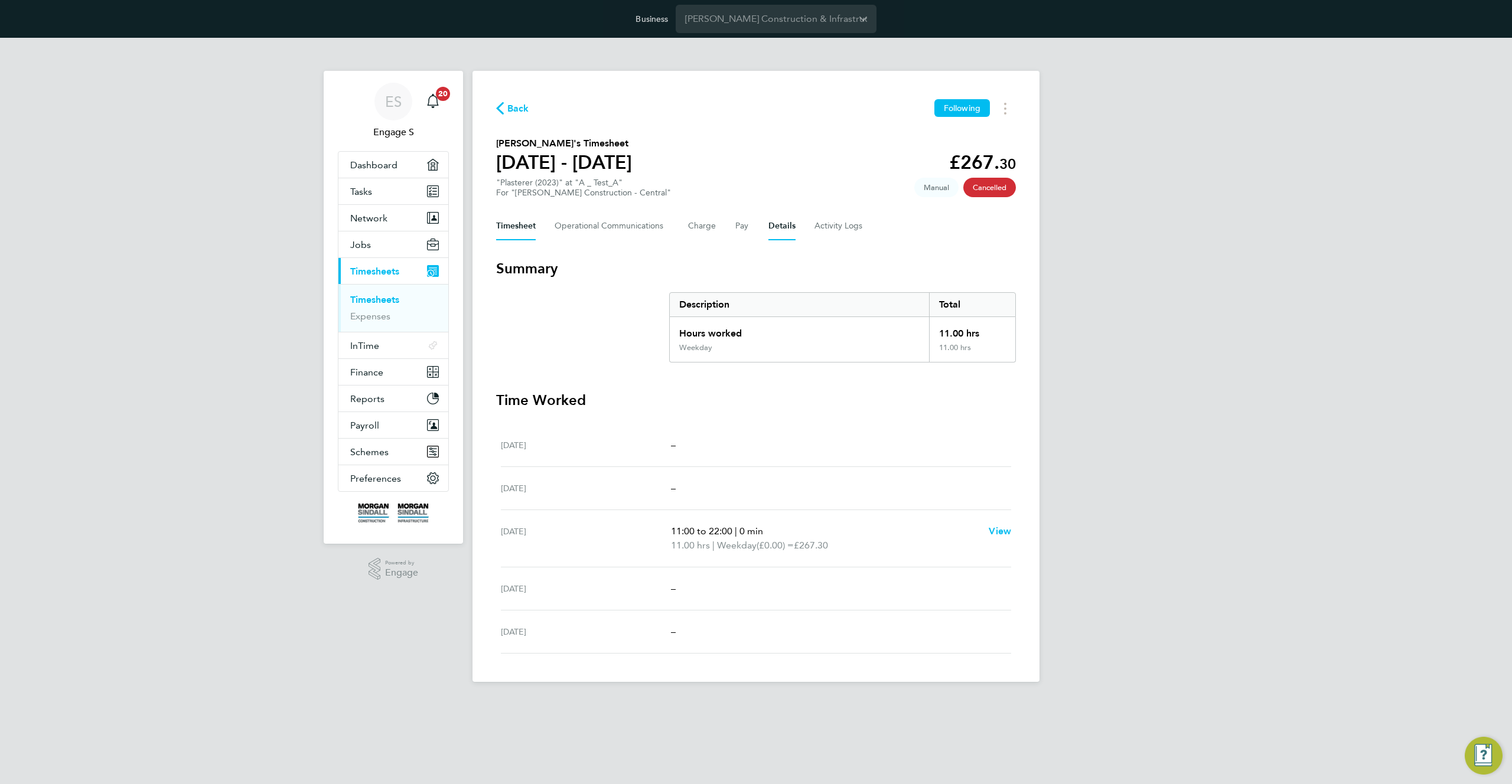
click at [781, 231] on button "Details" at bounding box center [781, 226] width 27 height 28
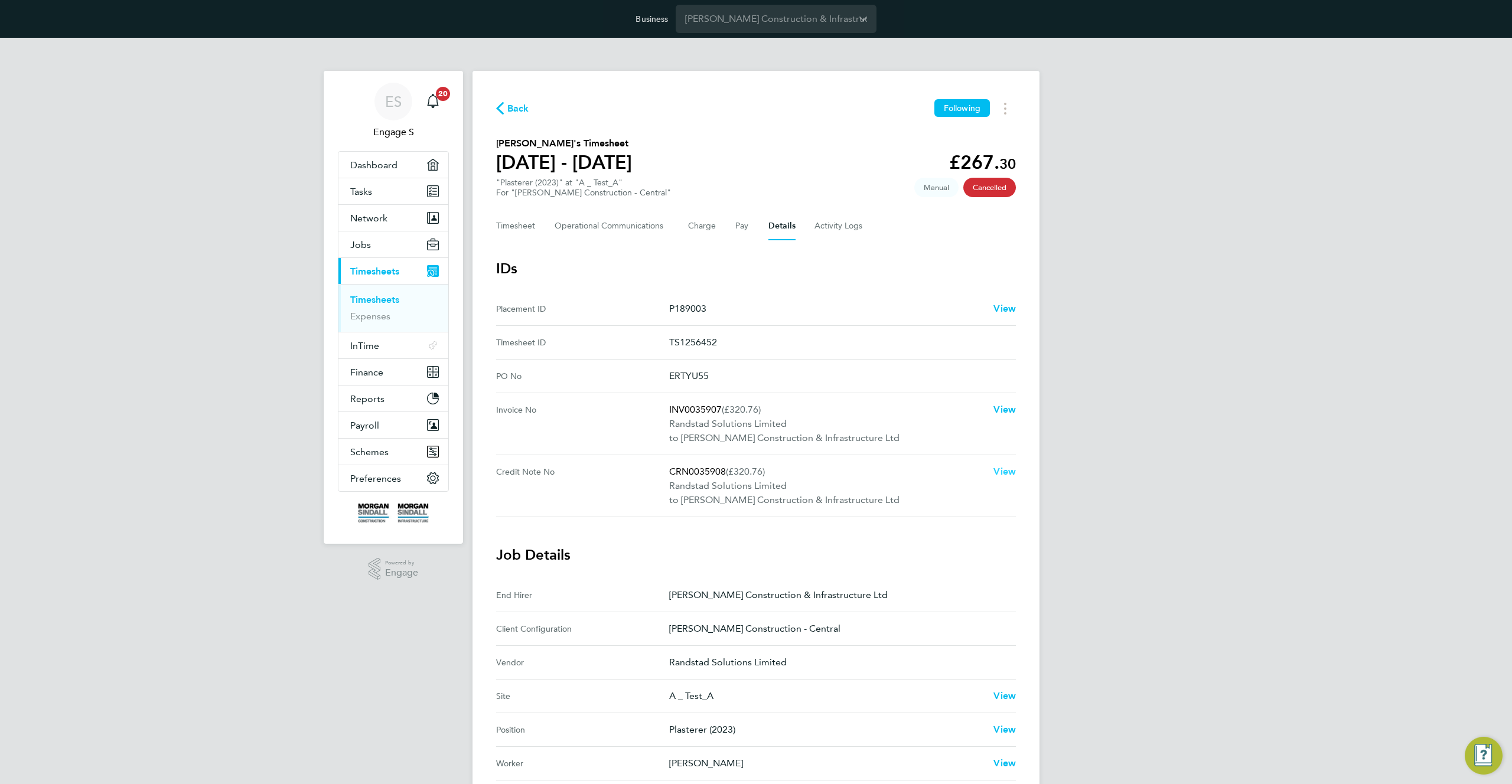
click at [1001, 474] on span "View" at bounding box center [1005, 471] width 23 height 11
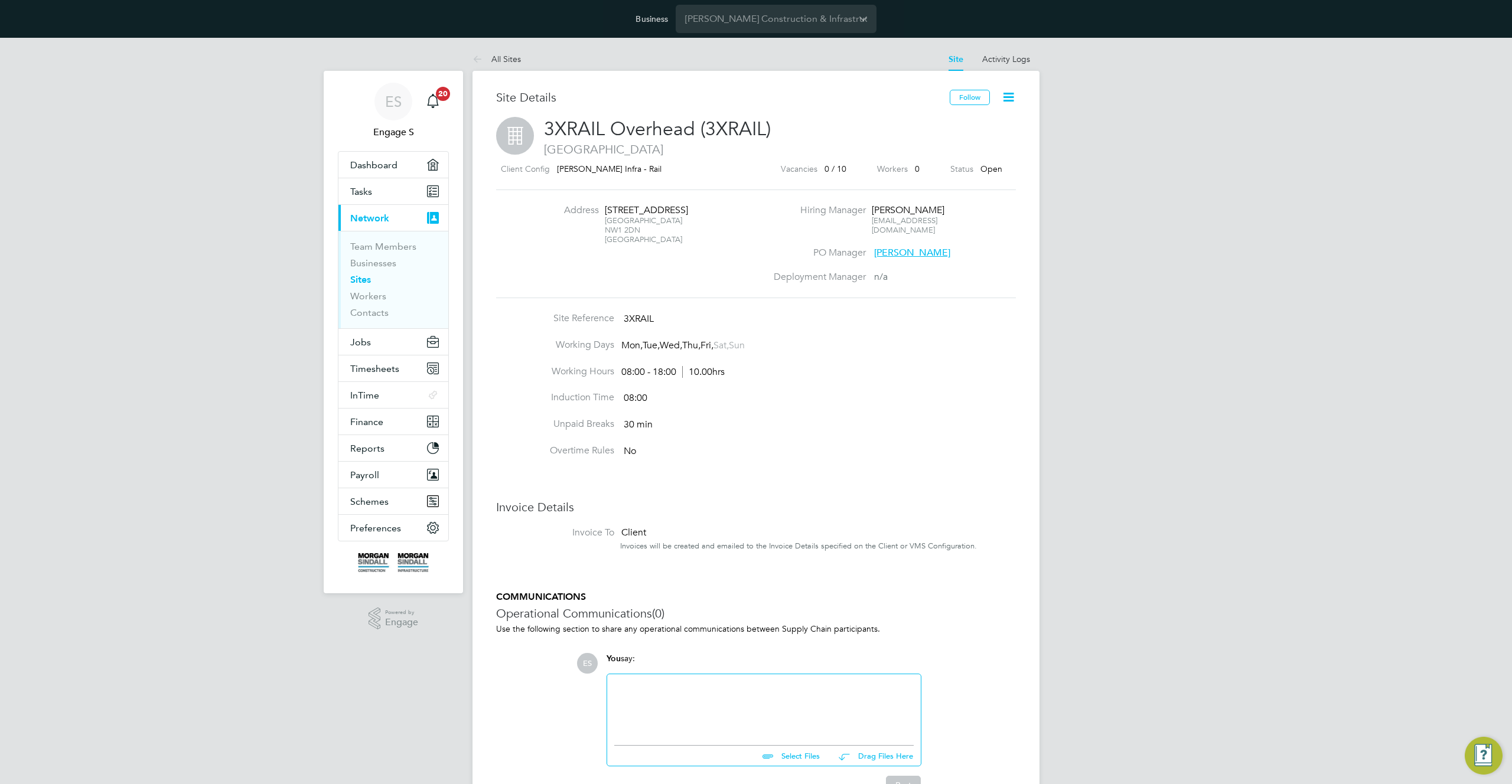
scroll to position [13, 254]
click at [1015, 92] on icon at bounding box center [1009, 97] width 15 height 15
click at [963, 141] on li "Edit Site e" at bounding box center [980, 141] width 67 height 16
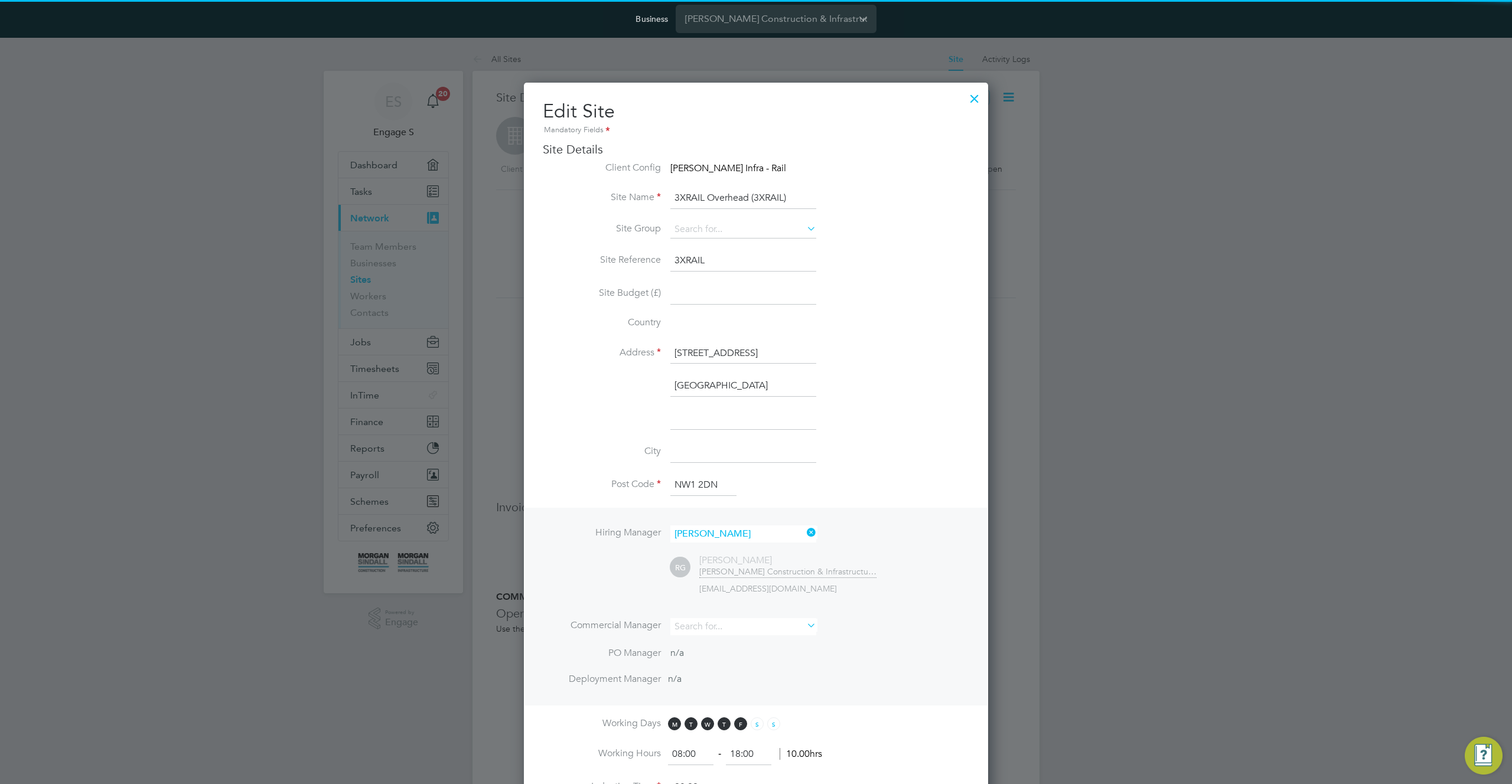
scroll to position [1059, 465]
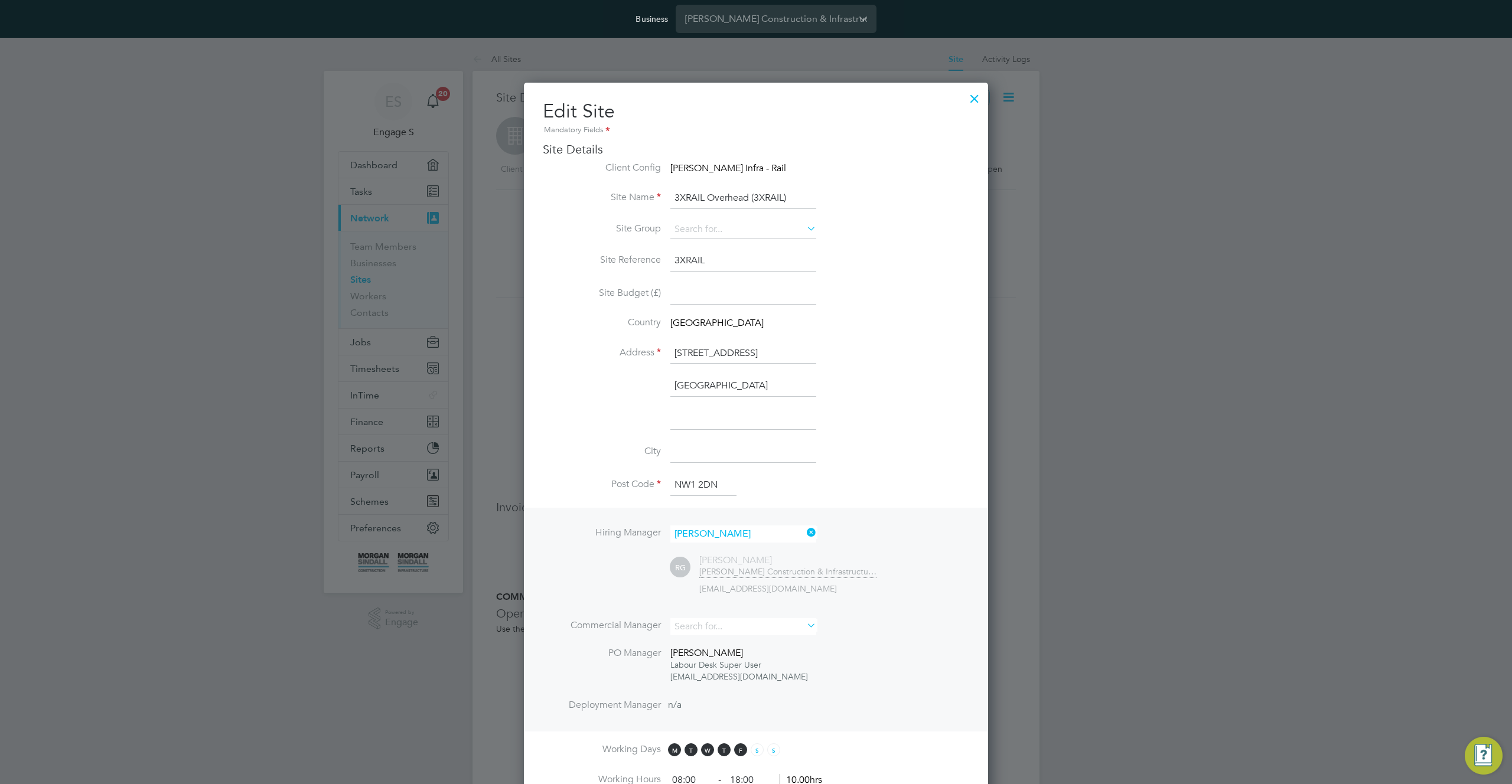
click at [727, 301] on input at bounding box center [744, 294] width 146 height 21
click at [778, 232] on input at bounding box center [744, 230] width 146 height 18
click at [730, 262] on li "+ Add new" at bounding box center [743, 262] width 147 height 16
click at [718, 297] on input at bounding box center [744, 297] width 146 height 21
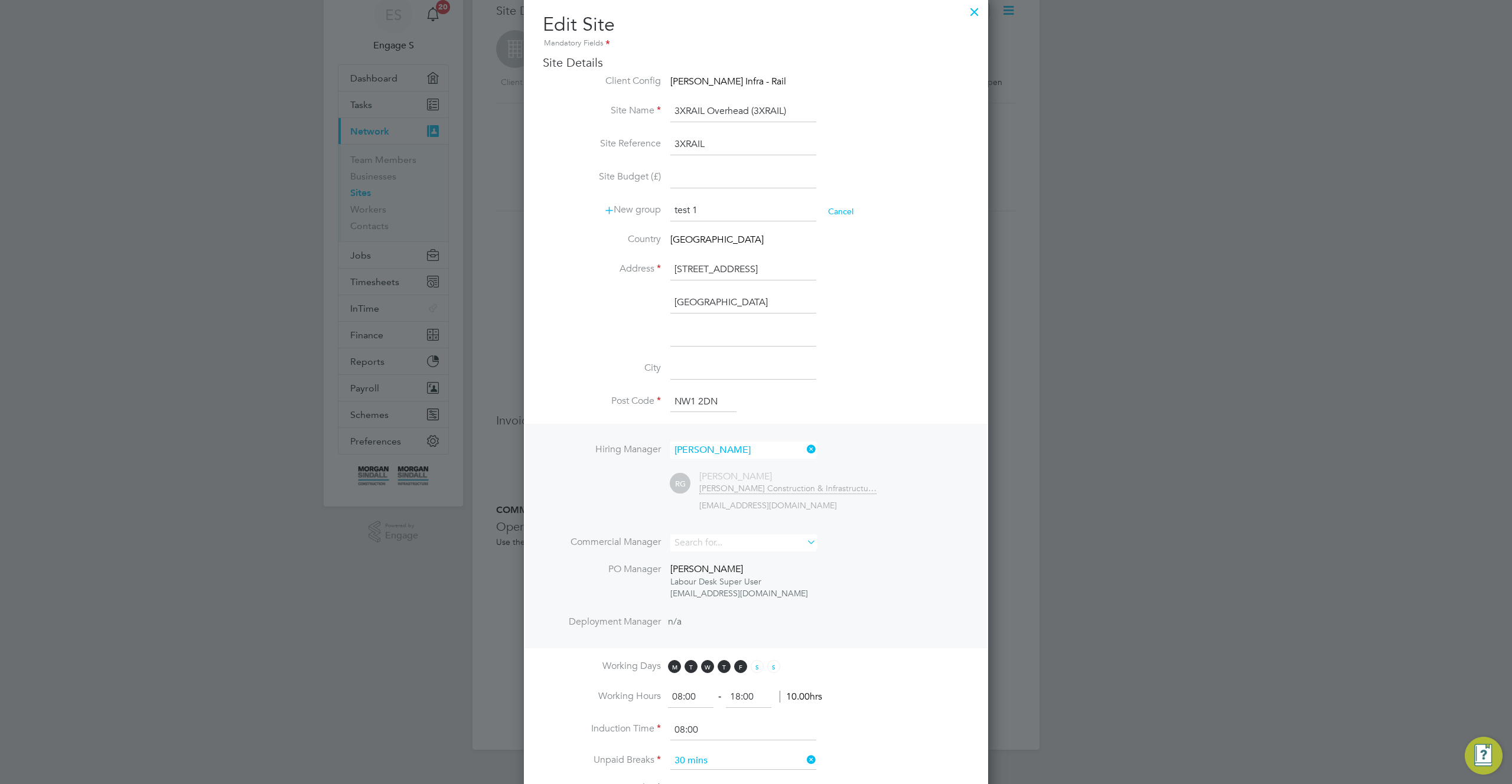
scroll to position [145, 0]
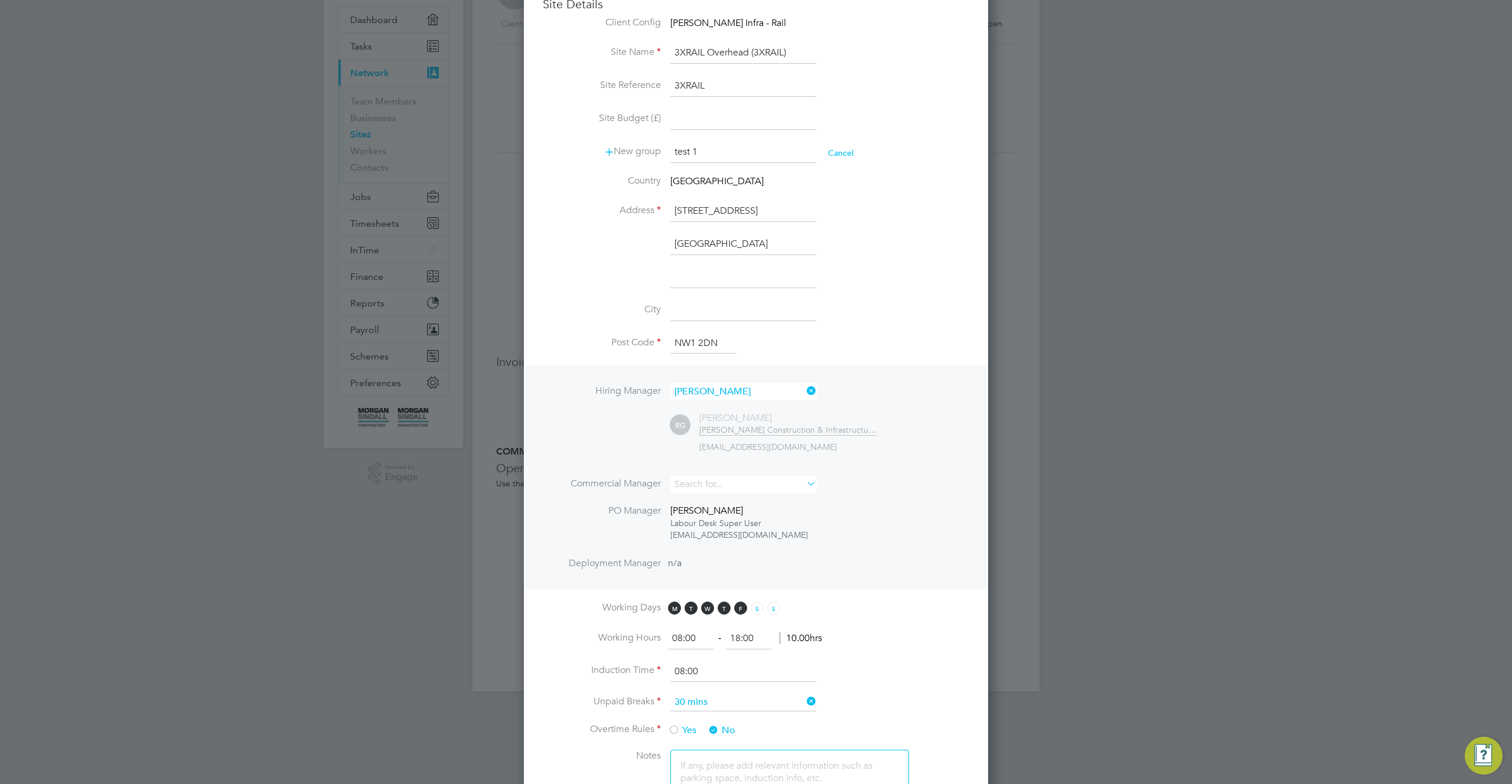
type input "test 1"
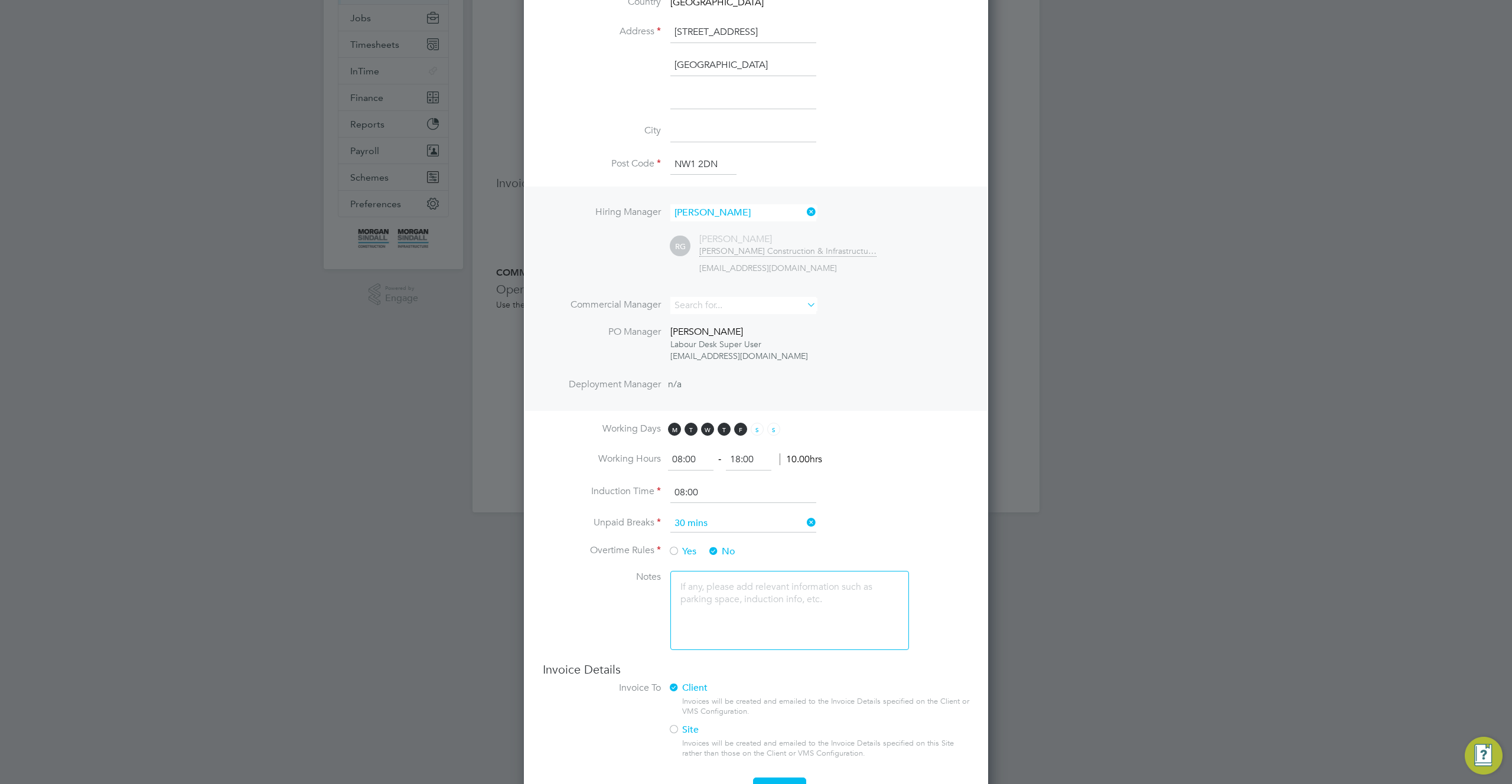
scroll to position [360, 0]
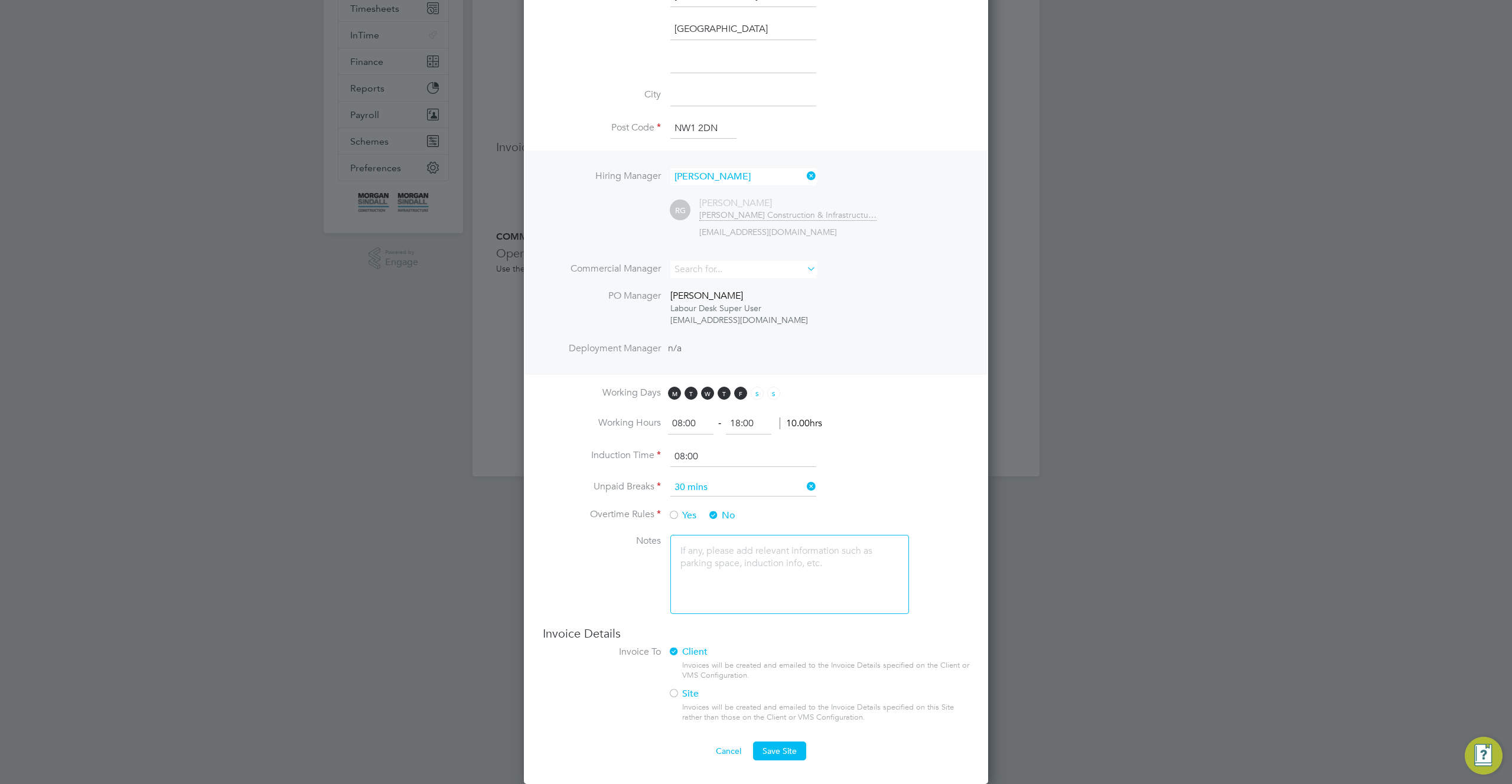
click at [728, 752] on button "Cancel" at bounding box center [728, 751] width 45 height 19
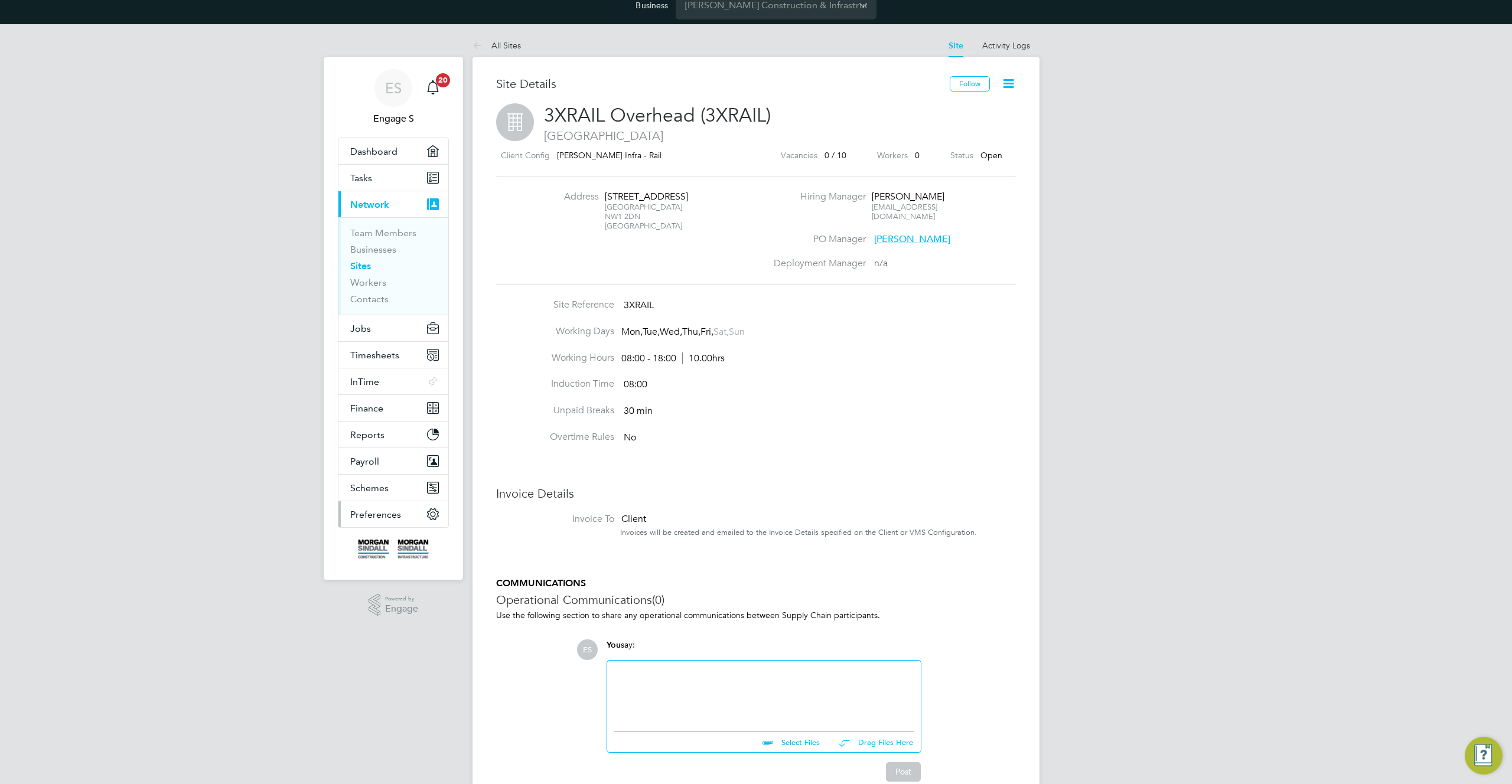
scroll to position [62, 0]
